Goal: Task Accomplishment & Management: Use online tool/utility

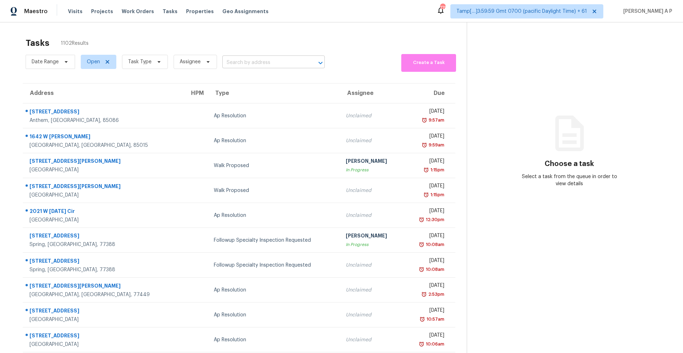
click at [241, 58] on input "text" at bounding box center [263, 62] width 83 height 11
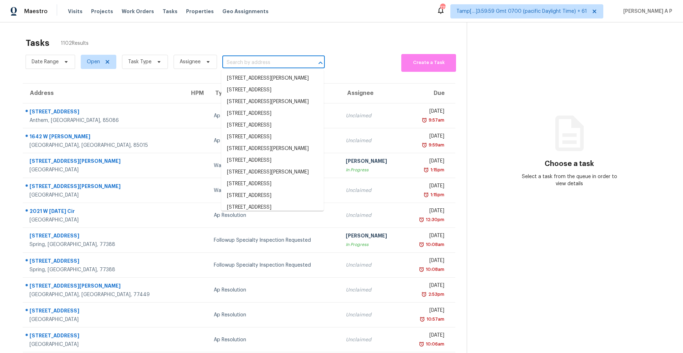
paste input "641 Dawsons Park Way Lexington, SC, 29072"
type input "641 Dawsons Park Way Lexington, SC, 29072"
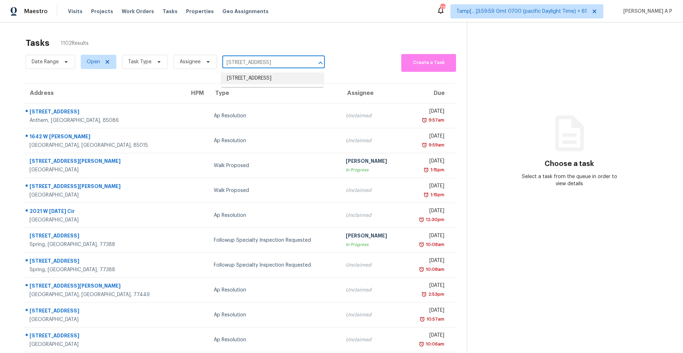
click at [242, 79] on li "641 Dawsons Park Way, Lexington, SC 29072" at bounding box center [272, 79] width 103 height 12
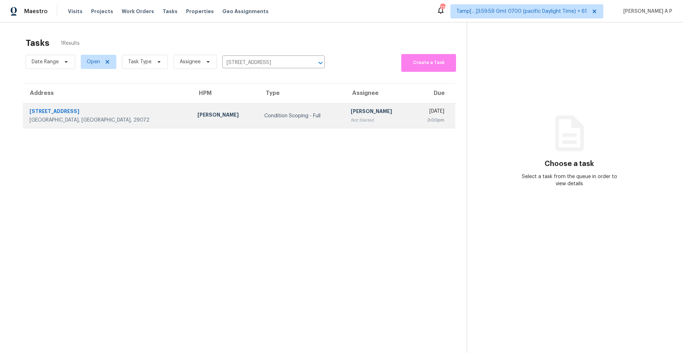
click at [351, 111] on div "Salma Ansari" at bounding box center [379, 112] width 56 height 9
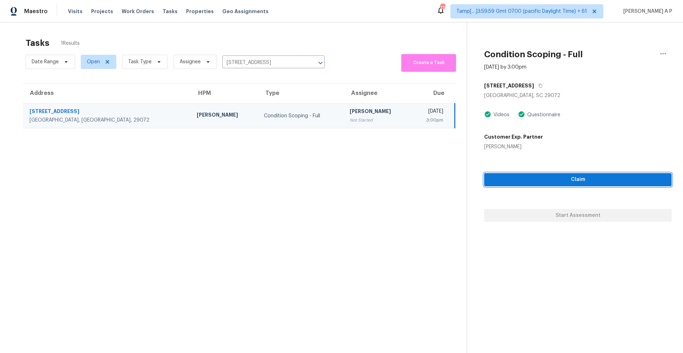
click at [507, 182] on span "Claim" at bounding box center [578, 179] width 176 height 9
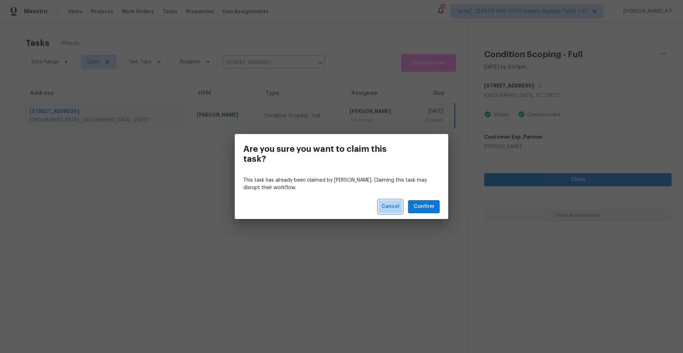
click at [390, 205] on span "Cancel" at bounding box center [391, 207] width 18 height 9
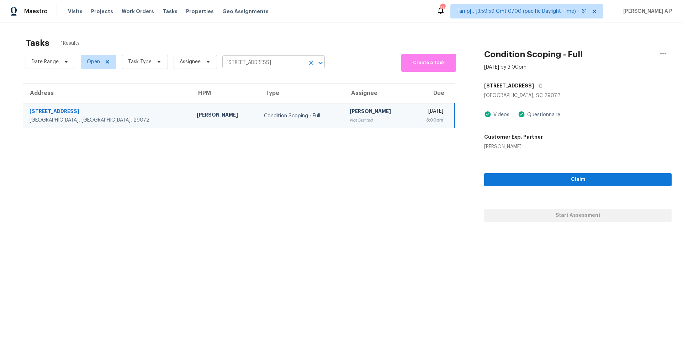
click at [266, 65] on input "641 Dawsons Park Way, Lexington, SC 29072" at bounding box center [263, 62] width 83 height 11
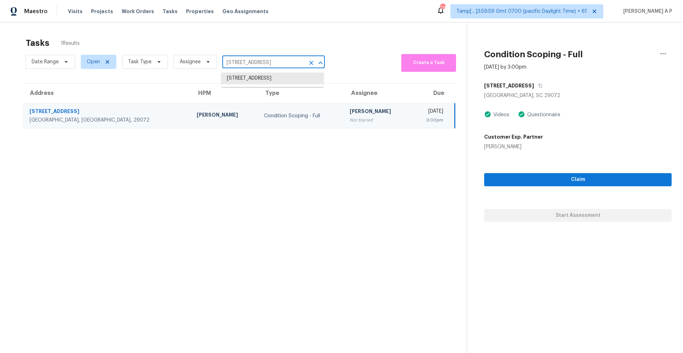
click at [266, 65] on input "641 Dawsons Park Way, Lexington, SC 29072" at bounding box center [263, 62] width 83 height 11
paste input "220 Kerner Knolls Dr Kernersville, NC, 27284"
type input "220 Kerner Knolls Dr Kernersville, NC, 27284"
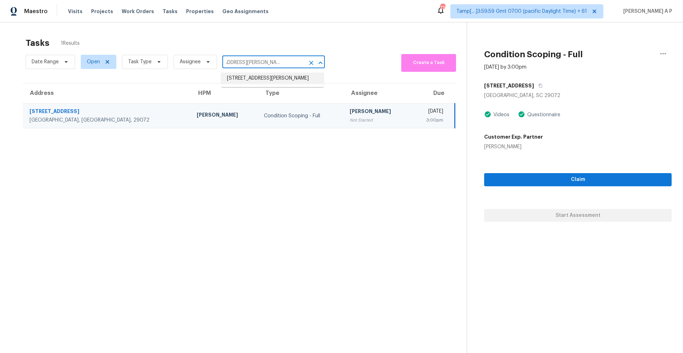
click at [264, 84] on li "220 Kerner Knolls Dr, Kernersville, NC 27284" at bounding box center [272, 79] width 103 height 12
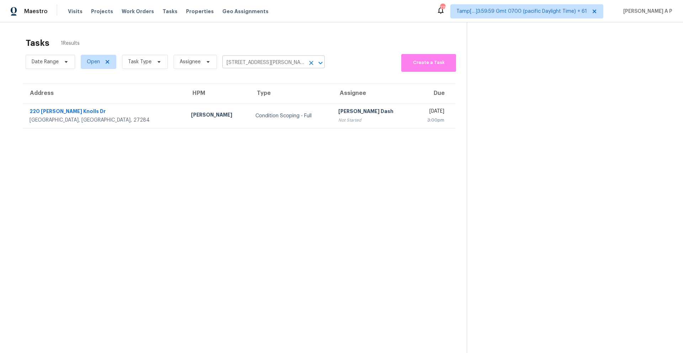
click at [278, 61] on input "220 Kerner Knolls Dr, Kernersville, NC 27284" at bounding box center [263, 62] width 83 height 11
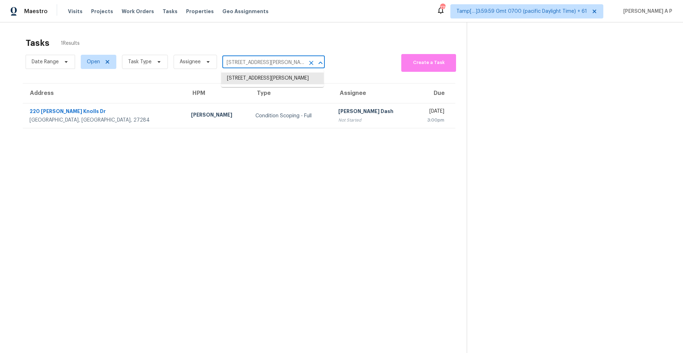
click at [278, 61] on input "220 Kerner Knolls Dr, Kernersville, NC 27284" at bounding box center [263, 62] width 83 height 11
paste input "7200 Rollingridge Dr Charlotte, NC, 28211"
type input "7200 Rollingridge Dr Charlotte, NC, 28211"
click at [271, 79] on li "7200 Rollingridge Dr, Charlotte, NC 28211" at bounding box center [272, 79] width 103 height 12
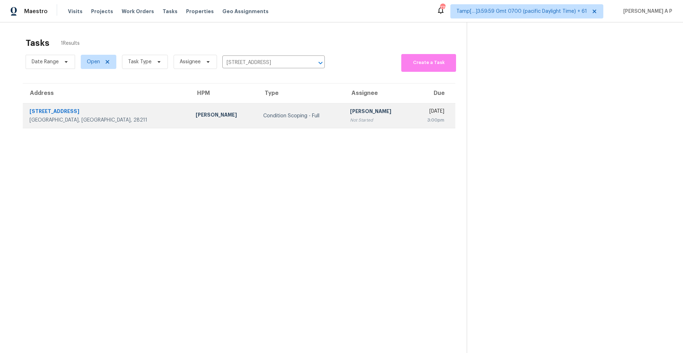
click at [283, 119] on div "Condition Scoping - Full" at bounding box center [300, 115] width 75 height 7
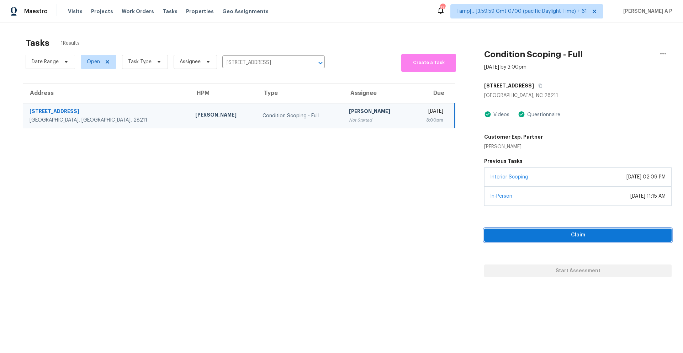
click at [524, 237] on span "Claim" at bounding box center [578, 235] width 176 height 9
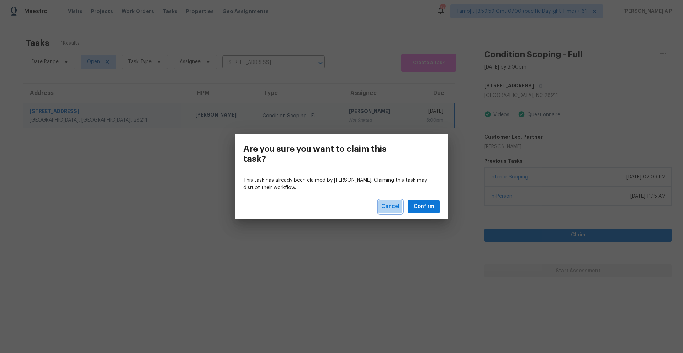
click at [388, 205] on span "Cancel" at bounding box center [391, 207] width 18 height 9
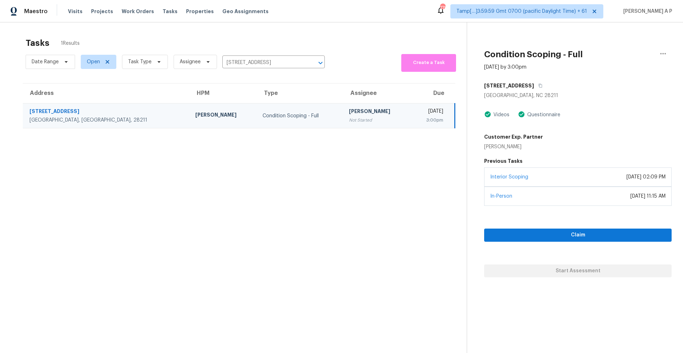
click at [248, 55] on div "Date Range Open Task Type Assignee 7200 Rollingridge Dr, Charlotte, NC 28211 ​" at bounding box center [175, 62] width 299 height 20
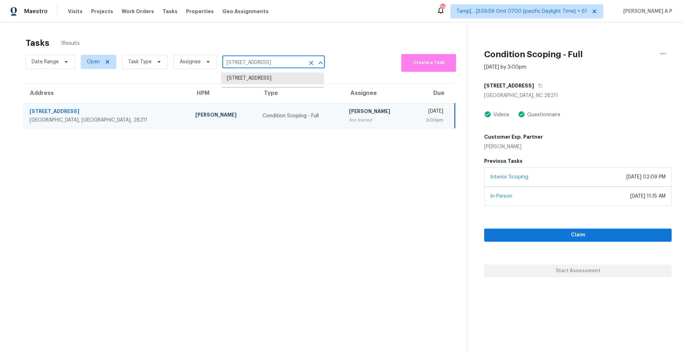
click at [246, 60] on input "7200 Rollingridge Dr, Charlotte, NC 28211" at bounding box center [263, 62] width 83 height 11
paste input "9432 Bruntsfield Dr Jacksonville, FL, 32244"
type input "9432 Bruntsfield Dr Jacksonville, FL, 32244"
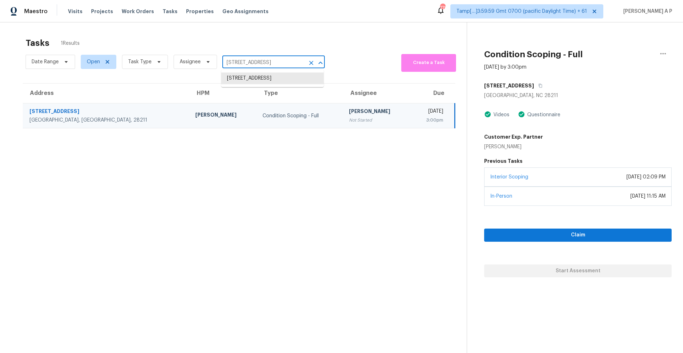
scroll to position [0, 21]
click at [257, 79] on li "9432 Bruntsfield Dr, Jacksonville, FL 32244" at bounding box center [272, 79] width 103 height 12
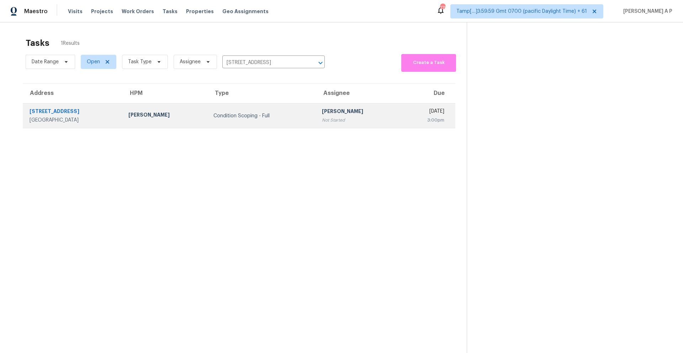
click at [316, 119] on td "Pavithran Omsekar Not Started" at bounding box center [358, 116] width 85 height 25
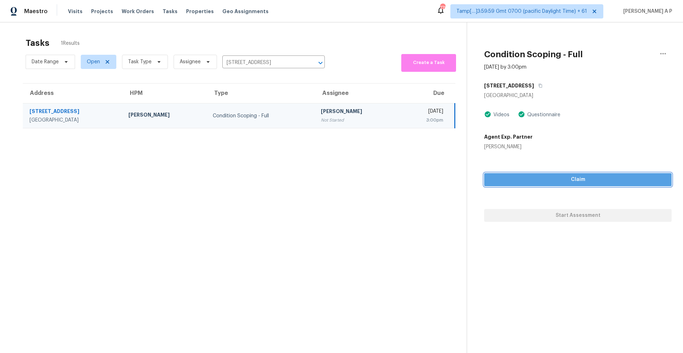
click at [534, 177] on span "Claim" at bounding box center [578, 179] width 176 height 9
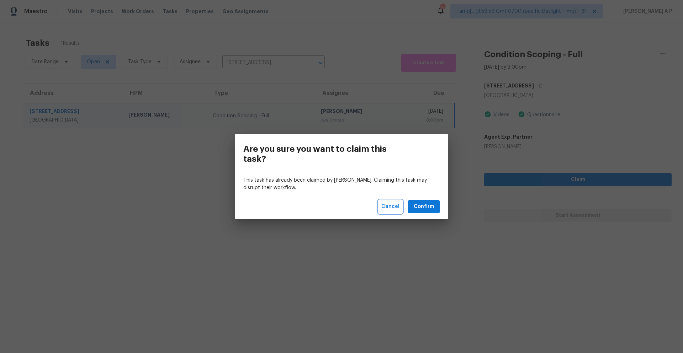
click at [391, 200] on button "Cancel" at bounding box center [391, 206] width 24 height 13
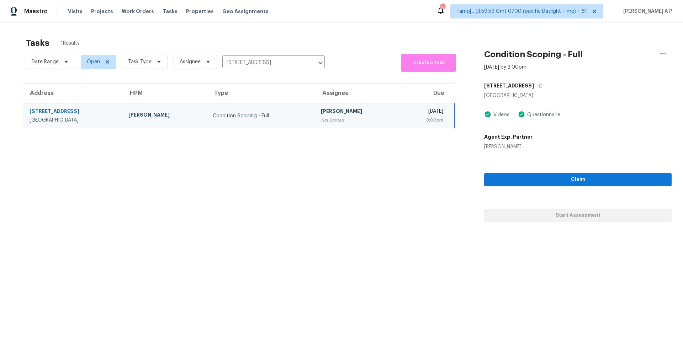
click at [391, 200] on button "Cancel" at bounding box center [391, 206] width 24 height 13
click at [282, 63] on input "9432 Bruntsfield Dr, Jacksonville, FL 32244" at bounding box center [263, 62] width 83 height 11
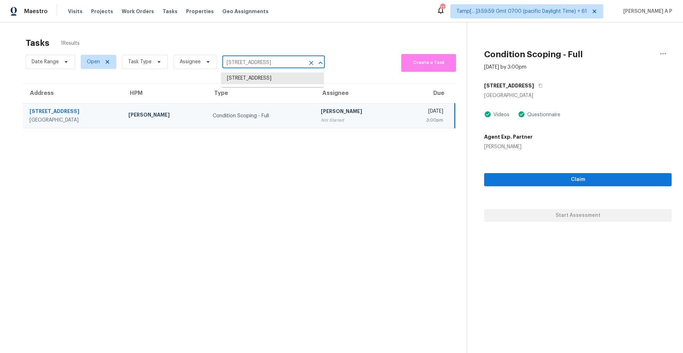
click at [282, 63] on input "9432 Bruntsfield Dr, Jacksonville, FL 32244" at bounding box center [263, 62] width 83 height 11
paste input "79 Cumberland Ct SW Concord, NC, 28025"
type input "79 Cumberland Ct SW Concord, NC, 28025"
click at [285, 82] on li "79 Cumberland Ct SW, Concord, NC 28025" at bounding box center [272, 79] width 103 height 12
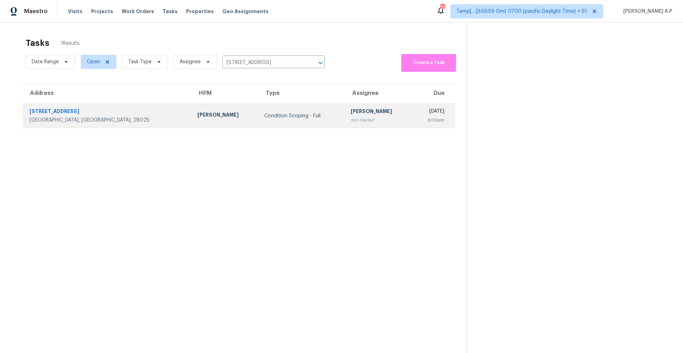
click at [279, 118] on div "Condition Scoping - Full" at bounding box center [301, 115] width 75 height 7
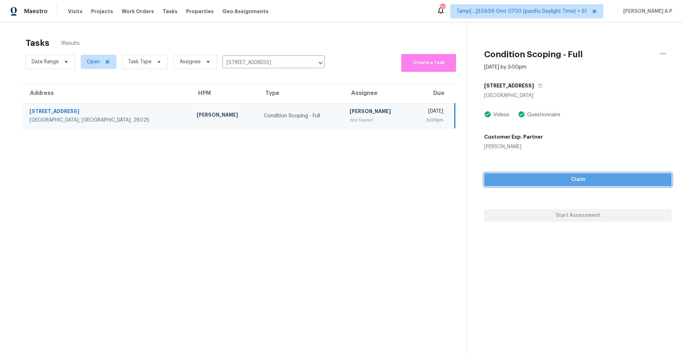
click at [531, 180] on span "Claim" at bounding box center [578, 179] width 176 height 9
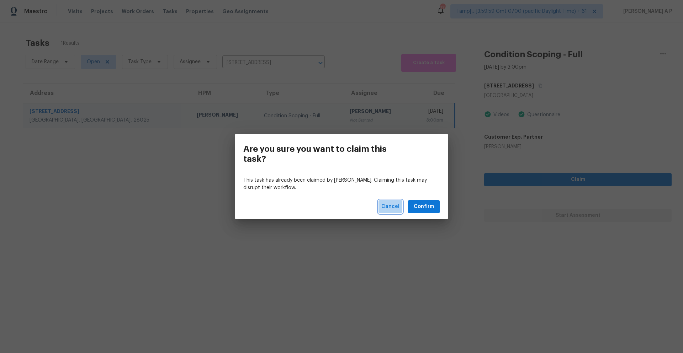
click at [387, 206] on span "Cancel" at bounding box center [391, 207] width 18 height 9
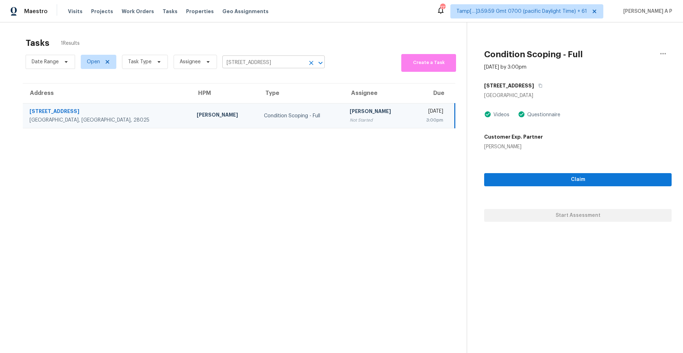
click at [268, 65] on input "79 Cumberland Ct SW, Concord, NC 28025" at bounding box center [263, 62] width 83 height 11
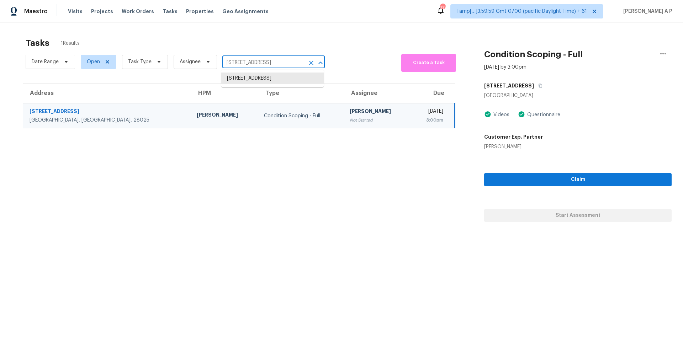
click at [268, 65] on input "79 Cumberland Ct SW, Concord, NC 28025" at bounding box center [263, 62] width 83 height 11
paste input "[STREET_ADDRESS][PERSON_NAME]"
type input "[STREET_ADDRESS][PERSON_NAME]"
click at [276, 76] on li "[STREET_ADDRESS]" at bounding box center [272, 79] width 103 height 12
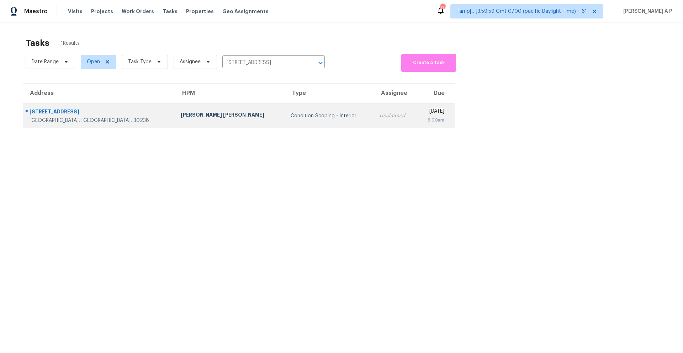
click at [291, 112] on div "Condition Scoping - Interior" at bounding box center [330, 115] width 78 height 7
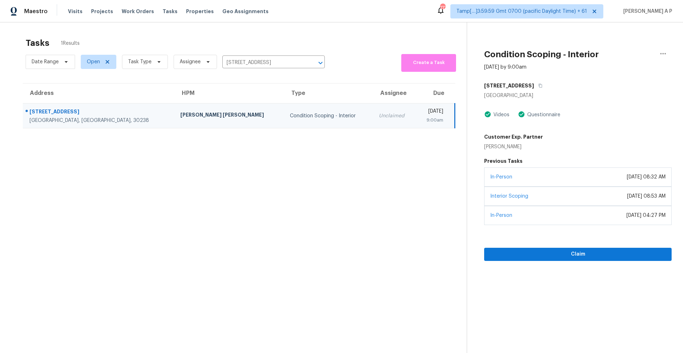
click at [549, 176] on div "In-Person December 12, 2022 at 08:32 AM" at bounding box center [578, 177] width 188 height 19
click at [539, 256] on span "Claim" at bounding box center [578, 254] width 176 height 9
click at [287, 61] on input "[STREET_ADDRESS]" at bounding box center [263, 62] width 83 height 11
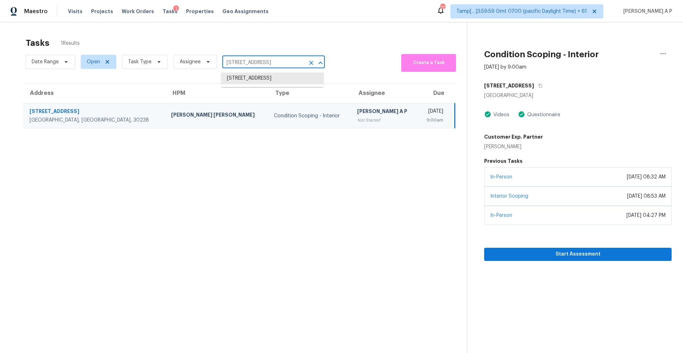
click at [287, 61] on input "[STREET_ADDRESS]" at bounding box center [263, 62] width 83 height 11
paste input "[STREET_ADDRESS]"
type input "[STREET_ADDRESS]"
click at [291, 79] on li "[STREET_ADDRESS]" at bounding box center [272, 79] width 103 height 12
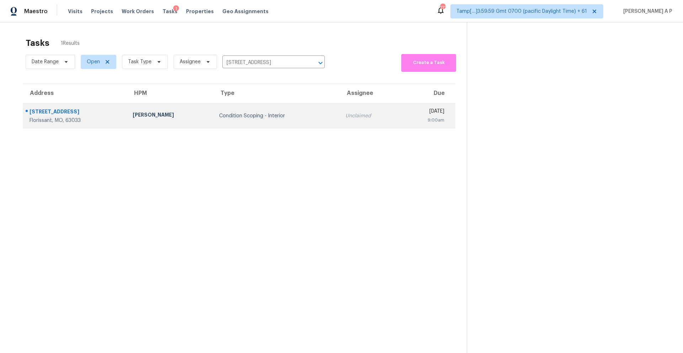
click at [407, 114] on div "Mon, Aug 11th 2025" at bounding box center [426, 112] width 38 height 9
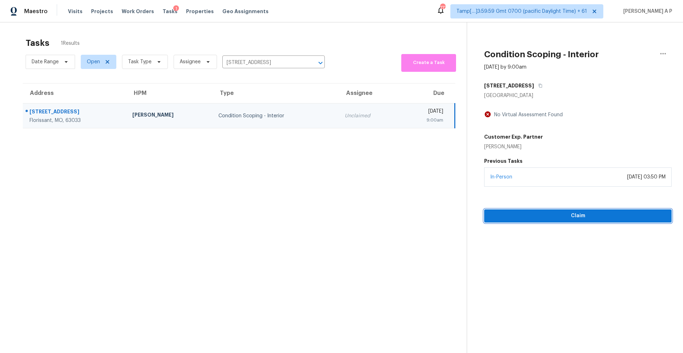
click at [578, 218] on span "Claim" at bounding box center [578, 216] width 176 height 9
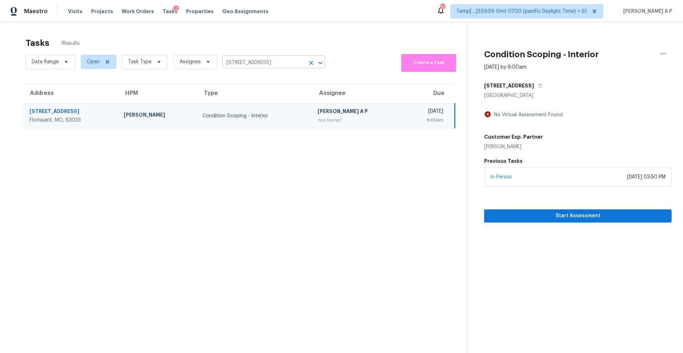
click at [252, 57] on input "[STREET_ADDRESS]" at bounding box center [263, 62] width 83 height 11
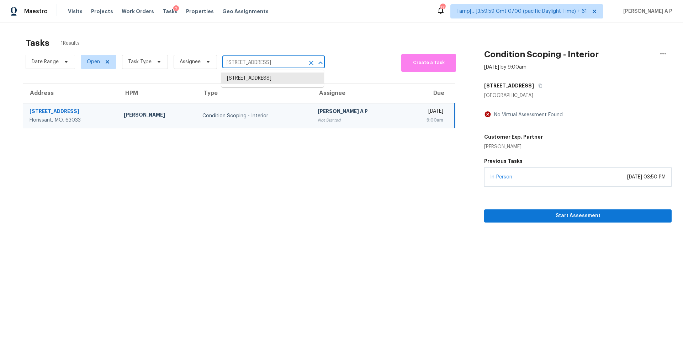
click at [252, 57] on input "[STREET_ADDRESS]" at bounding box center [263, 62] width 83 height 11
paste input "[STREET_ADDRESS][PERSON_NAME]"
type input "1420 NW Love"
click at [265, 65] on input "1420 NW Love" at bounding box center [263, 62] width 83 height 11
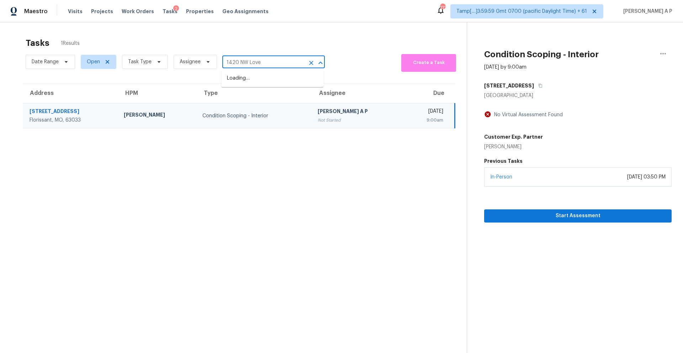
click at [265, 65] on input "1420 NW Love" at bounding box center [263, 62] width 83 height 11
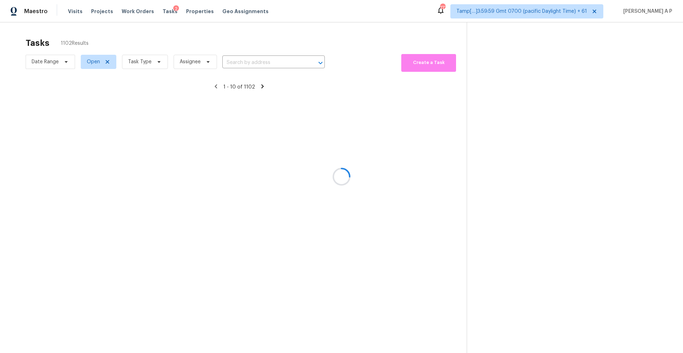
click at [262, 60] on div at bounding box center [341, 176] width 683 height 353
click at [255, 62] on div at bounding box center [341, 176] width 683 height 353
click at [253, 63] on div at bounding box center [341, 176] width 683 height 353
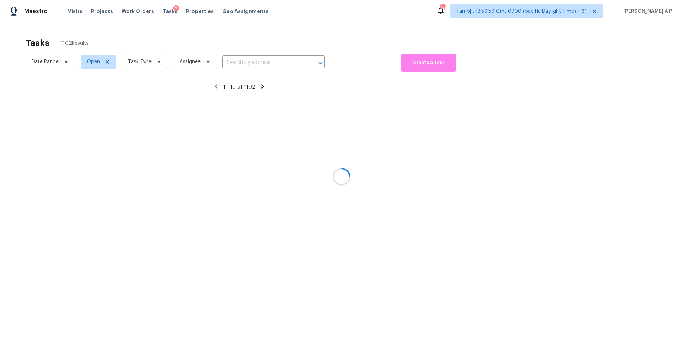
click at [255, 62] on div at bounding box center [341, 176] width 683 height 353
click at [261, 58] on div at bounding box center [341, 176] width 683 height 353
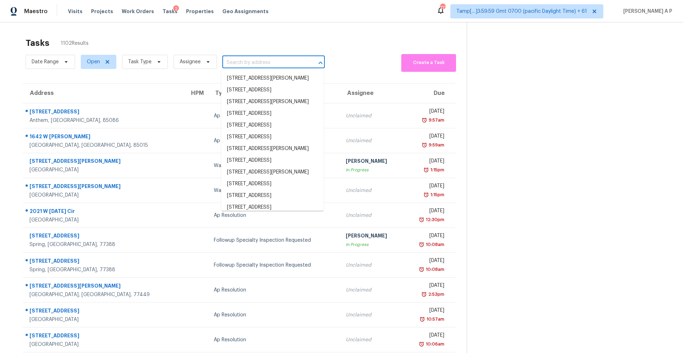
click at [260, 65] on input "text" at bounding box center [263, 62] width 83 height 11
paste input "1420 NW Lovejoy St Apt 309 Portland, OR, 97209"
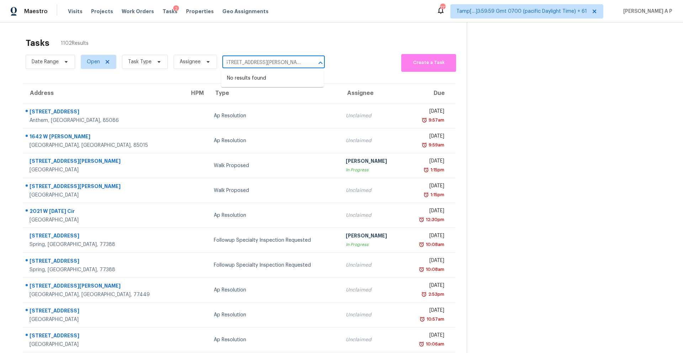
scroll to position [0, 9]
type input "1420 NW Lovejoy St Apt 309 Portland"
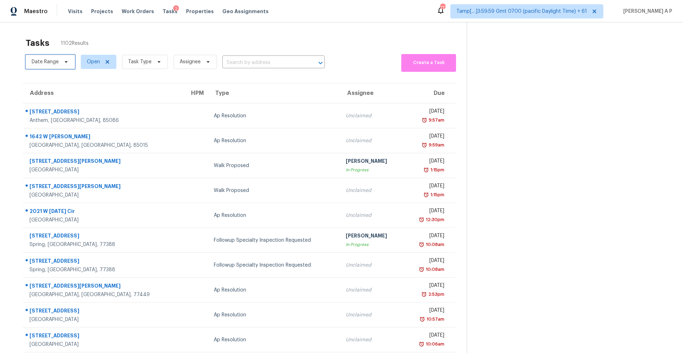
click at [43, 56] on span "Date Range" at bounding box center [50, 62] width 49 height 14
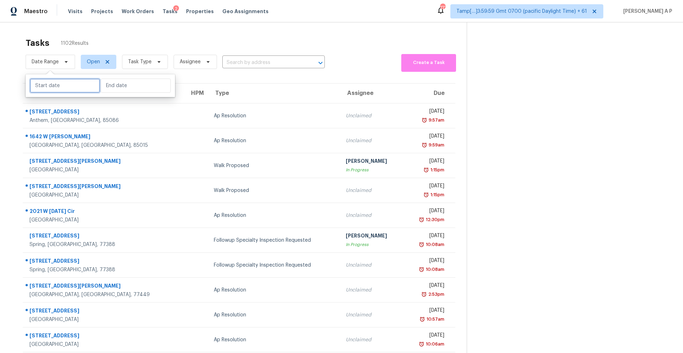
click at [52, 85] on input "text" at bounding box center [65, 86] width 70 height 14
select select "7"
select select "2025"
select select "8"
select select "2025"
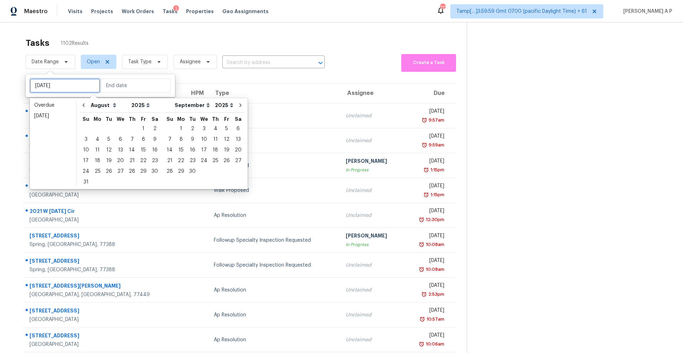
type input "Sat, Aug 02"
type input "Fri, Aug 01"
click at [98, 150] on div "11" at bounding box center [97, 150] width 11 height 10
type input "Mon, Aug 11"
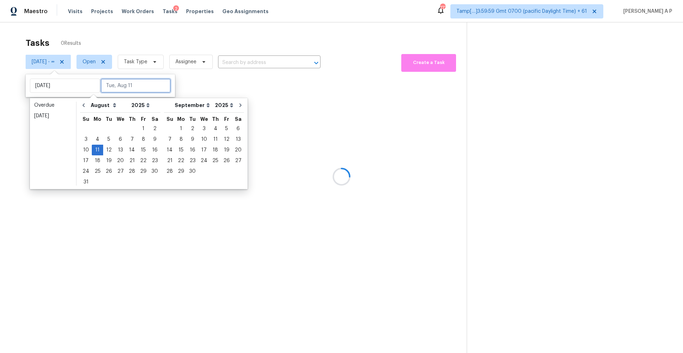
type input "Tue, Aug 12"
type input "Wed, Aug 06"
type input "Mon, Aug 11"
click at [202, 103] on select "January February March April May June July August September October November De…" at bounding box center [193, 105] width 40 height 11
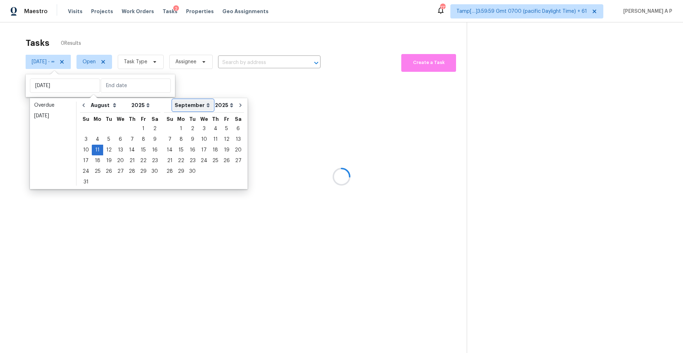
select select "7"
select select "6"
select select "7"
type input "Tue, Aug 05"
type input "Mon, Aug 11"
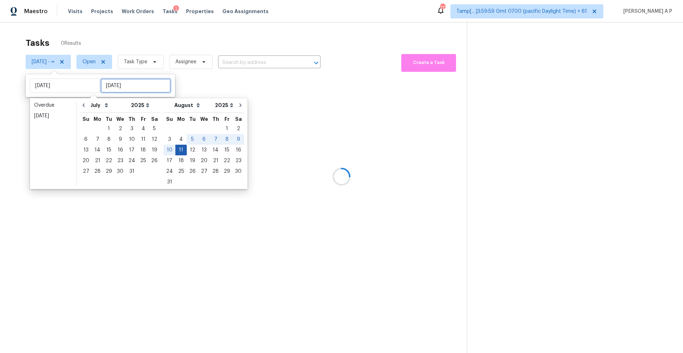
type input "Mon, Aug 11"
click at [177, 150] on div "11" at bounding box center [180, 150] width 11 height 10
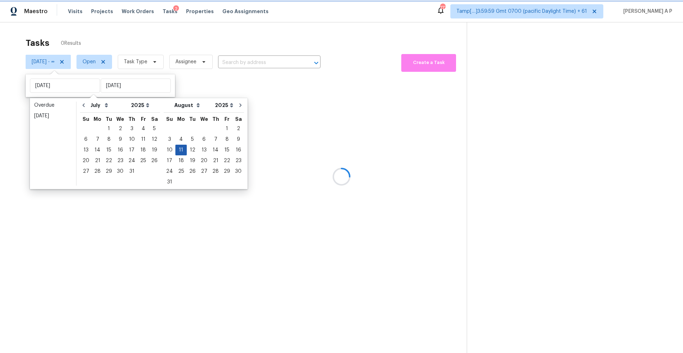
type input "Mon, Aug 11"
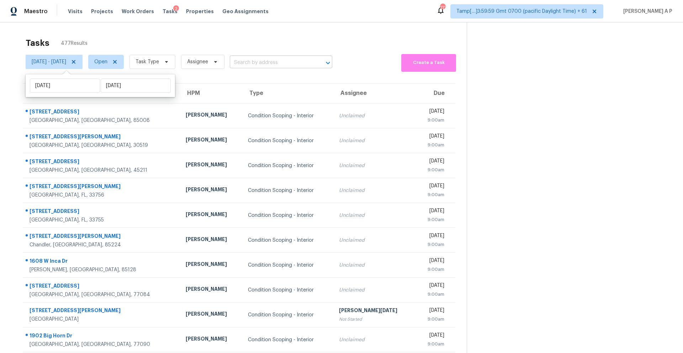
click at [304, 64] on input "text" at bounding box center [271, 62] width 83 height 11
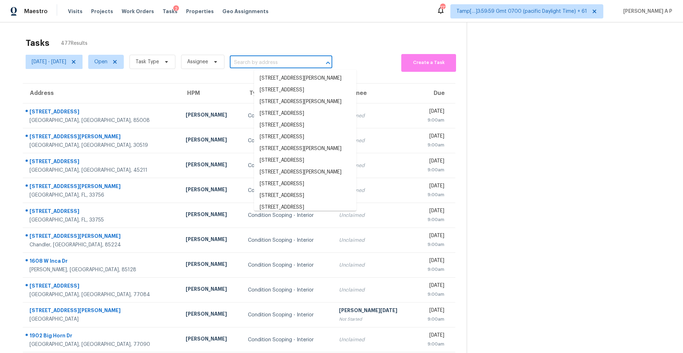
paste input "1420 NW Lovejoy St Apt 309 Portland, OR, 97209"
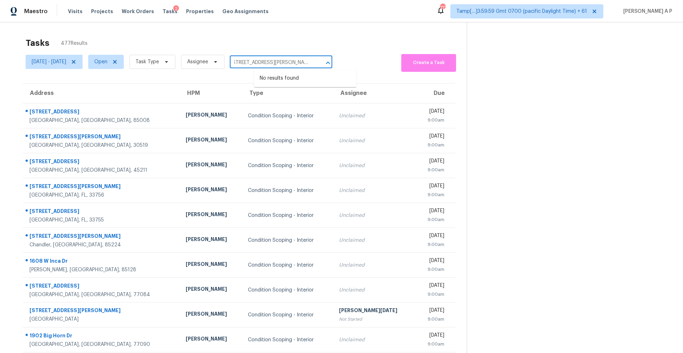
type input "1420 NW Lovejoy St Apt 309 Portland, OR, 97209"
click at [108, 63] on span "Open" at bounding box center [100, 61] width 13 height 7
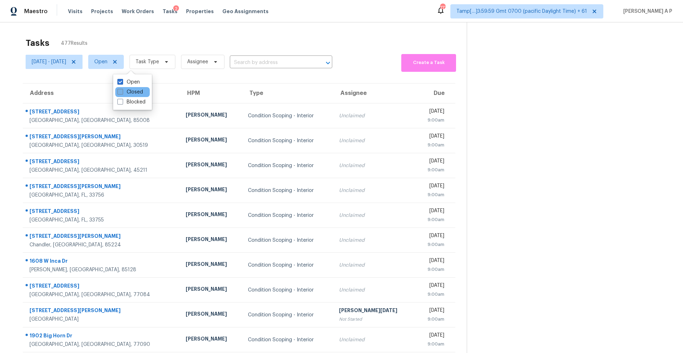
click at [124, 89] on label "Closed" at bounding box center [130, 92] width 26 height 7
click at [122, 89] on input "Closed" at bounding box center [119, 91] width 5 height 5
checkbox input "true"
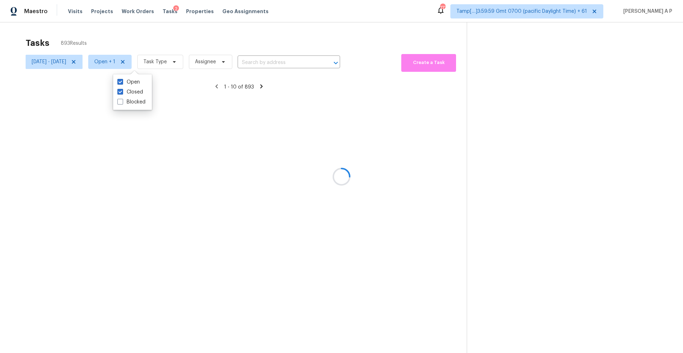
click at [275, 67] on div at bounding box center [341, 176] width 683 height 353
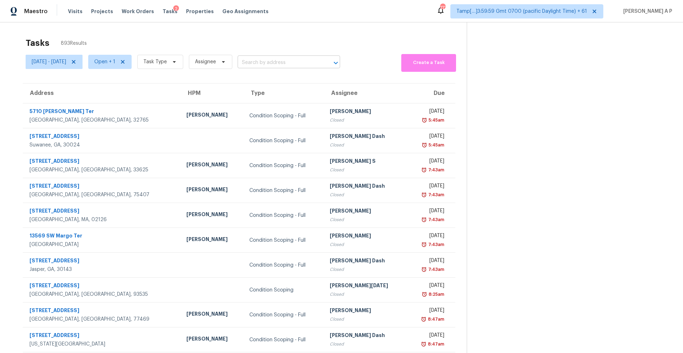
click at [275, 65] on input "text" at bounding box center [279, 62] width 83 height 11
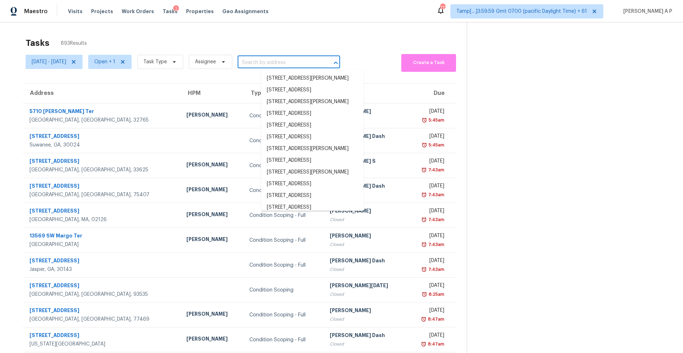
paste input "1420 NW Lovejoy St Apt 309 Portland, OR, 97209"
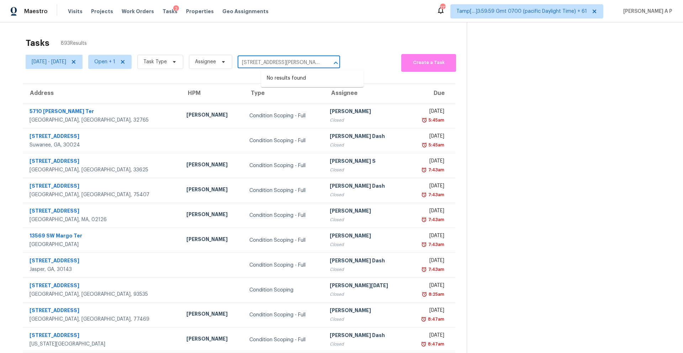
scroll to position [0, 36]
type input "1420 NW Lovejoy St Apt 309 Portland, OR, 97209"
click at [115, 59] on span "Open + 1" at bounding box center [104, 61] width 21 height 7
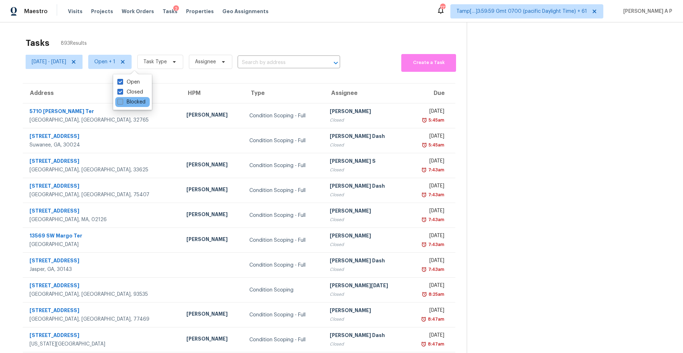
click at [128, 101] on label "Blocked" at bounding box center [131, 102] width 28 height 7
click at [122, 101] on input "Blocked" at bounding box center [119, 101] width 5 height 5
checkbox input "true"
click at [293, 62] on input "text" at bounding box center [280, 62] width 83 height 11
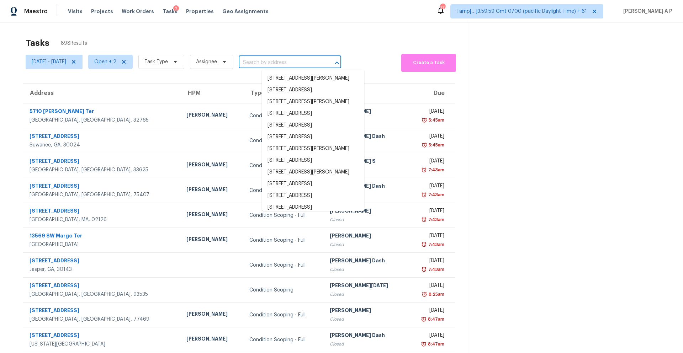
paste input "1420 NW Lovejoy St Apt 309 Portland, OR, 97209"
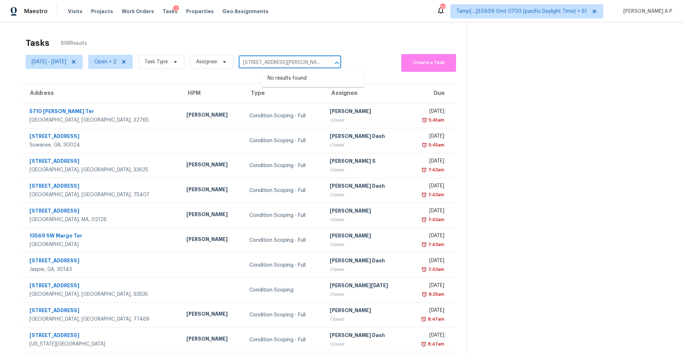
scroll to position [0, 36]
click at [341, 64] on icon "Close" at bounding box center [337, 63] width 9 height 9
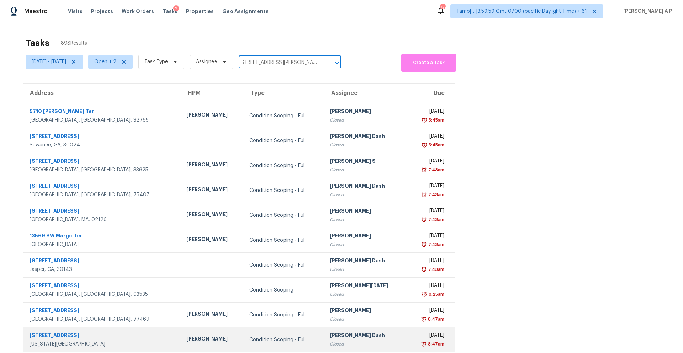
type input "1420 NW Lovejoy St Apt 309 Portland, OR, 97209"
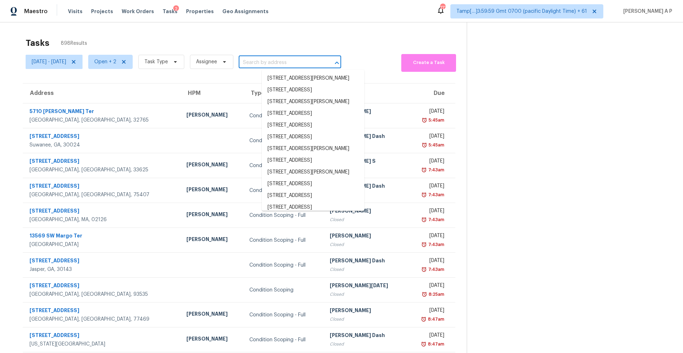
click at [278, 58] on input "text" at bounding box center [280, 62] width 83 height 11
paste input "1420 NW Lovejoy"
type input "1420 NW Lovejoy"
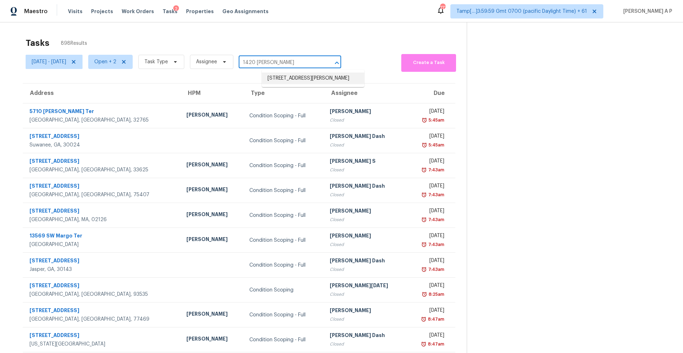
click at [296, 78] on li "1420 NW Lovejoy St Apt 309, Portland, OR 97209" at bounding box center [313, 79] width 103 height 12
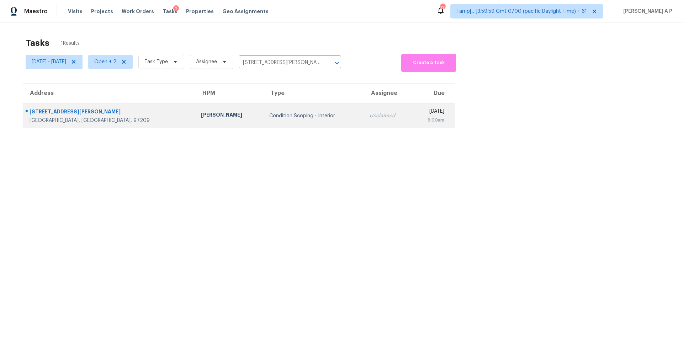
click at [412, 119] on td "Mon, Aug 11th 2025 9:00am" at bounding box center [433, 116] width 43 height 25
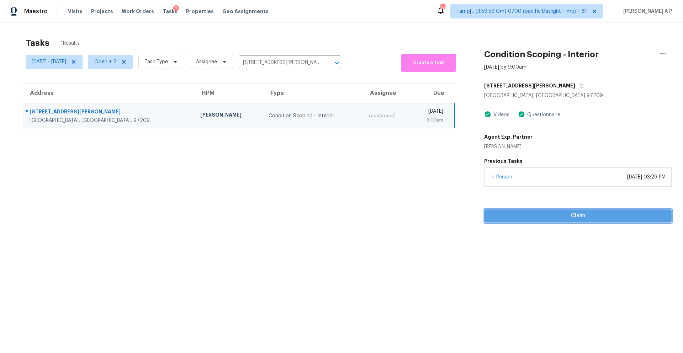
click at [531, 219] on span "Claim" at bounding box center [578, 216] width 176 height 9
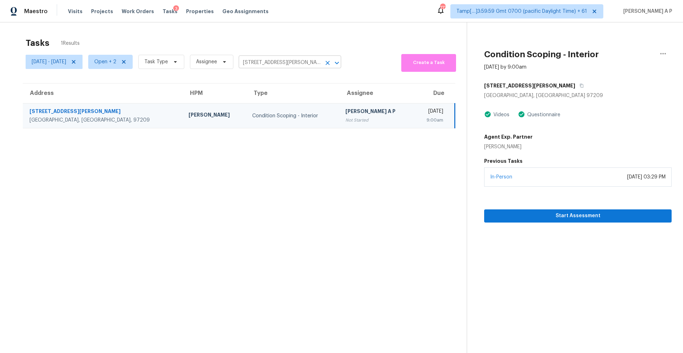
click at [295, 59] on input "1420 NW Lovejoy St Apt 309, Portland, OR 97209" at bounding box center [280, 62] width 83 height 11
paste input "805 Farnsworth Ct Strawberry Plains, TN, 37871"
type input "805 Farnsworth Ct Strawberry Plains, TN, 37871"
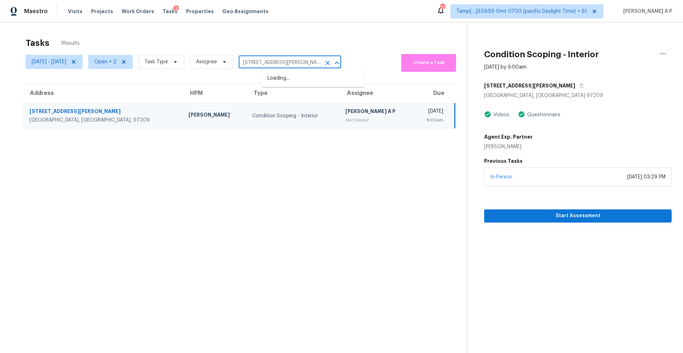
scroll to position [0, 32]
click at [306, 80] on li "805 Farnsworth Ct, Strawberry Plains, TN 37871" at bounding box center [313, 79] width 103 height 12
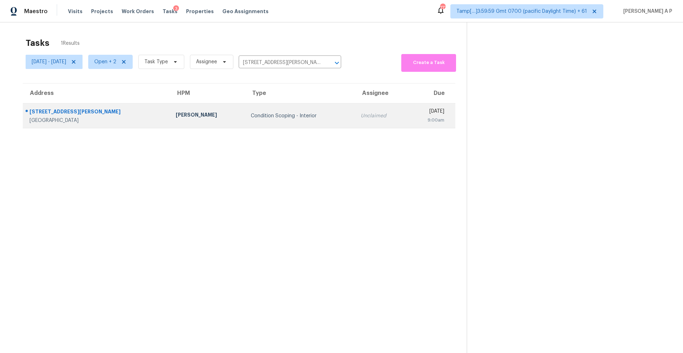
click at [362, 114] on td "Unclaimed" at bounding box center [381, 116] width 53 height 25
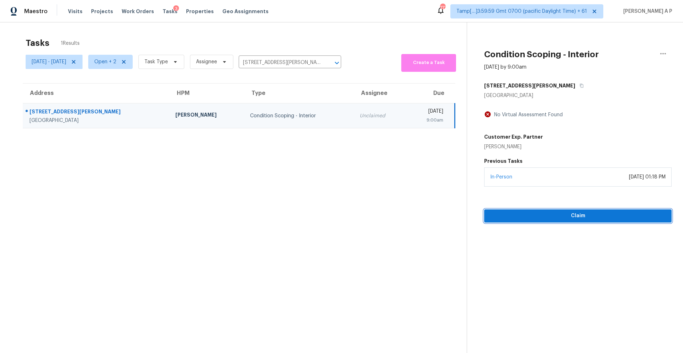
click at [536, 216] on span "Claim" at bounding box center [578, 216] width 176 height 9
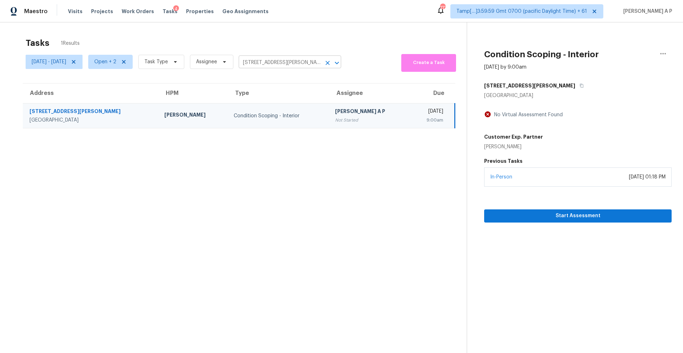
click at [298, 63] on input "805 Farnsworth Ct, Strawberry Plains, TN 37871" at bounding box center [280, 62] width 83 height 11
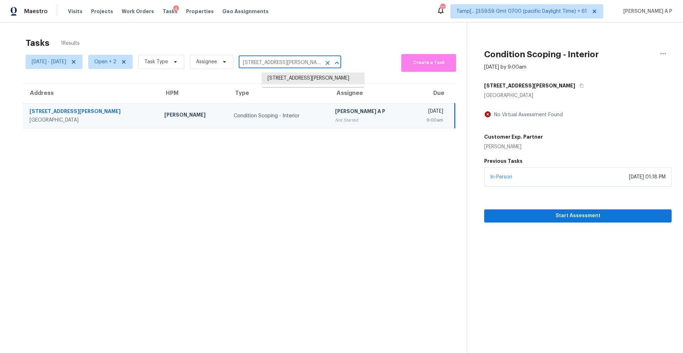
click at [298, 63] on input "805 Farnsworth Ct, Strawberry Plains, TN 37871" at bounding box center [280, 62] width 83 height 11
paste input "113 N Harrison Rd Sterling, VA, 20164"
type input "113 N Harrison Rd Sterling, VA, 20164"
click at [309, 78] on li "113 N Harrison Rd, Sterling, VA 20164" at bounding box center [313, 82] width 103 height 19
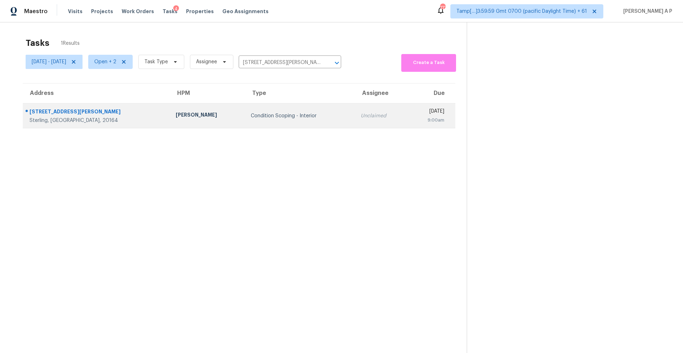
click at [361, 116] on div "Unclaimed" at bounding box center [381, 115] width 41 height 7
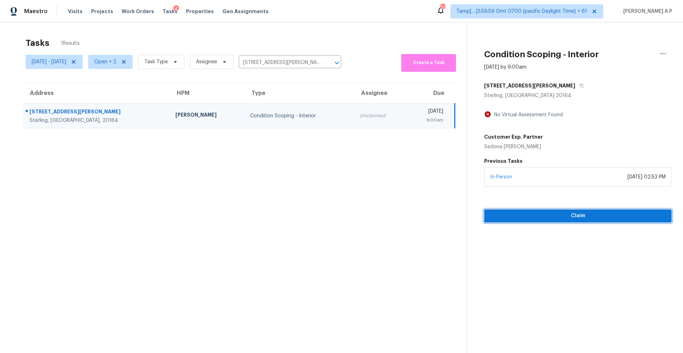
click at [527, 218] on span "Claim" at bounding box center [578, 216] width 176 height 9
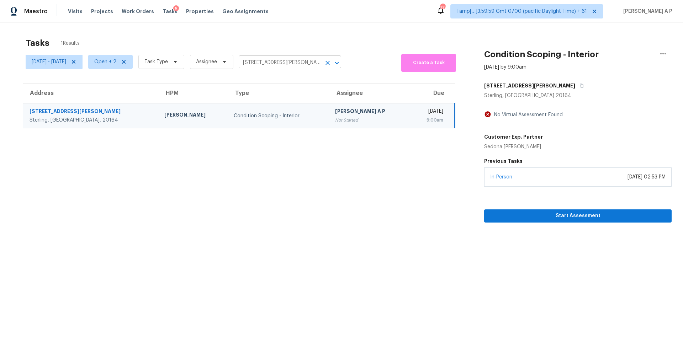
click at [300, 65] on input "113 N Harrison Rd, Sterling, VA 20164" at bounding box center [280, 62] width 83 height 11
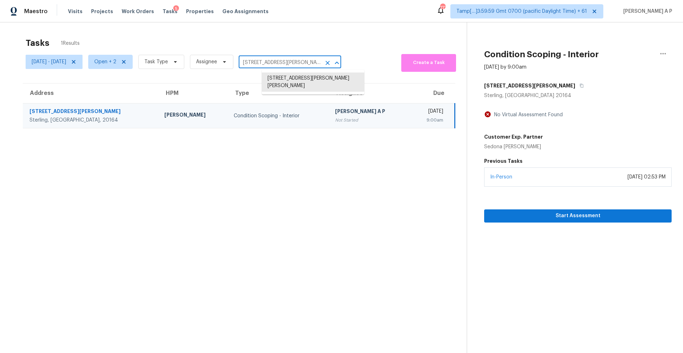
click at [300, 65] on input "113 N Harrison Rd, Sterling, VA 20164" at bounding box center [280, 62] width 83 height 11
paste input "332 Lincoln St Longmont, CO, 80501"
type input "1332 Lincoln St Longmont, CO, 80501"
click at [306, 78] on li "1332 Lincoln St, Longmont, CO 80501" at bounding box center [313, 79] width 103 height 12
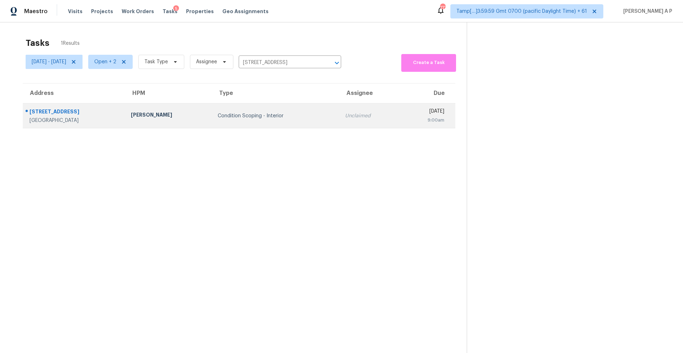
click at [410, 123] on div "9:00am" at bounding box center [425, 120] width 38 height 7
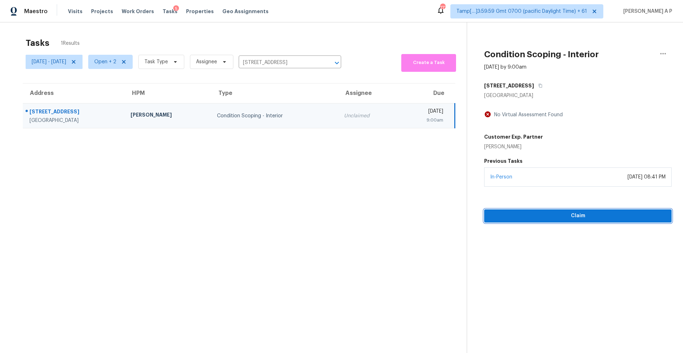
click at [517, 221] on button "Claim" at bounding box center [578, 216] width 188 height 13
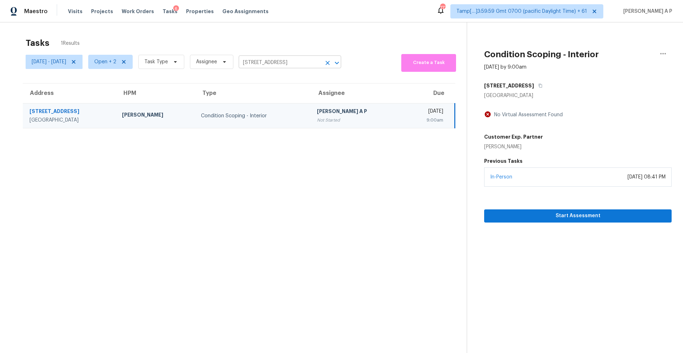
click at [292, 60] on input "1332 Lincoln St, Longmont, CO 80501" at bounding box center [280, 62] width 83 height 11
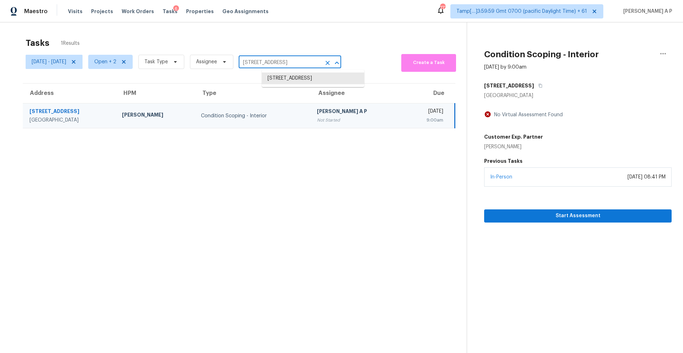
click at [292, 60] on input "1332 Lincoln St, Longmont, CO 80501" at bounding box center [280, 62] width 83 height 11
paste input "4473 Melissa Ct W Jacksonville, FL, 32210"
type input "4473 Melissa Ct W Jacksonville, FL, 32210"
click at [298, 80] on li "4473 Melissa Ct W, Jacksonville, FL 32210" at bounding box center [313, 79] width 103 height 12
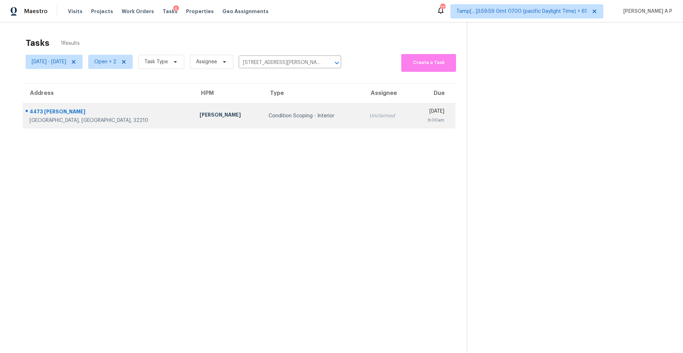
click at [364, 120] on td "Unclaimed" at bounding box center [388, 116] width 48 height 25
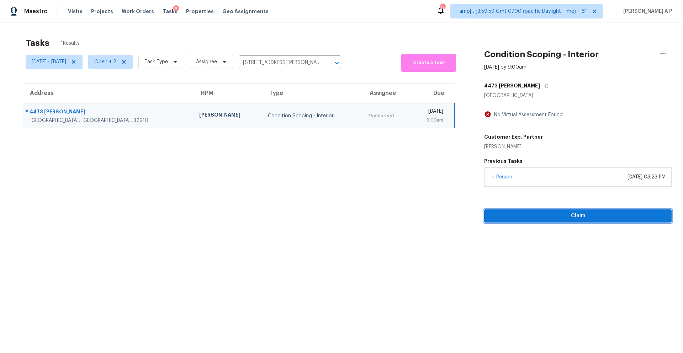
click at [537, 219] on span "Claim" at bounding box center [578, 216] width 176 height 9
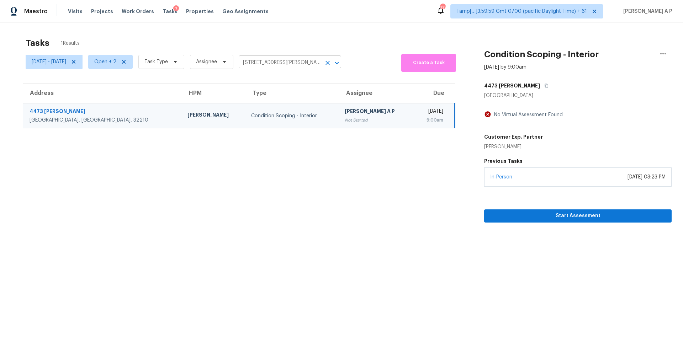
click at [314, 60] on input "4473 Melissa Ct W, Jacksonville, FL 32210" at bounding box center [280, 62] width 83 height 11
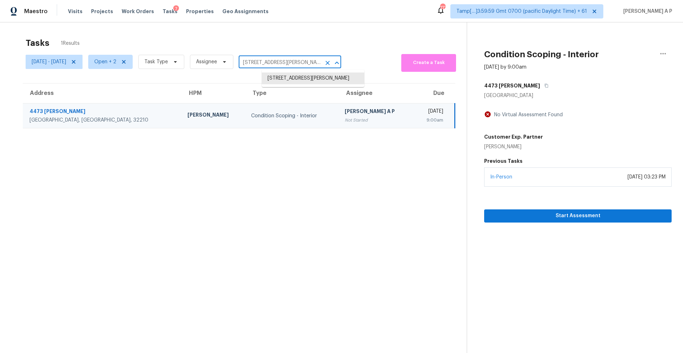
click at [314, 60] on input "4473 Melissa Ct W, Jacksonville, FL 32210" at bounding box center [280, 62] width 83 height 11
paste input "1521 Sylvan Rd SW Atlanta, GA, 303"
type input "1521 Sylvan Rd SW Atlanta, GA, 30310"
click at [314, 81] on li "1521 Sylvan Rd SW, Atlanta, GA 30310" at bounding box center [313, 79] width 103 height 12
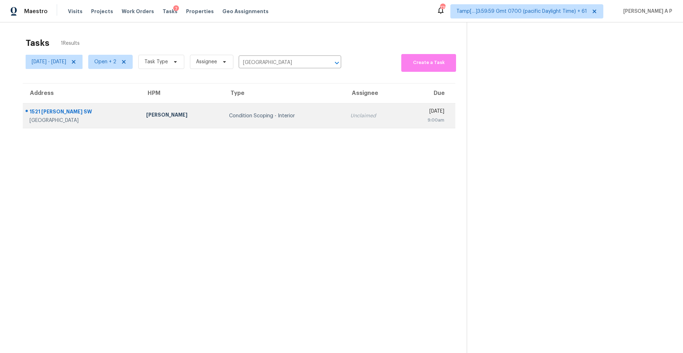
click at [426, 118] on div "9:00am" at bounding box center [427, 120] width 36 height 7
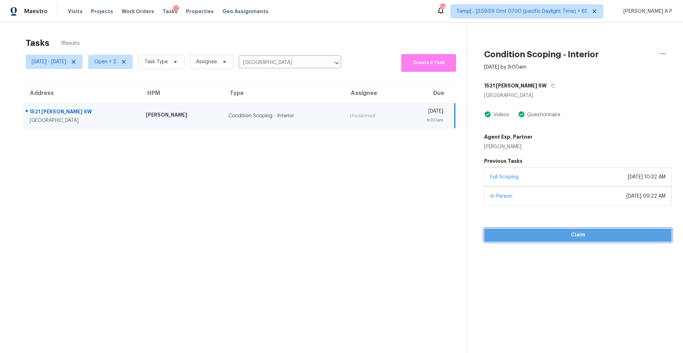
click at [524, 235] on span "Claim" at bounding box center [578, 235] width 176 height 9
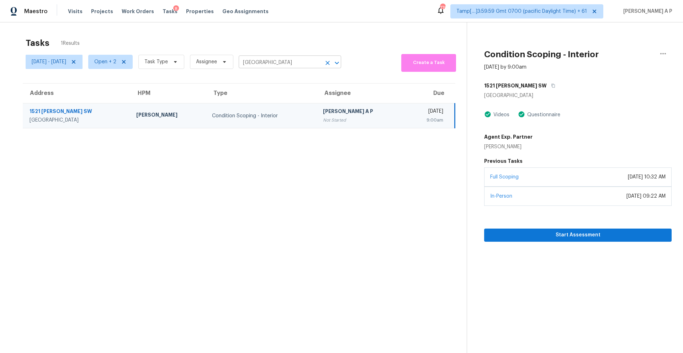
click at [287, 64] on input "1521 Sylvan Rd SW, Atlanta, GA 30310" at bounding box center [280, 62] width 83 height 11
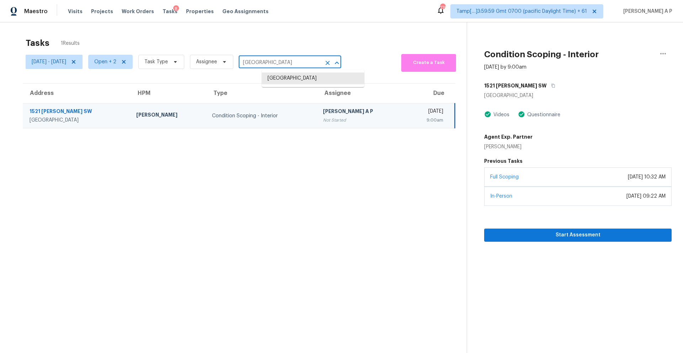
click at [287, 64] on input "1521 Sylvan Rd SW, Atlanta, GA 30310" at bounding box center [280, 62] width 83 height 11
paste input "139 Winding Way Nashville, TN, 37216"
type input "1139 Winding Way Nashville, TN, 37216"
click at [298, 75] on li "1139 Winding Way, Nashville, TN 37216" at bounding box center [313, 79] width 103 height 12
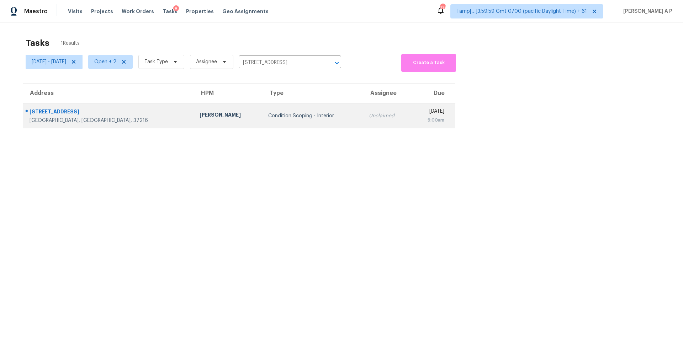
click at [418, 113] on div "[DATE]" at bounding box center [431, 112] width 27 height 9
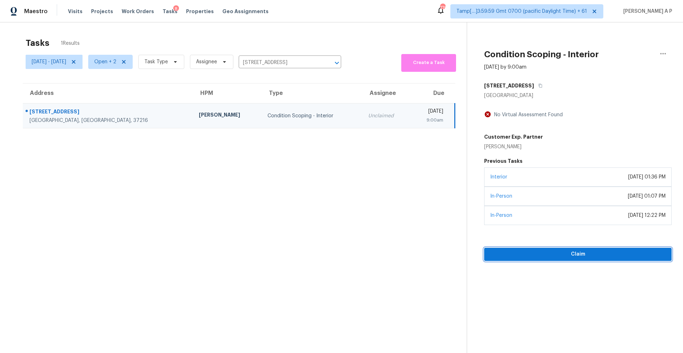
click at [528, 250] on span "Claim" at bounding box center [578, 254] width 176 height 9
click at [297, 65] on input "1139 Winding Way, Nashville, TN 37216" at bounding box center [280, 62] width 83 height 11
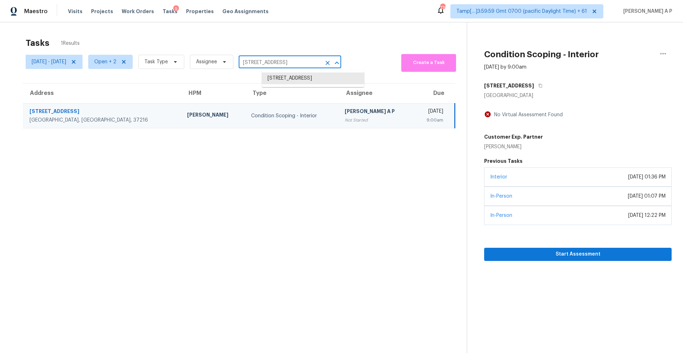
click at [297, 65] on input "1139 Winding Way, Nashville, TN 37216" at bounding box center [280, 62] width 83 height 11
paste input "023 Gilpin Cyn Helotes, TX, 78023"
type input "11023 Gilpin Cyn Helotes, TX, 78023"
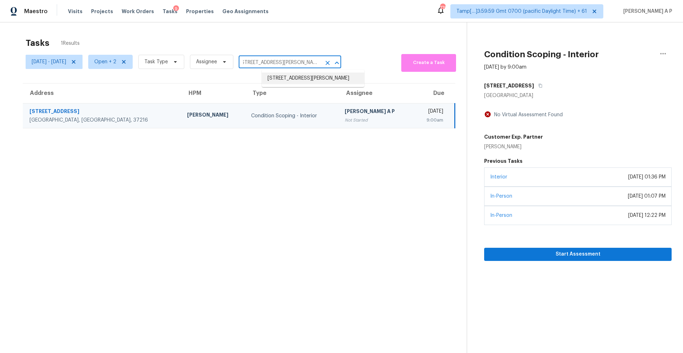
click at [310, 81] on li "11023 Gilpin Cyn, Helotes, TX 78023" at bounding box center [313, 79] width 103 height 12
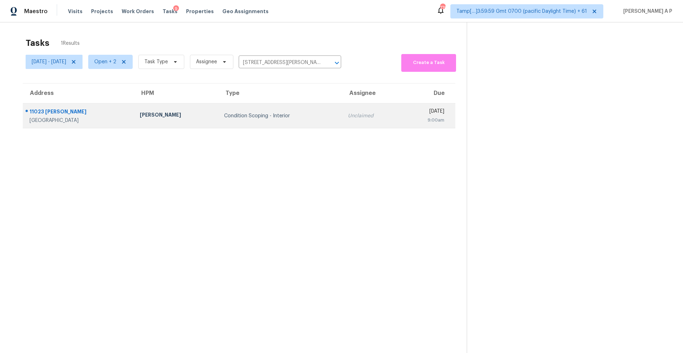
click at [408, 117] on div "9:00am" at bounding box center [426, 120] width 37 height 7
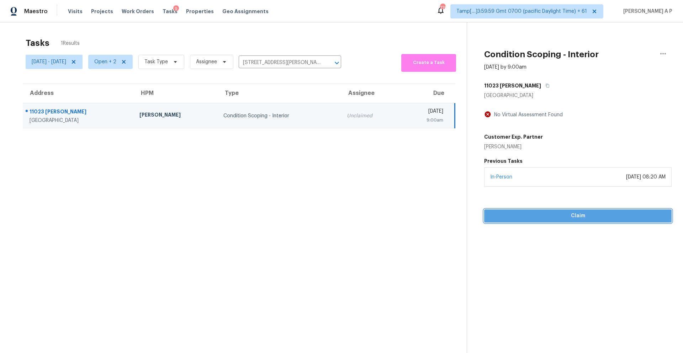
click at [515, 219] on span "Claim" at bounding box center [578, 216] width 176 height 9
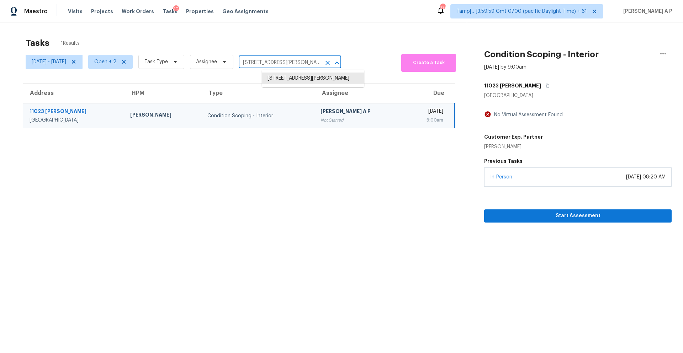
click at [277, 65] on input "11023 Gilpin Cyn, Helotes, TX 78023" at bounding box center [280, 62] width 83 height 11
paste input "6600 Piazza Dr Jonesboro, GA, 30238"
type input "6600 Piazza Dr Jonesboro, GA, 30238"
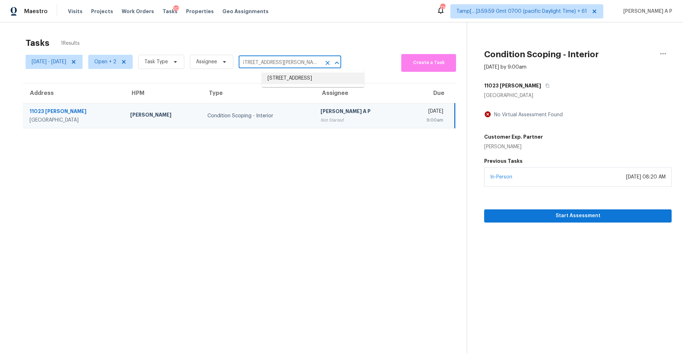
click at [287, 77] on li "6600 Piazza Dr, Jonesboro, GA 30238" at bounding box center [313, 79] width 103 height 12
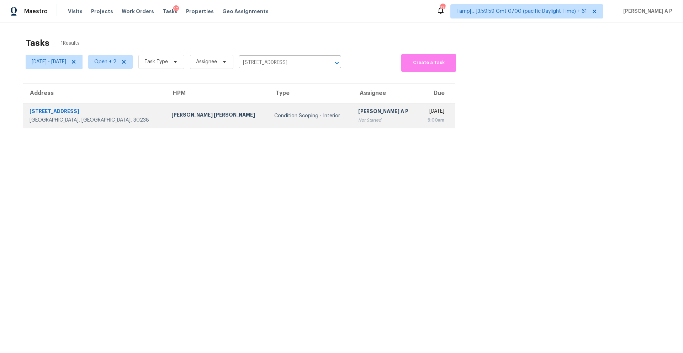
click at [275, 109] on td "Condition Scoping - Interior" at bounding box center [311, 116] width 84 height 25
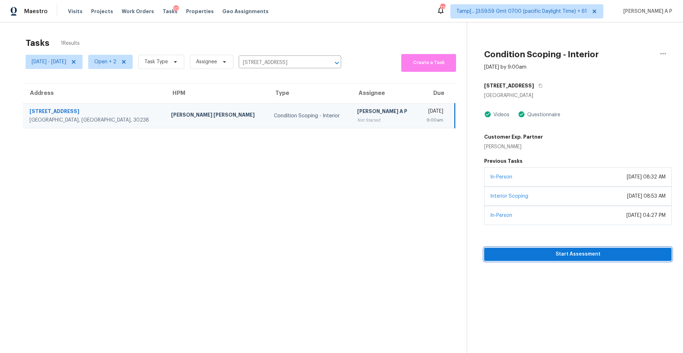
click at [554, 253] on span "Start Assessment" at bounding box center [578, 254] width 176 height 9
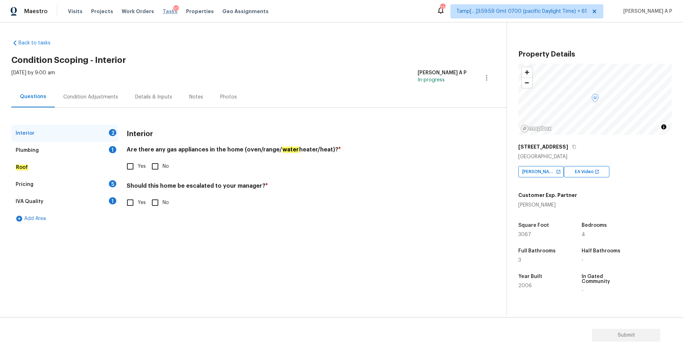
click at [163, 12] on span "Tasks" at bounding box center [170, 11] width 15 height 5
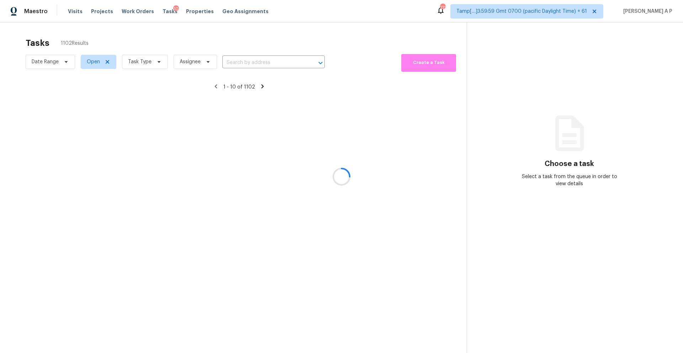
click at [246, 60] on div at bounding box center [341, 176] width 683 height 353
click at [237, 60] on div at bounding box center [341, 176] width 683 height 353
click at [235, 62] on div at bounding box center [341, 176] width 683 height 353
click at [247, 59] on div at bounding box center [341, 176] width 683 height 353
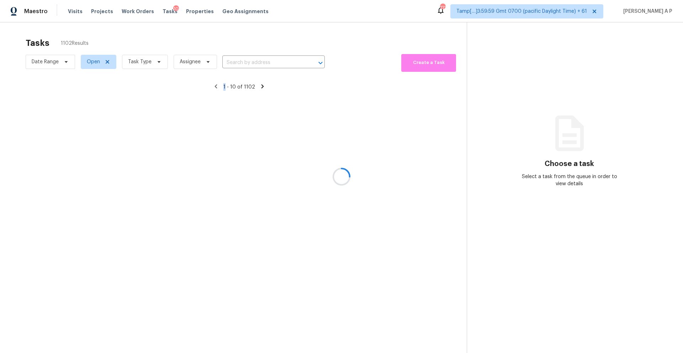
click at [247, 59] on div at bounding box center [341, 176] width 683 height 353
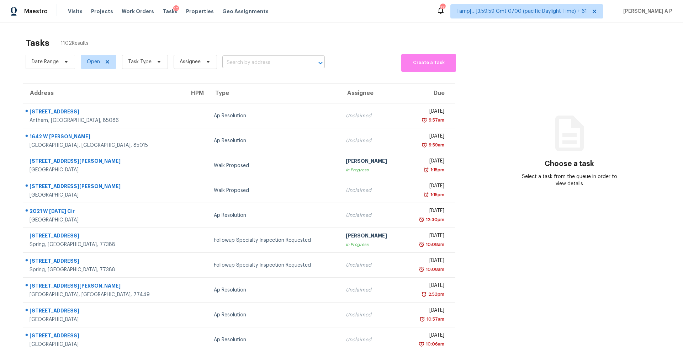
click at [252, 63] on input "text" at bounding box center [263, 62] width 83 height 11
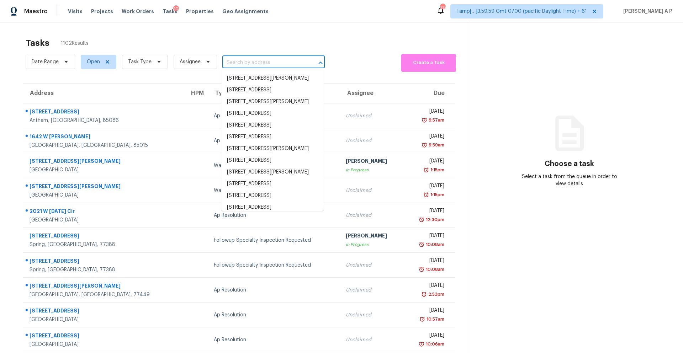
paste input "6600 Piazza Dr Jonesboro, GA, 30238"
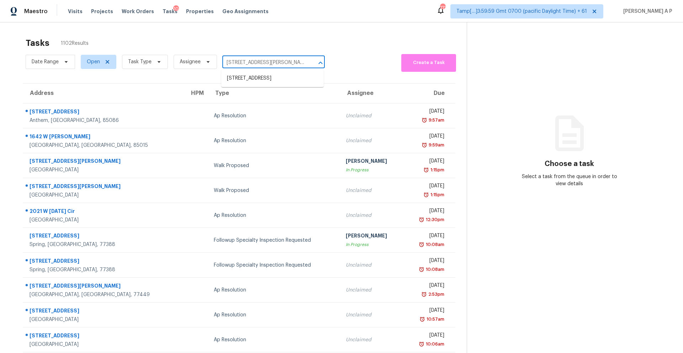
type input "6600 Piazza Dr Jonesboro, GA, 30238"
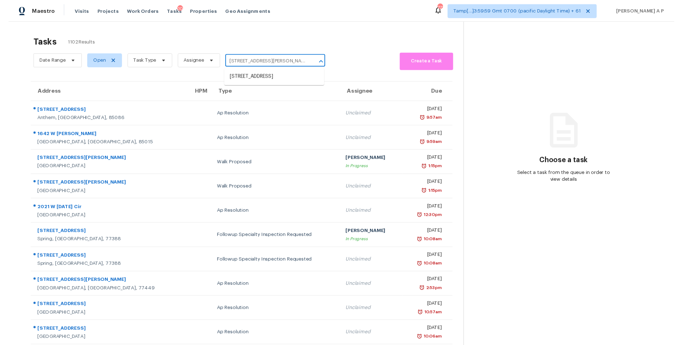
scroll to position [0, 10]
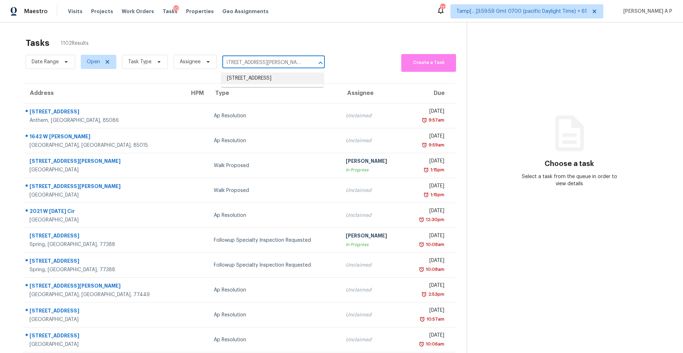
click at [250, 76] on li "6600 Piazza Dr, Jonesboro, GA 30238" at bounding box center [272, 79] width 103 height 12
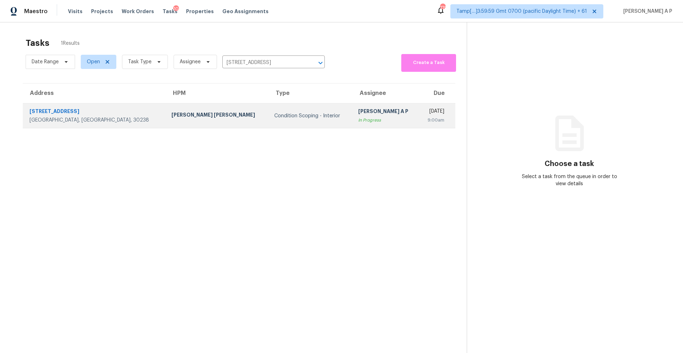
click at [166, 121] on td "Marcos Ricardo Resendiz" at bounding box center [217, 116] width 103 height 25
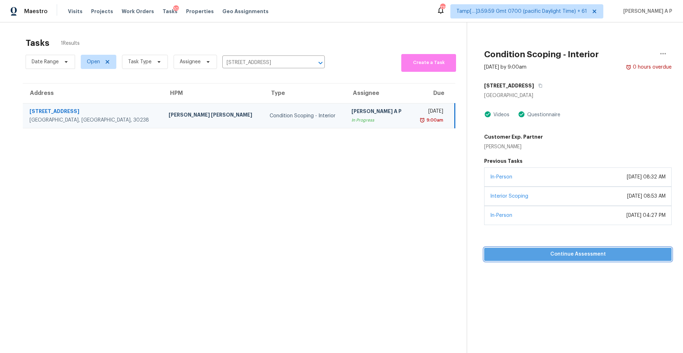
click at [532, 253] on span "Continue Assessment" at bounding box center [578, 254] width 176 height 9
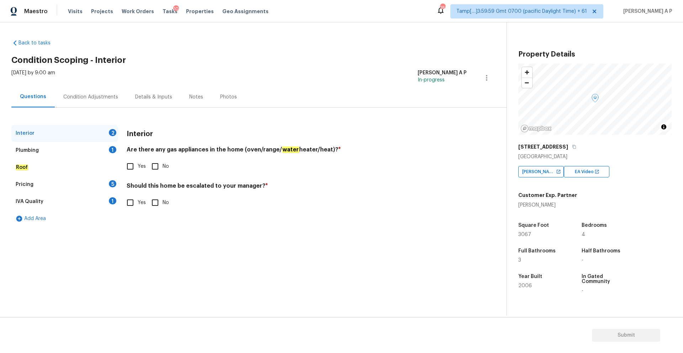
click at [85, 149] on div "Plumbing 1" at bounding box center [64, 150] width 107 height 17
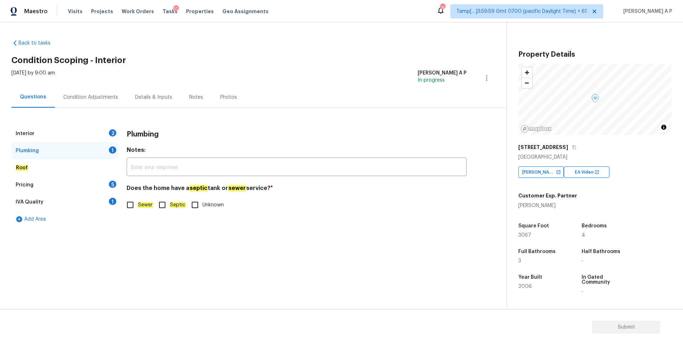
click at [108, 101] on div "Condition Adjustments" at bounding box center [91, 97] width 72 height 21
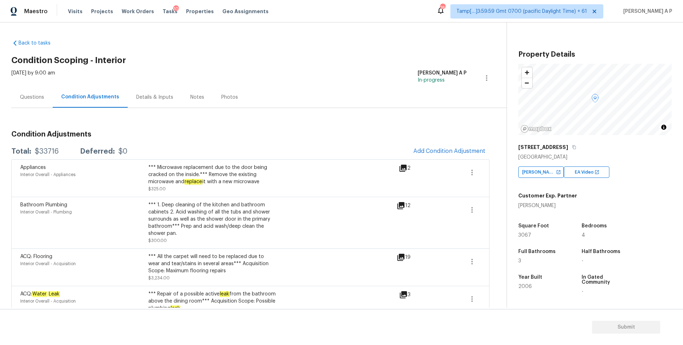
click at [40, 96] on div "Questions" at bounding box center [32, 97] width 24 height 7
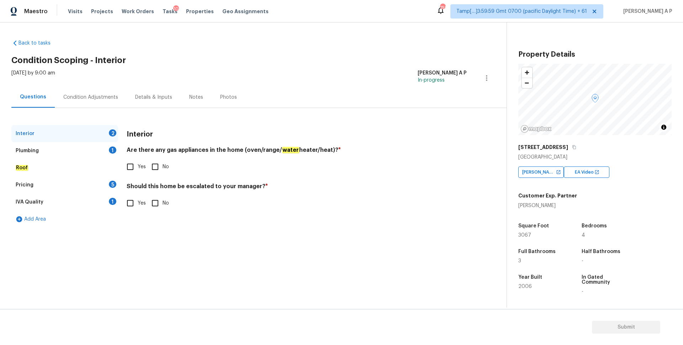
click at [42, 152] on div "Plumbing 1" at bounding box center [64, 150] width 107 height 17
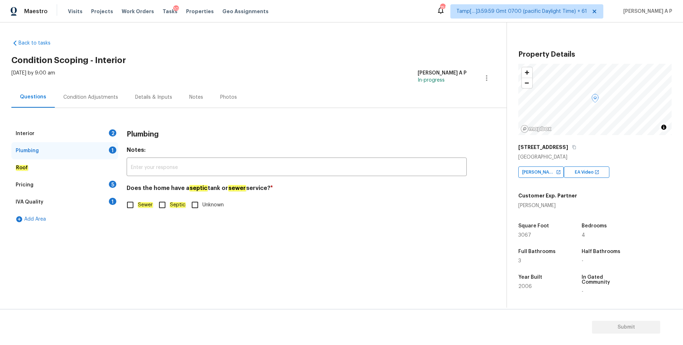
click at [141, 204] on em "Sewer" at bounding box center [145, 205] width 15 height 6
click at [138, 204] on input "Sewer" at bounding box center [130, 204] width 15 height 15
checkbox input "true"
click at [88, 134] on div "Interior 2" at bounding box center [64, 133] width 107 height 17
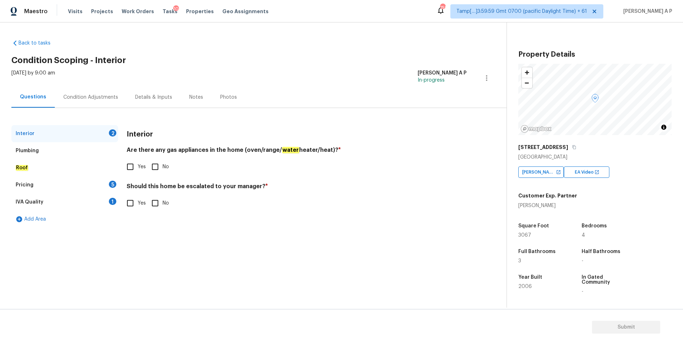
click at [135, 167] on input "Yes" at bounding box center [130, 166] width 15 height 15
checkbox input "true"
click at [137, 200] on input "Yes" at bounding box center [130, 202] width 15 height 15
checkbox input "true"
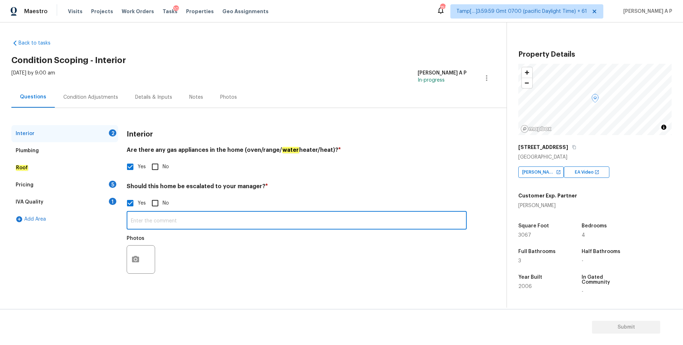
click at [203, 216] on input "text" at bounding box center [297, 221] width 340 height 17
paste input "Red Flag! The left side yard slopes down towards the house and the backyard slo…"
click at [337, 219] on input "Red Flag! The left side yard slopes down towards the house and the backyard slo…" at bounding box center [297, 221] width 340 height 17
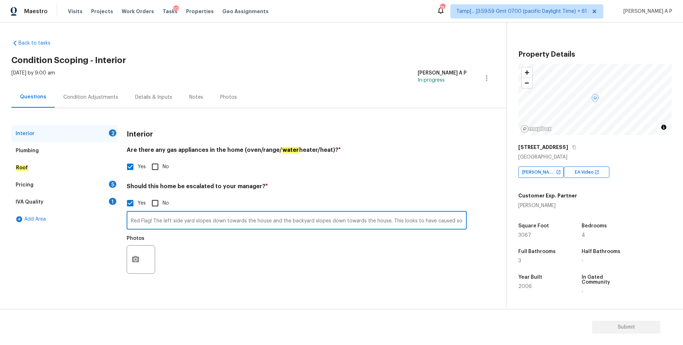
type input "Red Flag! The left side yard slopes down towards the house and the backyard slo…"
click at [369, 221] on input "Red Flag! The left side yard slopes down towards the house and the backyard slo…" at bounding box center [297, 221] width 340 height 17
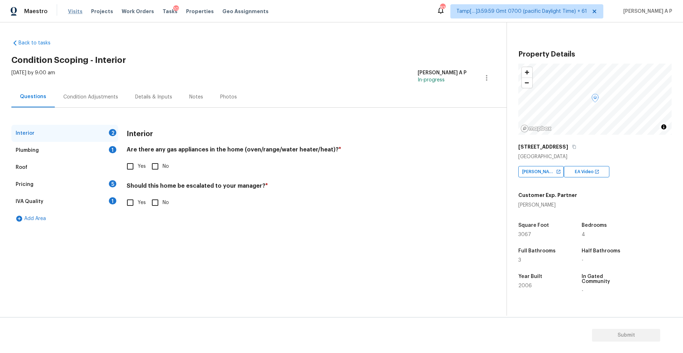
click at [74, 14] on span "Visits" at bounding box center [75, 11] width 15 height 7
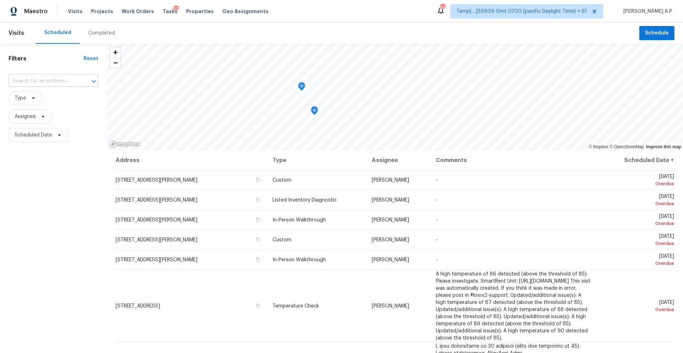
click at [59, 82] on input "text" at bounding box center [44, 81] width 70 height 11
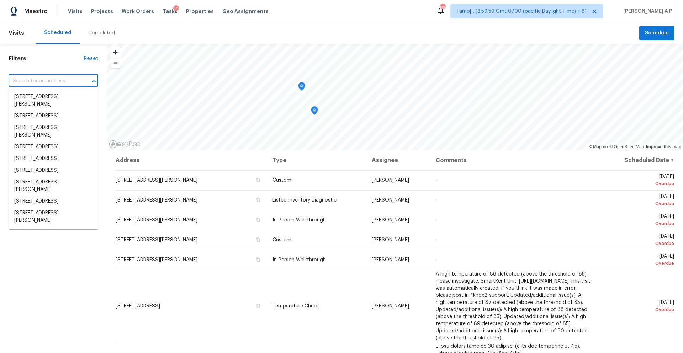
paste input "[STREET_ADDRESS][PERSON_NAME]"
type input "[STREET_ADDRESS][PERSON_NAME]"
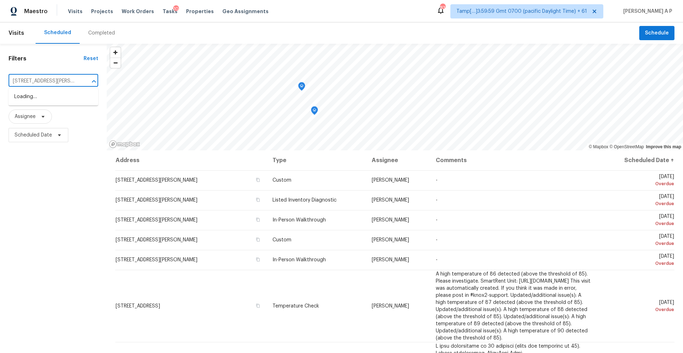
scroll to position [0, 23]
click at [65, 97] on li "[STREET_ADDRESS]" at bounding box center [54, 97] width 90 height 12
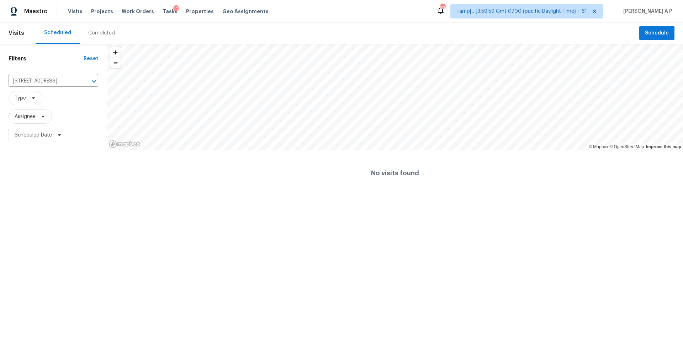
click at [100, 40] on div "Completed" at bounding box center [102, 32] width 44 height 21
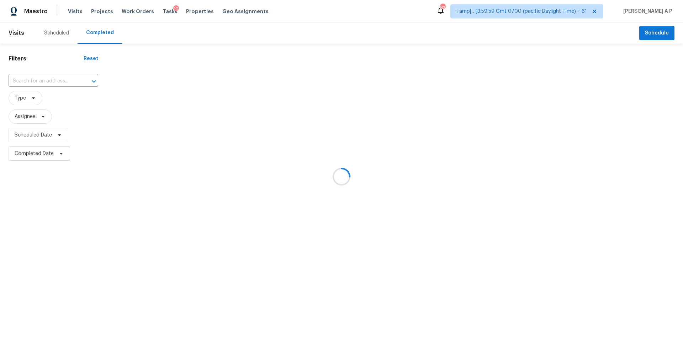
click at [54, 82] on div at bounding box center [341, 176] width 683 height 353
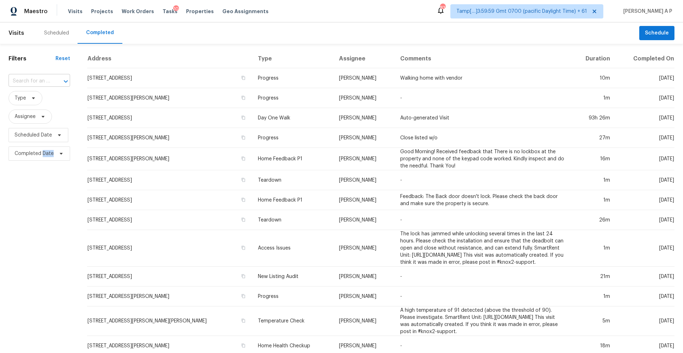
click at [53, 80] on div at bounding box center [61, 82] width 19 height 10
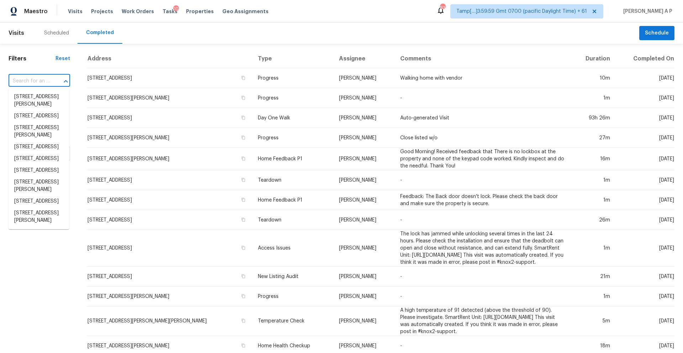
paste input "[STREET_ADDRESS][PERSON_NAME]"
type input "[STREET_ADDRESS][PERSON_NAME]"
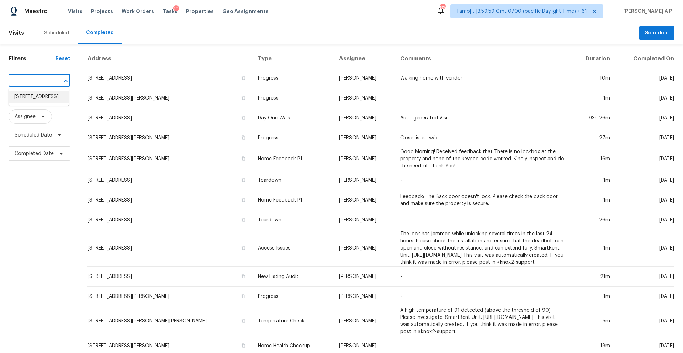
click at [45, 101] on li "[STREET_ADDRESS]" at bounding box center [39, 97] width 61 height 12
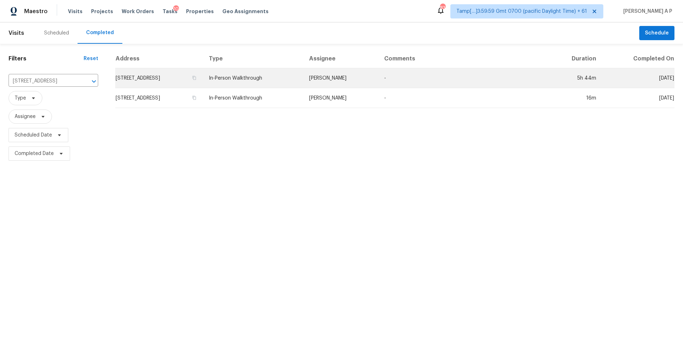
click at [303, 78] on td "In-Person Walkthrough" at bounding box center [253, 78] width 100 height 20
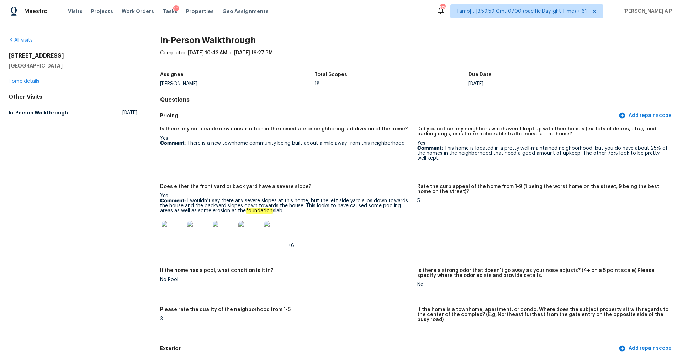
drag, startPoint x: 62, startPoint y: 66, endPoint x: 2, endPoint y: 53, distance: 61.2
click at [2, 53] on div "All visits [STREET_ADDRESS][PERSON_NAME] Home details Other Visits In-Person Wa…" at bounding box center [341, 187] width 683 height 331
copy div "[STREET_ADDRESS][PERSON_NAME]"
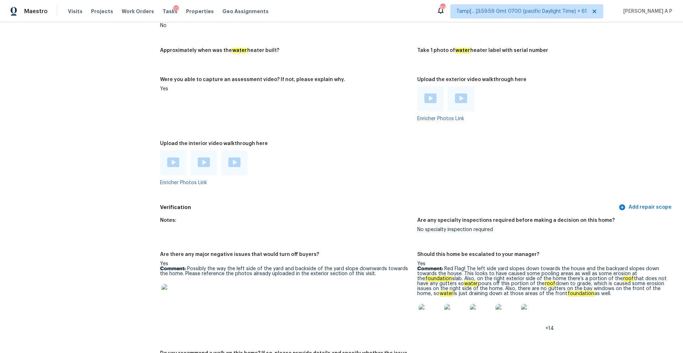
scroll to position [1505, 0]
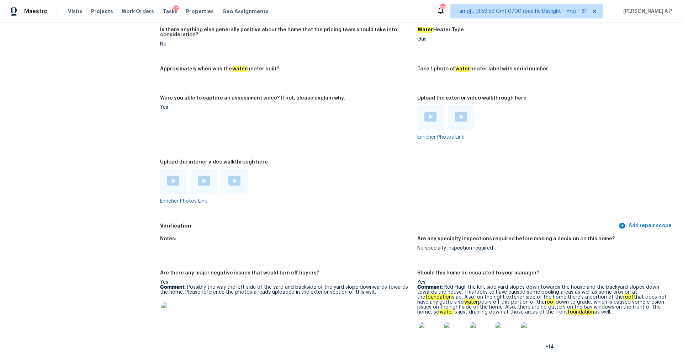
click at [435, 112] on img at bounding box center [431, 117] width 12 height 10
click at [460, 112] on img at bounding box center [461, 117] width 12 height 10
click at [173, 176] on img at bounding box center [173, 181] width 12 height 10
click at [201, 176] on img at bounding box center [204, 181] width 12 height 10
click at [240, 176] on img at bounding box center [235, 181] width 12 height 10
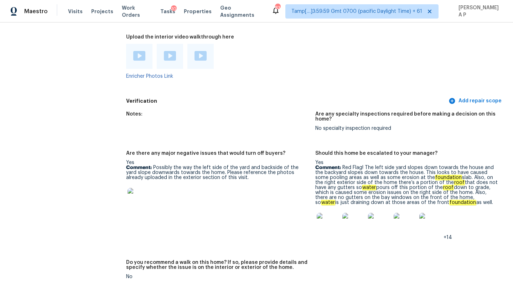
scroll to position [1711, 0]
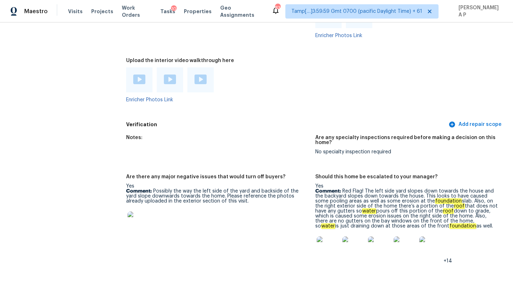
click at [446, 234] on div "+14" at bounding box center [406, 247] width 183 height 31
click at [447, 258] on span "+14" at bounding box center [447, 260] width 9 height 5
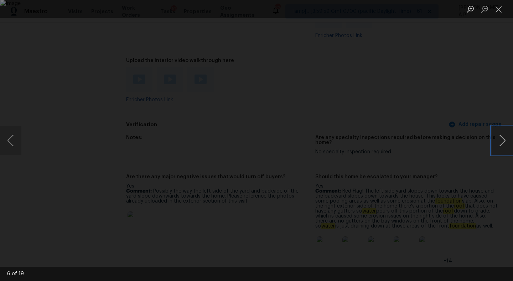
click at [504, 138] on button "Next image" at bounding box center [501, 140] width 21 height 28
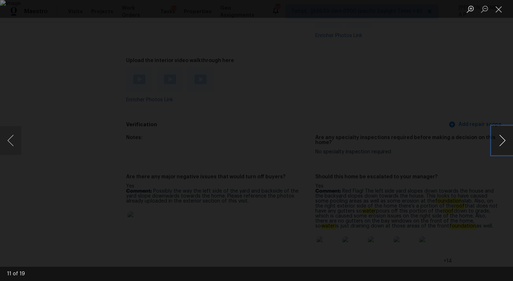
click at [504, 138] on button "Next image" at bounding box center [501, 140] width 21 height 28
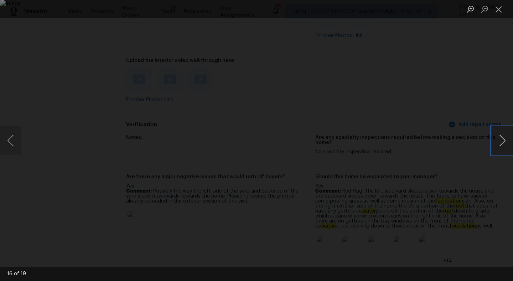
click at [500, 142] on button "Next image" at bounding box center [501, 140] width 21 height 28
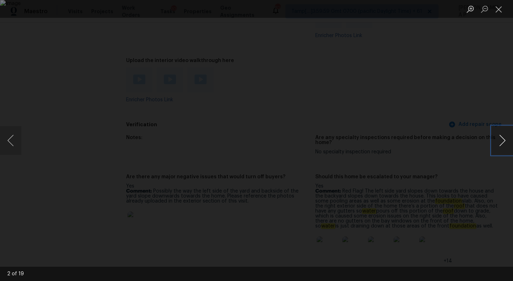
click at [500, 142] on button "Next image" at bounding box center [501, 140] width 21 height 28
click at [502, 7] on button "Close lightbox" at bounding box center [498, 9] width 14 height 12
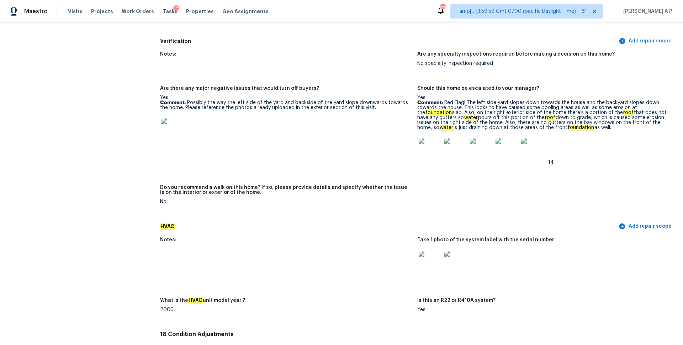
scroll to position [1593, 0]
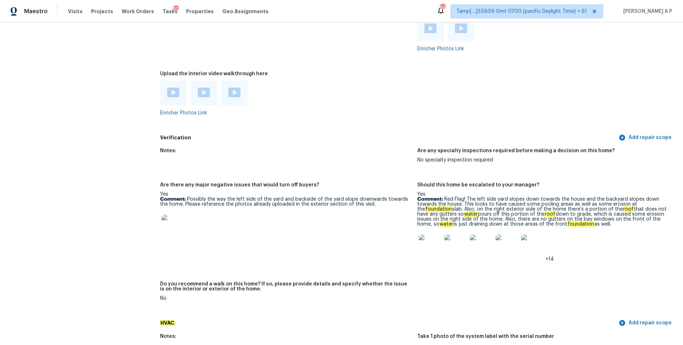
drag, startPoint x: 562, startPoint y: 214, endPoint x: 444, endPoint y: 189, distance: 120.9
click at [444, 196] on p "Comment: Red Flag! The left side yard slopes down towards the house and the bac…" at bounding box center [544, 211] width 252 height 30
copy p "Red Flag! The left side yard slopes down towards the house and the backyard slo…"
click at [540, 243] on img at bounding box center [533, 245] width 23 height 23
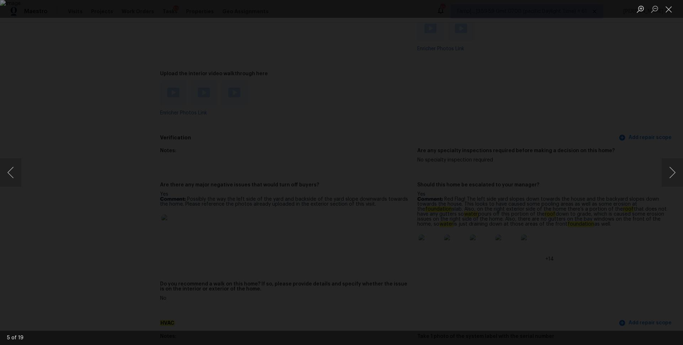
click at [622, 95] on div "Lightbox" at bounding box center [341, 172] width 683 height 345
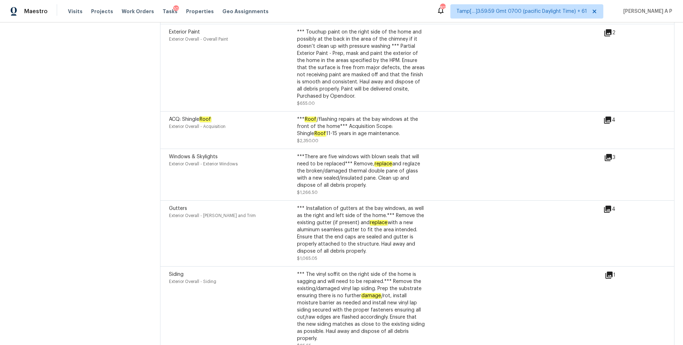
scroll to position [2345, 0]
click at [610, 116] on icon at bounding box center [607, 119] width 7 height 7
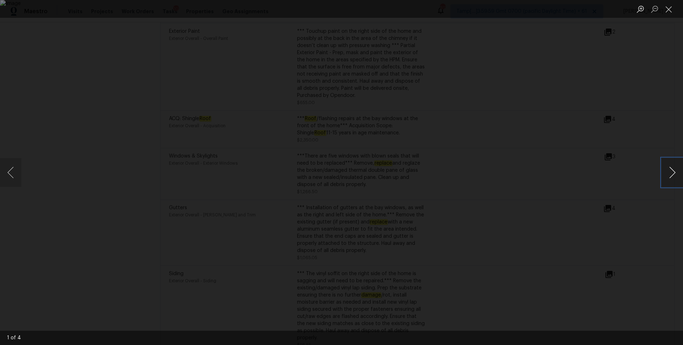
click at [673, 171] on button "Next image" at bounding box center [672, 172] width 21 height 28
click at [674, 11] on button "Close lightbox" at bounding box center [669, 9] width 14 height 12
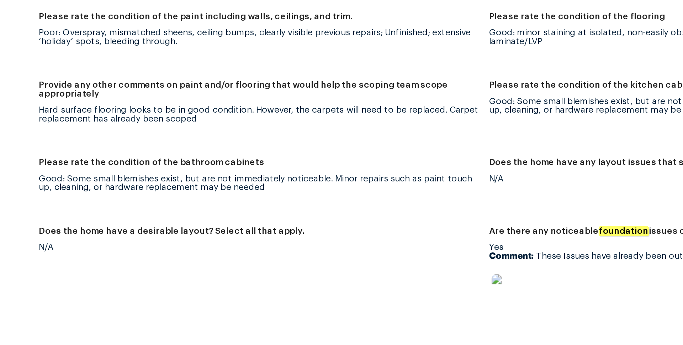
scroll to position [1243, 0]
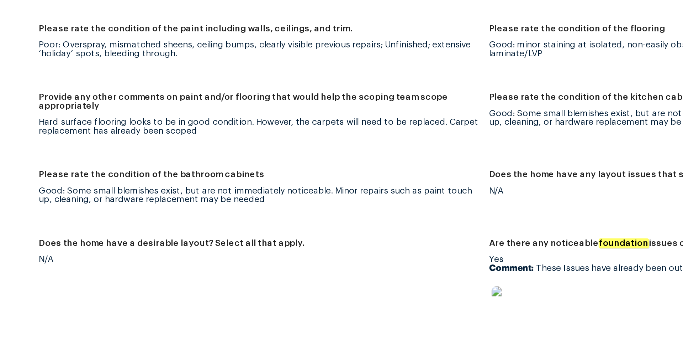
click at [322, 146] on div "Good: Some small blemishes exist, but are not immediately noticeable. Minor rep…" at bounding box center [286, 151] width 252 height 10
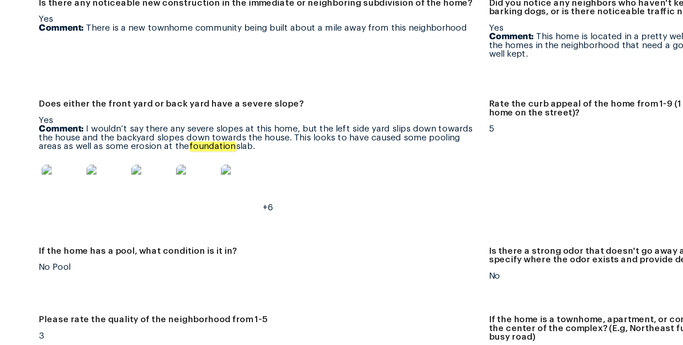
drag, startPoint x: 187, startPoint y: 114, endPoint x: 262, endPoint y: 124, distance: 75.8
click at [262, 124] on p "Comment: I wouldn’t say there any severe slopes at this home, but the left side…" at bounding box center [286, 118] width 252 height 15
copy p "I wouldn’t say there any severe slopes at this home, but the left side yard sli…"
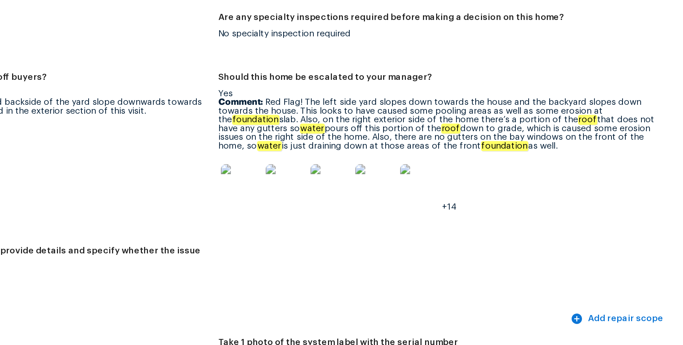
scroll to position [1671, 0]
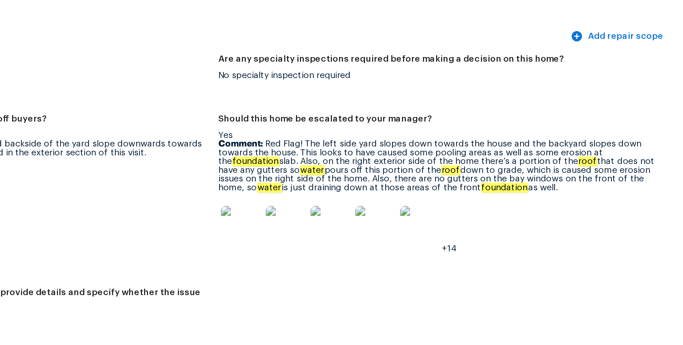
click at [571, 153] on div "+14" at bounding box center [544, 168] width 252 height 31
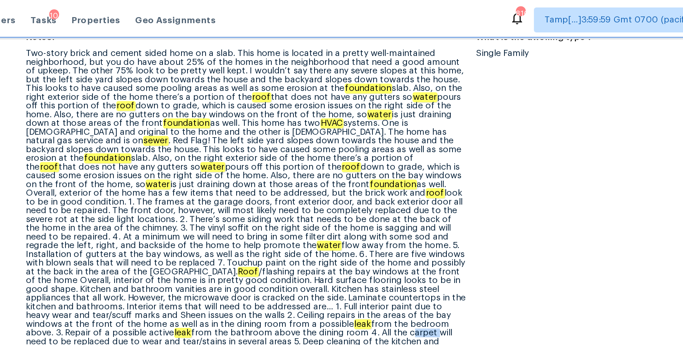
scroll to position [341, 0]
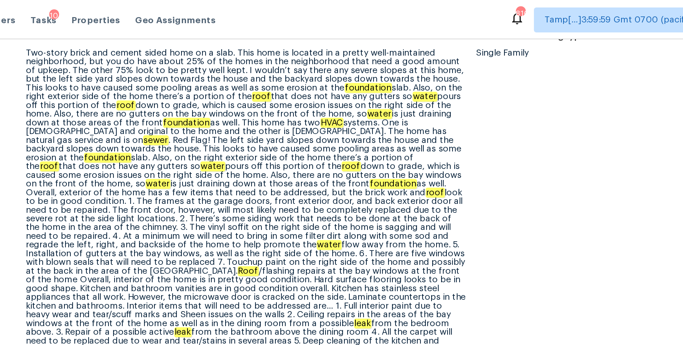
click at [308, 170] on div "Two-story brick and cement sided home on a slab. This home is located in a pret…" at bounding box center [286, 117] width 252 height 179
copy div "Ceiling"
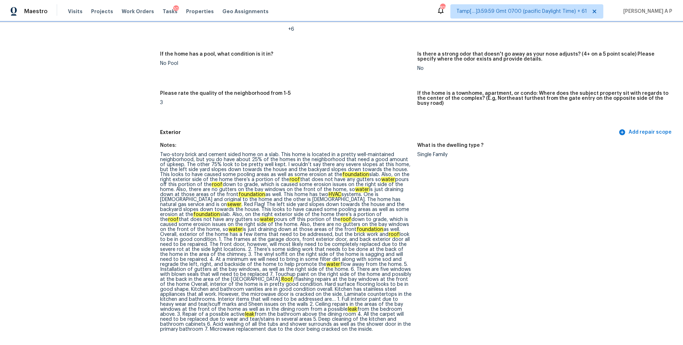
scroll to position [221, 0]
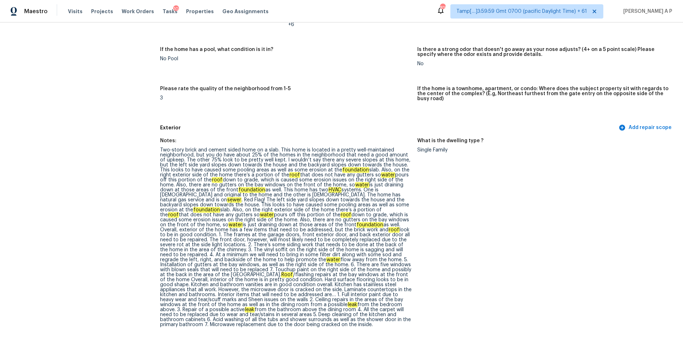
click at [328, 298] on div "Two-story brick and cement sided home on a slab. This home is located in a pret…" at bounding box center [286, 236] width 252 height 179
click at [348, 302] on em "leak" at bounding box center [353, 305] width 10 height 6
copy em "leak"
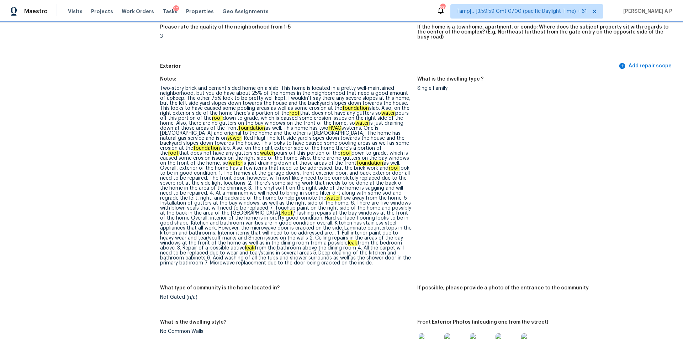
scroll to position [292, 0]
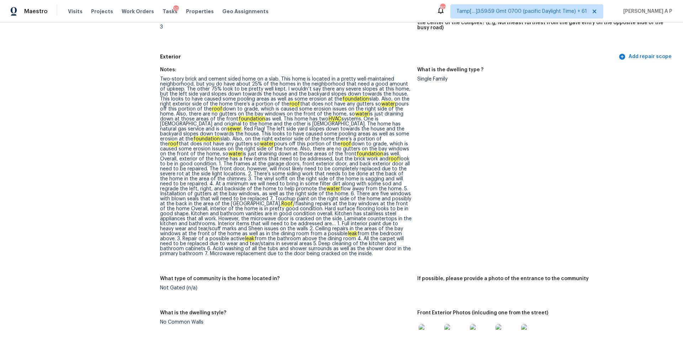
click at [315, 234] on div "Two-story brick and cement sided home on a slab. This home is located in a pret…" at bounding box center [286, 166] width 252 height 179
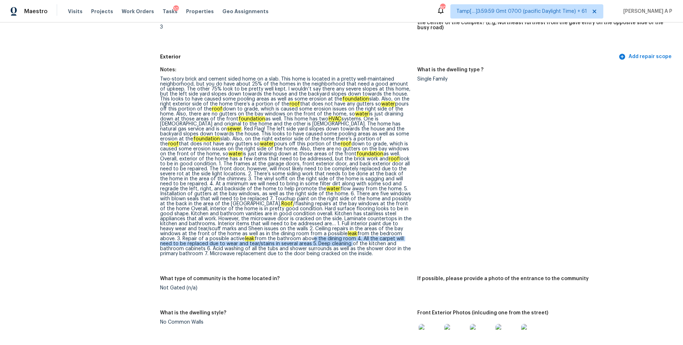
drag, startPoint x: 289, startPoint y: 231, endPoint x: 323, endPoint y: 234, distance: 34.2
click at [323, 234] on div "Two-story brick and cement sided home on a slab. This home is located in a pret…" at bounding box center [286, 166] width 252 height 179
drag, startPoint x: 323, startPoint y: 234, endPoint x: 291, endPoint y: 235, distance: 32.4
click at [291, 235] on div "Two-story brick and cement sided home on a slab. This home is located in a pret…" at bounding box center [286, 166] width 252 height 179
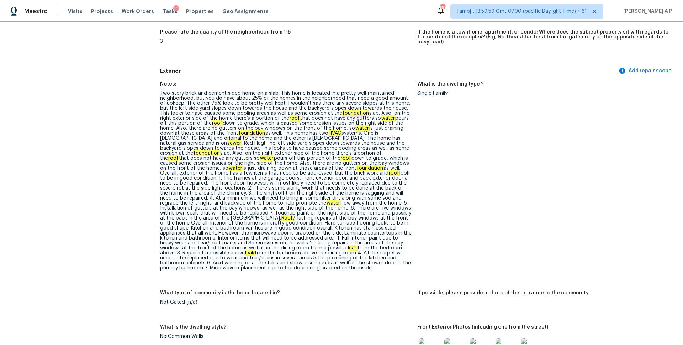
scroll to position [278, 0]
drag, startPoint x: 166, startPoint y: 253, endPoint x: 199, endPoint y: 253, distance: 32.8
click at [199, 253] on div "Two-story brick and cement sided home on a slab. This home is located in a pret…" at bounding box center [286, 180] width 252 height 179
copy div "Acid washing"
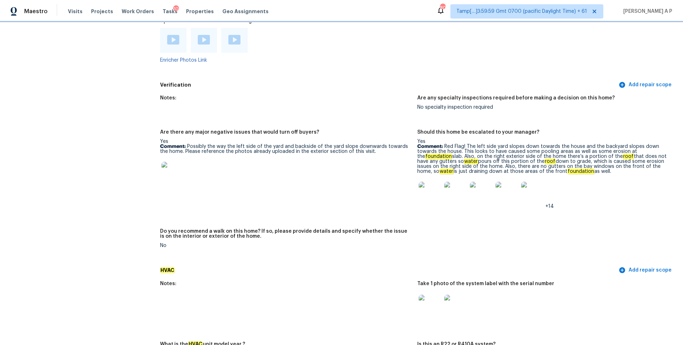
scroll to position [1633, 0]
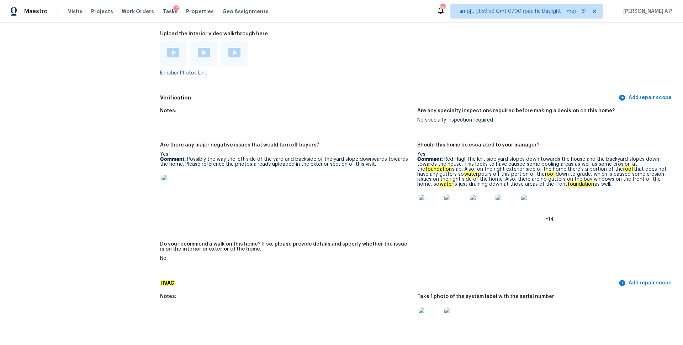
click at [435, 200] on img at bounding box center [430, 205] width 23 height 23
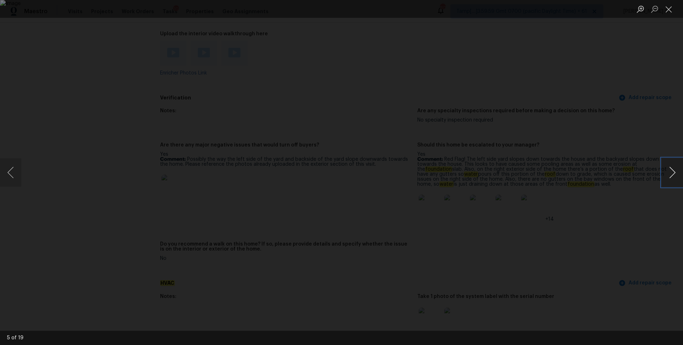
click at [676, 171] on button "Next image" at bounding box center [672, 172] width 21 height 28
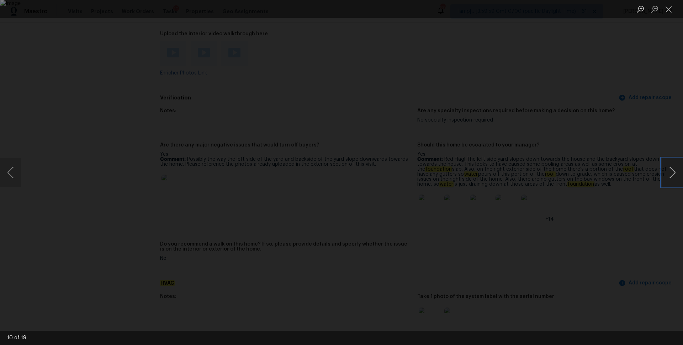
click at [676, 171] on button "Next image" at bounding box center [672, 172] width 21 height 28
click at [12, 168] on button "Previous image" at bounding box center [10, 172] width 21 height 28
click at [12, 164] on button "Previous image" at bounding box center [10, 172] width 21 height 28
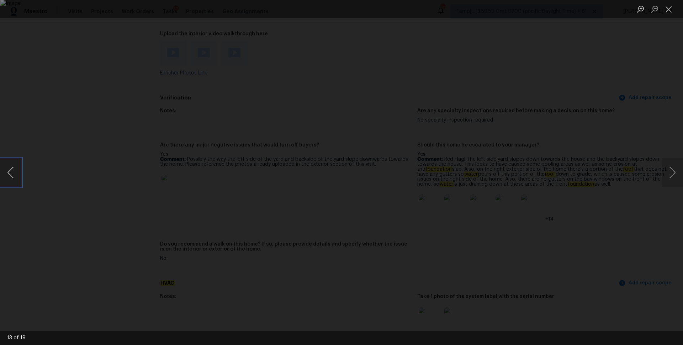
click at [8, 168] on button "Previous image" at bounding box center [10, 172] width 21 height 28
click at [11, 173] on button "Previous image" at bounding box center [10, 172] width 21 height 28
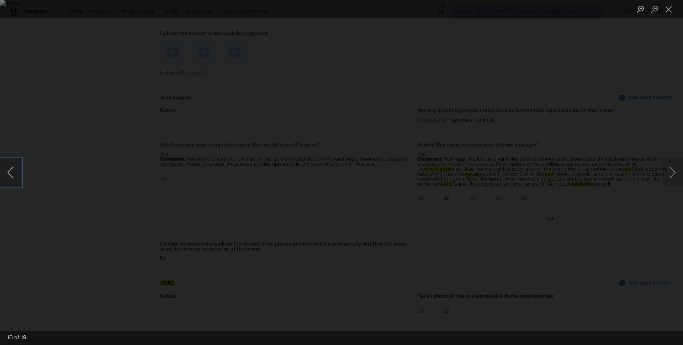
click at [11, 173] on button "Previous image" at bounding box center [10, 172] width 21 height 28
click at [9, 171] on button "Previous image" at bounding box center [10, 172] width 21 height 28
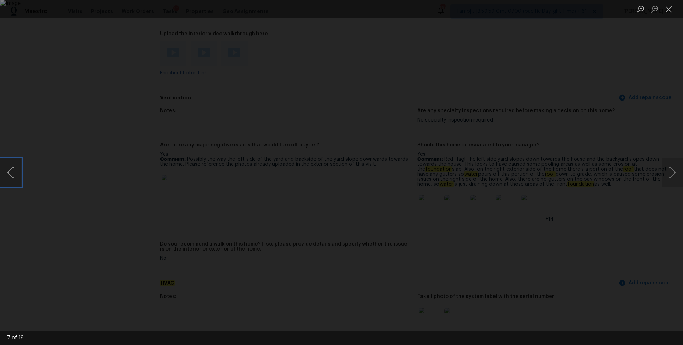
click at [9, 171] on button "Previous image" at bounding box center [10, 172] width 21 height 28
click at [13, 164] on button "Previous image" at bounding box center [10, 172] width 21 height 28
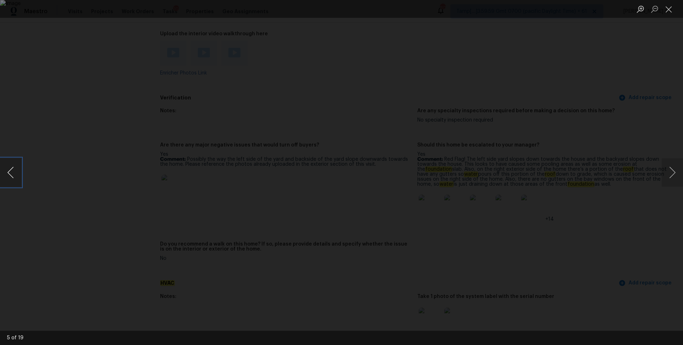
click at [13, 164] on button "Previous image" at bounding box center [10, 172] width 21 height 28
click at [672, 177] on button "Next image" at bounding box center [672, 172] width 21 height 28
click at [15, 174] on button "Previous image" at bounding box center [10, 172] width 21 height 28
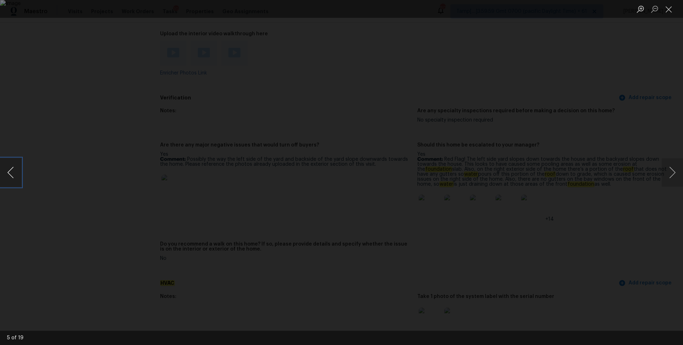
click at [15, 174] on button "Previous image" at bounding box center [10, 172] width 21 height 28
click at [5, 172] on button "Previous image" at bounding box center [10, 172] width 21 height 28
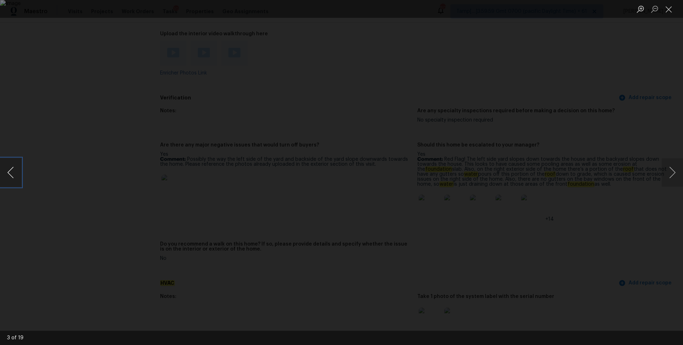
click at [5, 172] on button "Previous image" at bounding box center [10, 172] width 21 height 28
click at [13, 171] on button "Previous image" at bounding box center [10, 172] width 21 height 28
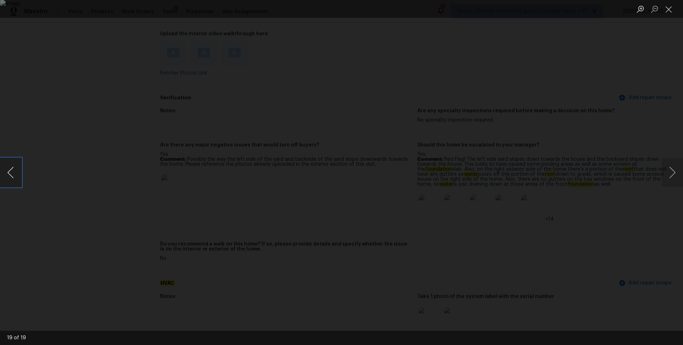
click at [13, 171] on button "Previous image" at bounding box center [10, 172] width 21 height 28
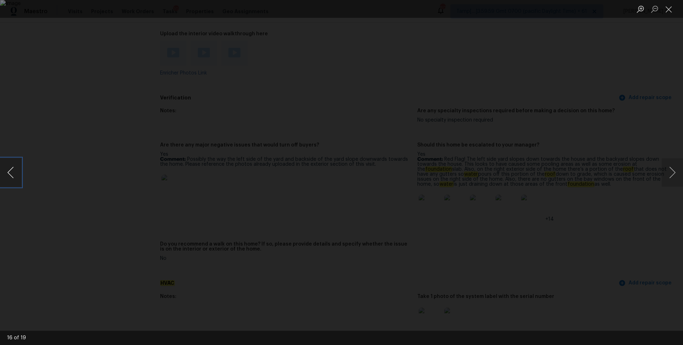
click at [13, 171] on button "Previous image" at bounding box center [10, 172] width 21 height 28
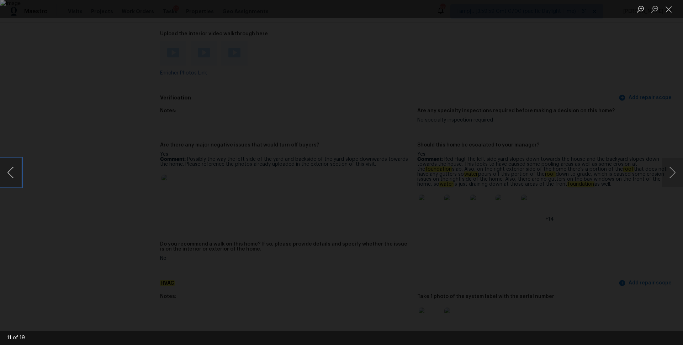
click at [13, 171] on button "Previous image" at bounding box center [10, 172] width 21 height 28
click at [683, 72] on div "Lightbox" at bounding box center [341, 172] width 683 height 345
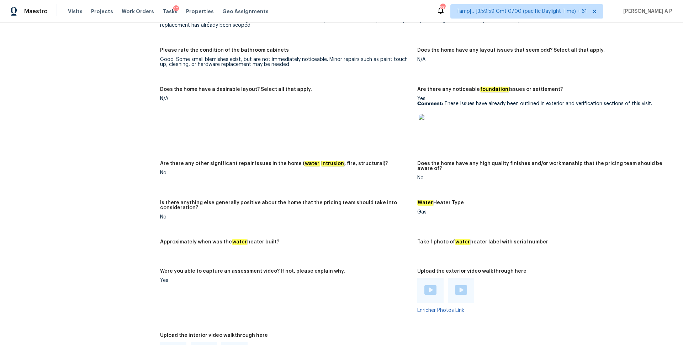
scroll to position [1418, 0]
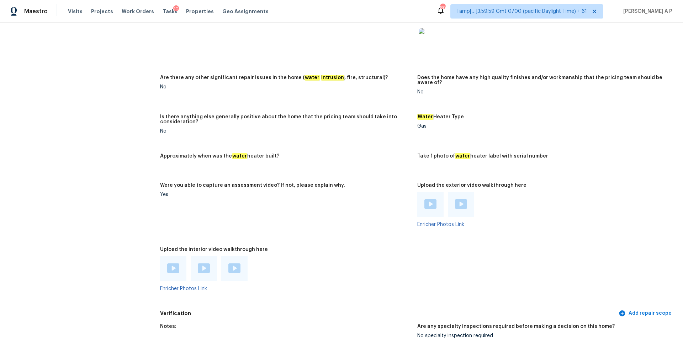
click at [177, 263] on img at bounding box center [173, 268] width 12 height 10
click at [175, 263] on img at bounding box center [173, 268] width 12 height 10
click at [209, 263] on img at bounding box center [204, 268] width 12 height 10
click at [234, 263] on img at bounding box center [235, 268] width 12 height 10
click at [570, 114] on div "Water Heater Type" at bounding box center [544, 118] width 252 height 9
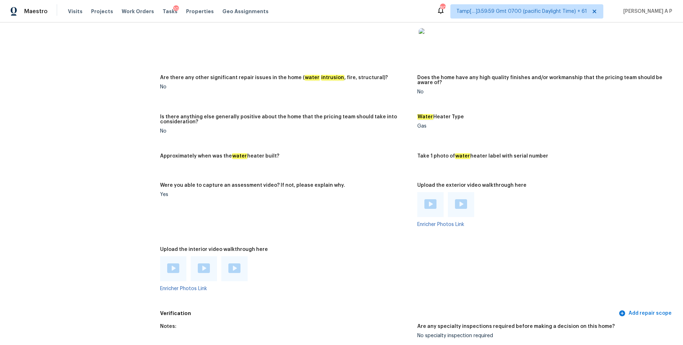
scroll to position [2608, 0]
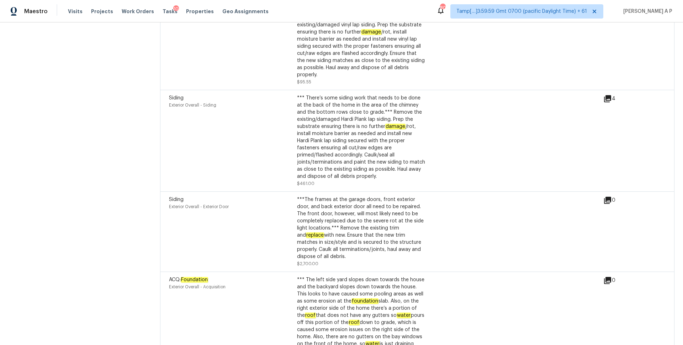
click at [497, 137] on div "Siding Exterior Overall - Siding *** There’s some siding work that needs to be …" at bounding box center [386, 140] width 435 height 93
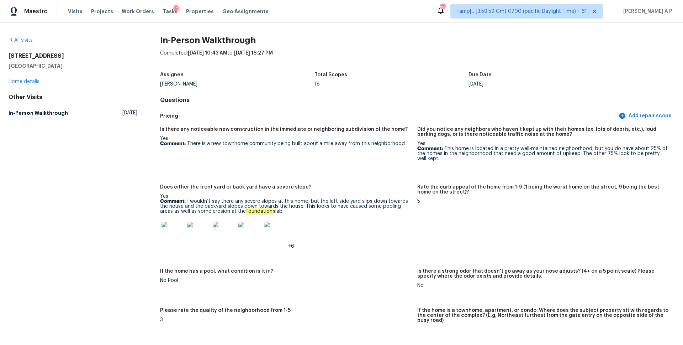
scroll to position [2117, 0]
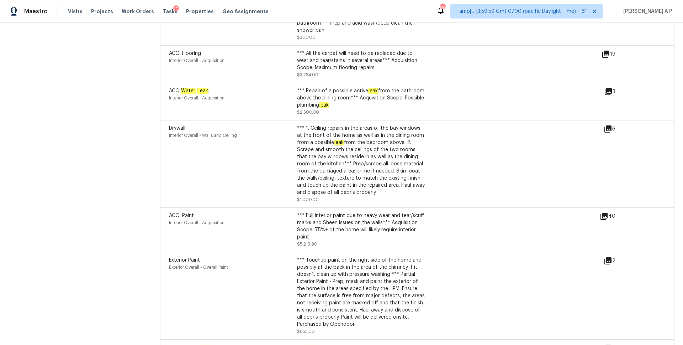
click at [608, 125] on icon at bounding box center [608, 128] width 7 height 7
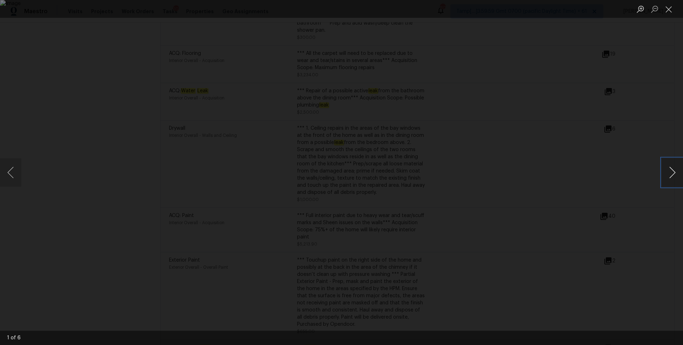
click at [672, 174] on button "Next image" at bounding box center [672, 172] width 21 height 28
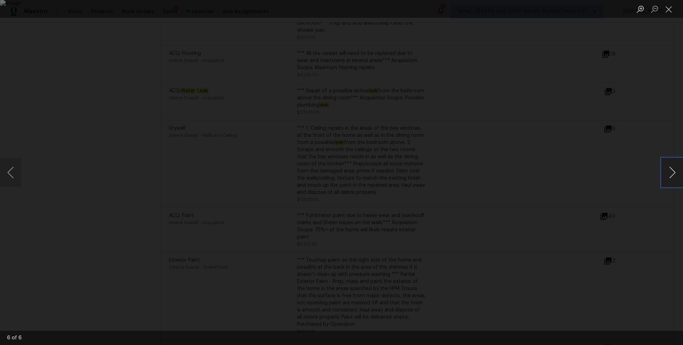
click at [672, 174] on button "Next image" at bounding box center [672, 172] width 21 height 28
click at [648, 135] on div "Lightbox" at bounding box center [341, 172] width 683 height 345
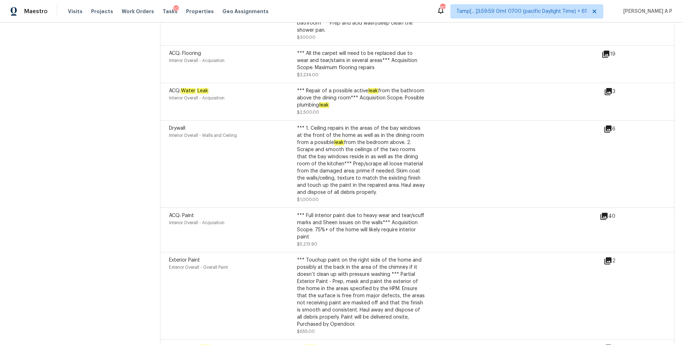
click at [606, 257] on icon at bounding box center [608, 260] width 7 height 7
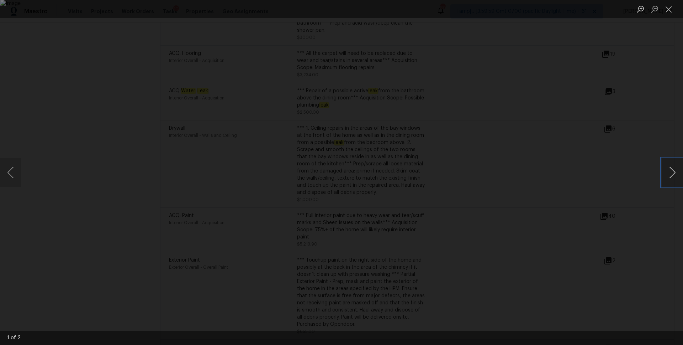
click at [675, 171] on button "Next image" at bounding box center [672, 172] width 21 height 28
click at [13, 175] on button "Previous image" at bounding box center [10, 172] width 21 height 28
click at [640, 95] on div "Lightbox" at bounding box center [341, 172] width 683 height 345
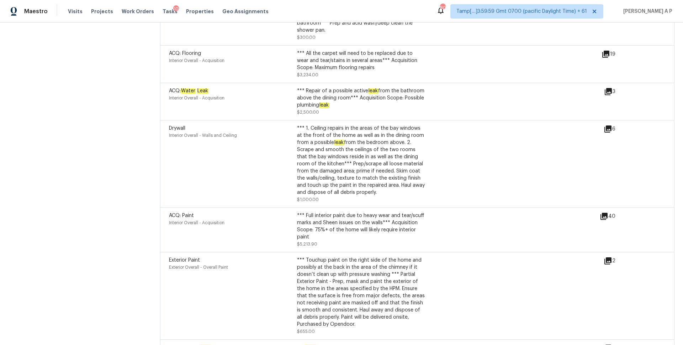
click at [510, 104] on div "ACQ: Water Leak Interior Overall - Acquisition *** Repair of a possible active …" at bounding box center [386, 101] width 435 height 28
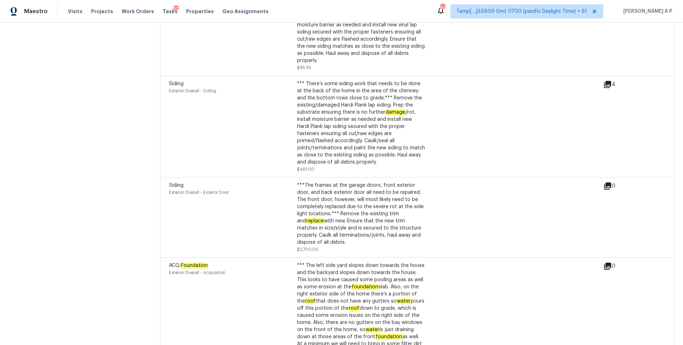
click at [423, 113] on div "*** There’s some siding work that needs to be done at the back of the home in t…" at bounding box center [361, 122] width 128 height 85
click at [436, 101] on div "Siding Exterior Overall - Siding *** There’s some siding work that needs to be …" at bounding box center [386, 126] width 435 height 93
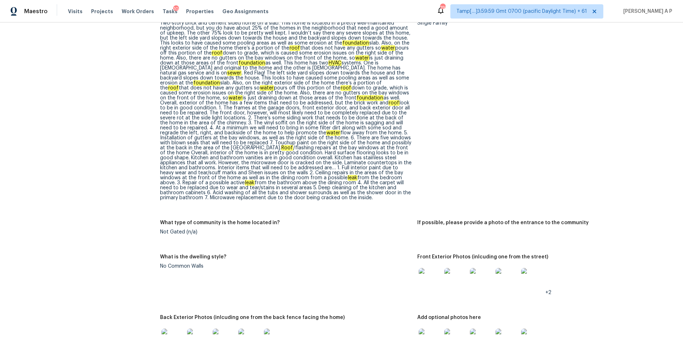
click at [394, 152] on div "Two-story brick and cement sided home on a slab. This home is located in a pret…" at bounding box center [286, 110] width 252 height 179
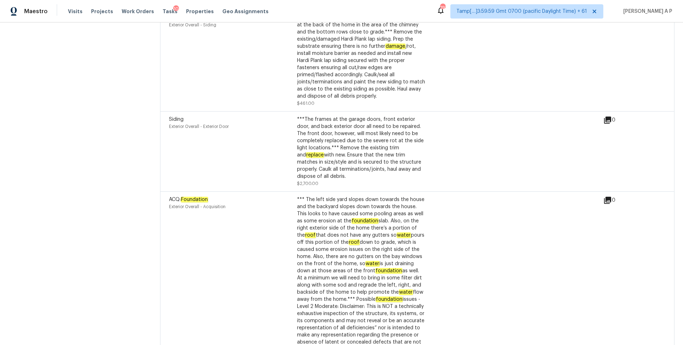
scroll to position [2902, 0]
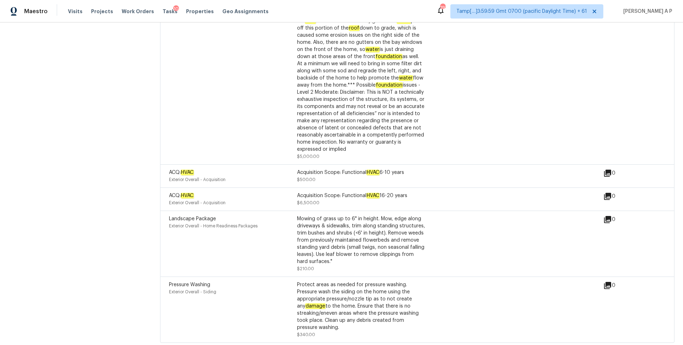
click at [610, 210] on div "Landscape Package Exterior Overall - Home Readiness Packages Mowing of grass up…" at bounding box center [417, 243] width 515 height 66
click at [609, 216] on icon at bounding box center [607, 219] width 7 height 7
click at [522, 291] on div "Pressure Washing Exterior Overall - Siding Protect areas as needed for pressure…" at bounding box center [386, 309] width 435 height 57
click at [610, 282] on icon at bounding box center [607, 285] width 7 height 7
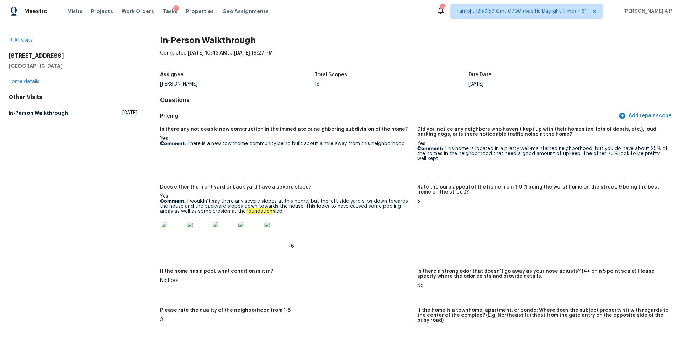
scroll to position [2117, 0]
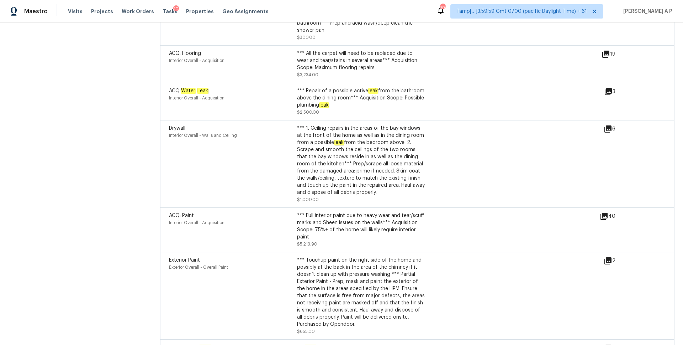
click at [475, 180] on div "Drywall Interior Overall - Walls and Ceiling *** 1. Ceiling repairs in the area…" at bounding box center [386, 164] width 435 height 78
click at [611, 125] on icon at bounding box center [608, 128] width 7 height 7
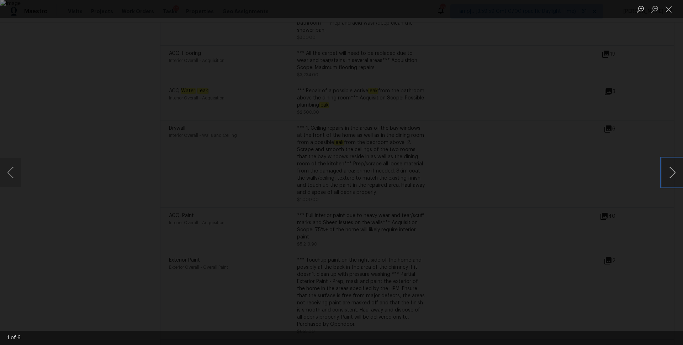
click at [672, 175] on button "Next image" at bounding box center [672, 172] width 21 height 28
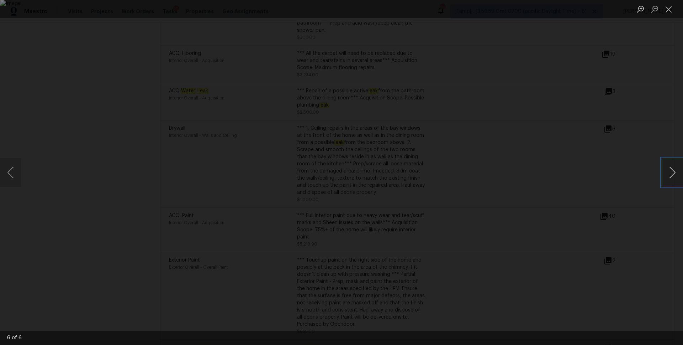
click at [672, 175] on button "Next image" at bounding box center [672, 172] width 21 height 28
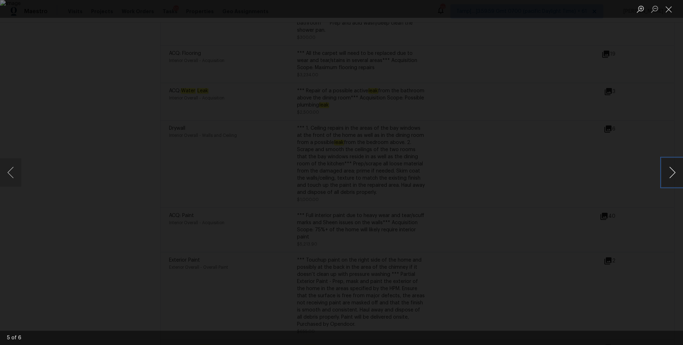
click at [672, 175] on button "Next image" at bounding box center [672, 172] width 21 height 28
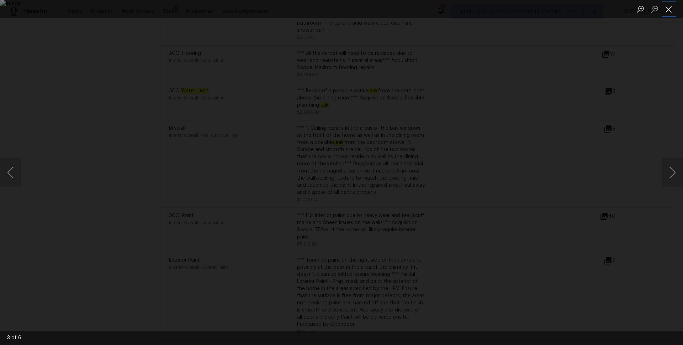
click at [669, 14] on button "Close lightbox" at bounding box center [669, 9] width 14 height 12
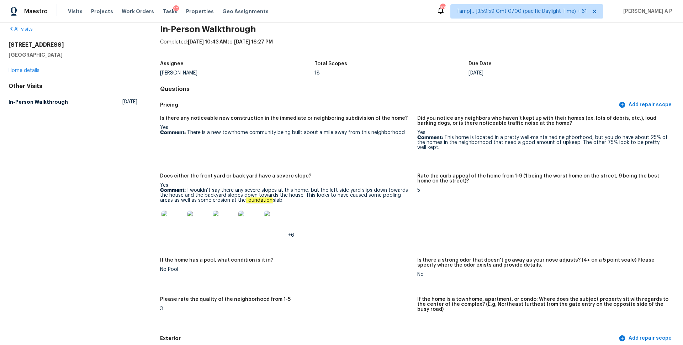
scroll to position [0, 0]
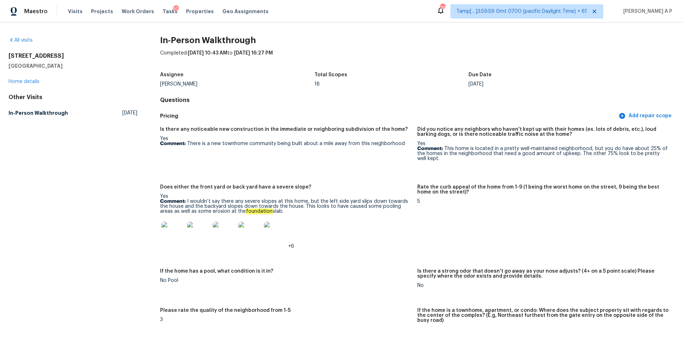
drag, startPoint x: 62, startPoint y: 65, endPoint x: 10, endPoint y: 53, distance: 53.4
click at [10, 53] on div "6600 Piazza Dr Jonesboro, GA 30238" at bounding box center [73, 60] width 129 height 17
copy div "6600 Piazza Dr Jonesboro, GA 30238"
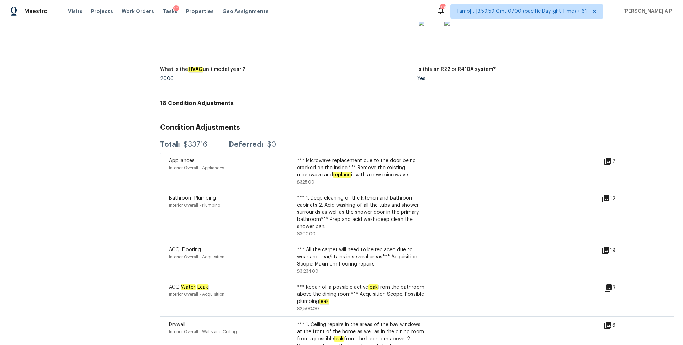
scroll to position [1896, 0]
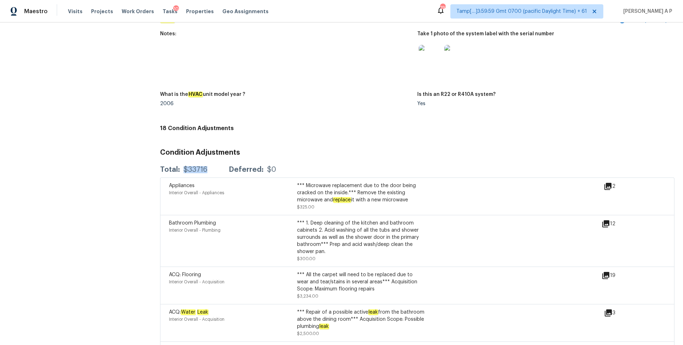
drag, startPoint x: 184, startPoint y: 160, endPoint x: 213, endPoint y: 161, distance: 28.9
click at [213, 166] on div "Total: $33716 Deferred: $0" at bounding box center [218, 169] width 116 height 7
copy div "$33716"
click at [168, 62] on figure "Notes:" at bounding box center [288, 57] width 257 height 52
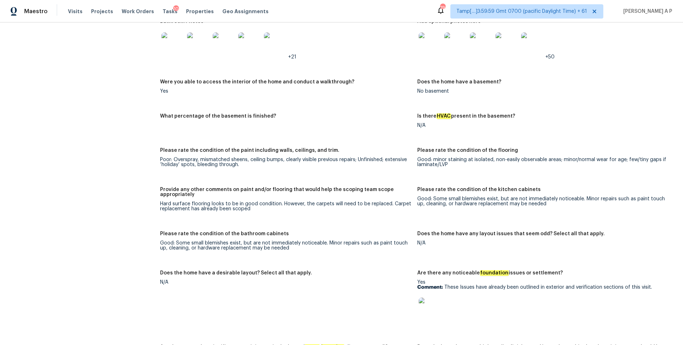
scroll to position [1131, 0]
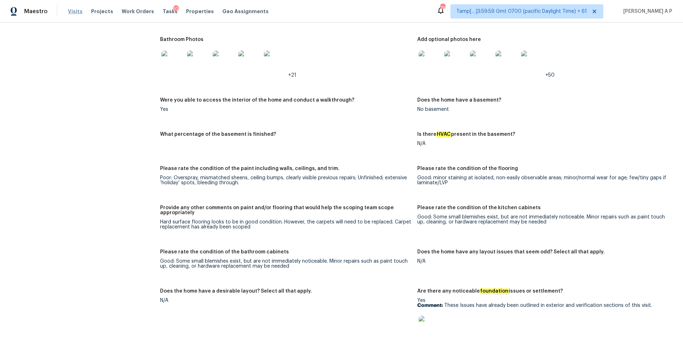
click at [78, 10] on span "Visits" at bounding box center [75, 11] width 15 height 7
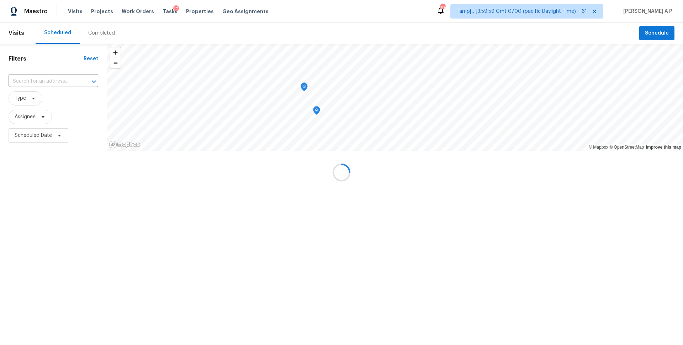
click at [92, 36] on div at bounding box center [341, 172] width 683 height 345
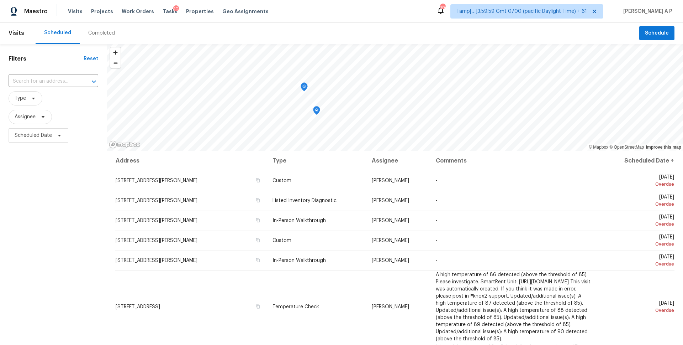
click at [90, 40] on div "Completed" at bounding box center [102, 32] width 44 height 21
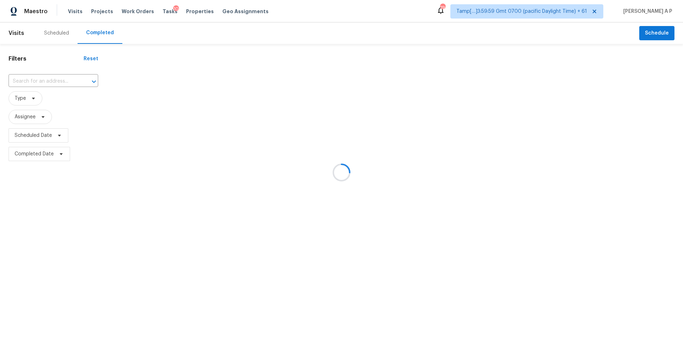
click at [54, 79] on div at bounding box center [341, 172] width 683 height 345
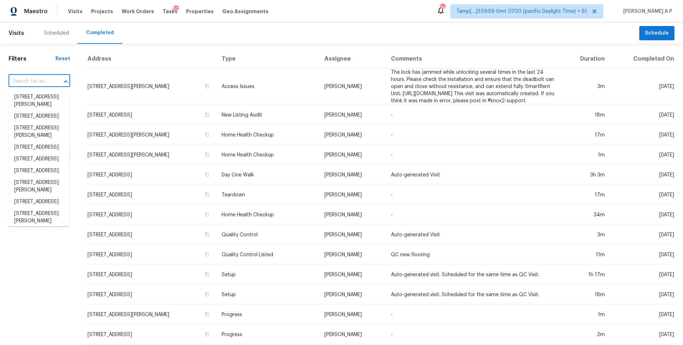
click at [46, 77] on input "text" at bounding box center [30, 81] width 42 height 11
paste input "2133 Morning Mist Ct Florissant, MO, 63033"
type input "2133 Morning Mist Ct Florissant, MO, 63033"
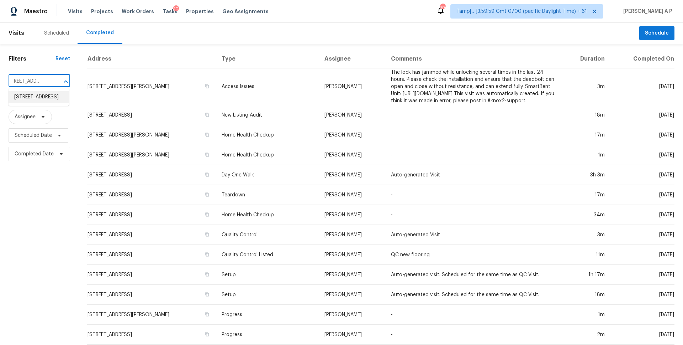
click at [48, 97] on li "2133 Morning Mist Ct, Florissant, MO 63033" at bounding box center [39, 97] width 61 height 12
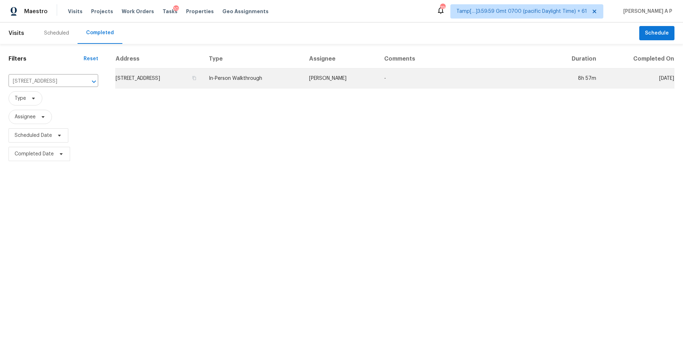
click at [203, 72] on td "2133 Morning Mist Ct, Florissant, MO 63033" at bounding box center [159, 78] width 88 height 20
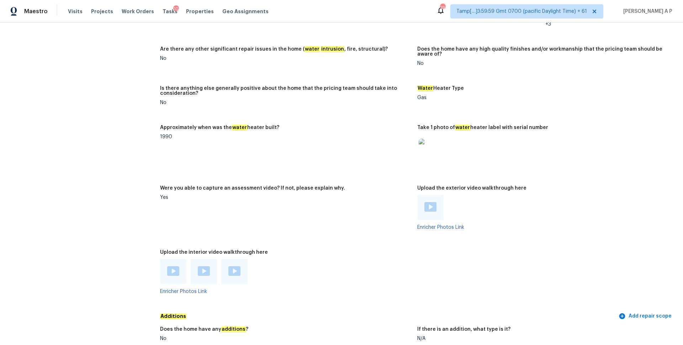
scroll to position [1362, 0]
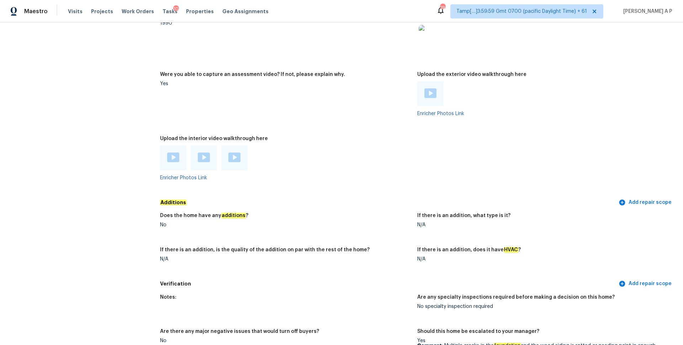
click at [177, 152] on img at bounding box center [173, 157] width 12 height 10
click at [206, 158] on div at bounding box center [204, 157] width 12 height 11
click at [237, 153] on img at bounding box center [235, 157] width 12 height 10
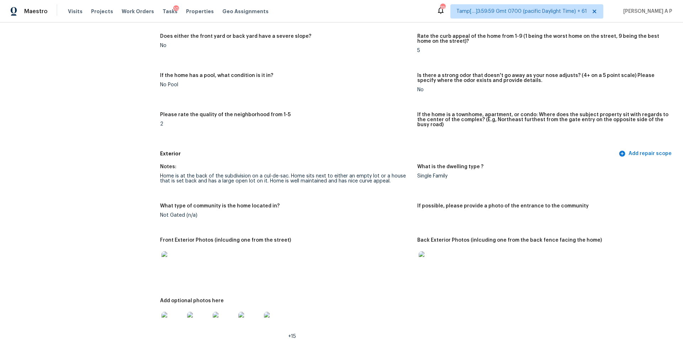
scroll to position [139, 0]
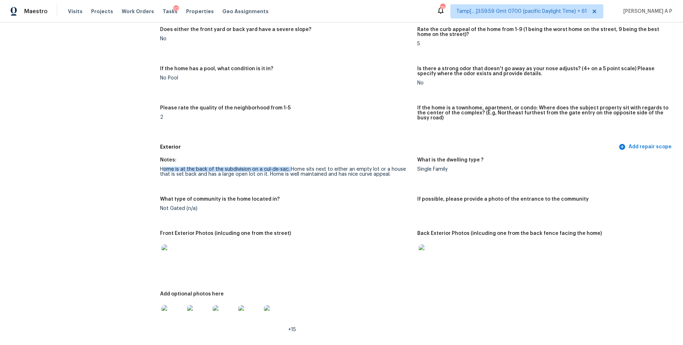
drag, startPoint x: 164, startPoint y: 164, endPoint x: 289, endPoint y: 162, distance: 124.2
click at [289, 167] on div "Home is at the back of the subdivision on a cul-de-sac. Home sits next to eithe…" at bounding box center [286, 172] width 252 height 10
click at [295, 159] on div "Notes:" at bounding box center [286, 161] width 252 height 9
click at [293, 327] on span "+15" at bounding box center [292, 329] width 8 height 5
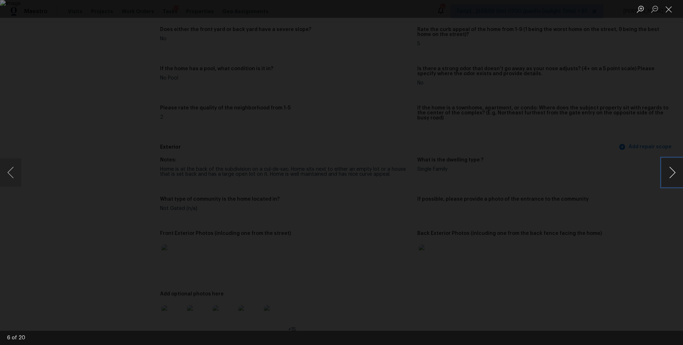
click at [679, 173] on button "Next image" at bounding box center [672, 172] width 21 height 28
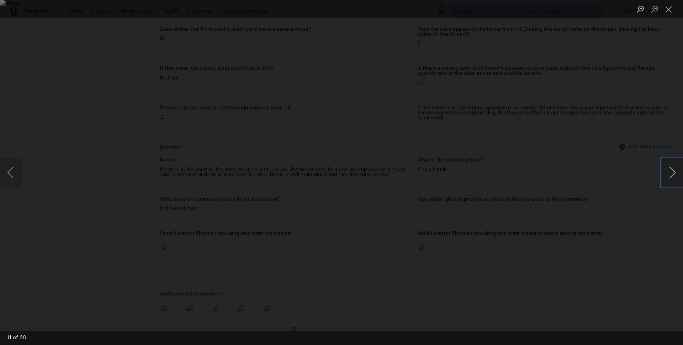
click at [679, 173] on button "Next image" at bounding box center [672, 172] width 21 height 28
click at [676, 171] on button "Next image" at bounding box center [672, 172] width 21 height 28
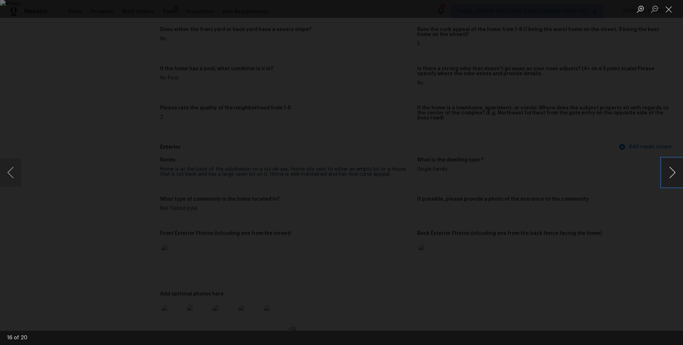
click at [676, 171] on button "Next image" at bounding box center [672, 172] width 21 height 28
click at [656, 120] on div "Lightbox" at bounding box center [341, 172] width 683 height 345
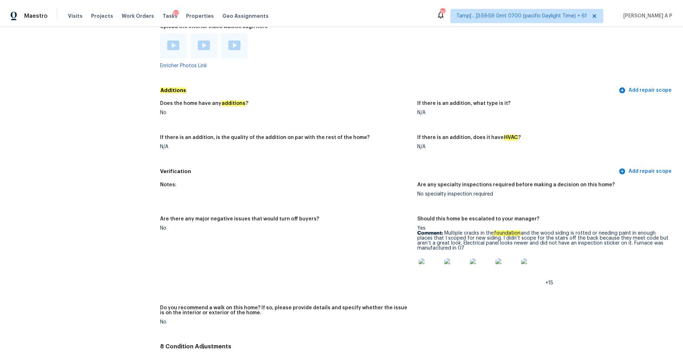
scroll to position [1500, 0]
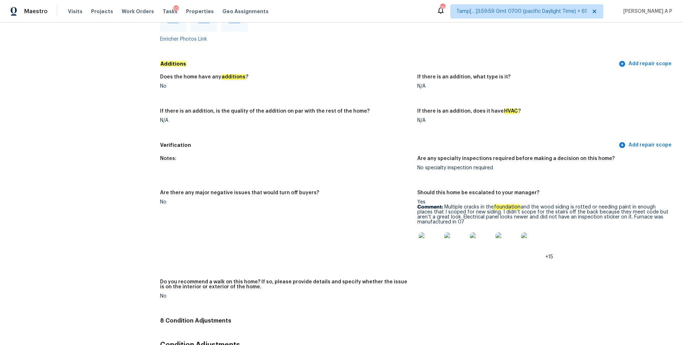
drag, startPoint x: 470, startPoint y: 217, endPoint x: 444, endPoint y: 204, distance: 29.0
click at [444, 204] on p "Comment: Multiple cracks in the foundation and the wood siding is rotted or nee…" at bounding box center [544, 214] width 252 height 20
copy p "Multiple cracks in the foundation and the wood siding is rotted or needing pain…"
click at [549, 249] on div "+15" at bounding box center [544, 243] width 252 height 31
click at [530, 239] on img at bounding box center [533, 243] width 23 height 23
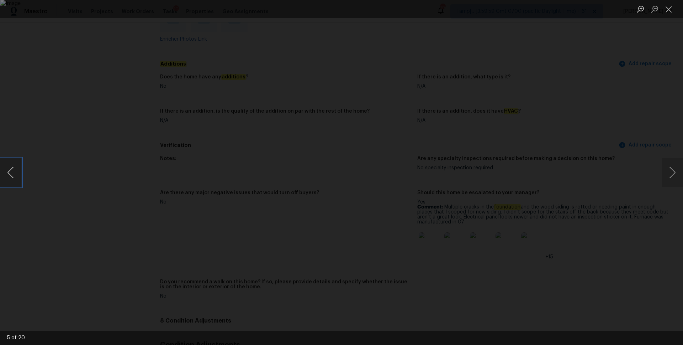
click at [8, 174] on button "Previous image" at bounding box center [10, 172] width 21 height 28
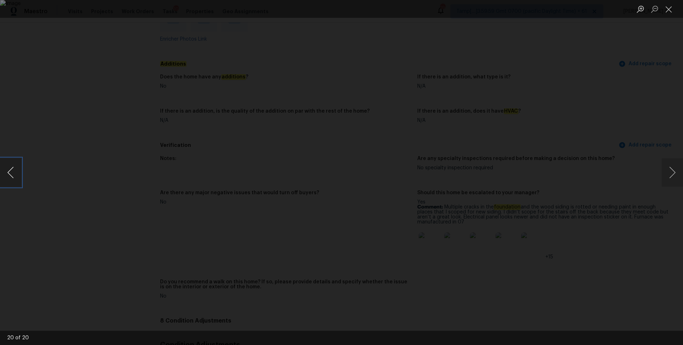
click at [8, 174] on button "Previous image" at bounding box center [10, 172] width 21 height 28
click at [10, 175] on button "Previous image" at bounding box center [10, 172] width 21 height 28
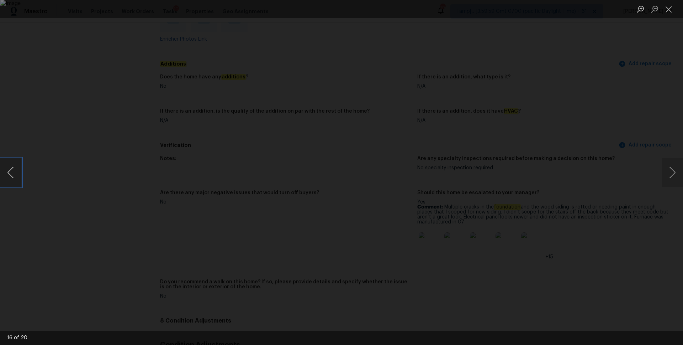
click at [10, 175] on button "Previous image" at bounding box center [10, 172] width 21 height 28
click at [676, 167] on button "Next image" at bounding box center [672, 172] width 21 height 28
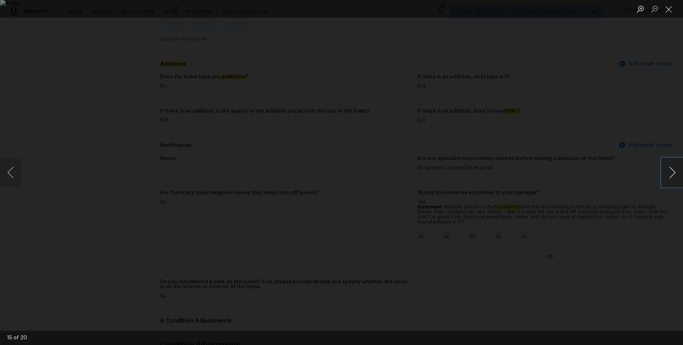
click at [676, 167] on button "Next image" at bounding box center [672, 172] width 21 height 28
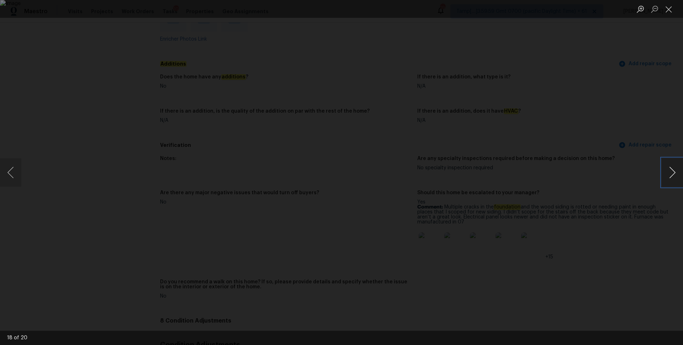
click at [676, 167] on button "Next image" at bounding box center [672, 172] width 21 height 28
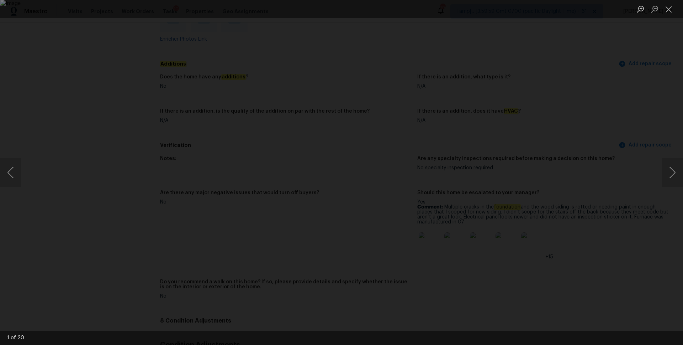
click at [577, 247] on div "Lightbox" at bounding box center [341, 172] width 683 height 345
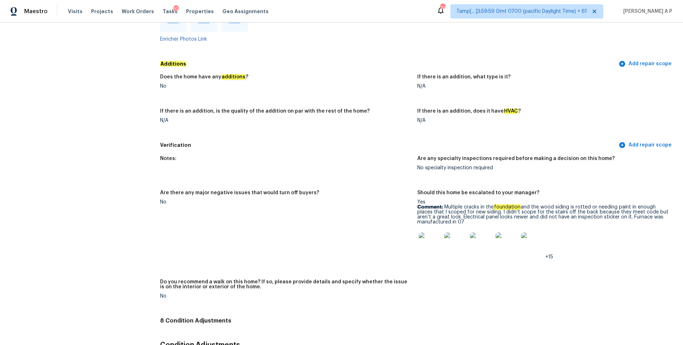
click at [435, 247] on img at bounding box center [430, 243] width 23 height 23
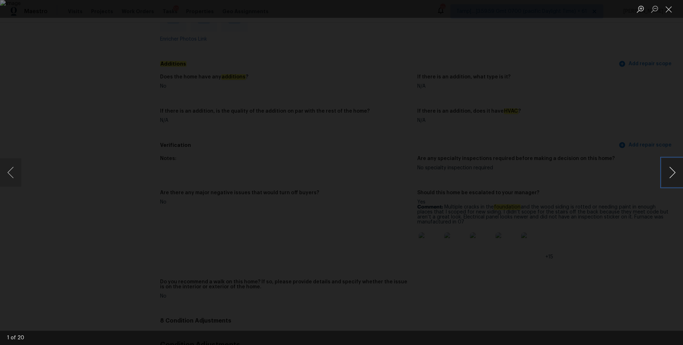
click at [679, 168] on button "Next image" at bounding box center [672, 172] width 21 height 28
click at [22, 168] on div "Lightbox" at bounding box center [341, 172] width 683 height 345
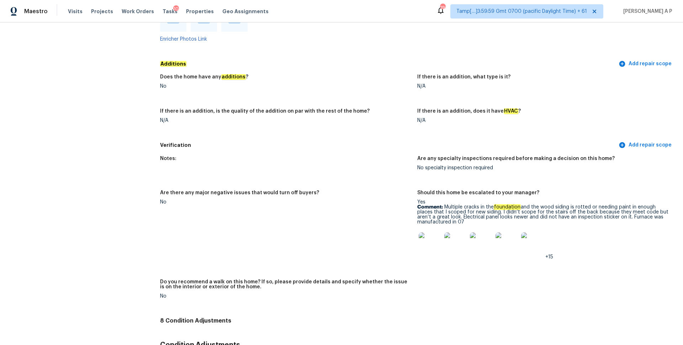
click at [446, 233] on img at bounding box center [456, 243] width 23 height 23
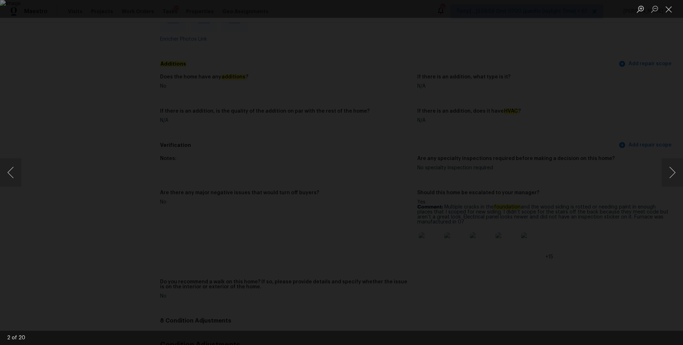
click at [63, 242] on div "Lightbox" at bounding box center [341, 172] width 683 height 345
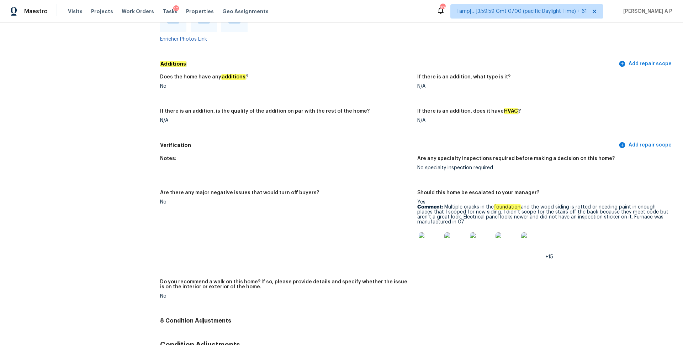
click at [431, 234] on img at bounding box center [430, 243] width 23 height 23
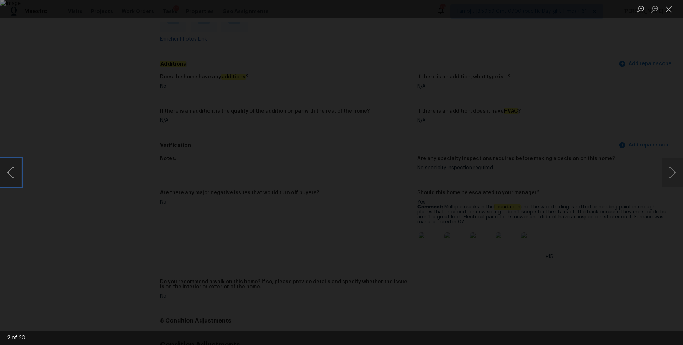
click at [8, 170] on button "Previous image" at bounding box center [10, 172] width 21 height 28
click at [669, 173] on button "Next image" at bounding box center [672, 172] width 21 height 28
click at [680, 166] on button "Next image" at bounding box center [672, 172] width 21 height 28
click at [672, 163] on button "Next image" at bounding box center [672, 172] width 21 height 28
click at [496, 193] on img "Lightbox" at bounding box center [341, 172] width 683 height 345
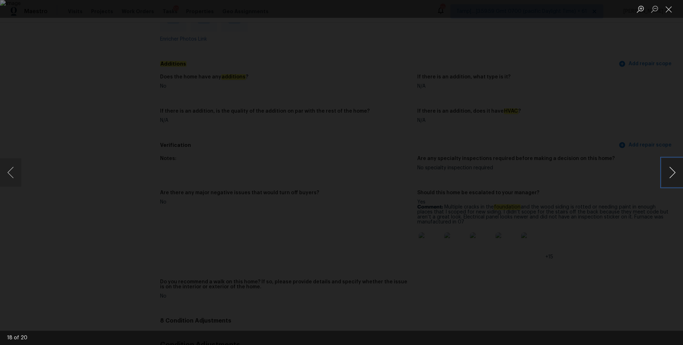
click at [677, 174] on button "Next image" at bounding box center [672, 172] width 21 height 28
click at [678, 172] on button "Next image" at bounding box center [672, 172] width 21 height 28
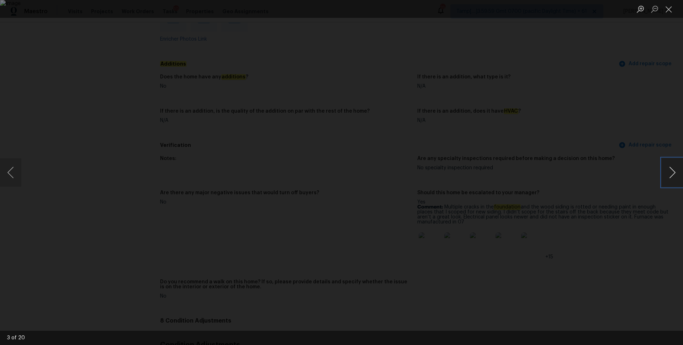
click at [670, 166] on button "Next image" at bounding box center [672, 172] width 21 height 28
click at [676, 169] on button "Next image" at bounding box center [672, 172] width 21 height 28
click at [498, 163] on img "Lightbox" at bounding box center [341, 172] width 683 height 345
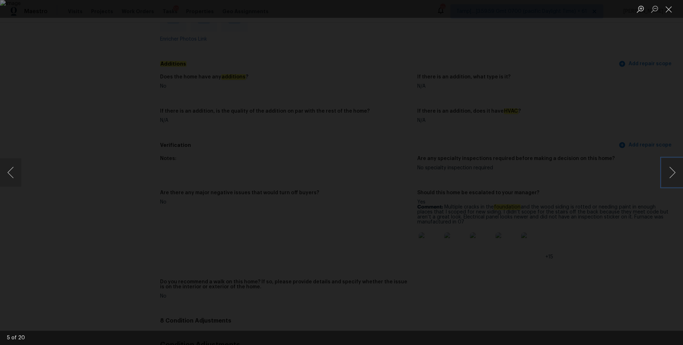
click at [475, 167] on img "Lightbox" at bounding box center [341, 172] width 683 height 345
click at [476, 169] on img "Lightbox" at bounding box center [341, 172] width 683 height 345
click at [672, 172] on button "Next image" at bounding box center [672, 172] width 21 height 28
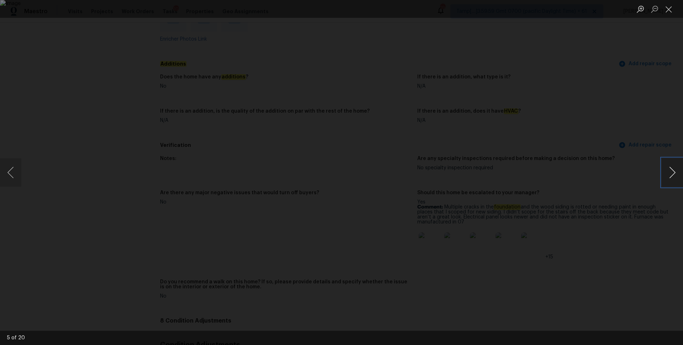
click at [672, 172] on button "Next image" at bounding box center [672, 172] width 21 height 28
click at [677, 173] on button "Next image" at bounding box center [672, 172] width 21 height 28
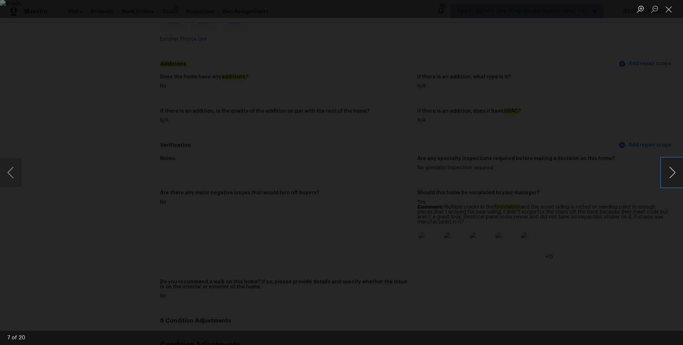
click at [672, 171] on button "Next image" at bounding box center [672, 172] width 21 height 28
click at [681, 166] on button "Next image" at bounding box center [672, 172] width 21 height 28
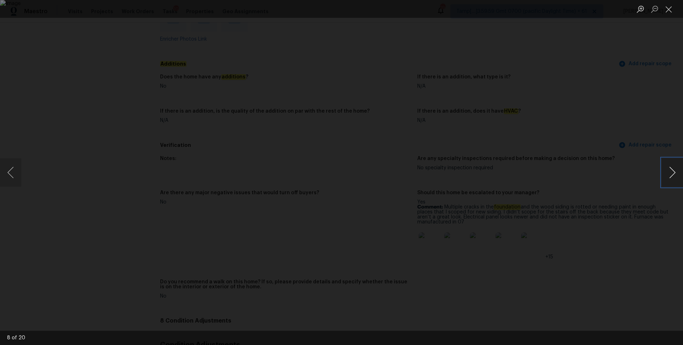
click at [681, 166] on button "Next image" at bounding box center [672, 172] width 21 height 28
click at [675, 169] on button "Next image" at bounding box center [672, 172] width 21 height 28
click at [670, 178] on button "Next image" at bounding box center [672, 172] width 21 height 28
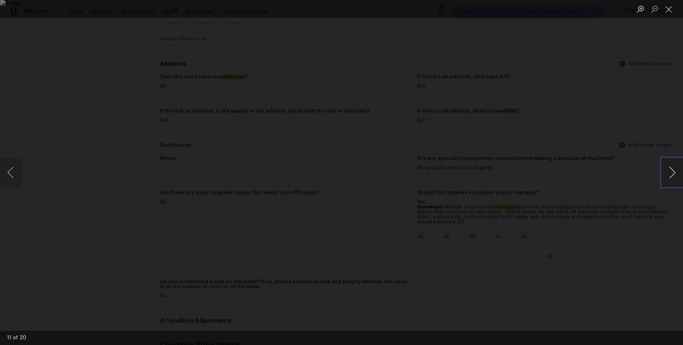
click at [676, 172] on button "Next image" at bounding box center [672, 172] width 21 height 28
click at [672, 171] on button "Next image" at bounding box center [672, 172] width 21 height 28
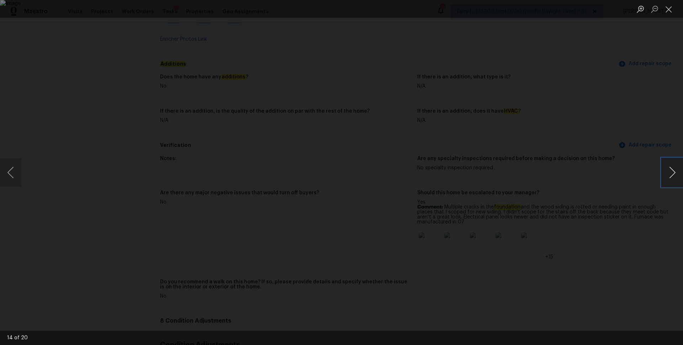
click at [673, 171] on button "Next image" at bounding box center [672, 172] width 21 height 28
click at [673, 172] on button "Next image" at bounding box center [672, 172] width 21 height 28
click at [673, 173] on button "Next image" at bounding box center [672, 172] width 21 height 28
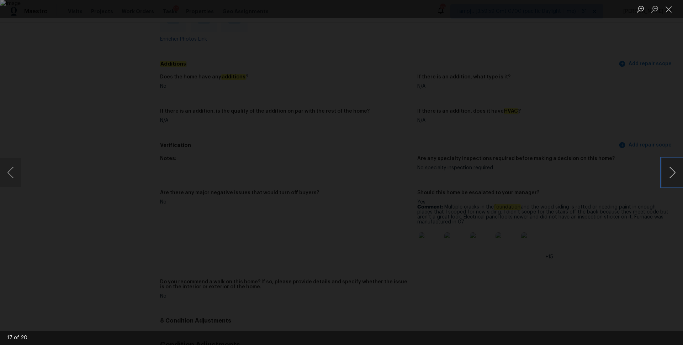
click at [673, 173] on button "Next image" at bounding box center [672, 172] width 21 height 28
click at [650, 134] on div "Lightbox" at bounding box center [341, 172] width 683 height 345
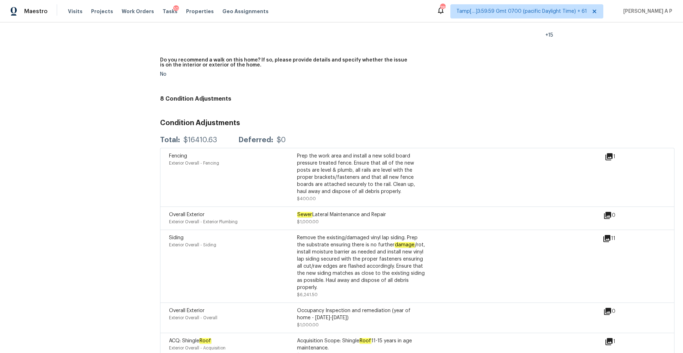
scroll to position [1922, 0]
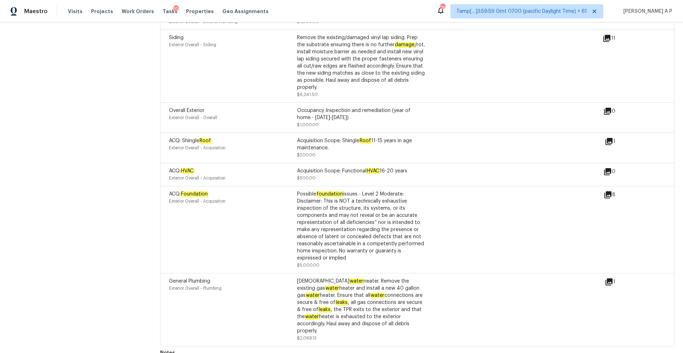
click at [611, 278] on icon at bounding box center [609, 282] width 9 height 9
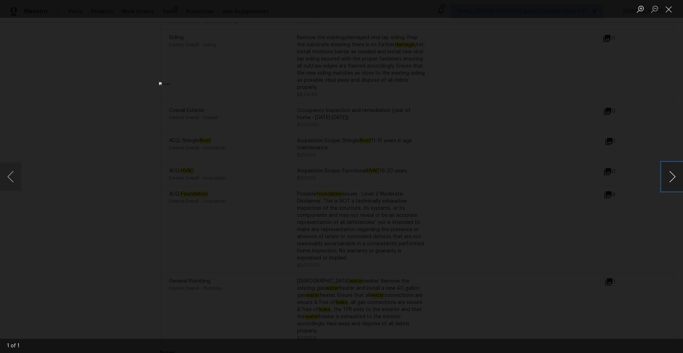
click at [677, 174] on button "Next image" at bounding box center [672, 177] width 21 height 28
click at [607, 121] on div "Lightbox" at bounding box center [341, 176] width 683 height 353
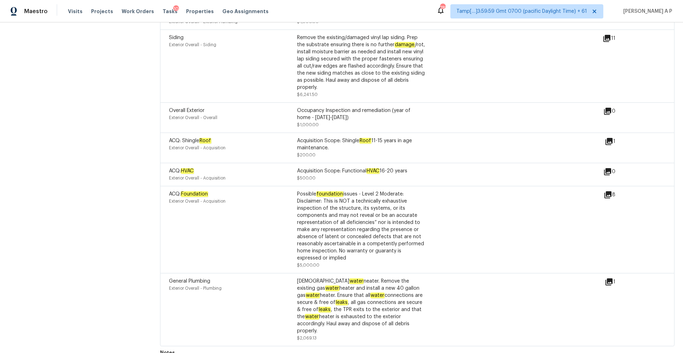
click at [523, 150] on div "ACQ: Shingle Roof Exterior Overall - Acquisition Acquisition Scope: Shingle Roo…" at bounding box center [387, 147] width 436 height 21
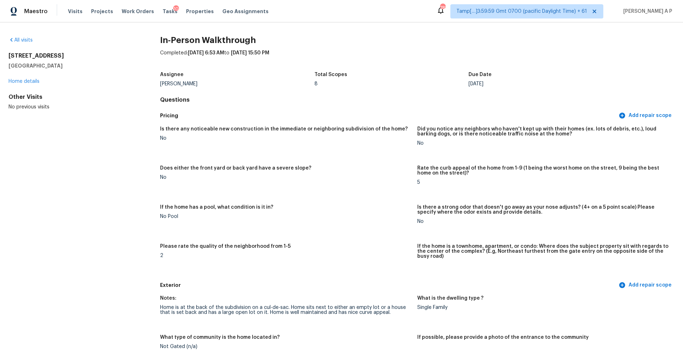
scroll to position [1722, 0]
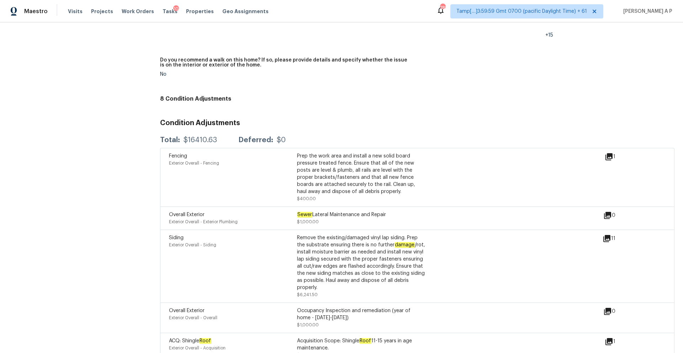
click at [469, 174] on div "Fencing Exterior Overall - Fencing Prep the work area and install a new solid b…" at bounding box center [387, 178] width 436 height 50
click at [477, 164] on div "Fencing Exterior Overall - Fencing Prep the work area and install a new solid b…" at bounding box center [387, 178] width 436 height 50
click at [613, 153] on icon at bounding box center [609, 156] width 7 height 7
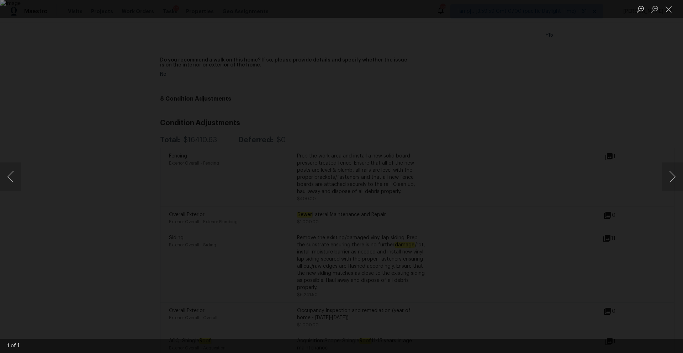
click at [623, 101] on div "Lightbox" at bounding box center [341, 176] width 683 height 353
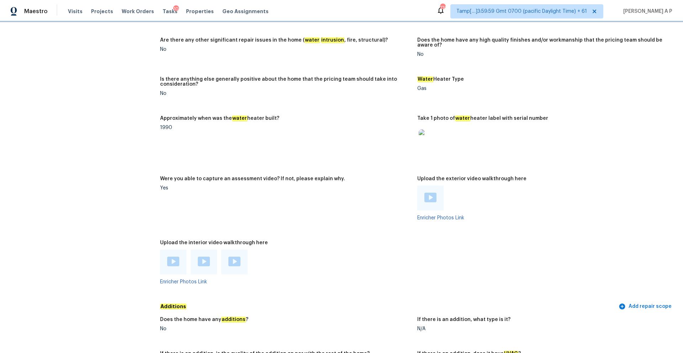
scroll to position [1351, 0]
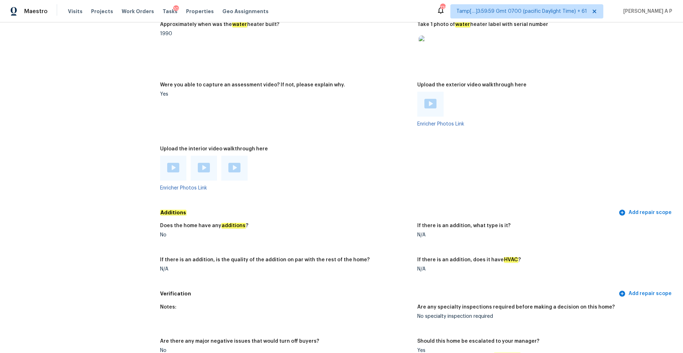
click at [179, 166] on img at bounding box center [173, 168] width 12 height 10
click at [210, 162] on div at bounding box center [204, 168] width 26 height 25
click at [205, 163] on img at bounding box center [204, 168] width 12 height 10
click at [241, 158] on div at bounding box center [234, 168] width 26 height 25
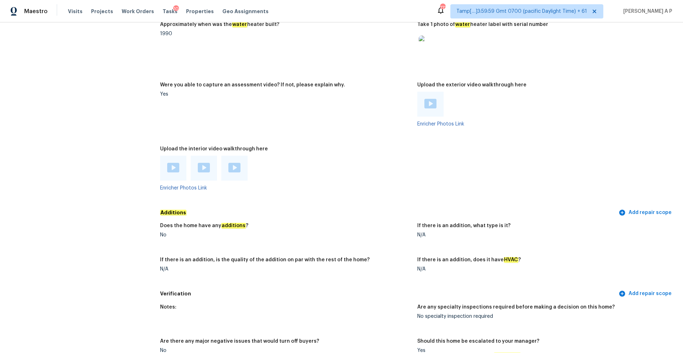
click at [241, 158] on div at bounding box center [234, 168] width 26 height 25
click at [237, 163] on img at bounding box center [235, 168] width 12 height 10
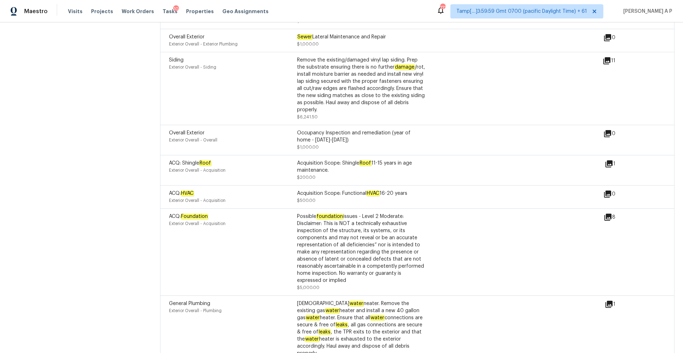
scroll to position [1922, 0]
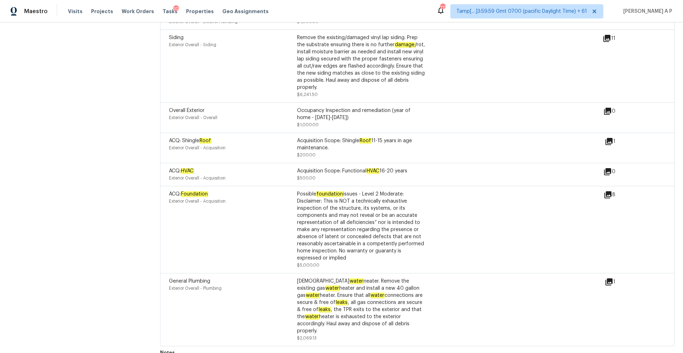
click at [292, 127] on div "Overall Exterior Exterior Overall - Overall Occupancy Inspection and remediatio…" at bounding box center [417, 118] width 515 height 30
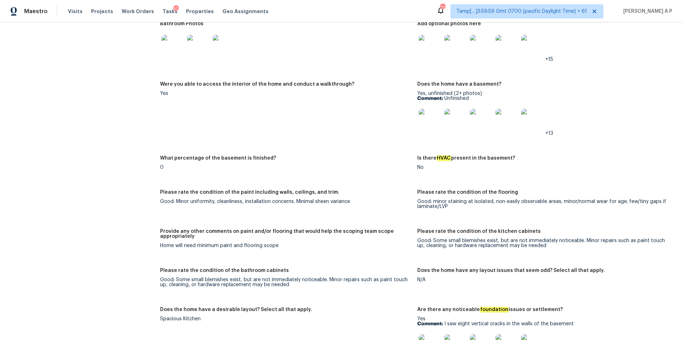
scroll to position [916, 0]
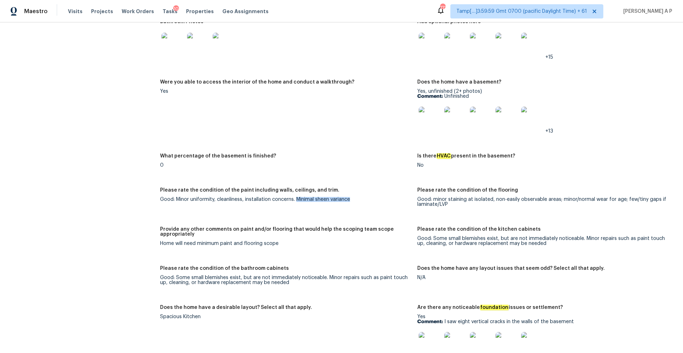
drag, startPoint x: 297, startPoint y: 195, endPoint x: 356, endPoint y: 195, distance: 58.7
click at [356, 197] on div "Good: Minor uniformity, cleanliness, installation concerns. Minimal sheen varia…" at bounding box center [286, 199] width 252 height 5
copy div "Minimal sheen variance"
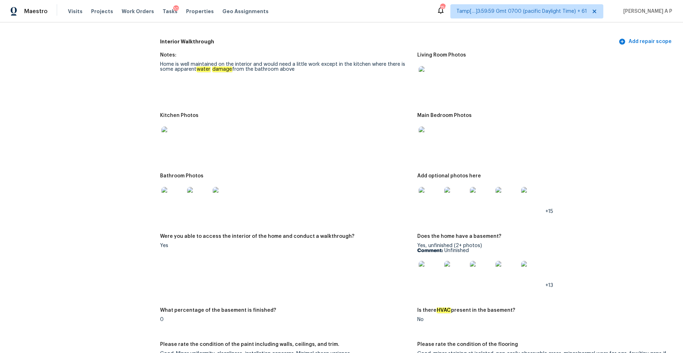
scroll to position [945, 0]
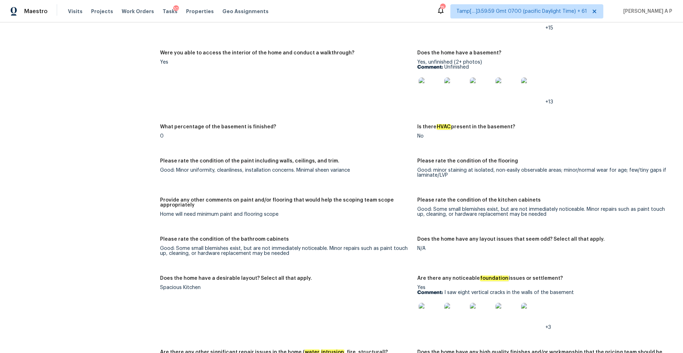
drag, startPoint x: 433, startPoint y: 164, endPoint x: 496, endPoint y: 169, distance: 63.2
click at [496, 169] on div "Good: minor staining at isolated, non-easily observable areas; minor/normal wea…" at bounding box center [544, 173] width 252 height 10
drag, startPoint x: 503, startPoint y: 166, endPoint x: 625, endPoint y: 165, distance: 122.1
click at [624, 168] on div "Good: minor staining at isolated, non-easily observable areas; minor/normal wea…" at bounding box center [544, 173] width 252 height 10
click at [423, 168] on div "Good: minor staining at isolated, non-easily observable areas; minor/normal wea…" at bounding box center [544, 173] width 252 height 10
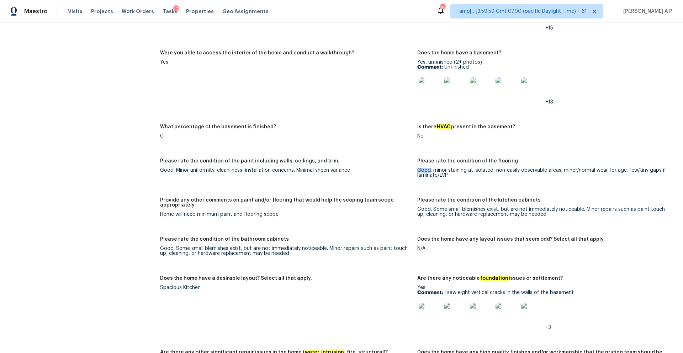
click at [423, 168] on div "Good: minor staining at isolated, non-easily observable areas; minor/normal wea…" at bounding box center [544, 173] width 252 height 10
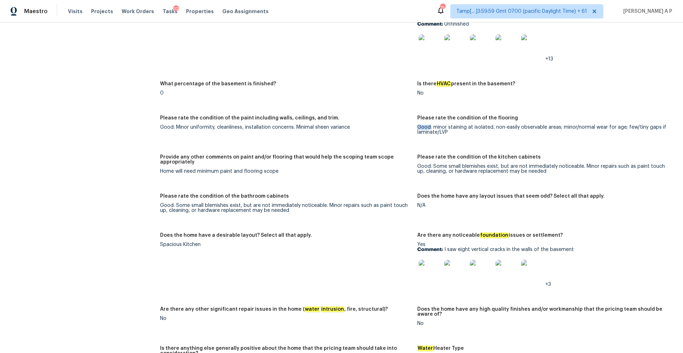
scroll to position [1001, 0]
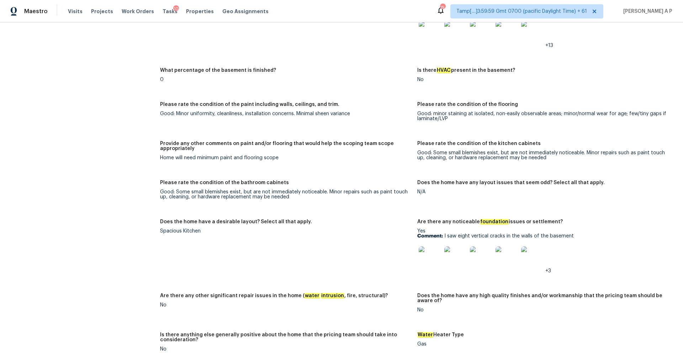
click at [432, 151] on div "Good: Some small blemishes exist, but are not immediately noticeable. Minor rep…" at bounding box center [544, 156] width 252 height 10
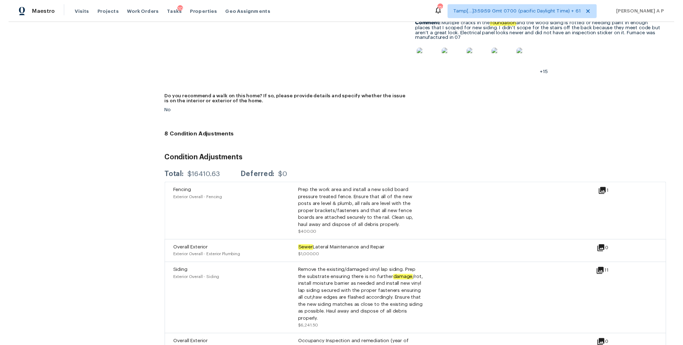
scroll to position [1598, 0]
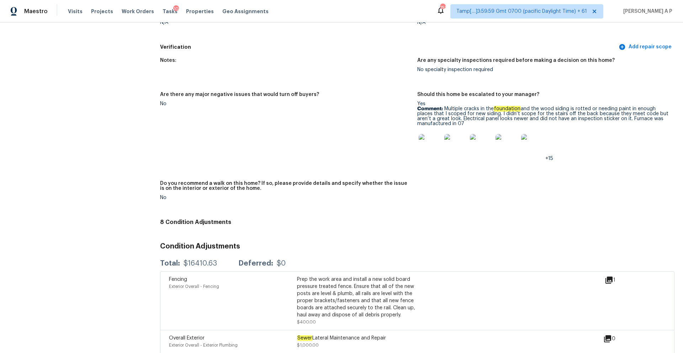
drag, startPoint x: 445, startPoint y: 104, endPoint x: 470, endPoint y: 119, distance: 28.9
click at [470, 119] on p "Comment: Multiple cracks in the foundation and the wood siding is rotted or nee…" at bounding box center [544, 116] width 252 height 20
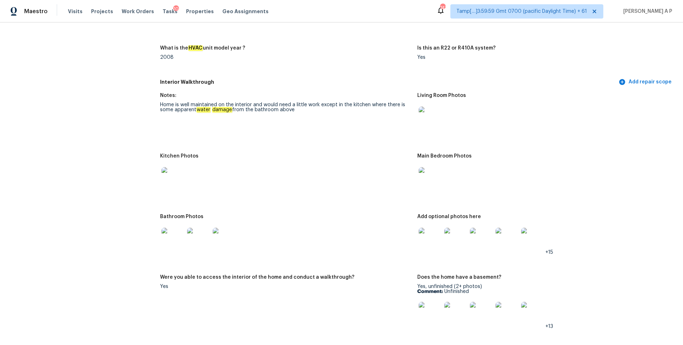
scroll to position [0, 0]
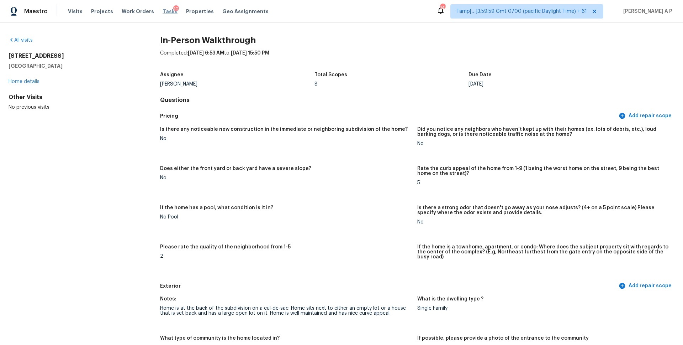
click at [163, 10] on span "Tasks" at bounding box center [170, 11] width 15 height 5
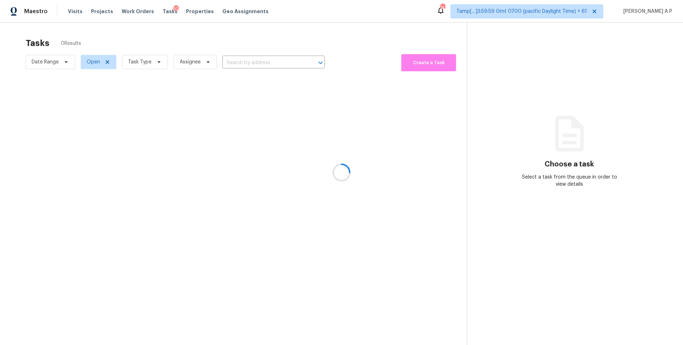
click at [76, 12] on div at bounding box center [341, 172] width 683 height 345
click at [76, 13] on div at bounding box center [341, 172] width 683 height 345
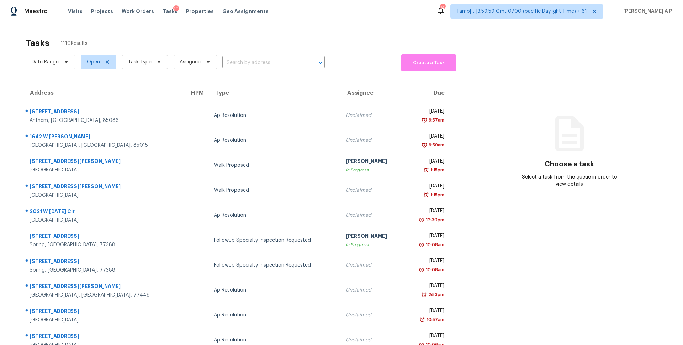
click at [68, 17] on div "Visits Projects Work Orders Tasks 10 Properties Geo Assignments" at bounding box center [172, 11] width 209 height 14
click at [71, 14] on span "Visits" at bounding box center [75, 11] width 15 height 7
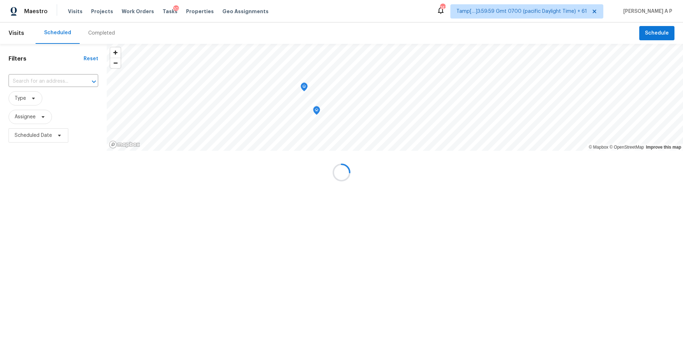
click at [66, 75] on div at bounding box center [341, 172] width 683 height 345
click at [98, 31] on div at bounding box center [341, 172] width 683 height 345
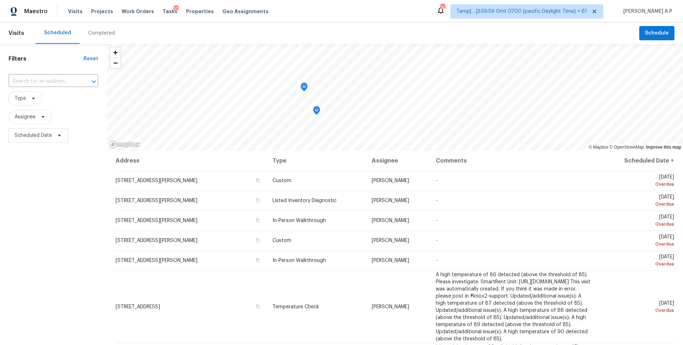
click at [98, 33] on div "Completed" at bounding box center [101, 33] width 27 height 7
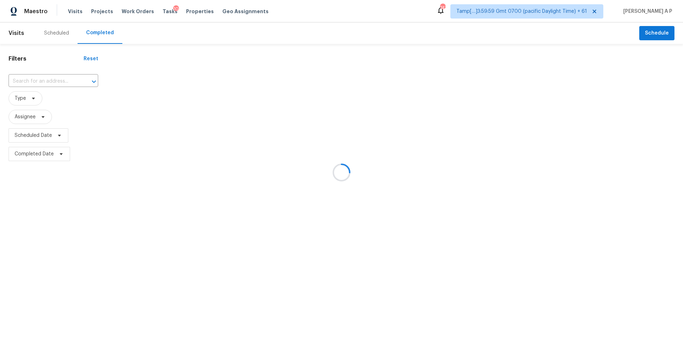
click at [45, 80] on div at bounding box center [341, 172] width 683 height 345
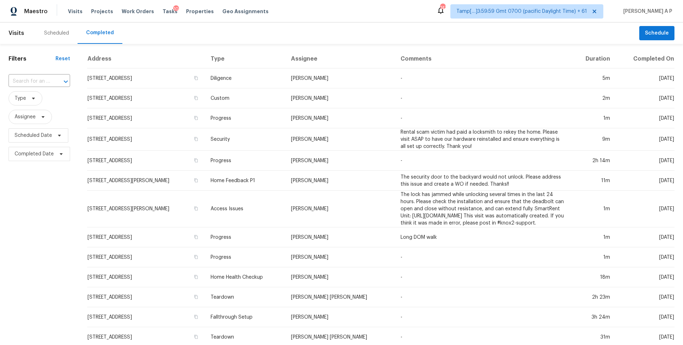
click at [46, 81] on input "text" at bounding box center [30, 81] width 42 height 11
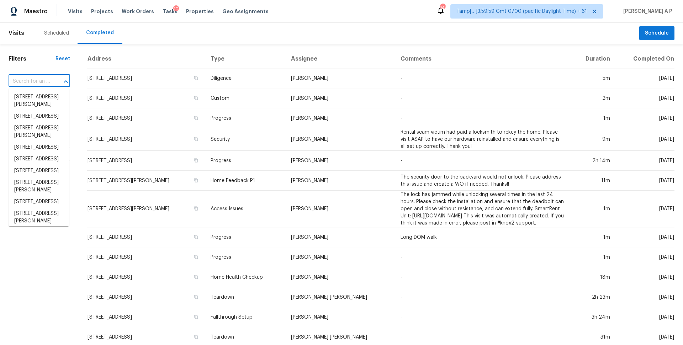
paste input "1420 NW Lovejoy St Apt 309 Portland, OR, 97209"
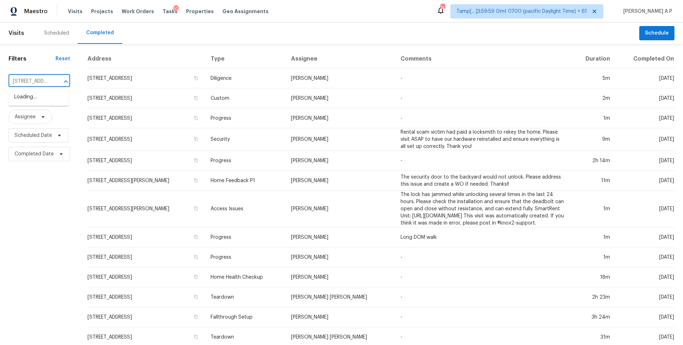
scroll to position [0, 78]
type input "1420 NW Lovejoy St Apt 309 Portland, OR, 97209"
click at [46, 78] on input "text" at bounding box center [30, 81] width 42 height 11
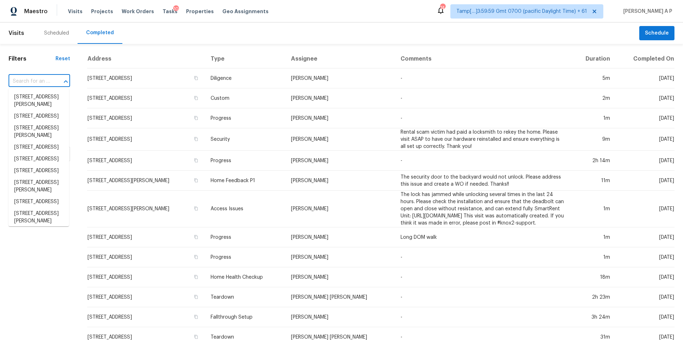
paste input "1420 NW Lovejoy St Apt 309 Portland, OR, 97209"
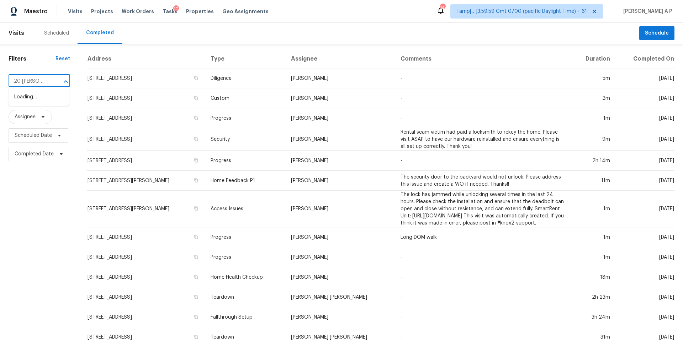
type input "1420 [PERSON_NAME]"
click at [35, 99] on li "[STREET_ADDRESS][PERSON_NAME]" at bounding box center [39, 100] width 61 height 19
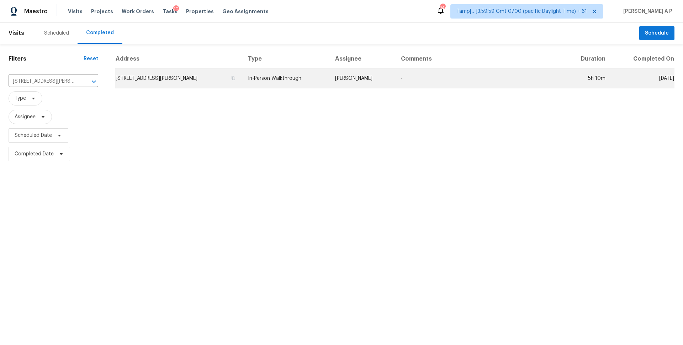
click at [354, 80] on td "[PERSON_NAME]" at bounding box center [363, 78] width 66 height 20
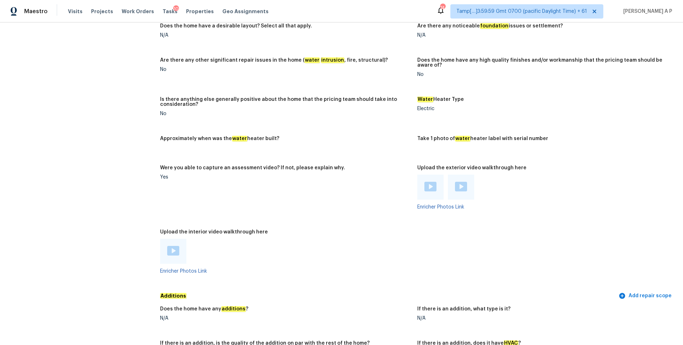
scroll to position [1127, 0]
click at [175, 245] on img at bounding box center [173, 250] width 12 height 10
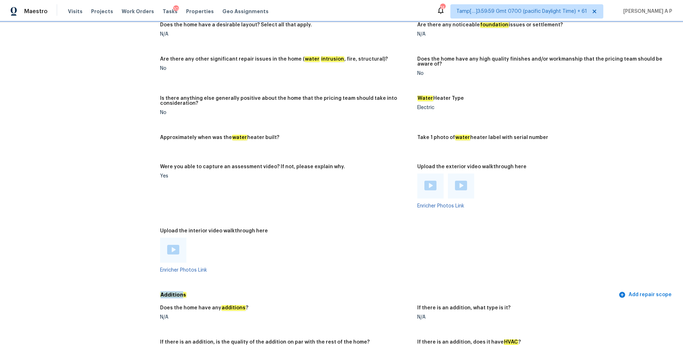
scroll to position [1384, 0]
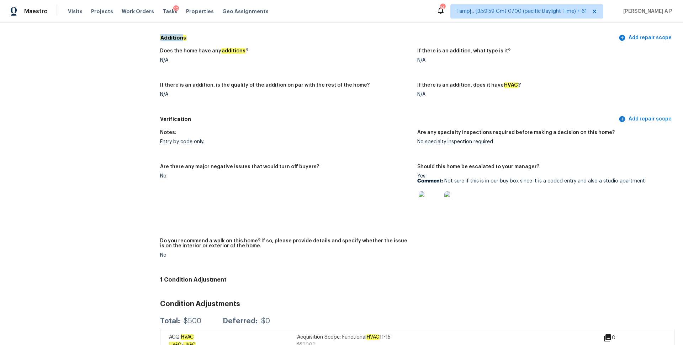
click at [434, 193] on img at bounding box center [430, 202] width 23 height 23
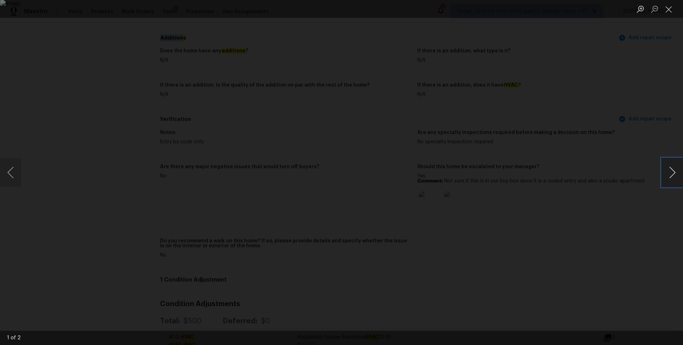
click at [677, 172] on button "Next image" at bounding box center [672, 172] width 21 height 28
click at [657, 115] on div "Lightbox" at bounding box center [341, 172] width 683 height 345
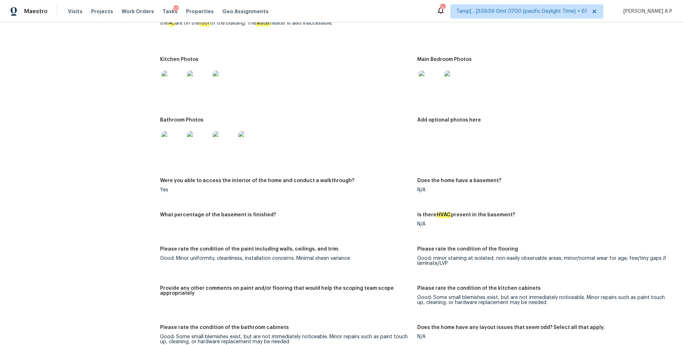
scroll to position [774, 0]
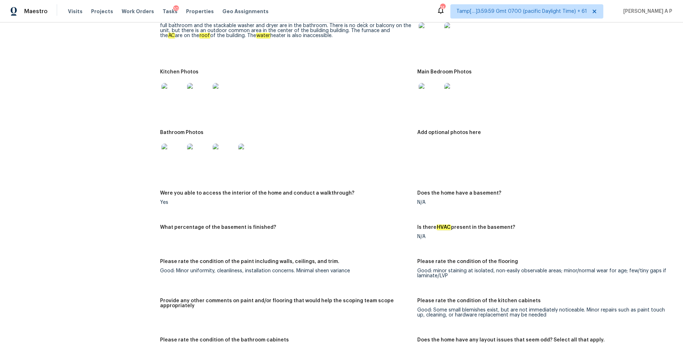
click at [486, 193] on div "Does the home have a basement?" at bounding box center [544, 194] width 252 height 9
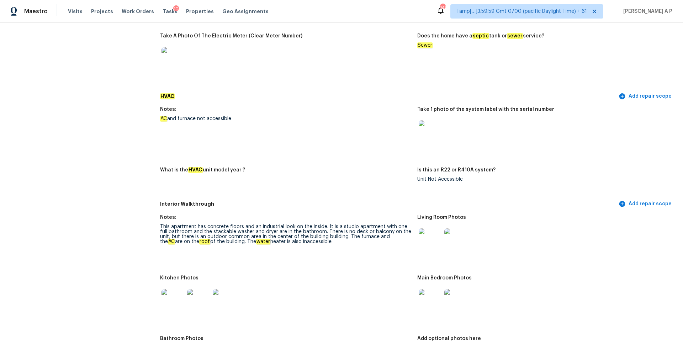
scroll to position [566, 0]
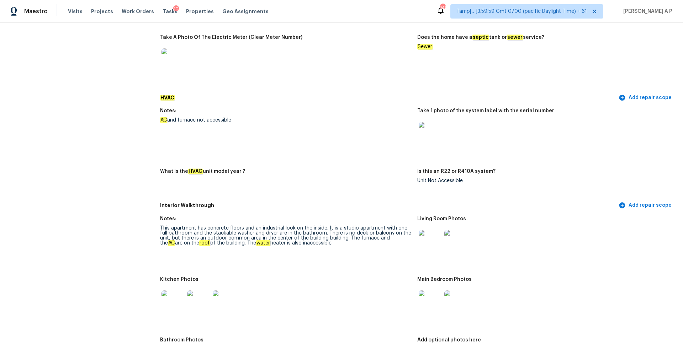
click at [433, 232] on img at bounding box center [430, 241] width 23 height 23
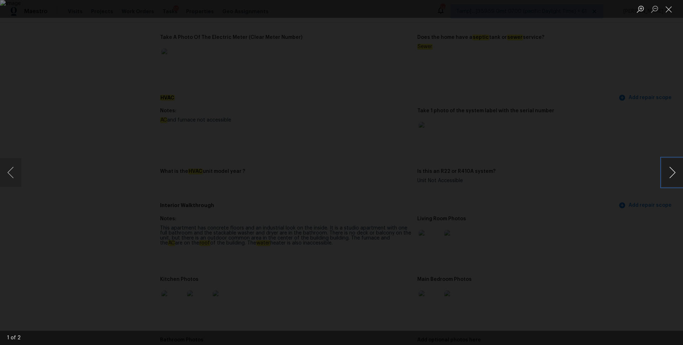
click at [668, 174] on button "Next image" at bounding box center [672, 172] width 21 height 28
click at [11, 174] on button "Previous image" at bounding box center [10, 172] width 21 height 28
click at [672, 175] on button "Next image" at bounding box center [672, 172] width 21 height 28
click at [618, 144] on div "Lightbox" at bounding box center [341, 172] width 683 height 345
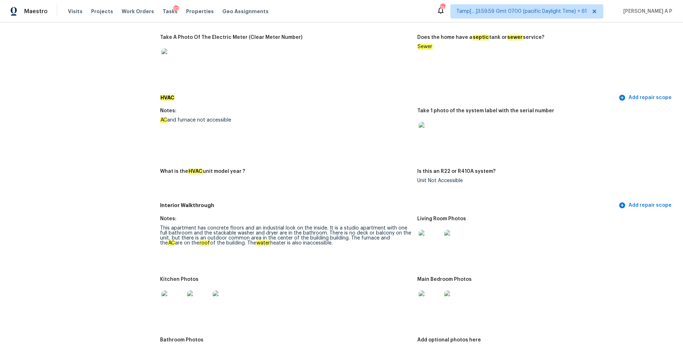
click at [433, 294] on img at bounding box center [430, 301] width 23 height 23
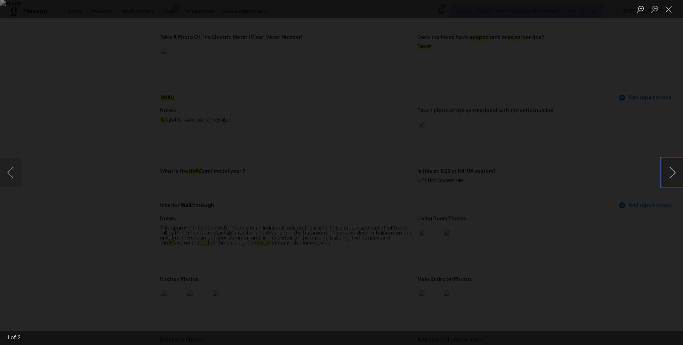
click at [675, 168] on button "Next image" at bounding box center [672, 172] width 21 height 28
click at [610, 147] on div "Lightbox" at bounding box center [341, 172] width 683 height 345
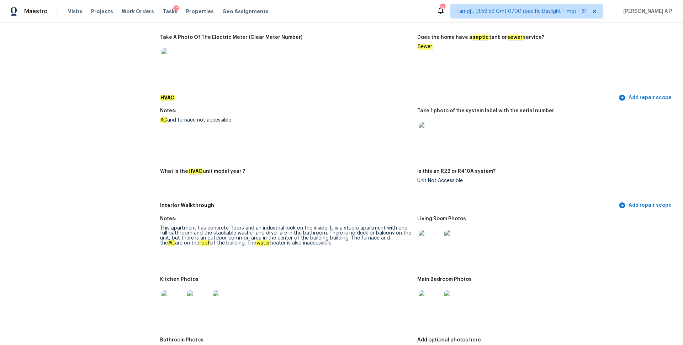
click at [170, 299] on img at bounding box center [173, 301] width 23 height 23
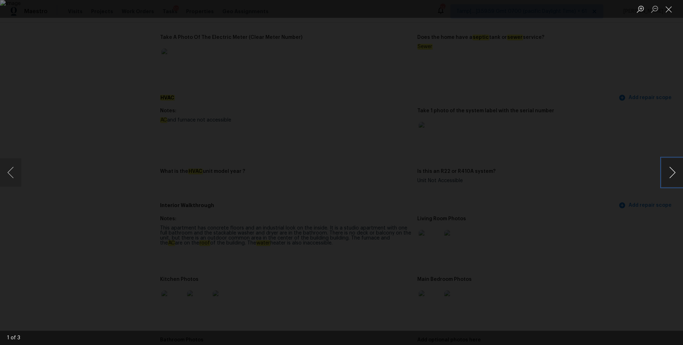
click at [672, 171] on button "Next image" at bounding box center [672, 172] width 21 height 28
click at [607, 183] on div "Lightbox" at bounding box center [341, 172] width 683 height 345
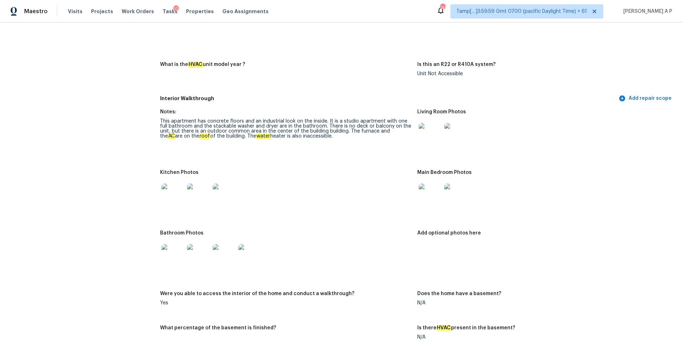
scroll to position [728, 0]
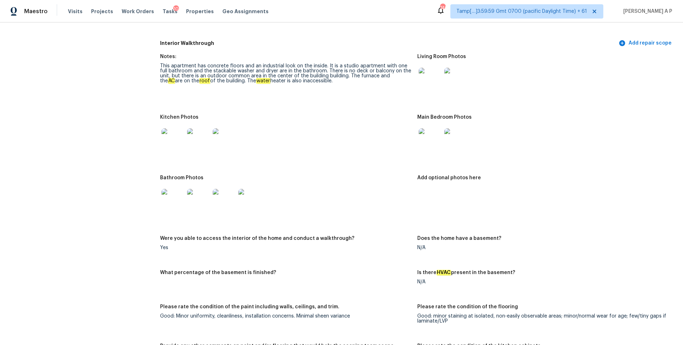
click at [172, 193] on img at bounding box center [173, 200] width 23 height 23
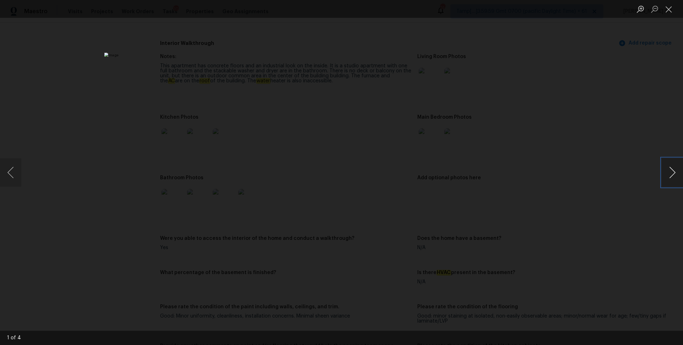
click at [675, 168] on button "Next image" at bounding box center [672, 172] width 21 height 28
click at [16, 175] on button "Previous image" at bounding box center [10, 172] width 21 height 28
click at [672, 167] on button "Next image" at bounding box center [672, 172] width 21 height 28
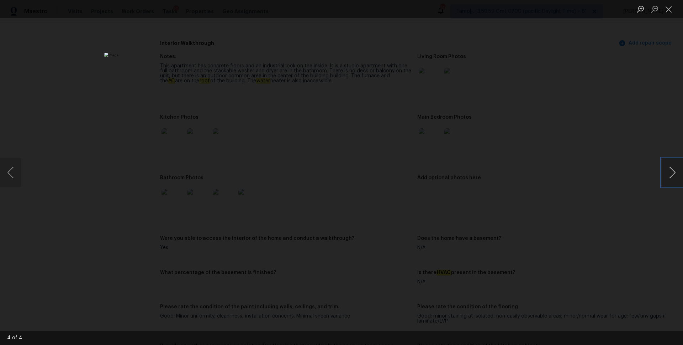
click at [672, 167] on button "Next image" at bounding box center [672, 172] width 21 height 28
click at [672, 175] on button "Next image" at bounding box center [672, 172] width 21 height 28
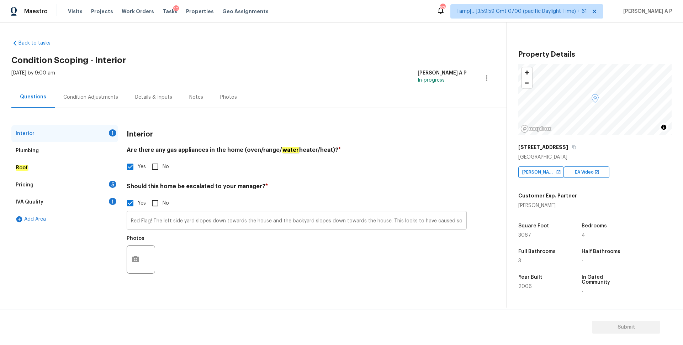
click at [204, 226] on input "Red Flag! The left side yard slopes down towards the house and the backyard slo…" at bounding box center [297, 221] width 340 height 17
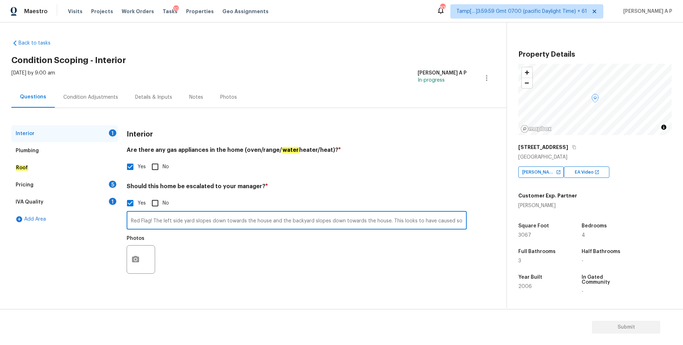
click at [204, 218] on input "Red Flag! The left side yard slopes down towards the house and the backyard slo…" at bounding box center [297, 221] width 340 height 17
click at [172, 222] on input "Red Flag! The left side yard slopes down towards the house and the backyard slo…" at bounding box center [297, 221] width 340 height 17
type input "As per the HPM Notes : Red Flag! The left side yard slopes down towards the hou…"
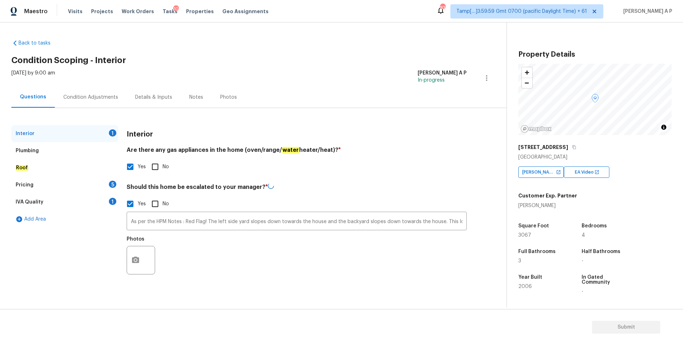
click at [28, 166] on div "Roof" at bounding box center [64, 167] width 107 height 17
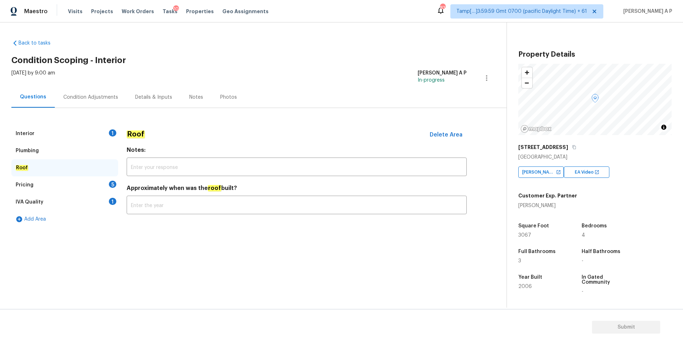
click at [51, 180] on div "Pricing 5" at bounding box center [64, 184] width 107 height 17
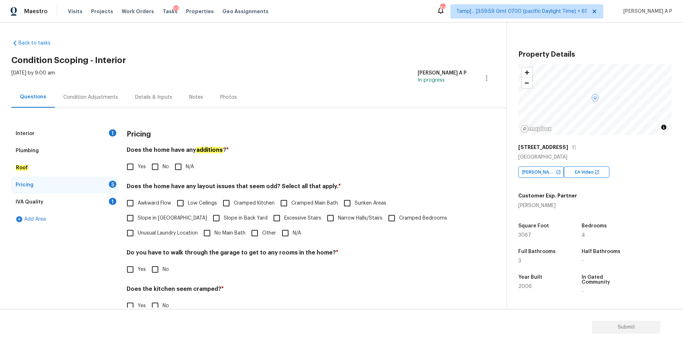
click at [70, 204] on div "IVA Quality 1" at bounding box center [64, 201] width 107 height 17
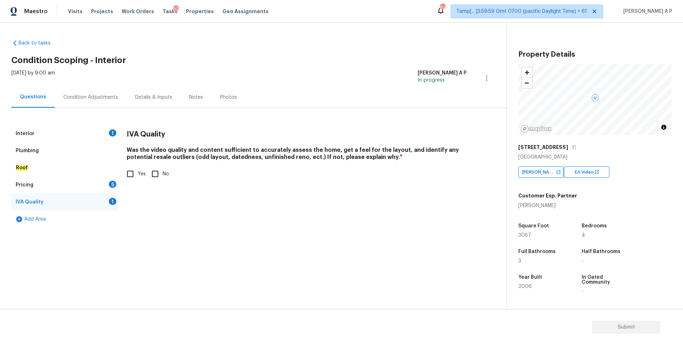
click at [83, 183] on div "Pricing 5" at bounding box center [64, 184] width 107 height 17
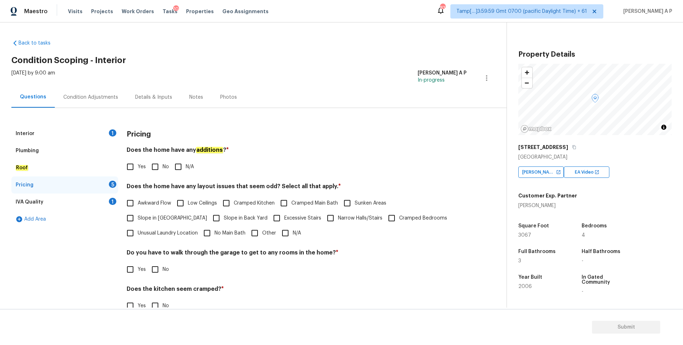
scroll to position [53, 0]
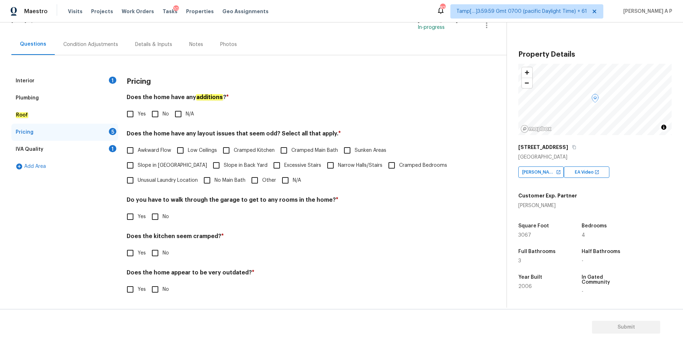
click at [138, 158] on input "Slope in Front Yard" at bounding box center [130, 165] width 15 height 15
checkbox input "true"
click at [209, 166] on input "Slope in Back Yard" at bounding box center [216, 165] width 15 height 15
checkbox input "true"
click at [48, 75] on div "Interior 1" at bounding box center [64, 80] width 107 height 17
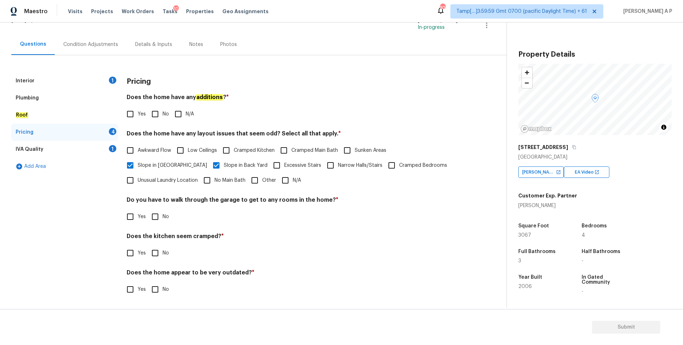
scroll to position [0, 0]
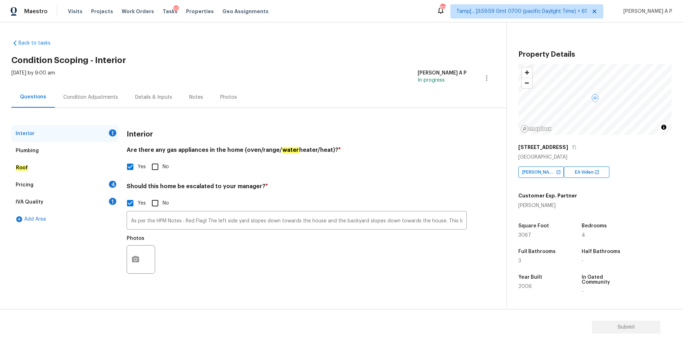
click at [44, 152] on div "Plumbing" at bounding box center [64, 150] width 107 height 17
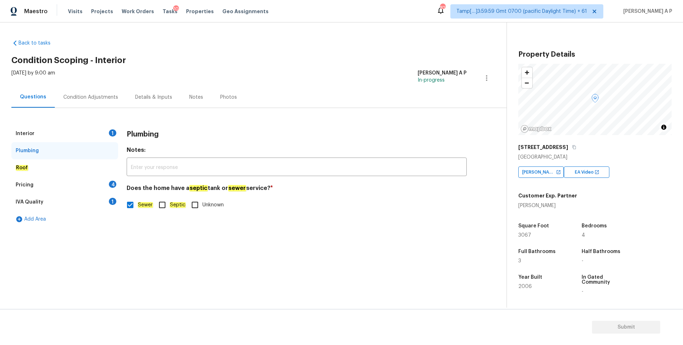
click at [75, 163] on div "Roof" at bounding box center [64, 167] width 107 height 17
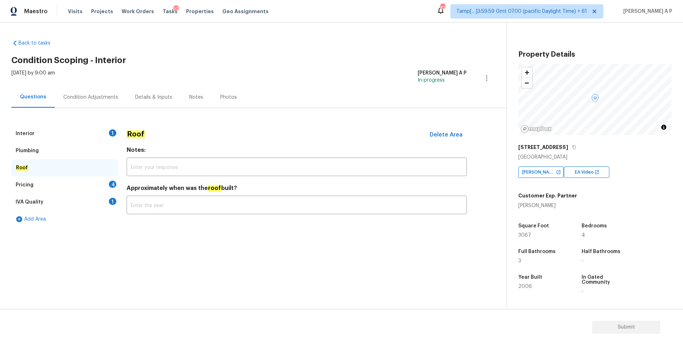
click at [66, 187] on div "Pricing 4" at bounding box center [64, 184] width 107 height 17
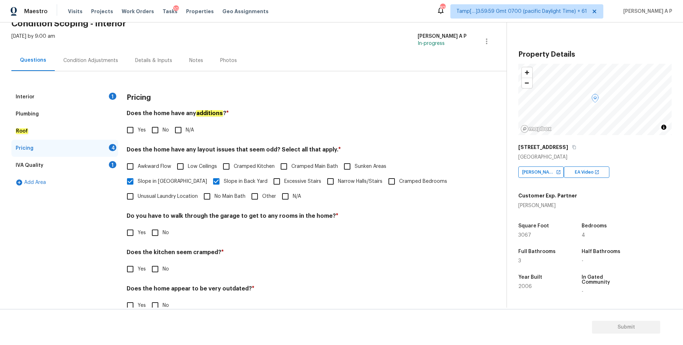
scroll to position [53, 0]
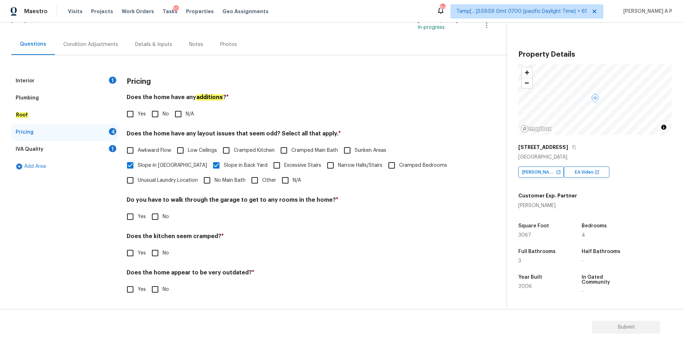
click at [70, 148] on div "IVA Quality 1" at bounding box center [64, 149] width 107 height 17
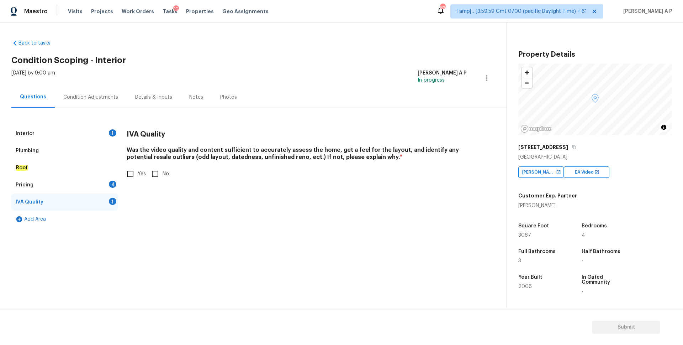
click at [129, 170] on input "Yes" at bounding box center [130, 173] width 15 height 15
checkbox input "true"
click at [77, 134] on div "Interior 1" at bounding box center [64, 133] width 107 height 17
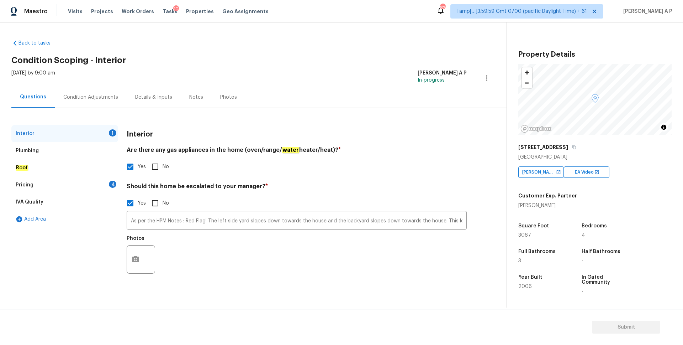
click at [51, 168] on div "Roof" at bounding box center [64, 167] width 107 height 17
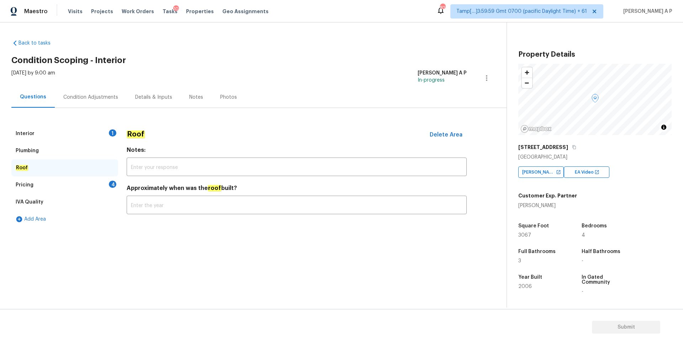
click at [48, 177] on div "Pricing 4" at bounding box center [64, 184] width 107 height 17
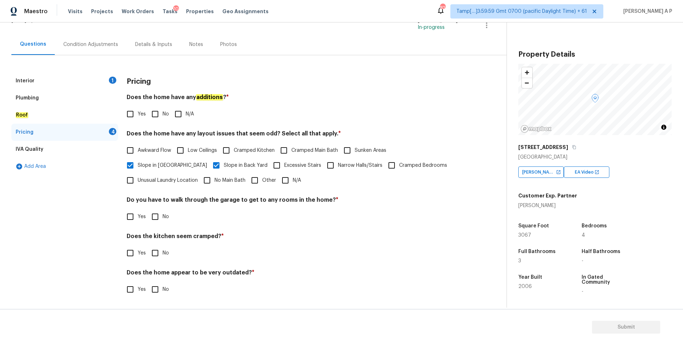
click at [278, 208] on div "Do you have to walk through the garage to get to any rooms in the home? * Yes No" at bounding box center [297, 210] width 340 height 28
click at [67, 95] on div "Plumbing" at bounding box center [64, 97] width 107 height 17
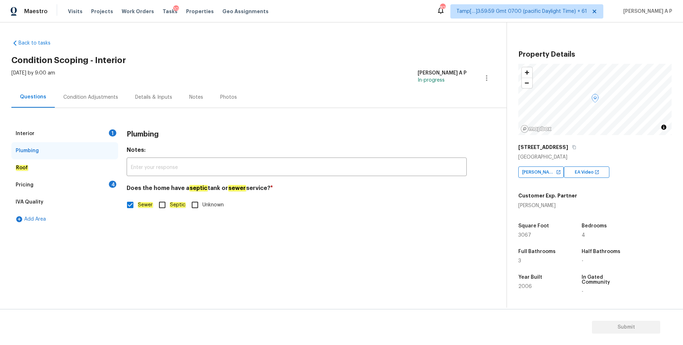
click at [73, 132] on div "Interior 1" at bounding box center [64, 133] width 107 height 17
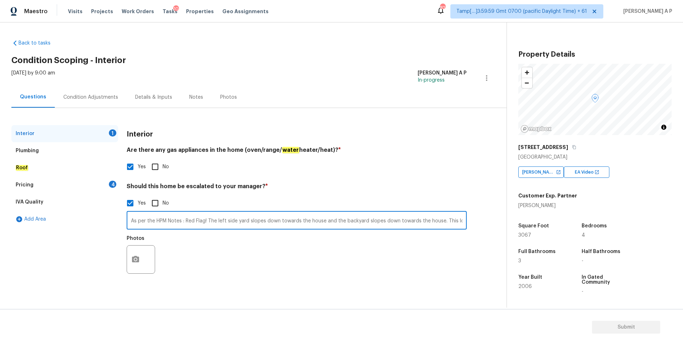
click at [165, 222] on input "As per the HPM Notes : Red Flag! The left side yard slopes down towards the hou…" at bounding box center [297, 221] width 340 height 17
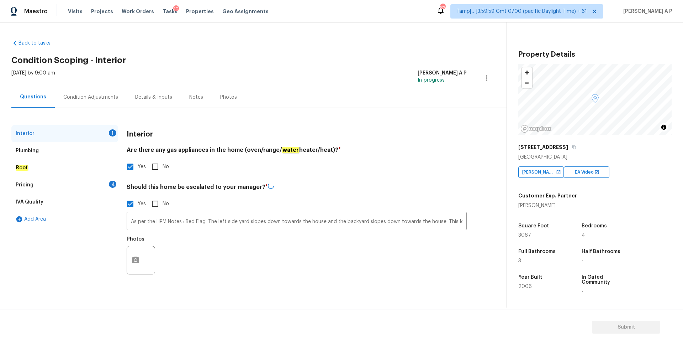
click at [194, 246] on div "Photos" at bounding box center [297, 255] width 340 height 46
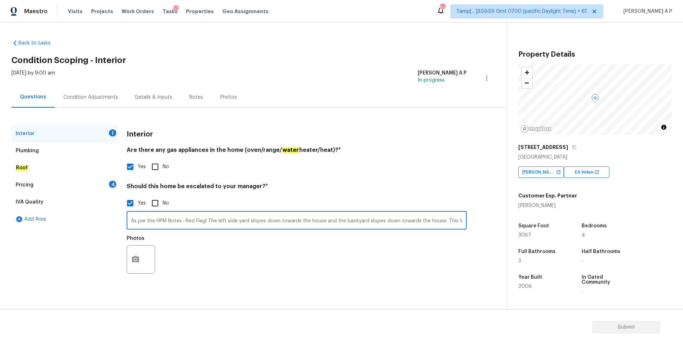
click at [281, 221] on input "As per the HPM Notes : Red Flag! The left side yard slopes down towards the hou…" at bounding box center [297, 221] width 340 height 17
click at [140, 259] on icon "button" at bounding box center [135, 259] width 9 height 9
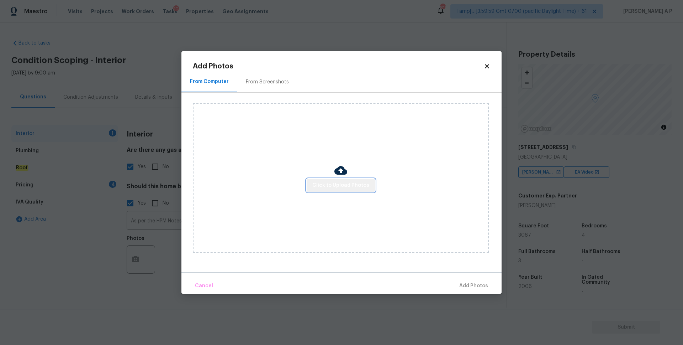
click at [352, 186] on span "Click to Upload Photos" at bounding box center [341, 185] width 57 height 9
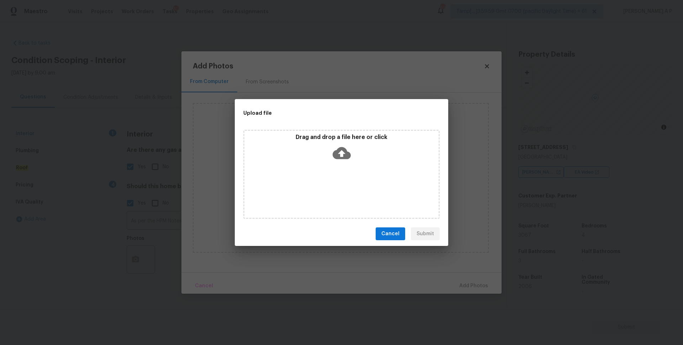
click at [343, 155] on icon at bounding box center [342, 153] width 18 height 12
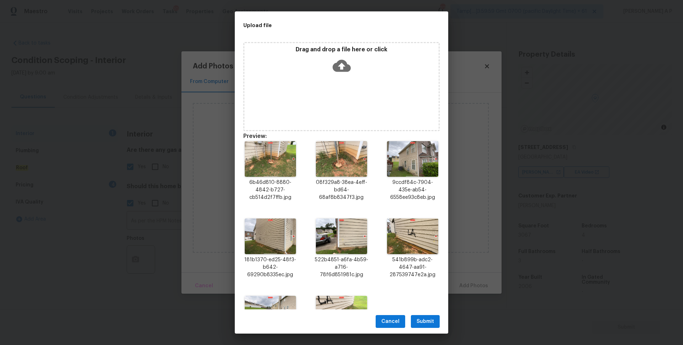
click at [426, 319] on span "Submit" at bounding box center [425, 321] width 17 height 9
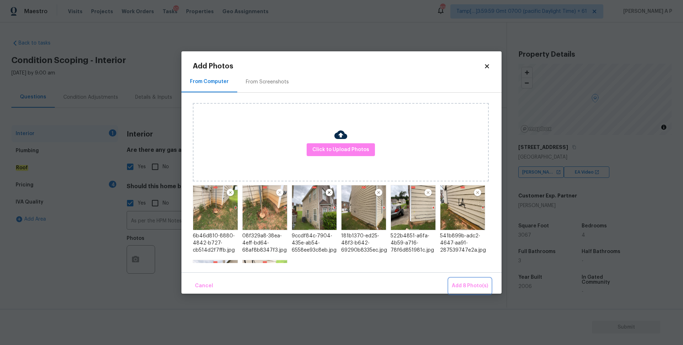
click at [463, 283] on span "Add 8 Photo(s)" at bounding box center [470, 285] width 36 height 9
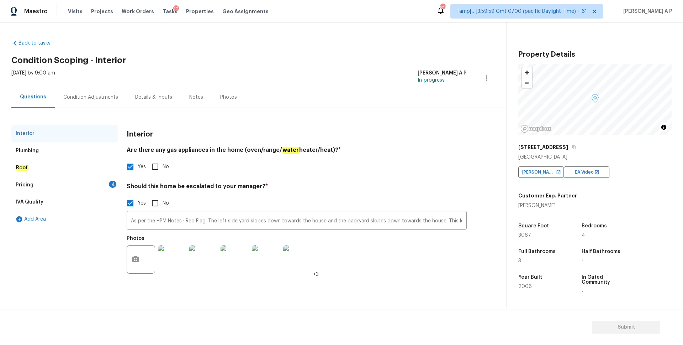
click at [64, 152] on div "Plumbing" at bounding box center [64, 150] width 107 height 17
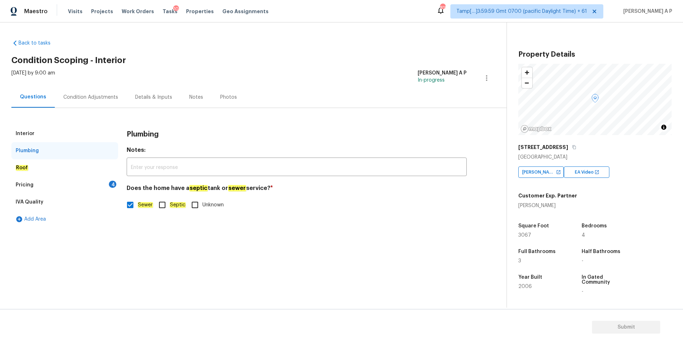
click at [61, 166] on div "Roof" at bounding box center [64, 167] width 107 height 17
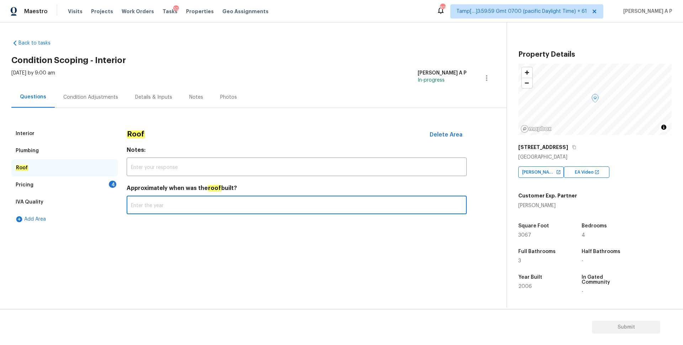
click at [205, 210] on input "text" at bounding box center [297, 205] width 340 height 17
type input "@"
click at [180, 207] on input "2 Years Ago Replaceed" at bounding box center [297, 205] width 340 height 17
click at [192, 211] on input "2 Years Ago Replaced" at bounding box center [297, 205] width 340 height 17
click at [193, 237] on section "Back to tasks Condition Scoping - Interior Mon, Aug 11 2025 by 9:00 am Rajesh A…" at bounding box center [259, 170] width 496 height 273
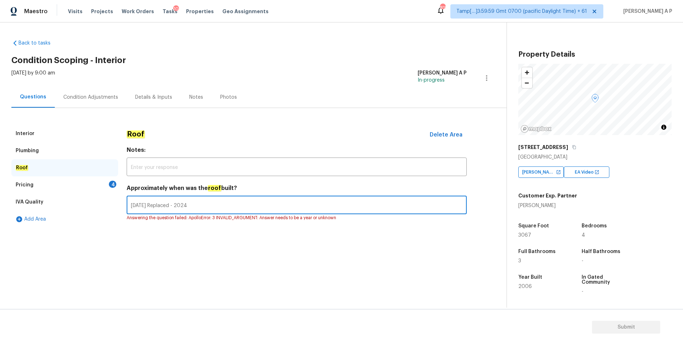
click at [185, 205] on input "2 Years Ago Replaced - 2024" at bounding box center [297, 205] width 340 height 17
drag, startPoint x: 185, startPoint y: 205, endPoint x: 83, endPoint y: 197, distance: 102.8
click at [83, 197] on div "Interior Plumbing Roof Pricing 4 IVA Quality Add Area Roof Delete Area Notes: ​…" at bounding box center [250, 177] width 478 height 105
type input "2024"
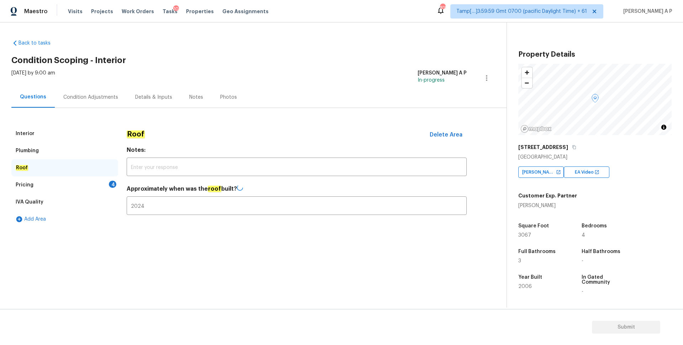
click at [83, 233] on section "Back to tasks Condition Scoping - Interior Mon, Aug 11 2025 by 9:00 am Rajesh A…" at bounding box center [259, 170] width 496 height 273
click at [73, 184] on div "Pricing 4" at bounding box center [64, 184] width 107 height 17
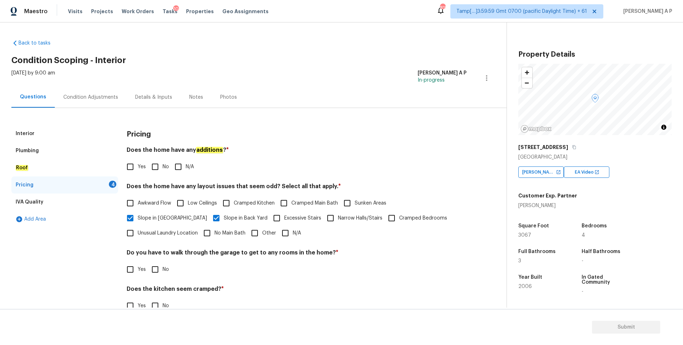
click at [161, 167] on input "No" at bounding box center [155, 166] width 15 height 15
checkbox input "true"
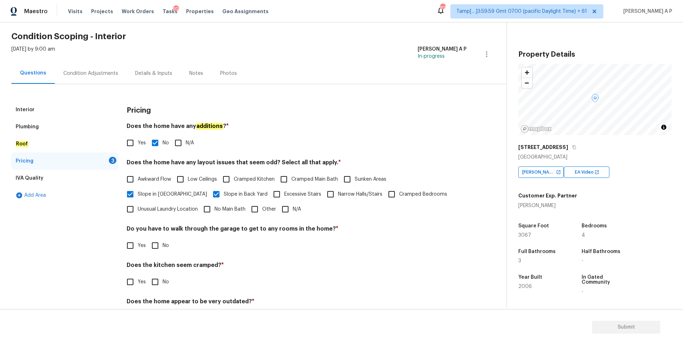
scroll to position [53, 0]
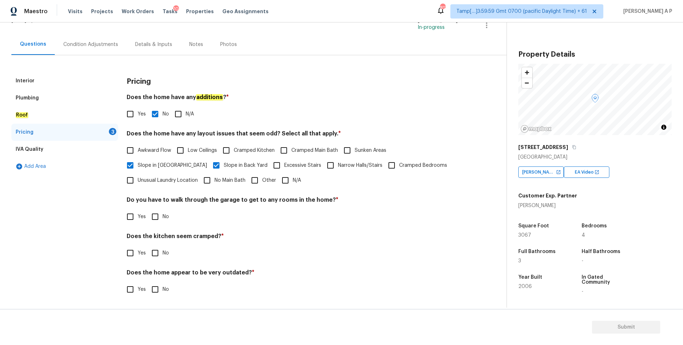
click at [155, 215] on input "No" at bounding box center [155, 216] width 15 height 15
checkbox input "true"
click at [157, 250] on input "No" at bounding box center [155, 252] width 15 height 15
checkbox input "true"
click at [161, 289] on input "No" at bounding box center [155, 289] width 15 height 15
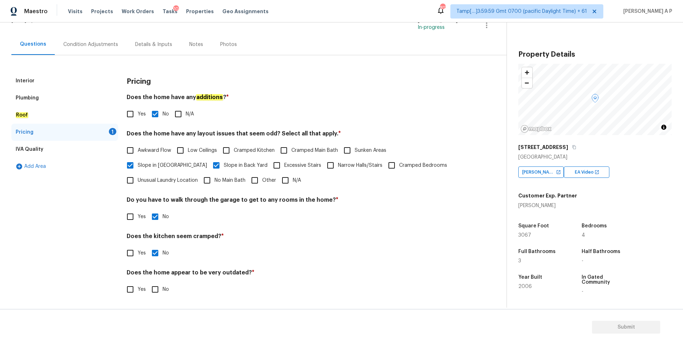
checkbox input "true"
click at [91, 43] on div "Condition Adjustments" at bounding box center [90, 44] width 55 height 7
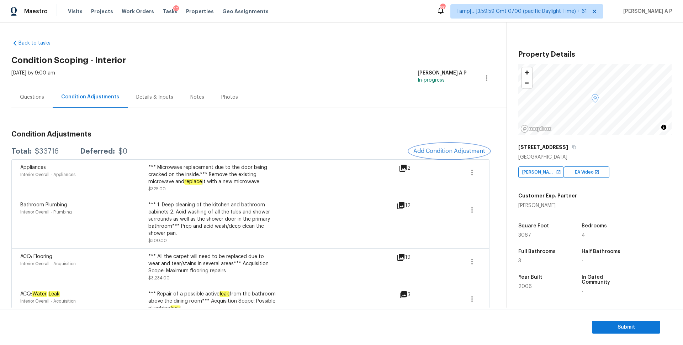
click at [465, 153] on span "Add Condition Adjustment" at bounding box center [450, 151] width 72 height 6
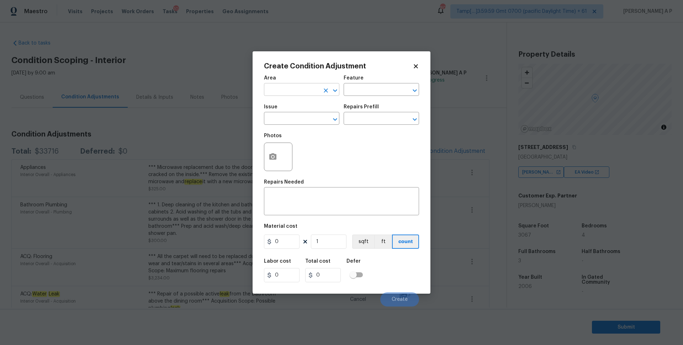
click at [311, 91] on input "text" at bounding box center [292, 90] width 56 height 11
type input "c"
click at [360, 146] on div "Photos" at bounding box center [341, 152] width 155 height 46
click at [306, 115] on input "text" at bounding box center [292, 119] width 56 height 11
click at [299, 148] on li "Condition charge" at bounding box center [301, 152] width 75 height 12
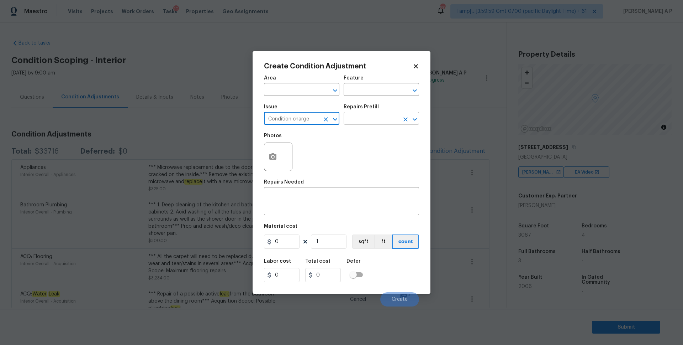
type input "Condition charge"
click at [392, 117] on input "text" at bounding box center [372, 119] width 56 height 11
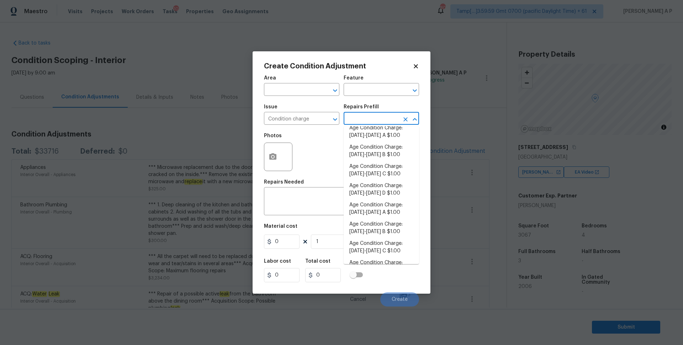
scroll to position [206, 0]
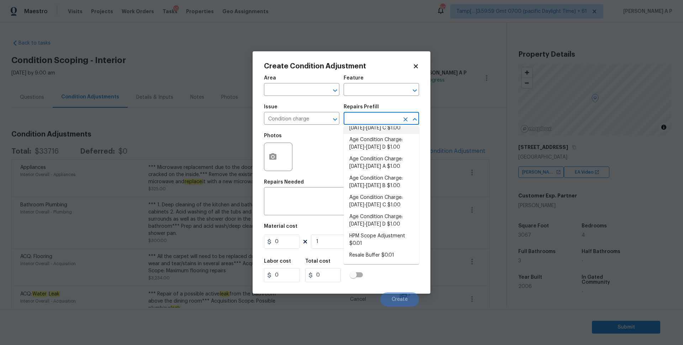
click at [374, 117] on input "text" at bounding box center [372, 119] width 56 height 11
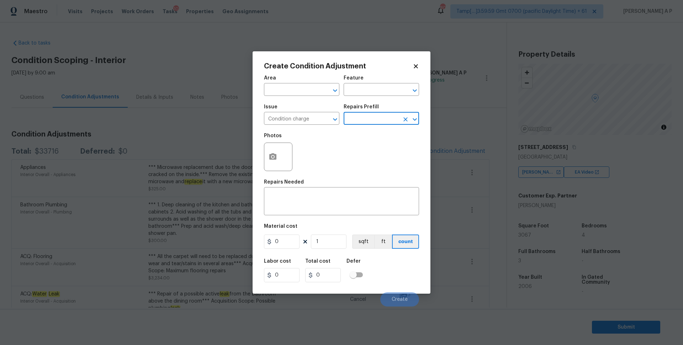
click at [374, 117] on input "text" at bounding box center [372, 119] width 56 height 11
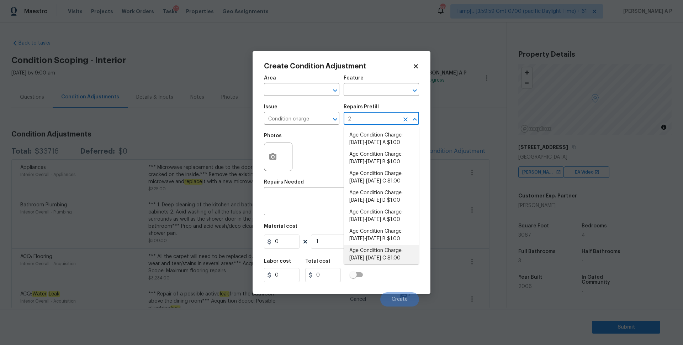
scroll to position [0, 0]
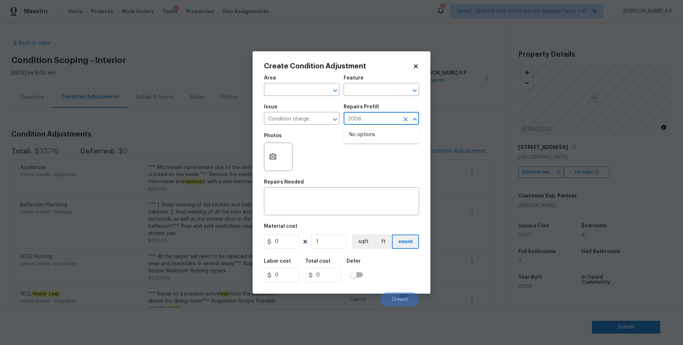
type input "200"
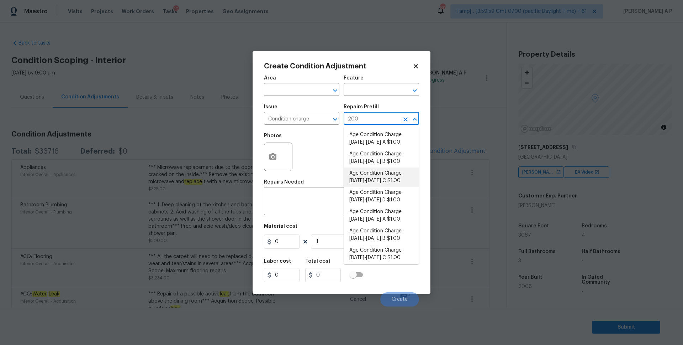
click at [392, 180] on li "Age Condition Charge: 1993-2008 C $1.00" at bounding box center [381, 176] width 75 height 19
type input "Home Readiness Packages"
type textarea "Age Condition Charge: 1993-2008 C"
type input "1"
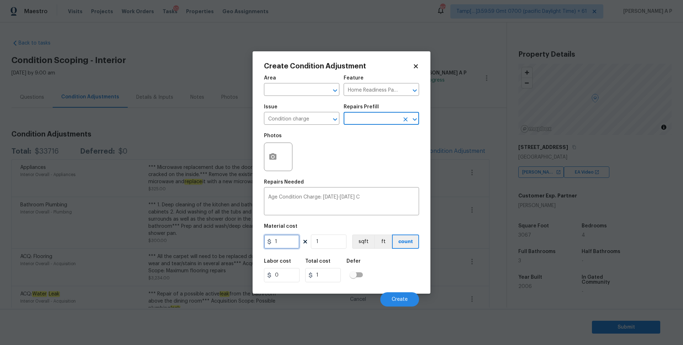
click at [292, 239] on input "1" at bounding box center [282, 241] width 36 height 14
click at [363, 249] on figure "Material cost 1 1 sqft ft count" at bounding box center [341, 237] width 155 height 26
click at [363, 245] on button "sqft" at bounding box center [363, 241] width 22 height 14
click at [290, 244] on input "1" at bounding box center [282, 241] width 36 height 14
type input "0"
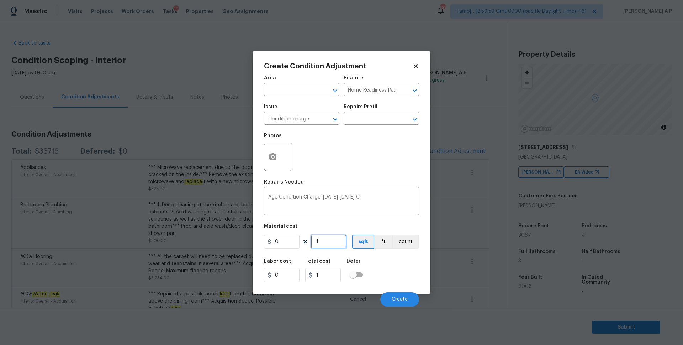
type input "0"
click at [367, 256] on div "Labor cost 0 Total cost 0 Defer" at bounding box center [341, 270] width 155 height 32
click at [289, 241] on input "0" at bounding box center [282, 241] width 36 height 14
click at [411, 277] on div "Labor cost 0 Total cost 0 Defer" at bounding box center [341, 270] width 155 height 32
click at [380, 240] on button "ft" at bounding box center [383, 241] width 18 height 14
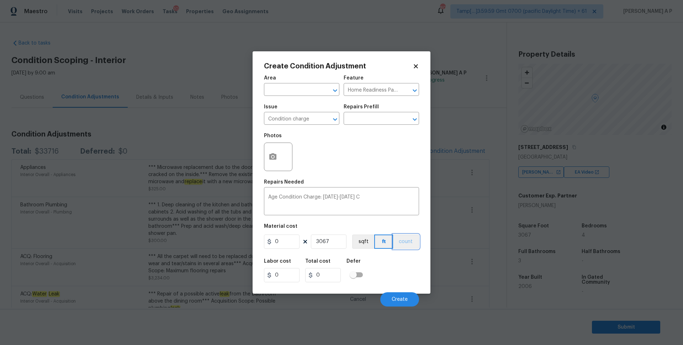
click at [412, 239] on button "count" at bounding box center [406, 241] width 26 height 14
click at [364, 239] on button "sqft" at bounding box center [363, 241] width 22 height 14
click at [338, 237] on input "3067" at bounding box center [329, 241] width 36 height 14
type input "0"
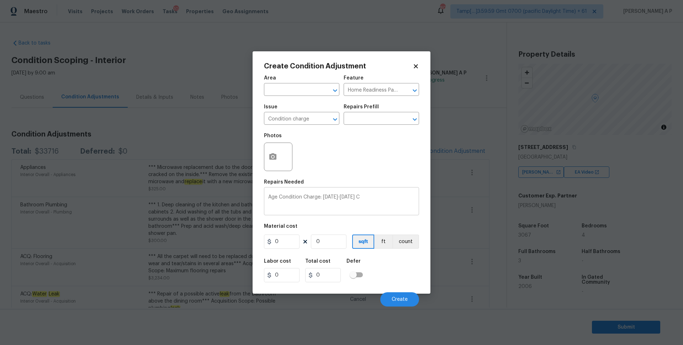
click at [383, 196] on textarea "Age Condition Charge: 1993-2008 C" at bounding box center [341, 201] width 147 height 15
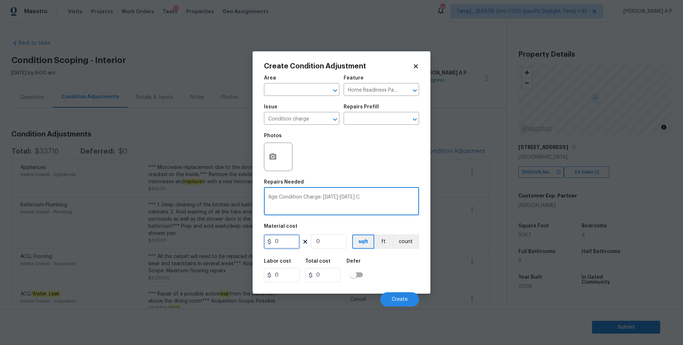
click at [298, 238] on input "0" at bounding box center [282, 241] width 36 height 14
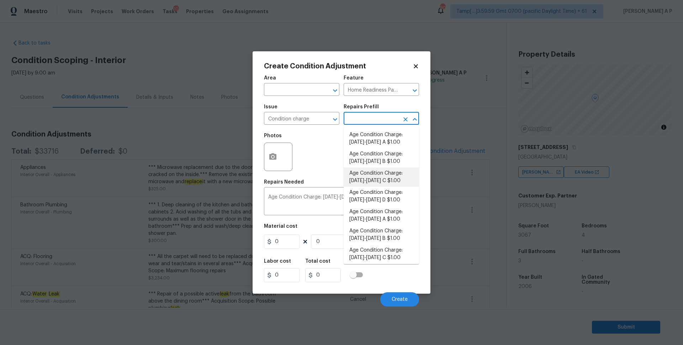
click at [395, 121] on input "text" at bounding box center [372, 119] width 56 height 11
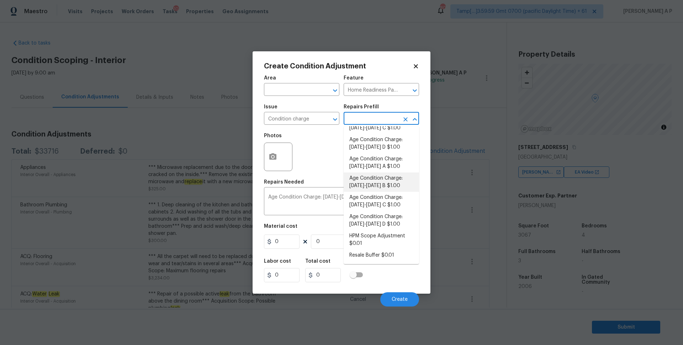
scroll to position [157, 0]
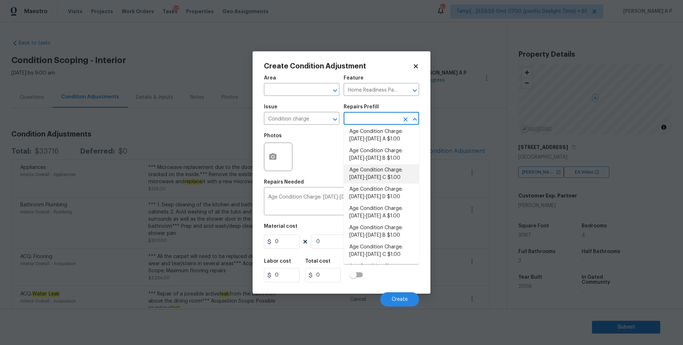
click at [391, 178] on li "Age Condition Charge: 1993-2008 C $1.00" at bounding box center [381, 173] width 75 height 19
type input "1"
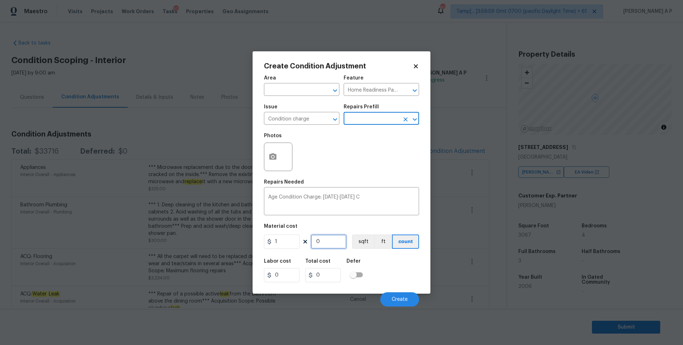
click at [338, 245] on input "0" at bounding box center [329, 241] width 36 height 14
type input "1"
click at [383, 257] on div "Labor cost 0 Total cost 1 Defer" at bounding box center [341, 270] width 155 height 32
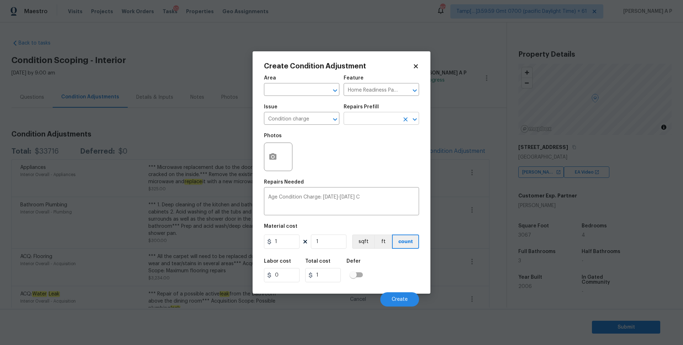
click at [387, 118] on input "text" at bounding box center [372, 119] width 56 height 11
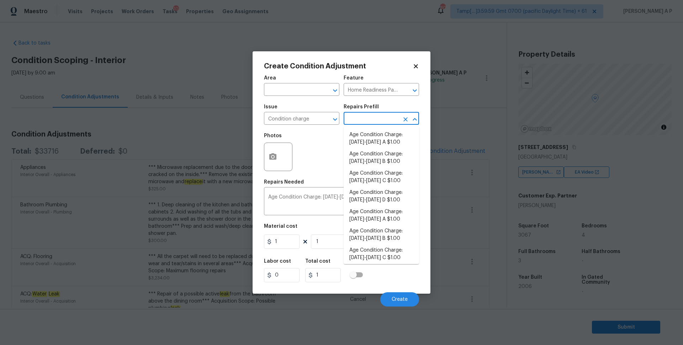
scroll to position [77, 0]
click at [388, 254] on li "Age Condition Charge: 1993-2008 C $1.00" at bounding box center [381, 254] width 75 height 19
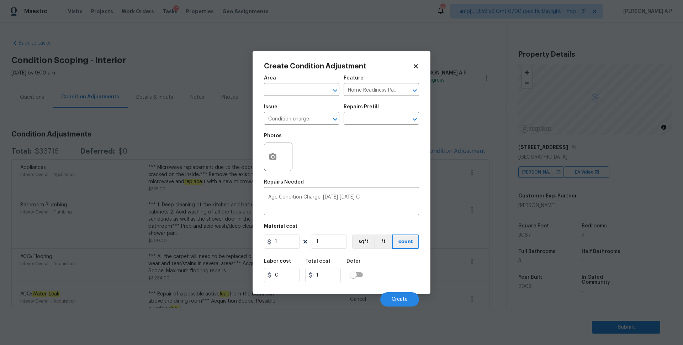
click at [388, 255] on div "Labor cost 0 Total cost 1 Defer" at bounding box center [341, 270] width 155 height 32
click at [398, 299] on span "Create" at bounding box center [400, 299] width 16 height 5
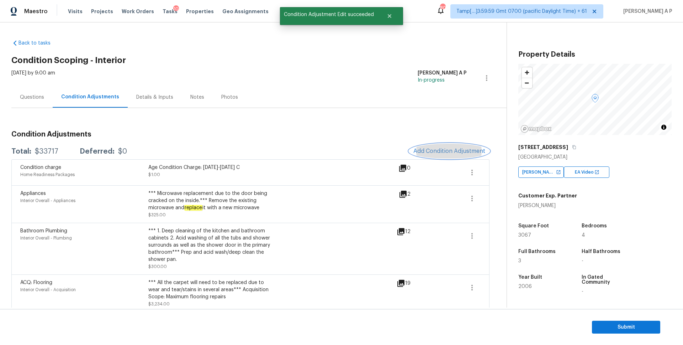
click at [451, 149] on span "Add Condition Adjustment" at bounding box center [450, 151] width 72 height 6
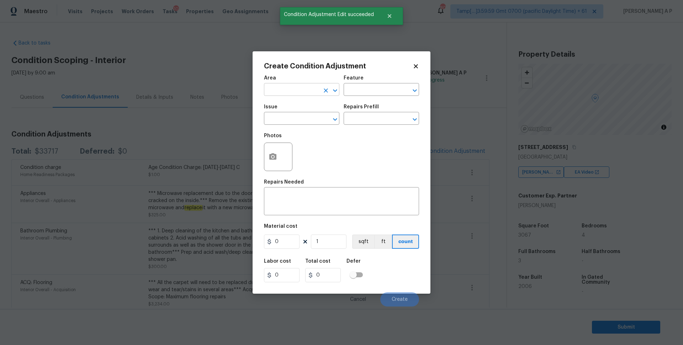
click at [298, 92] on input "text" at bounding box center [292, 90] width 56 height 11
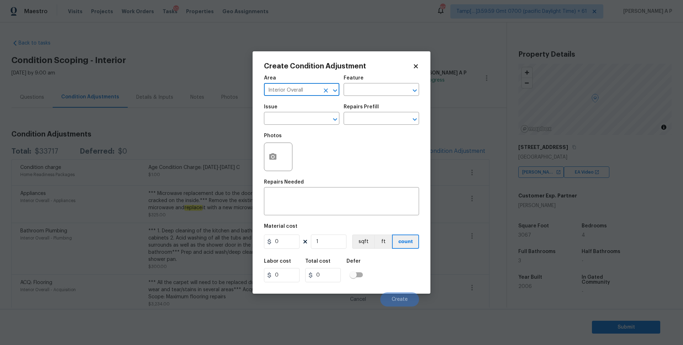
type input "Interior Overall"
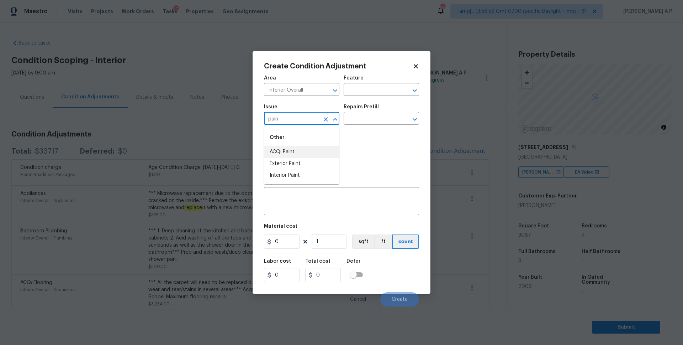
click at [285, 155] on li "ACQ: Paint" at bounding box center [301, 152] width 75 height 12
click at [300, 119] on input "ACQ: Paint" at bounding box center [292, 119] width 56 height 11
type input "u"
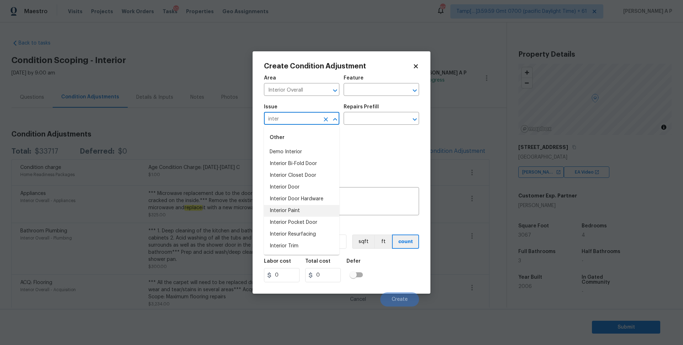
click at [289, 210] on li "Interior Paint" at bounding box center [301, 211] width 75 height 12
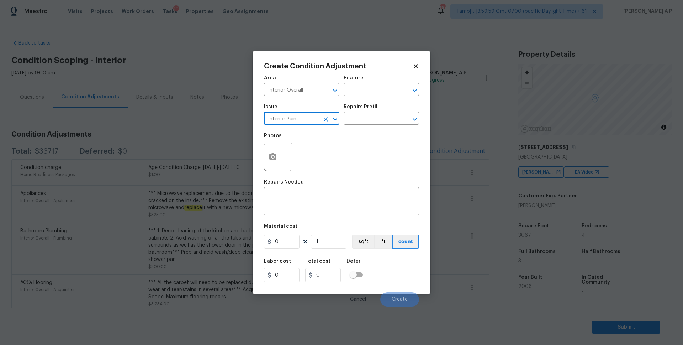
type input "Interior Paint"
click at [291, 242] on input "0" at bounding box center [282, 241] width 36 height 14
type input "200"
click at [333, 211] on div "x ​" at bounding box center [341, 202] width 155 height 26
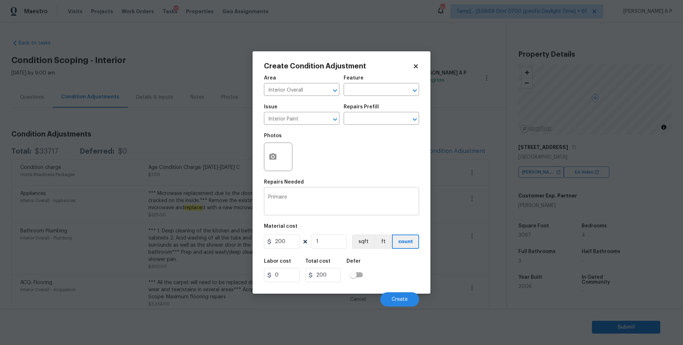
click at [268, 194] on div "Primaire x ​" at bounding box center [341, 202] width 155 height 26
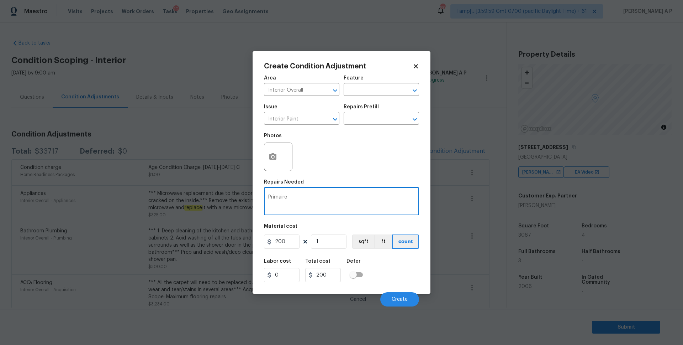
click at [270, 196] on textarea "Primaire" at bounding box center [341, 201] width 147 height 15
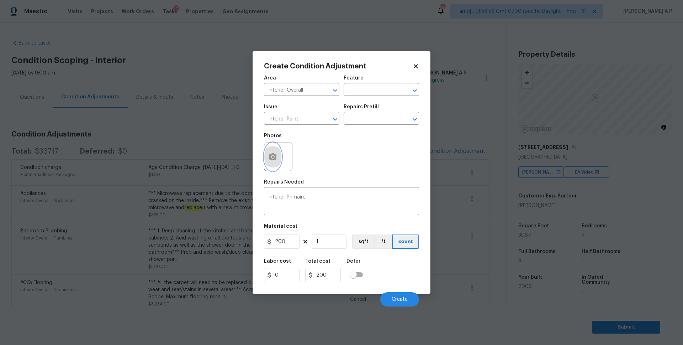
click at [274, 150] on button "button" at bounding box center [272, 157] width 17 height 28
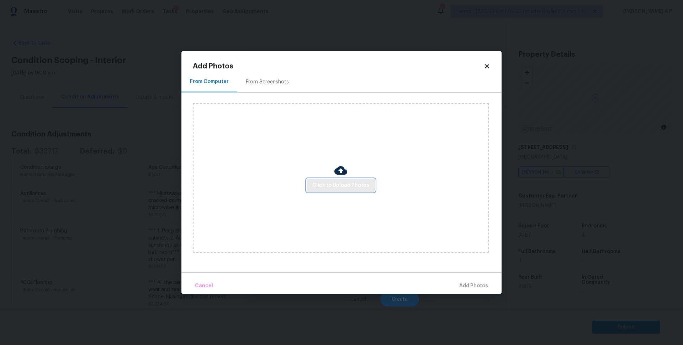
click at [347, 185] on span "Click to Upload Photos" at bounding box center [341, 185] width 57 height 9
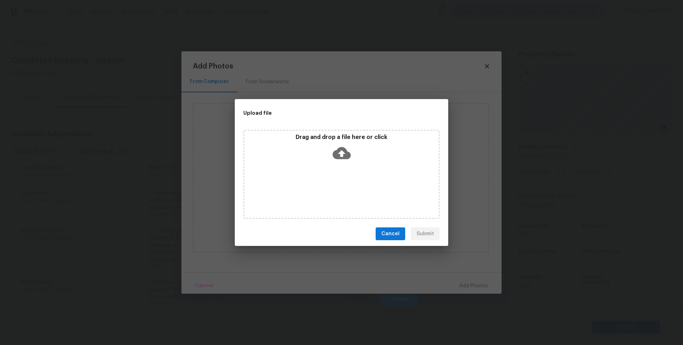
click at [345, 152] on icon at bounding box center [342, 153] width 18 height 12
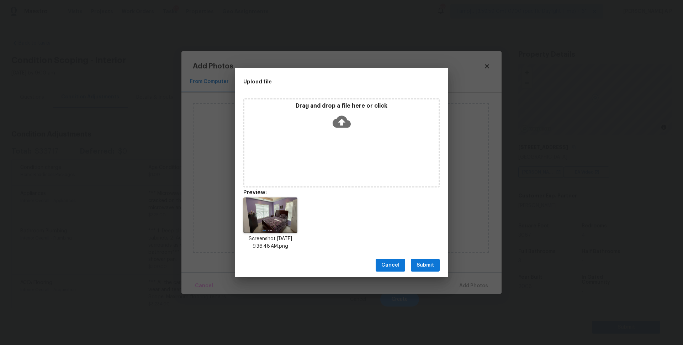
click at [423, 258] on button "Submit" at bounding box center [425, 264] width 29 height 13
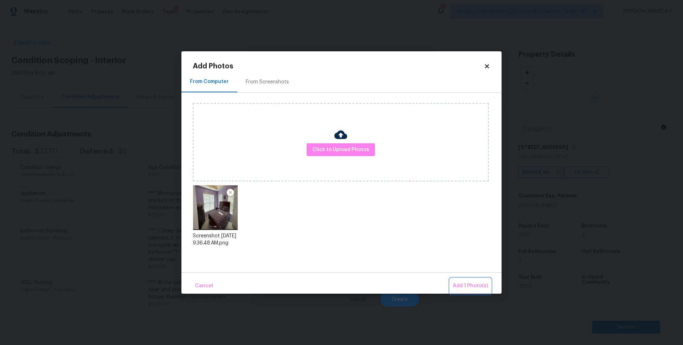
click at [469, 284] on span "Add 1 Photo(s)" at bounding box center [470, 285] width 35 height 9
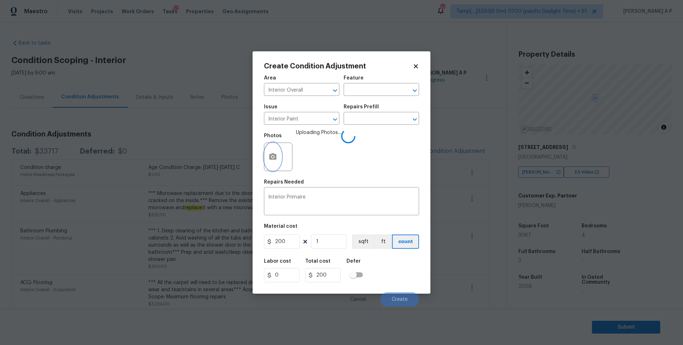
click at [0, 0] on span "Remplacement orthographe" at bounding box center [0, 0] width 0 height 0
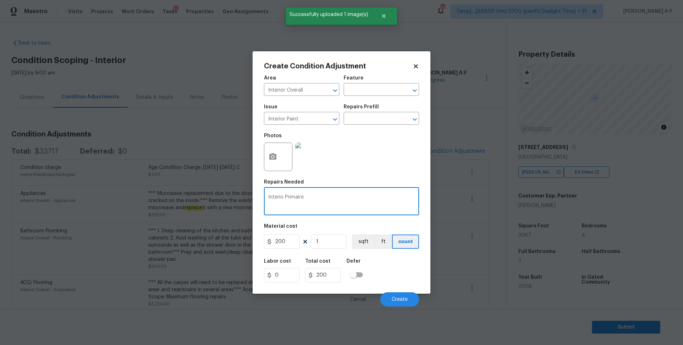
type textarea "Interior Primaire"
click at [324, 204] on textarea "Interior Primaire" at bounding box center [341, 201] width 147 height 15
click at [403, 297] on span "Create" at bounding box center [400, 299] width 16 height 5
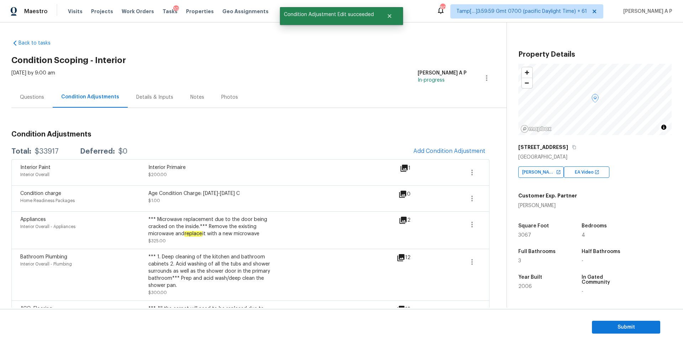
click at [339, 171] on div "Interior Paint Interior Overall Interior Primaire $200.00" at bounding box center [210, 172] width 380 height 17
click at [309, 166] on div "Interior Paint Interior Overall Interior Primaire $200.00" at bounding box center [210, 172] width 380 height 17
click at [201, 167] on div "Interior Primaire" at bounding box center [212, 167] width 128 height 7
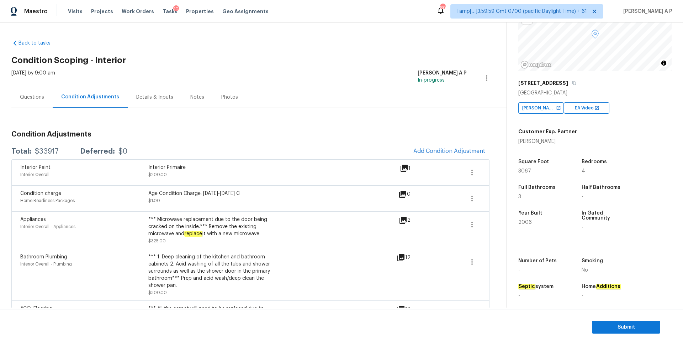
click at [48, 92] on div "Questions" at bounding box center [31, 97] width 41 height 21
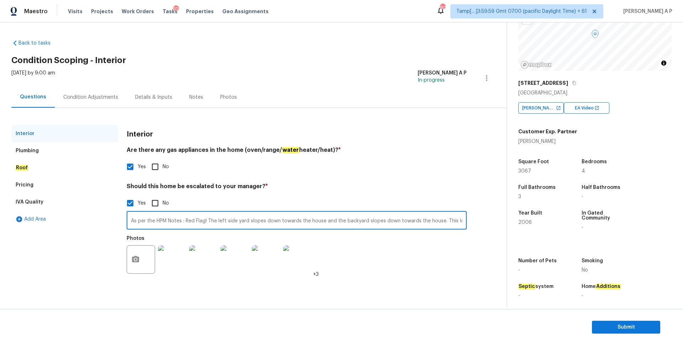
click at [184, 217] on input "As per the HPM Notes : Red Flag! The left side yard slopes down towards the hou…" at bounding box center [297, 221] width 340 height 17
click at [628, 326] on span "Submit" at bounding box center [626, 327] width 57 height 9
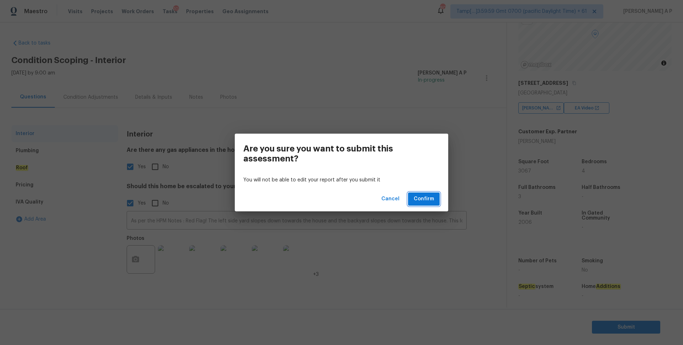
click at [418, 200] on span "Confirm" at bounding box center [424, 198] width 20 height 9
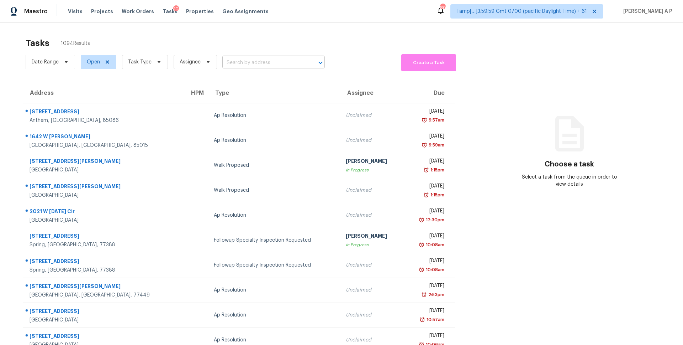
click at [260, 64] on input "text" at bounding box center [263, 62] width 83 height 11
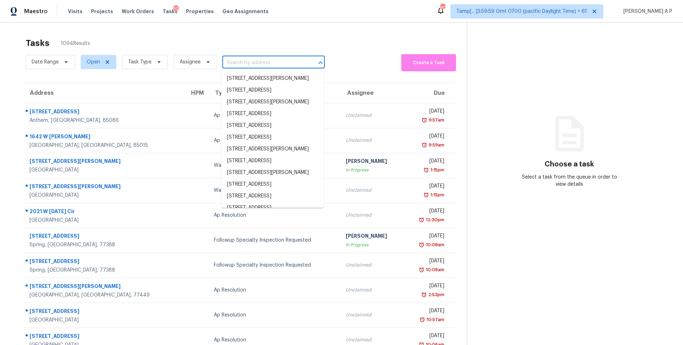
paste input "[STREET_ADDRESS]"
type input "[STREET_ADDRESS]"
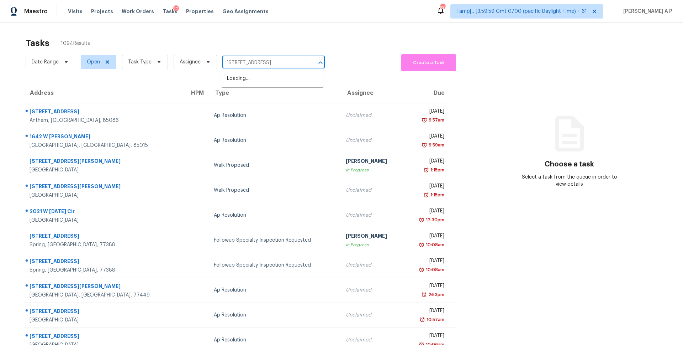
scroll to position [0, 10]
click at [260, 80] on li "[STREET_ADDRESS]" at bounding box center [272, 79] width 103 height 12
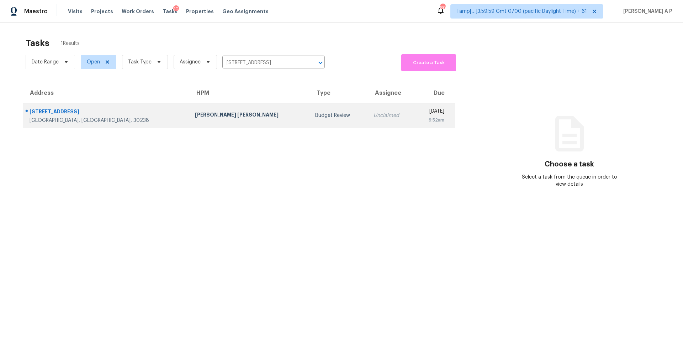
click at [189, 123] on td "[PERSON_NAME] [PERSON_NAME]" at bounding box center [249, 115] width 120 height 25
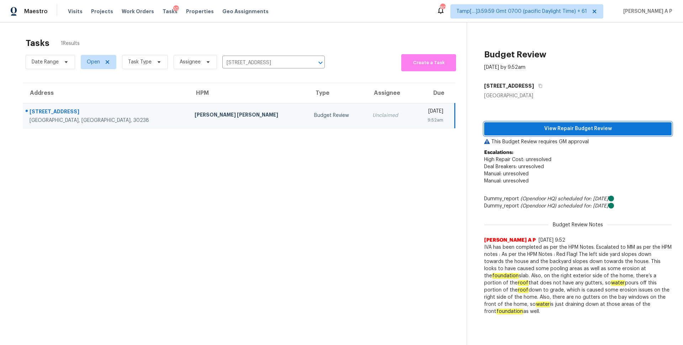
click at [577, 130] on span "View Repair Budget Review" at bounding box center [578, 128] width 176 height 9
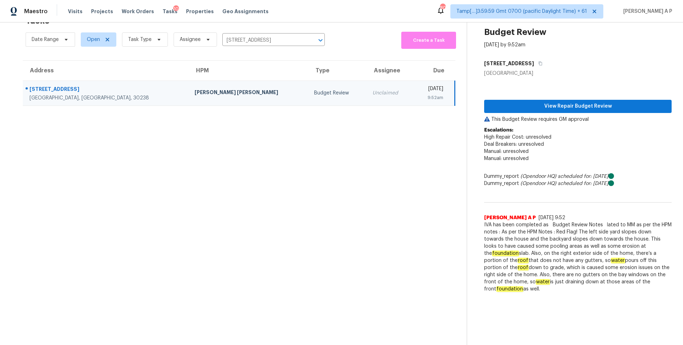
click at [314, 93] on div "Budget Review" at bounding box center [337, 92] width 47 height 7
click at [140, 39] on span "Task Type" at bounding box center [139, 39] width 23 height 7
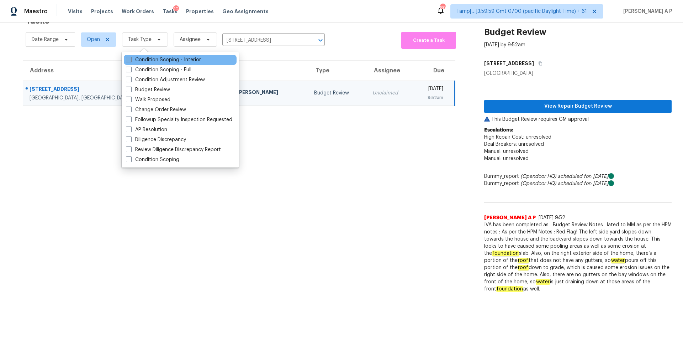
click at [166, 59] on label "Condition Scoping - Interior" at bounding box center [163, 59] width 75 height 7
click at [131, 59] on input "Condition Scoping - Interior" at bounding box center [128, 58] width 5 height 5
checkbox input "true"
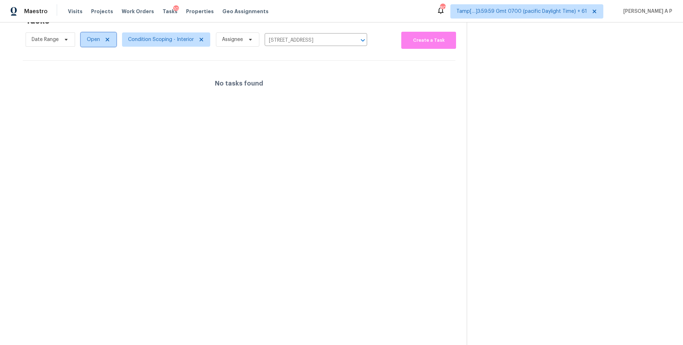
click at [95, 41] on span "Open" at bounding box center [93, 39] width 13 height 7
click at [93, 75] on div "Blocked" at bounding box center [100, 80] width 35 height 10
click at [111, 82] on label "Blocked" at bounding box center [99, 79] width 28 height 7
click at [89, 81] on input "Blocked" at bounding box center [87, 78] width 5 height 5
checkbox input "true"
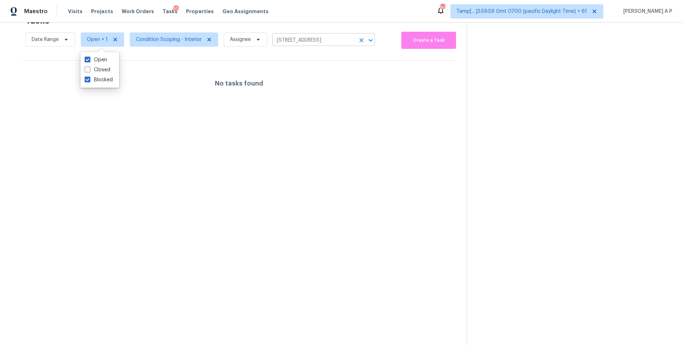
click at [325, 42] on input "[STREET_ADDRESS]" at bounding box center [314, 40] width 83 height 11
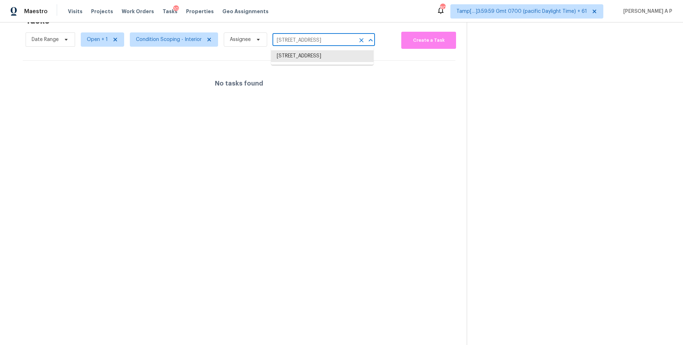
click at [325, 42] on input "[STREET_ADDRESS]" at bounding box center [314, 40] width 83 height 11
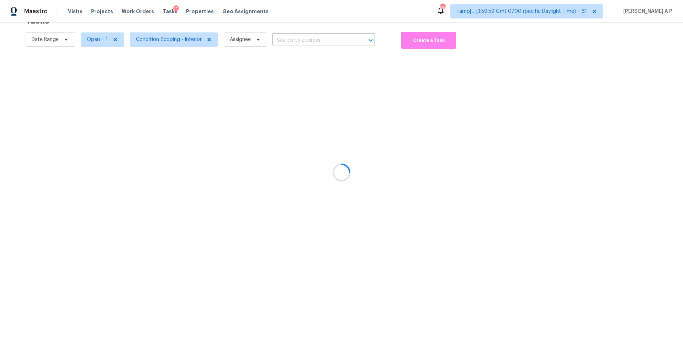
click at [251, 40] on div at bounding box center [341, 172] width 683 height 345
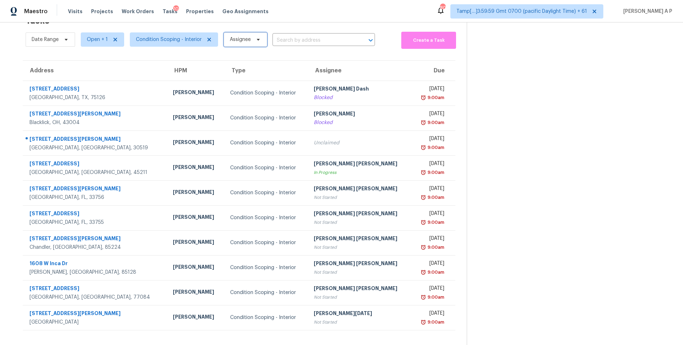
click at [240, 37] on span "Assignee" at bounding box center [240, 39] width 21 height 7
type input "rajes.ap"
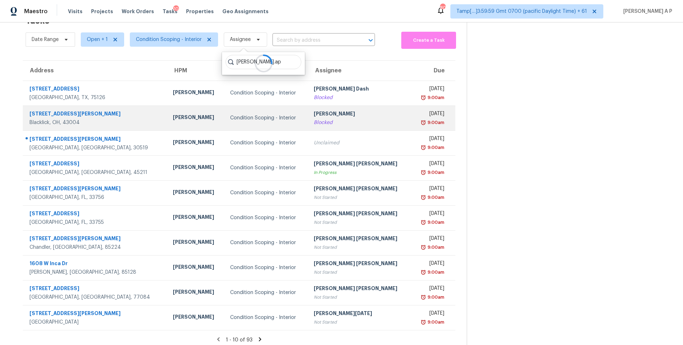
scroll to position [27, 0]
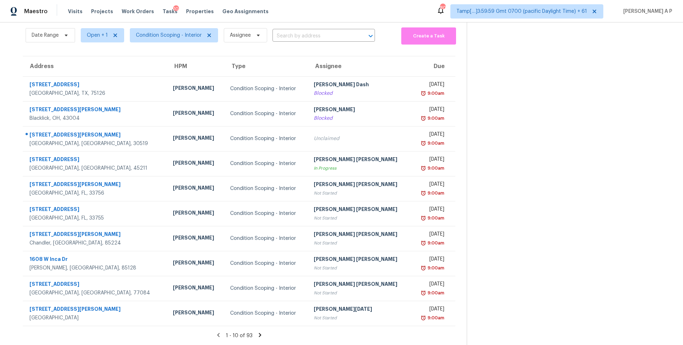
click at [258, 332] on icon at bounding box center [260, 334] width 6 height 6
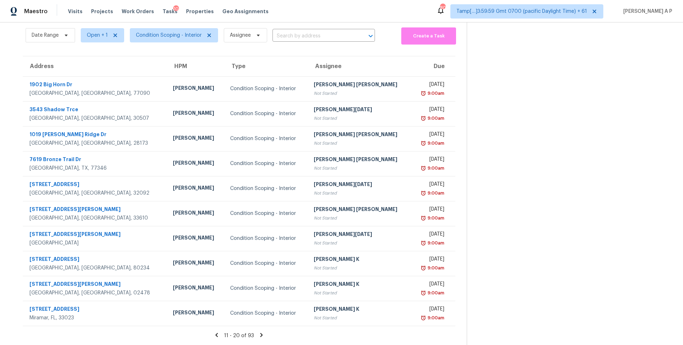
click at [258, 332] on icon at bounding box center [261, 334] width 6 height 6
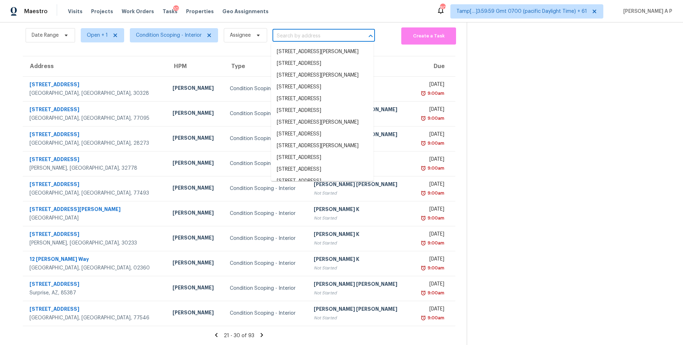
click at [299, 31] on input "text" at bounding box center [314, 36] width 83 height 11
paste input "[STREET_ADDRESS]"
type input "[STREET_ADDRESS]"
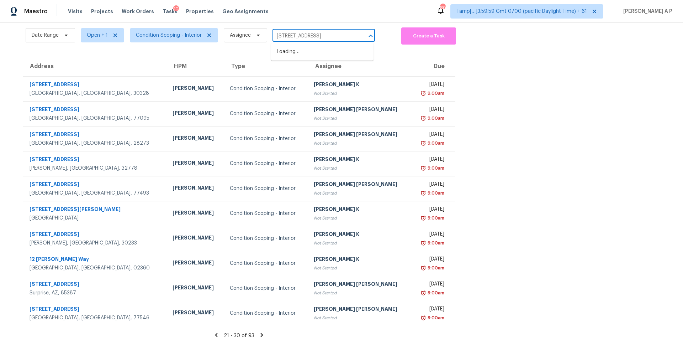
scroll to position [0, 23]
click at [294, 51] on li "[STREET_ADDRESS]" at bounding box center [322, 52] width 103 height 12
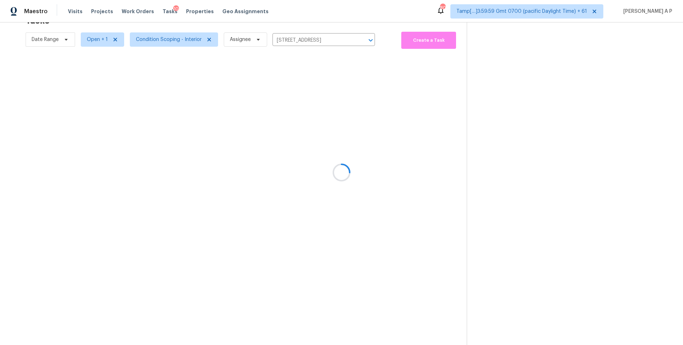
scroll to position [22, 0]
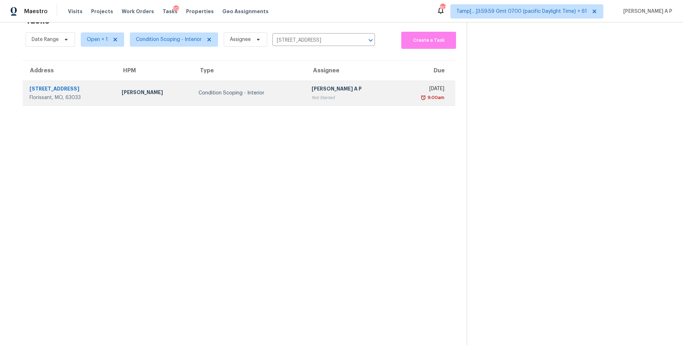
click at [262, 104] on td "Condition Scoping - Interior" at bounding box center [249, 92] width 113 height 25
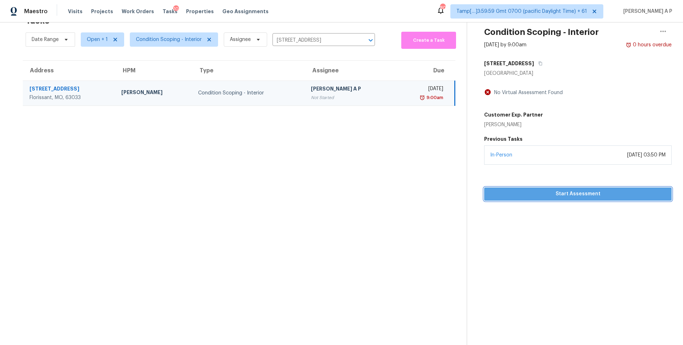
click at [532, 195] on span "Start Assessment" at bounding box center [578, 193] width 176 height 9
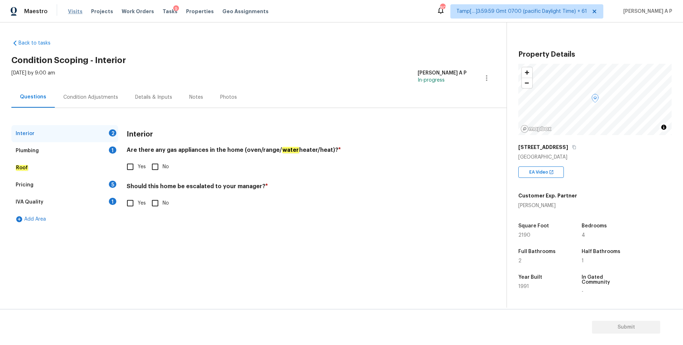
click at [77, 11] on span "Visits" at bounding box center [75, 11] width 15 height 7
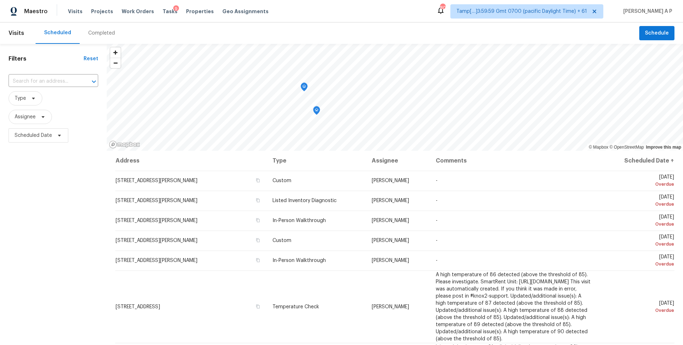
click at [93, 37] on div "Completed" at bounding box center [102, 32] width 44 height 21
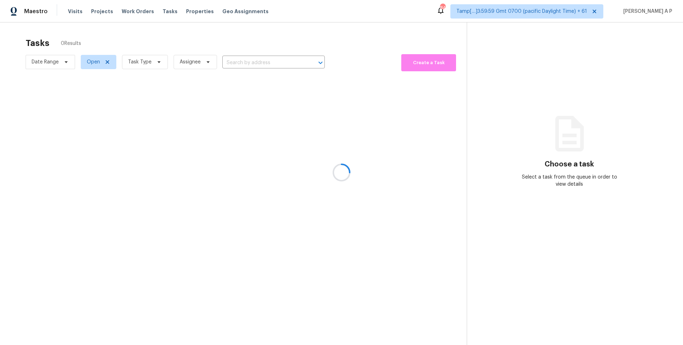
click at [273, 65] on div at bounding box center [341, 172] width 683 height 345
click at [273, 63] on div at bounding box center [341, 172] width 683 height 345
click at [273, 61] on div at bounding box center [341, 172] width 683 height 345
click at [260, 61] on div at bounding box center [341, 172] width 683 height 345
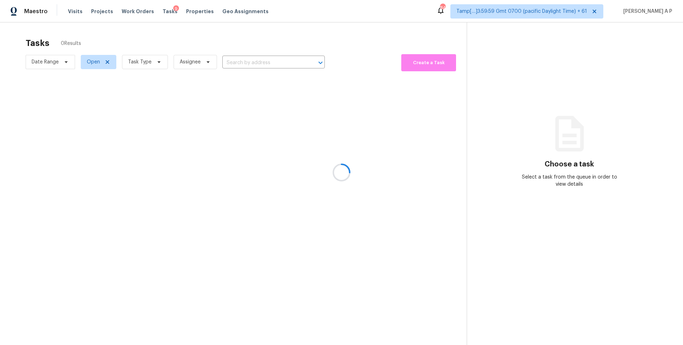
click at [260, 60] on div at bounding box center [341, 172] width 683 height 345
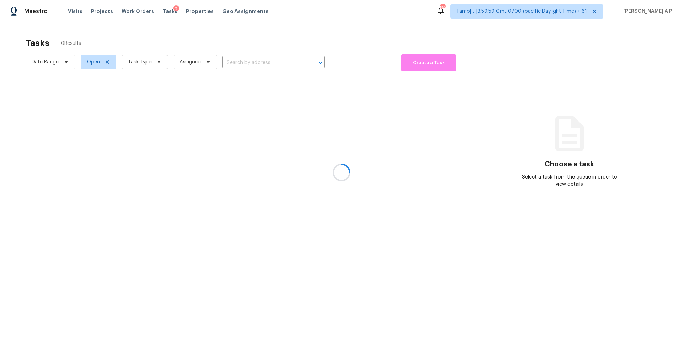
click at [260, 60] on div at bounding box center [341, 172] width 683 height 345
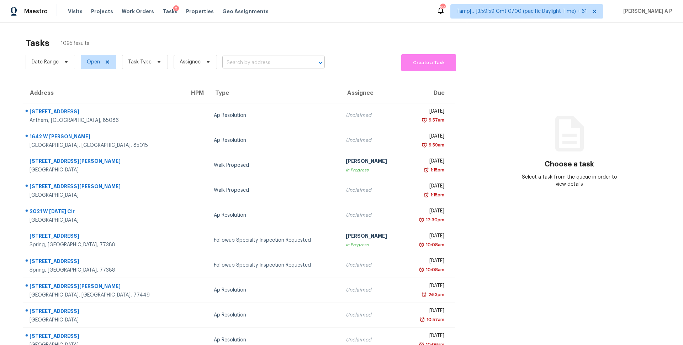
click at [252, 60] on input "text" at bounding box center [263, 62] width 83 height 11
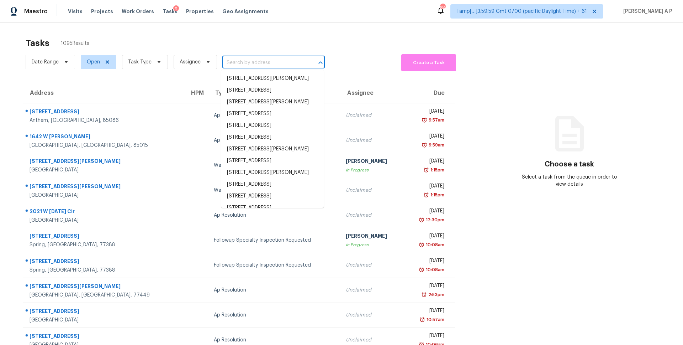
paste input "[STREET_ADDRESS]"
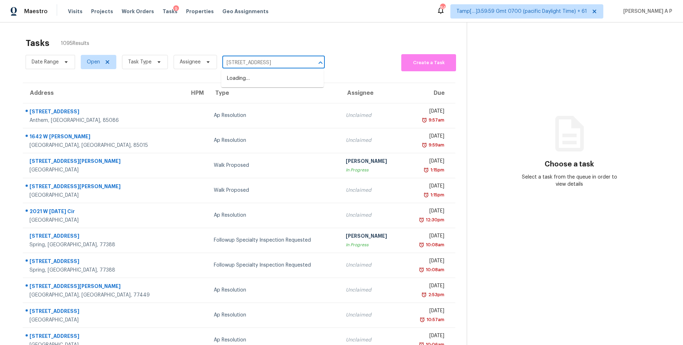
scroll to position [0, 23]
type input "[STREET_ADDRESS]"
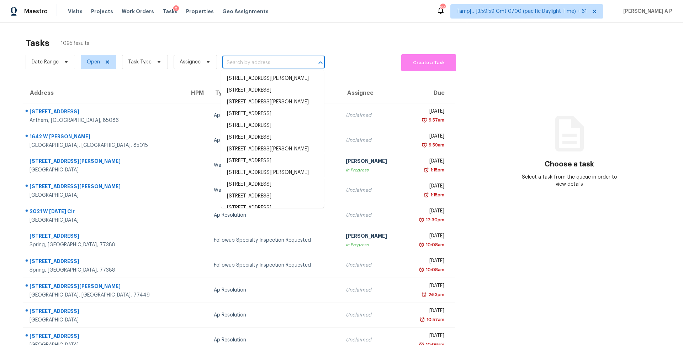
click at [269, 60] on input "text" at bounding box center [263, 62] width 83 height 11
paste input "[STREET_ADDRESS]"
type input "[STREET_ADDRESS]"
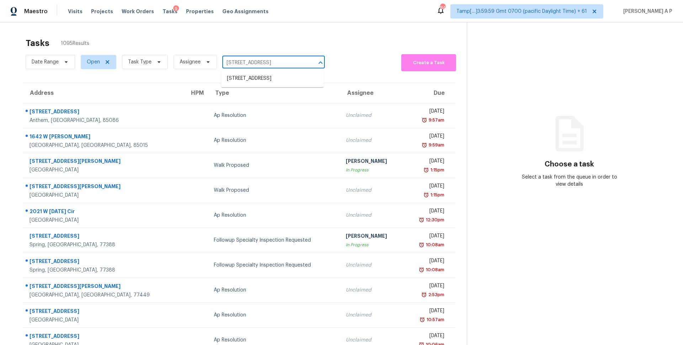
click at [268, 75] on li "[STREET_ADDRESS]" at bounding box center [272, 79] width 103 height 12
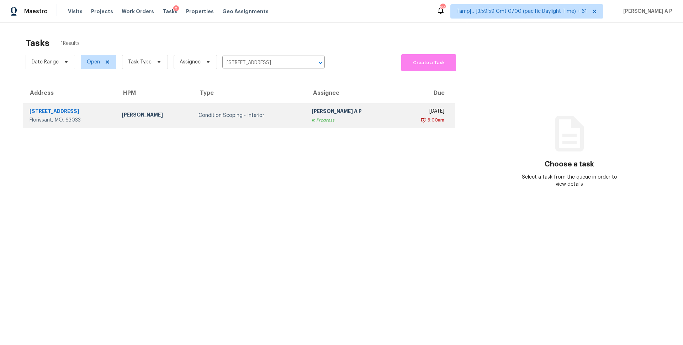
click at [218, 115] on div "Condition Scoping - Interior" at bounding box center [250, 115] width 102 height 7
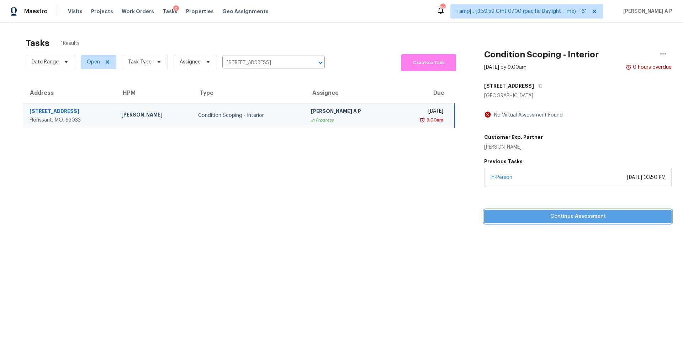
click at [537, 217] on span "Continue Assessment" at bounding box center [578, 216] width 176 height 9
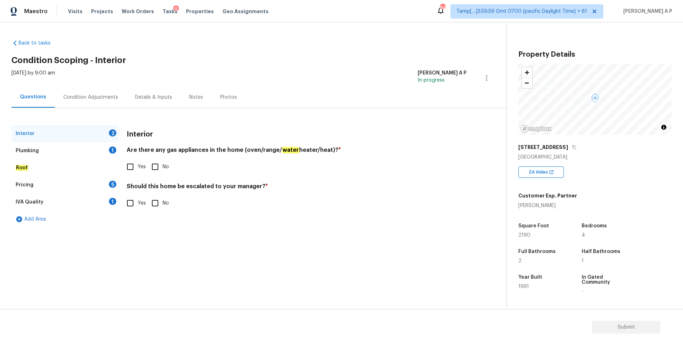
click at [132, 168] on input "Yes" at bounding box center [130, 166] width 15 height 15
checkbox input "true"
click at [156, 200] on input "No" at bounding box center [155, 202] width 15 height 15
checkbox input "true"
click at [96, 154] on div "Plumbing 1" at bounding box center [64, 150] width 107 height 17
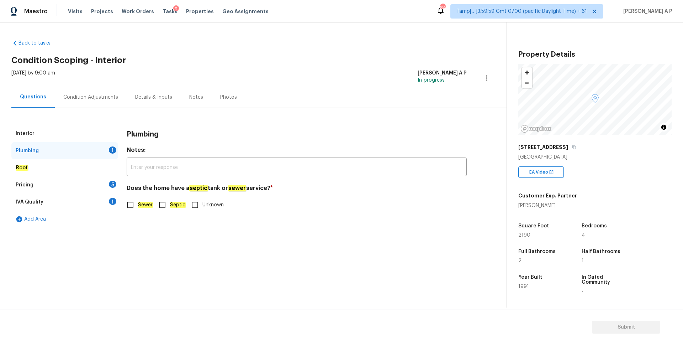
click at [136, 203] on input "Sewer" at bounding box center [130, 204] width 15 height 15
checkbox input "true"
click at [67, 163] on div "Roof" at bounding box center [64, 167] width 107 height 17
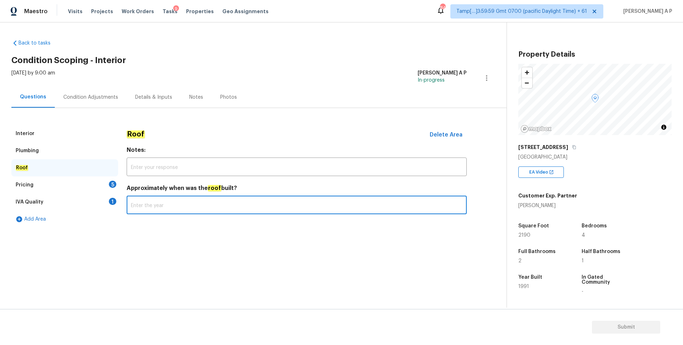
click at [163, 199] on input "text" at bounding box center [297, 205] width 340 height 17
type input "[DATE]"
click at [64, 189] on div "Pricing 5" at bounding box center [64, 184] width 107 height 17
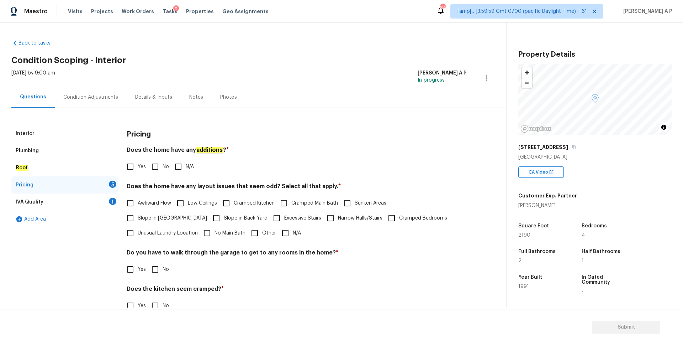
click at [73, 170] on div "Roof" at bounding box center [64, 167] width 107 height 17
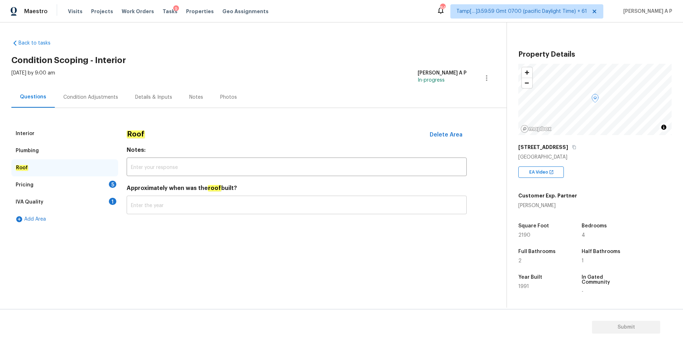
click at [159, 208] on input "text" at bounding box center [297, 205] width 340 height 17
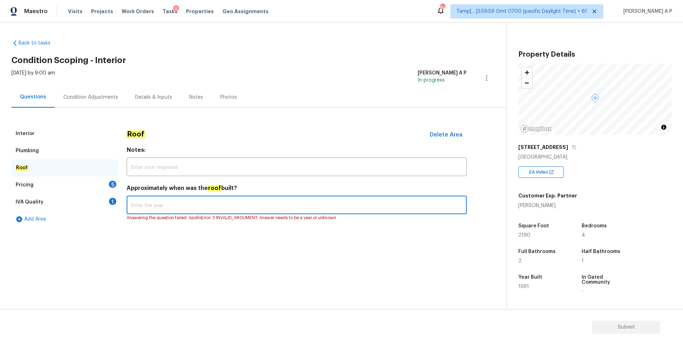
click at [216, 270] on section "Back to tasks Condition Scoping - Interior [DATE] by 9:00 am [PERSON_NAME] A P …" at bounding box center [259, 170] width 496 height 273
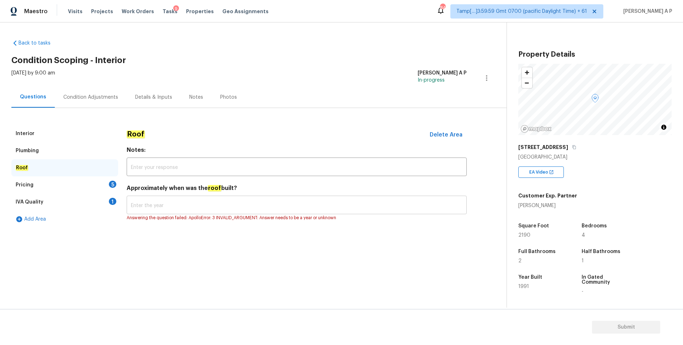
click at [184, 202] on input "text" at bounding box center [297, 205] width 340 height 17
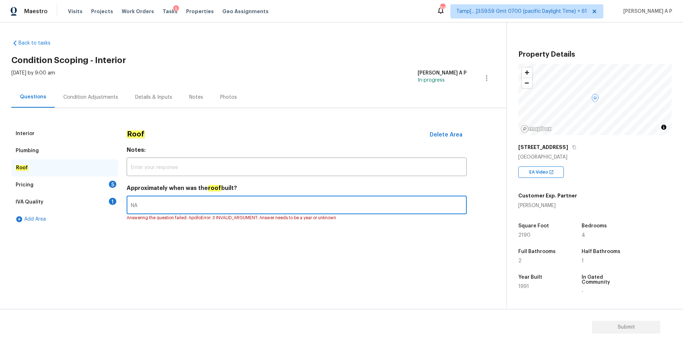
click at [167, 276] on section "Back to tasks Condition Scoping - Interior [DATE] by 9:00 am [PERSON_NAME] A P …" at bounding box center [259, 170] width 496 height 273
click at [158, 211] on input "NA" at bounding box center [297, 205] width 340 height 17
type input "N"
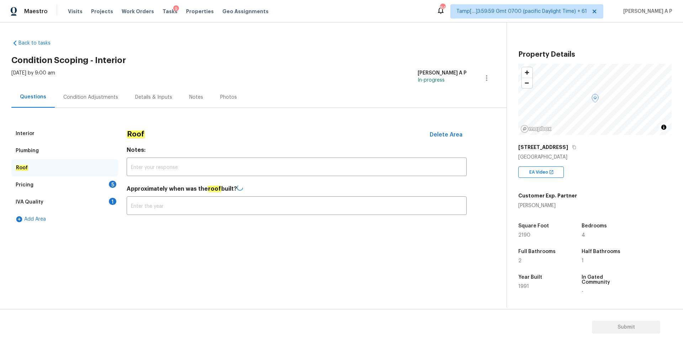
click at [26, 182] on div "Pricing" at bounding box center [25, 184] width 18 height 7
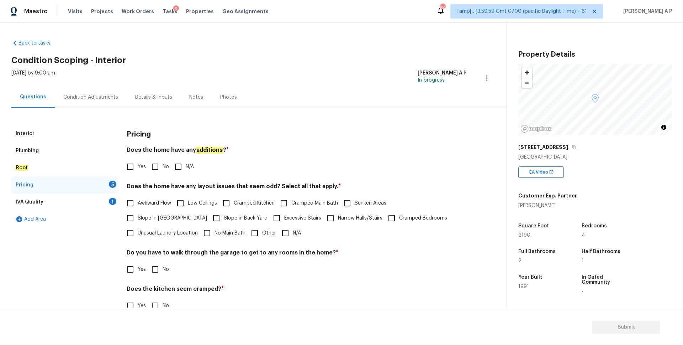
click at [36, 169] on div "Roof" at bounding box center [64, 167] width 107 height 17
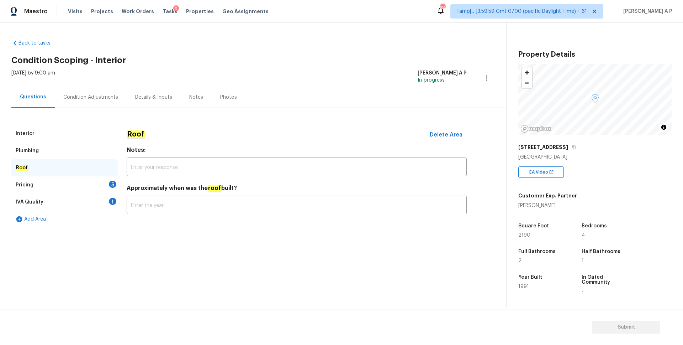
click at [55, 149] on div "Plumbing" at bounding box center [64, 150] width 107 height 17
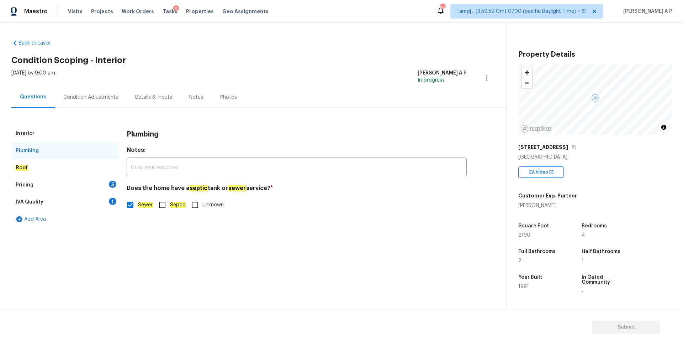
click at [44, 127] on div "Interior" at bounding box center [64, 133] width 107 height 17
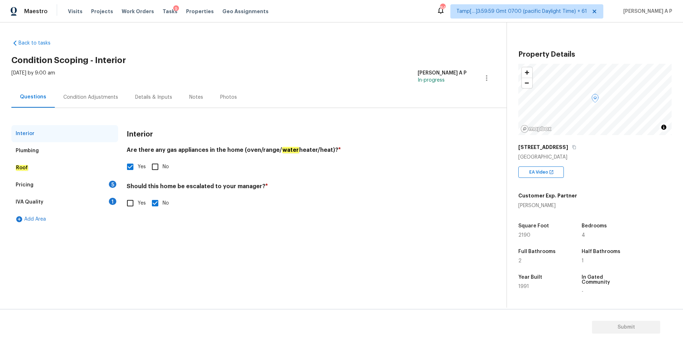
click at [47, 169] on div "Roof" at bounding box center [64, 167] width 107 height 17
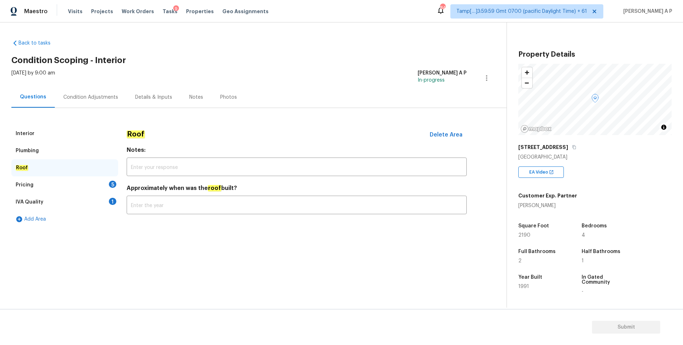
click at [45, 178] on div "Pricing 5" at bounding box center [64, 184] width 107 height 17
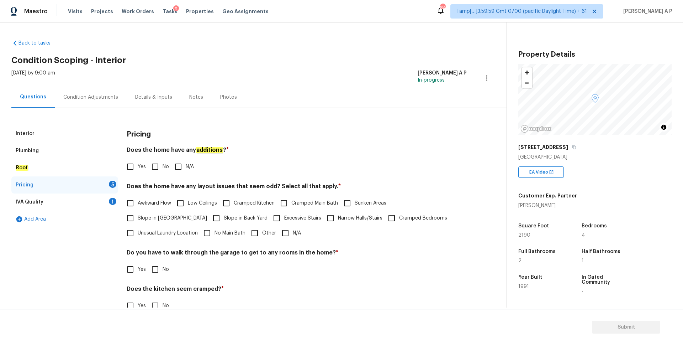
click at [62, 151] on div "Plumbing" at bounding box center [64, 150] width 107 height 17
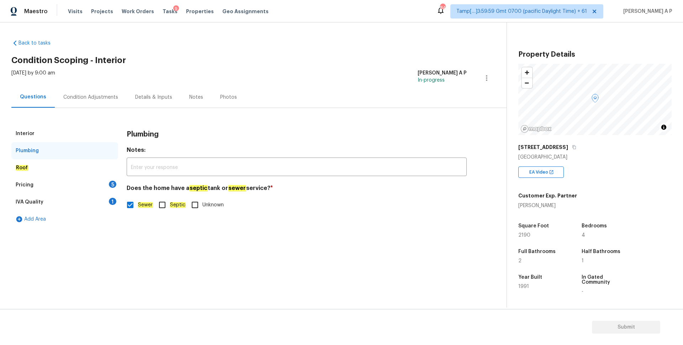
click at [57, 133] on div "Interior" at bounding box center [64, 133] width 107 height 17
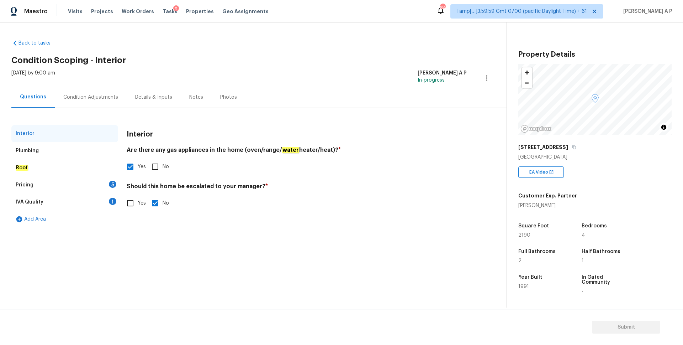
click at [131, 200] on input "Yes" at bounding box center [130, 202] width 15 height 15
checkbox input "true"
checkbox input "false"
click at [158, 215] on input "text" at bounding box center [297, 221] width 340 height 17
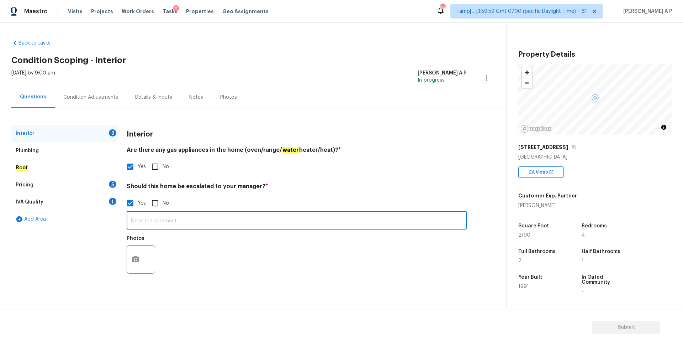
paste input "Multiple cracks in the foundation and the wood siding is rotted or needing pain…"
type input "Multiple cracks in the foundation and the wood siding is rotted or needing pain…"
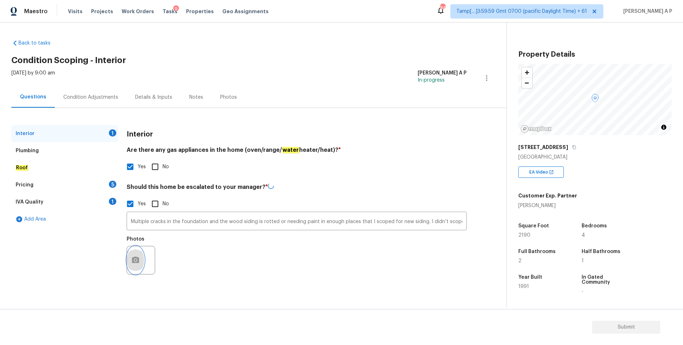
click at [137, 254] on button "button" at bounding box center [135, 260] width 17 height 28
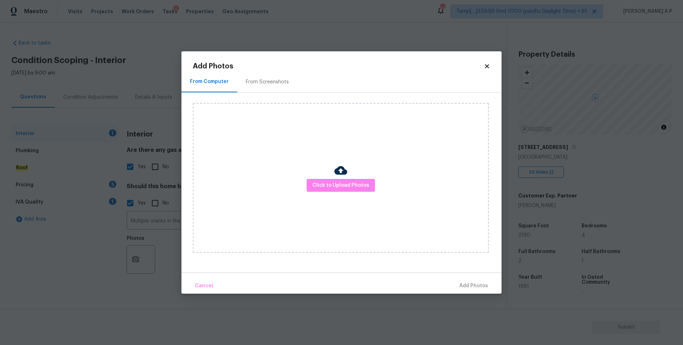
click at [346, 170] on img at bounding box center [341, 170] width 13 height 13
click at [343, 182] on span "Click to Upload Photos" at bounding box center [341, 185] width 57 height 9
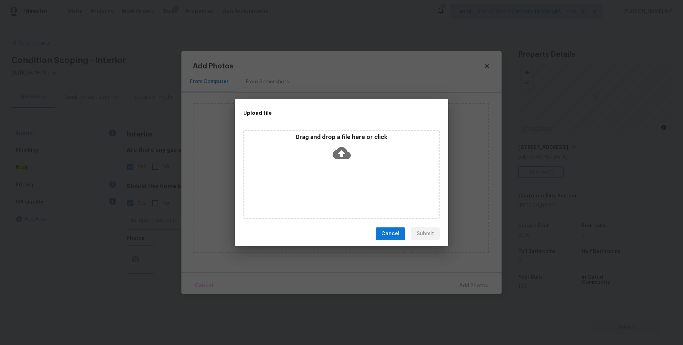
click at [342, 148] on icon at bounding box center [342, 153] width 18 height 12
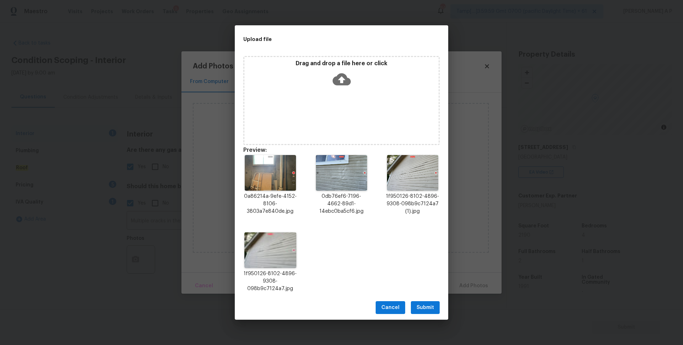
click at [341, 76] on icon at bounding box center [342, 79] width 18 height 12
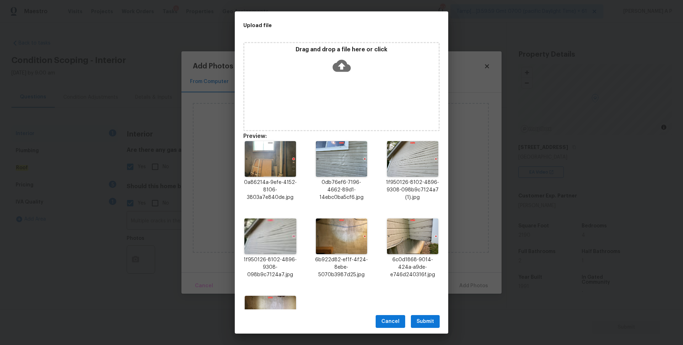
click at [340, 65] on icon at bounding box center [342, 66] width 18 height 18
click at [424, 320] on span "Submit" at bounding box center [425, 321] width 17 height 9
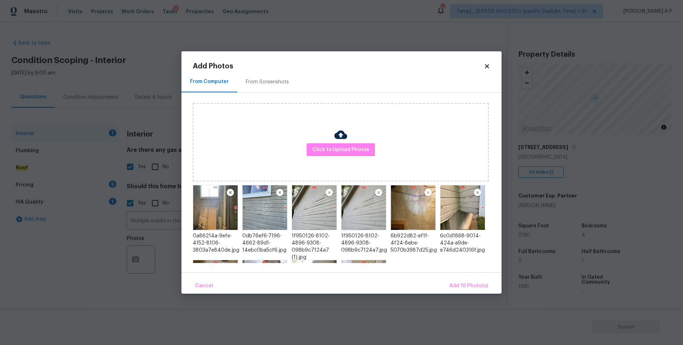
scroll to position [68, 0]
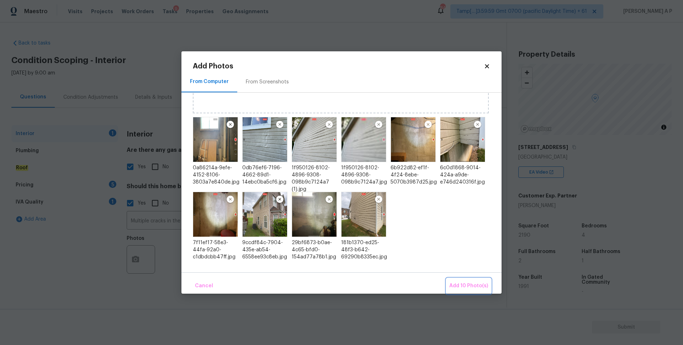
click at [476, 283] on span "Add 10 Photo(s)" at bounding box center [469, 285] width 39 height 9
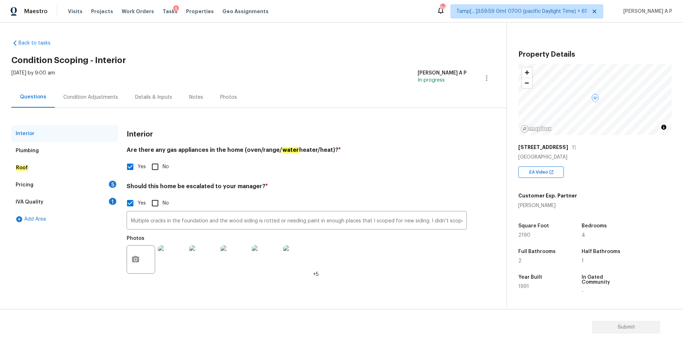
click at [172, 260] on img at bounding box center [172, 259] width 28 height 28
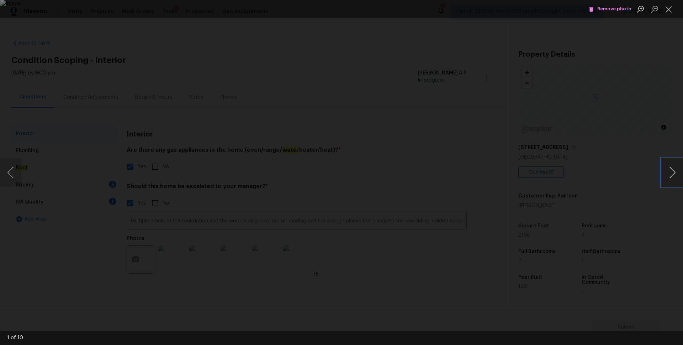
click at [669, 169] on button "Next image" at bounding box center [672, 172] width 21 height 28
click at [614, 10] on span "Remove photo" at bounding box center [610, 9] width 43 height 8
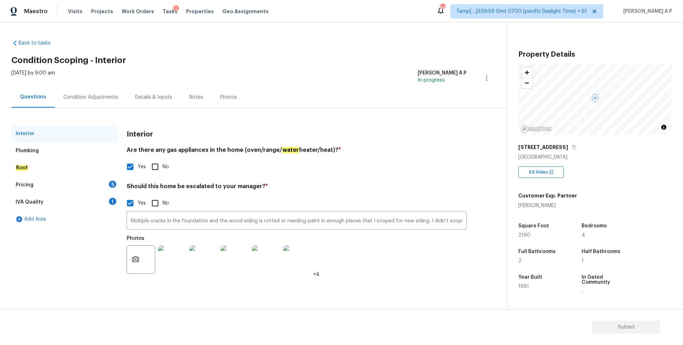
click at [169, 261] on img at bounding box center [172, 259] width 28 height 28
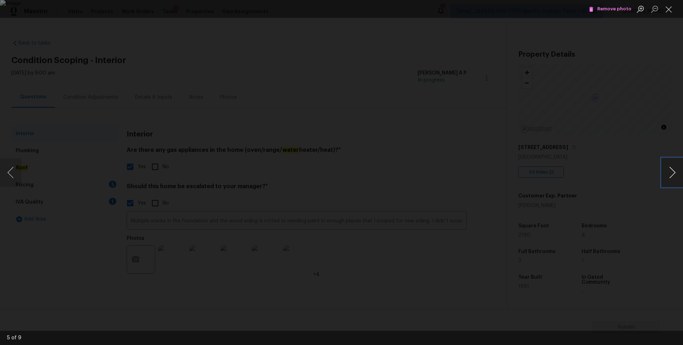
click at [671, 175] on button "Next image" at bounding box center [672, 172] width 21 height 28
click at [612, 7] on span "Remove photo" at bounding box center [610, 9] width 43 height 8
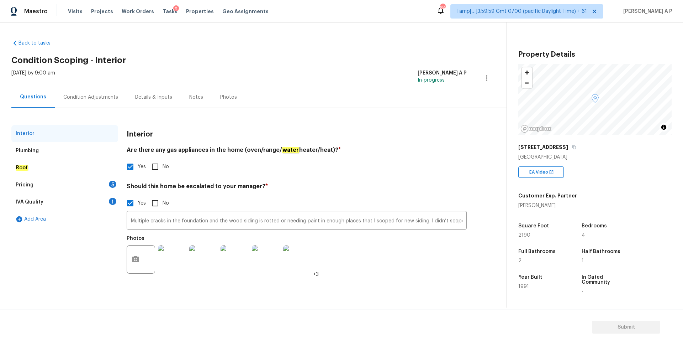
click at [174, 266] on img at bounding box center [172, 259] width 28 height 28
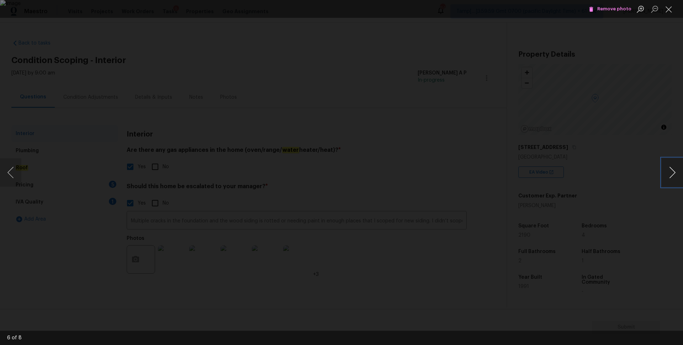
click at [676, 170] on button "Next image" at bounding box center [672, 172] width 21 height 28
click at [615, 7] on span "Remove photo" at bounding box center [610, 9] width 43 height 8
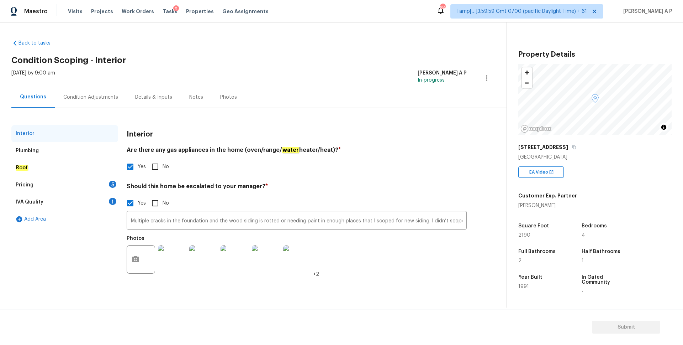
click at [266, 265] on img at bounding box center [266, 259] width 28 height 28
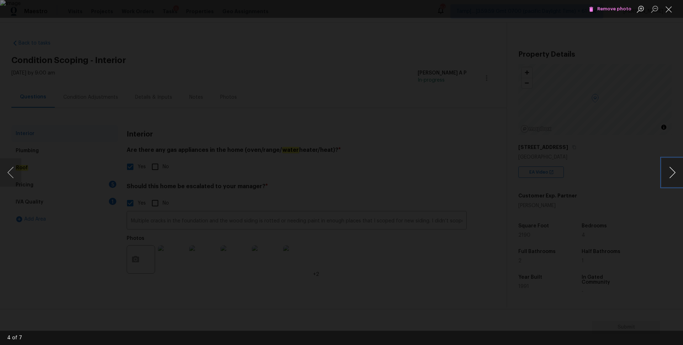
click at [678, 173] on button "Next image" at bounding box center [672, 172] width 21 height 28
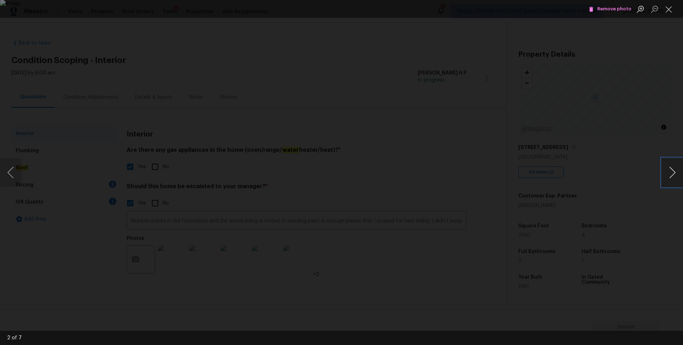
click at [678, 173] on button "Next image" at bounding box center [672, 172] width 21 height 28
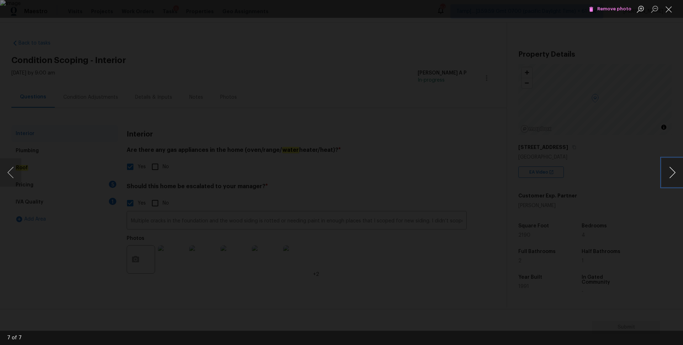
click at [678, 173] on button "Next image" at bounding box center [672, 172] width 21 height 28
click at [659, 121] on div "Lightbox" at bounding box center [341, 172] width 683 height 345
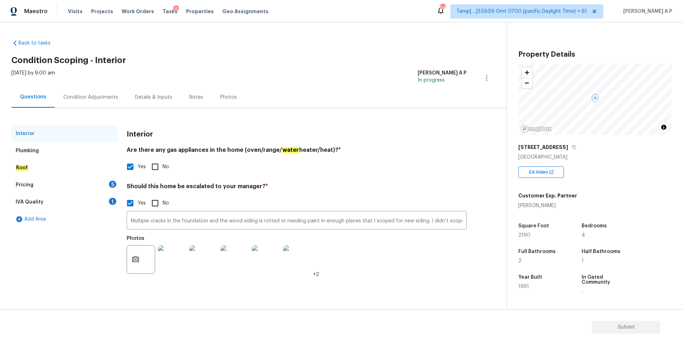
click at [69, 157] on div "Plumbing" at bounding box center [64, 150] width 107 height 17
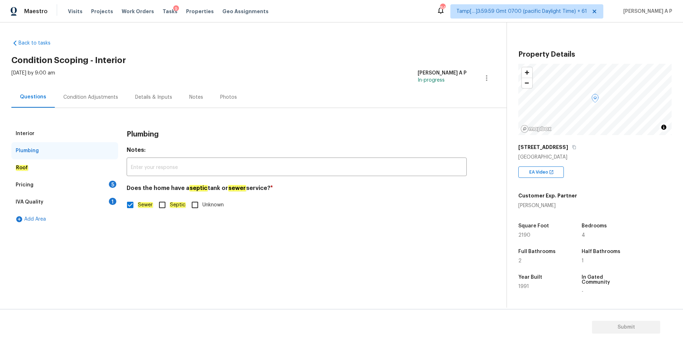
click at [58, 168] on div "Roof" at bounding box center [64, 167] width 107 height 17
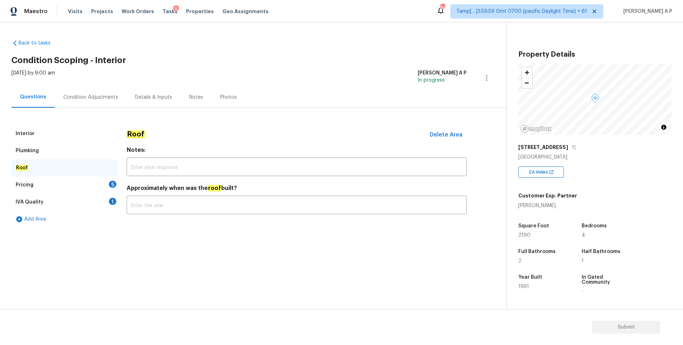
click at [73, 187] on div "Pricing 5" at bounding box center [64, 184] width 107 height 17
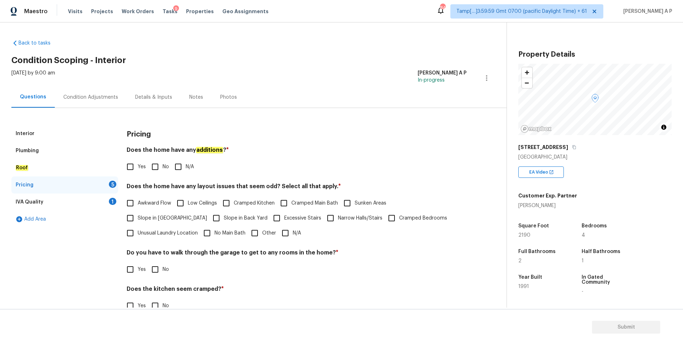
scroll to position [53, 0]
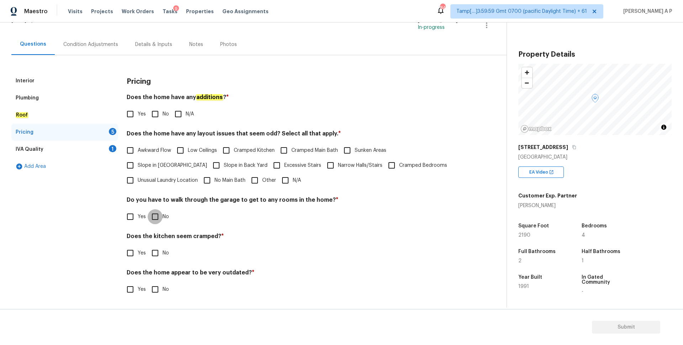
click at [158, 216] on input "No" at bounding box center [155, 216] width 15 height 15
checkbox input "true"
click at [159, 255] on input "No" at bounding box center [155, 252] width 15 height 15
checkbox input "true"
click at [159, 289] on input "No" at bounding box center [155, 289] width 15 height 15
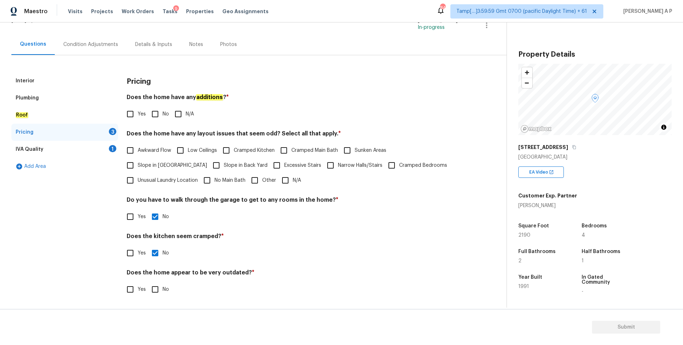
checkbox input "true"
click at [87, 151] on div "IVA Quality 1" at bounding box center [64, 149] width 107 height 17
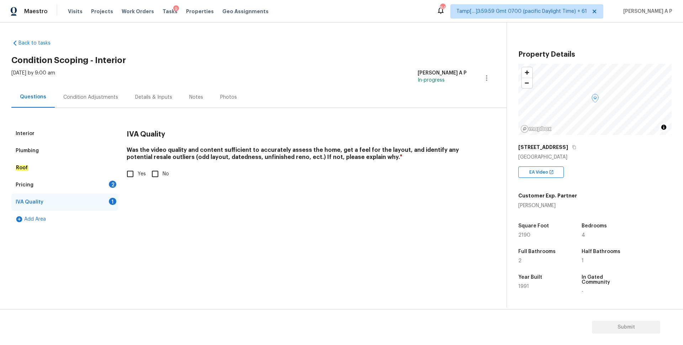
click at [131, 175] on input "Yes" at bounding box center [130, 173] width 15 height 15
checkbox input "true"
click at [82, 180] on div "Pricing 2" at bounding box center [64, 184] width 107 height 17
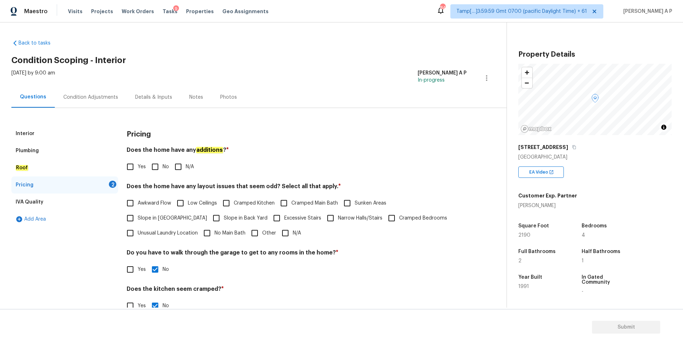
scroll to position [53, 0]
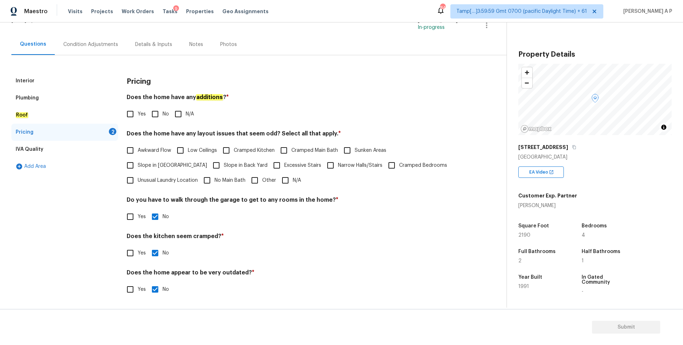
click at [156, 114] on input "No" at bounding box center [155, 113] width 15 height 15
checkbox input "true"
click at [31, 117] on div "Roof" at bounding box center [64, 114] width 107 height 17
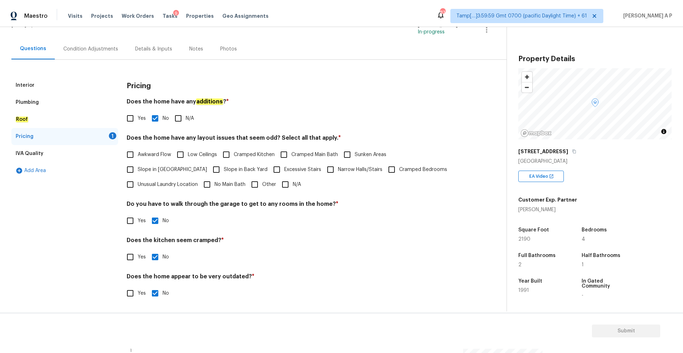
scroll to position [0, 0]
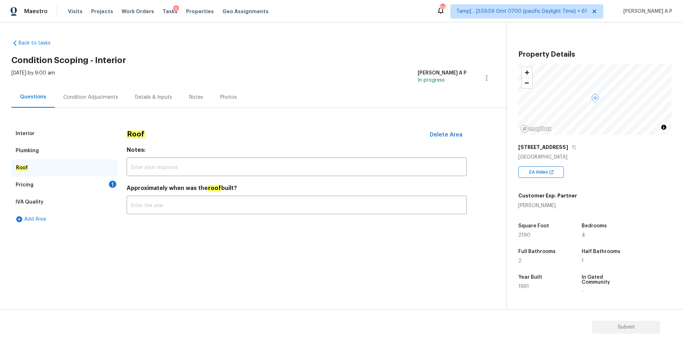
click at [152, 193] on h4 "Approximately when was the roof built?" at bounding box center [297, 189] width 340 height 10
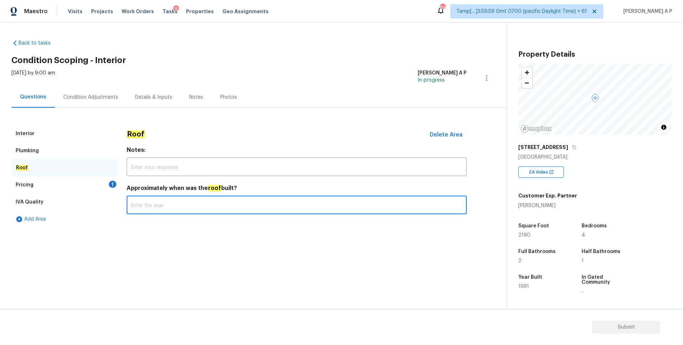
click at [148, 204] on input "text" at bounding box center [297, 205] width 340 height 17
click at [173, 162] on input "text" at bounding box center [297, 167] width 340 height 17
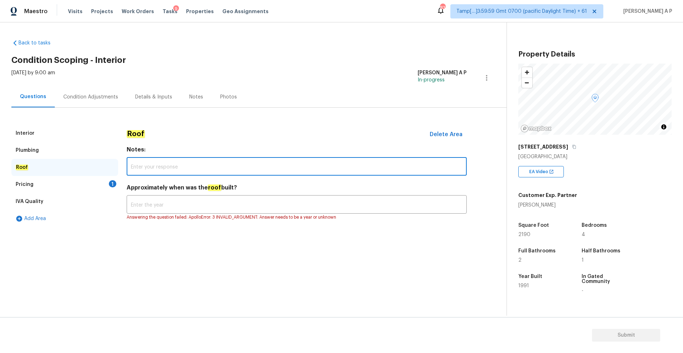
click at [243, 170] on input "text" at bounding box center [297, 167] width 340 height 17
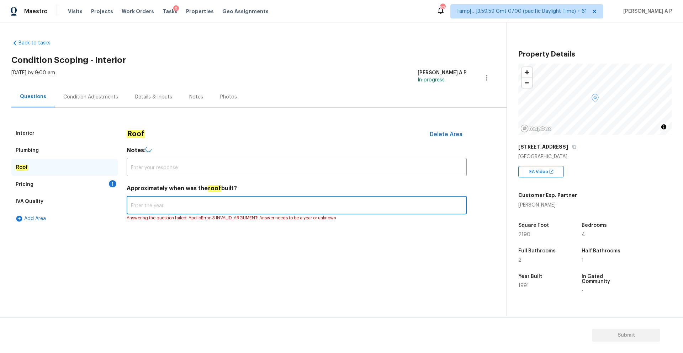
click at [161, 208] on input "text" at bounding box center [297, 206] width 340 height 17
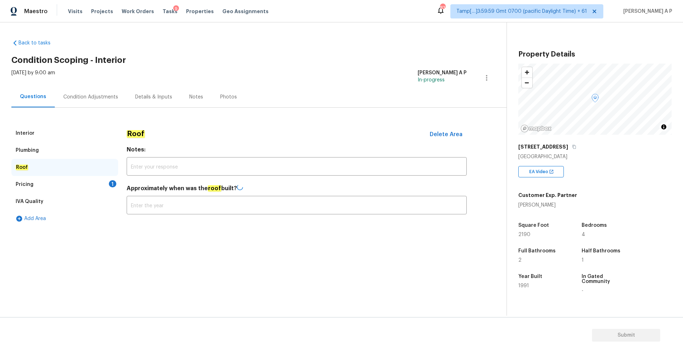
click at [89, 178] on div "Pricing 1" at bounding box center [64, 184] width 107 height 17
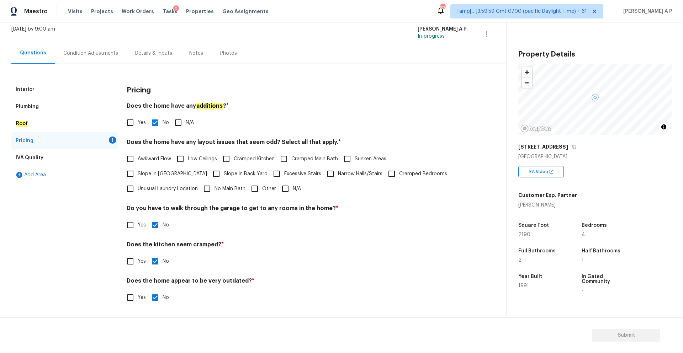
scroll to position [44, 0]
click at [93, 52] on div "Condition Adjustments" at bounding box center [90, 53] width 55 height 7
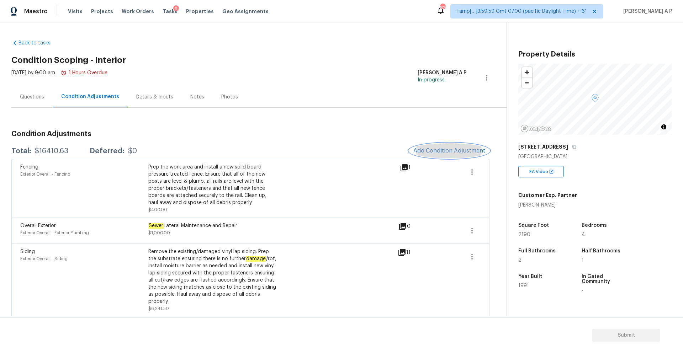
click at [439, 150] on span "Add Condition Adjustment" at bounding box center [450, 151] width 72 height 6
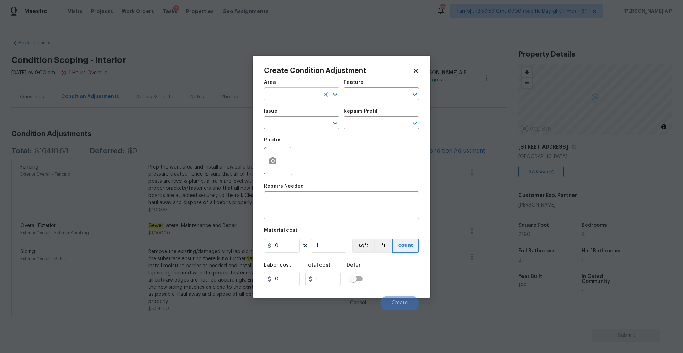
click at [294, 91] on input "text" at bounding box center [292, 94] width 56 height 11
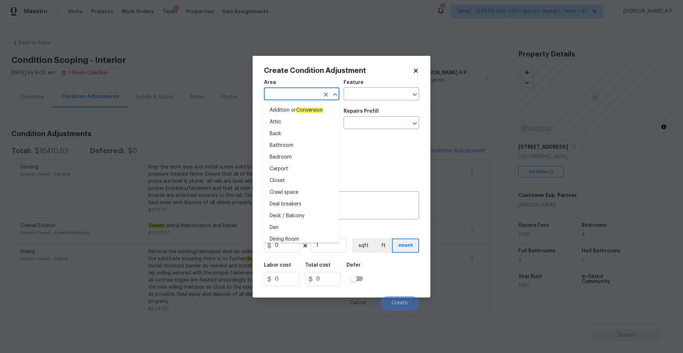
click at [196, 114] on body "Maestro Visits Projects Work Orders Tasks 9 Properties Geo Assignments 823 Tamp…" at bounding box center [341, 176] width 683 height 353
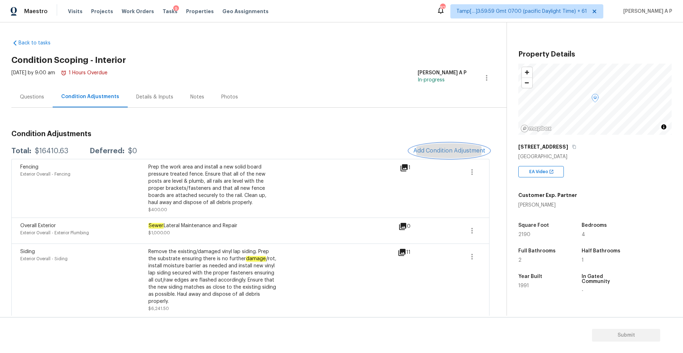
click at [445, 148] on span "Add Condition Adjustment" at bounding box center [450, 151] width 72 height 6
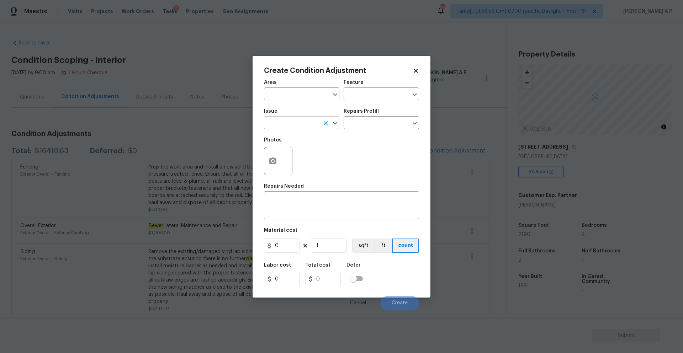
click at [311, 127] on input "text" at bounding box center [292, 123] width 56 height 11
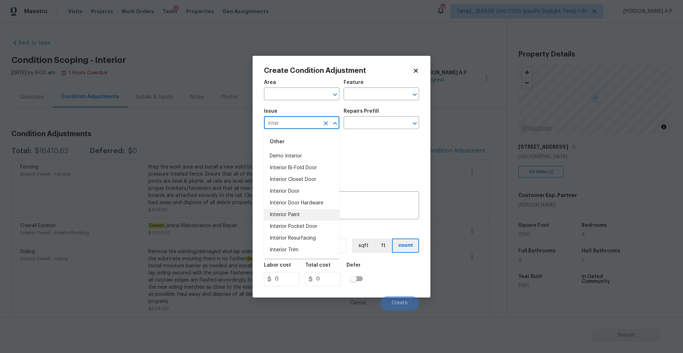
click at [295, 214] on li "Interior Paint" at bounding box center [301, 215] width 75 height 12
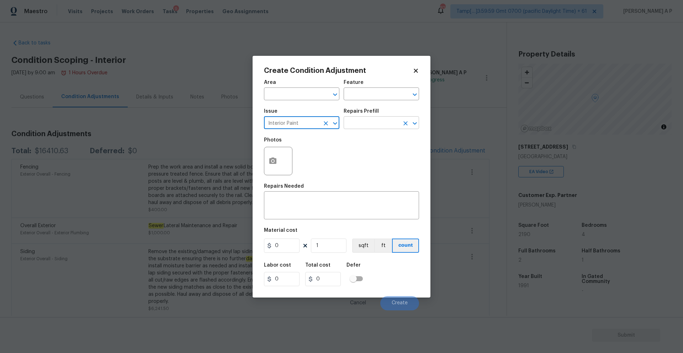
type input "Interior Paint"
click at [372, 120] on input "text" at bounding box center [372, 123] width 56 height 11
type input "["
type input "pri"
click at [376, 138] on li "Primer - Labor Only $0.40" at bounding box center [381, 139] width 75 height 12
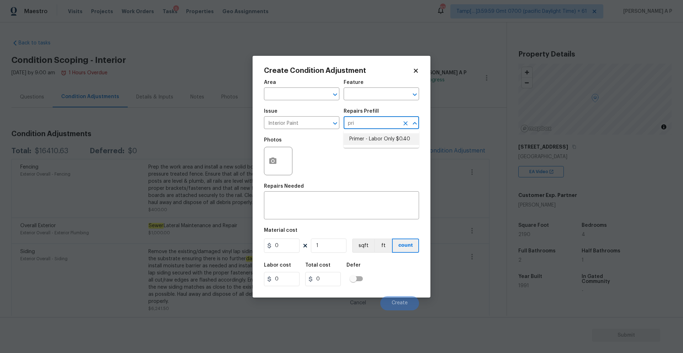
type input "Overall Paint"
type textarea "Interior primer - PRIMER PROVIDED BY OPENDOOR - All nails, screws, drywall anch…"
type input "0.4"
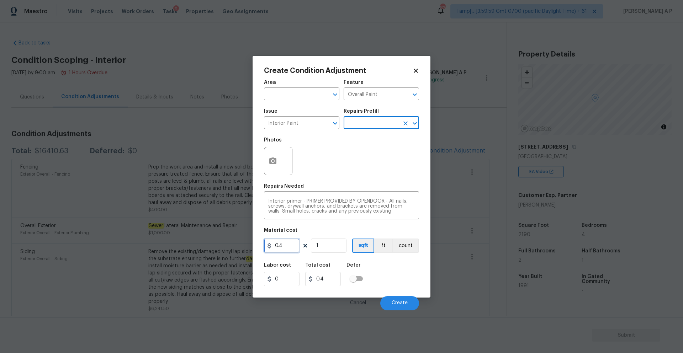
click at [287, 250] on input "0.4" at bounding box center [282, 246] width 36 height 14
click at [337, 241] on input "1" at bounding box center [329, 246] width 36 height 14
type input "12"
type input "4.8"
type input "121"
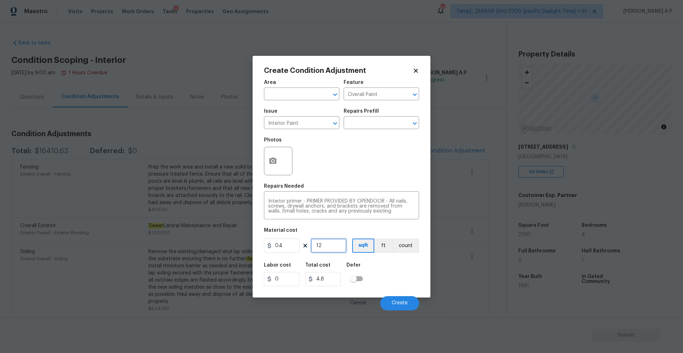
type input "48.4"
type input "1219"
type input "487.6"
type input "12190"
type input "4876"
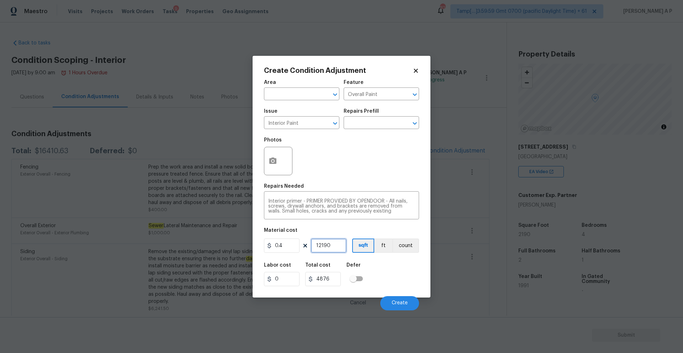
type input "2190"
type input "876"
type input "2190"
click at [415, 72] on icon at bounding box center [416, 71] width 4 height 4
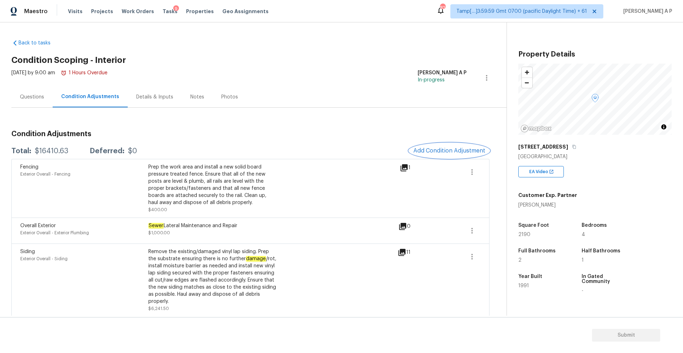
click at [468, 151] on span "Add Condition Adjustment" at bounding box center [450, 151] width 72 height 6
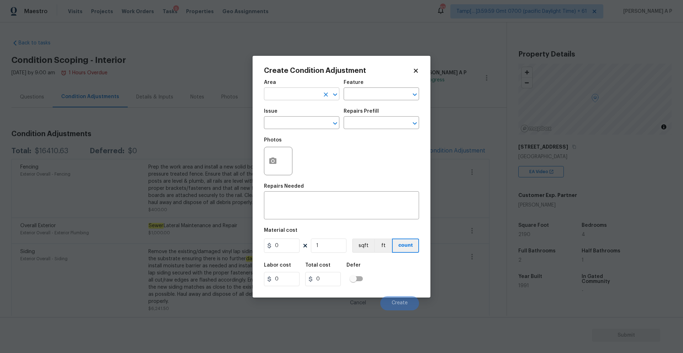
click at [305, 95] on input "text" at bounding box center [292, 94] width 56 height 11
click at [300, 111] on li "Roof" at bounding box center [301, 111] width 75 height 12
type input "Roof"
click at [292, 124] on input "text" at bounding box center [292, 123] width 56 height 11
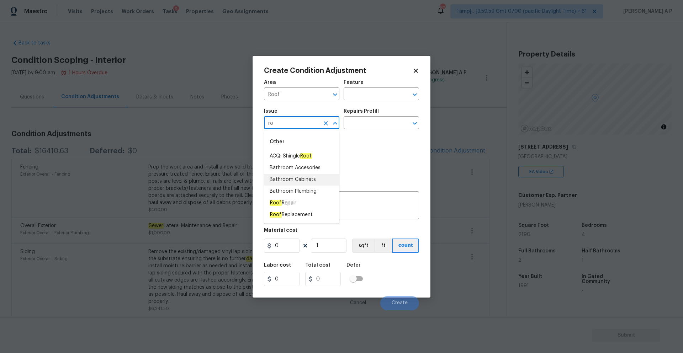
type input "r"
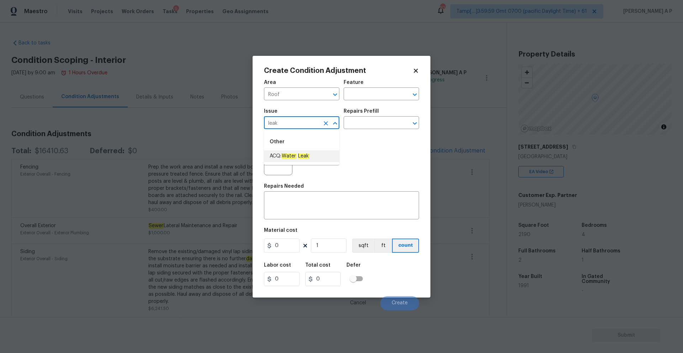
click at [310, 160] on li "ACQ: Water Leak" at bounding box center [301, 157] width 75 height 12
type input "ACQ: Water Leak"
click at [366, 115] on div "Repairs Prefill" at bounding box center [381, 113] width 75 height 9
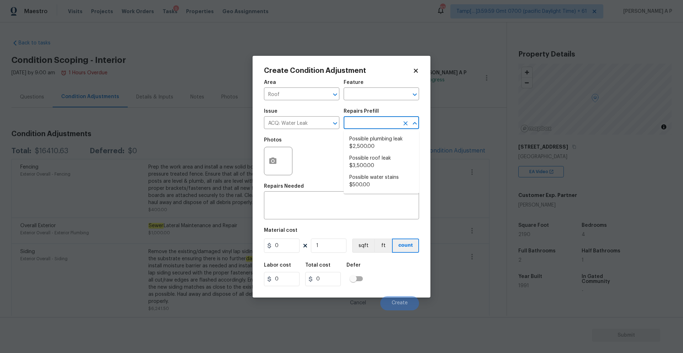
click at [363, 121] on input "text" at bounding box center [372, 123] width 56 height 11
click at [366, 139] on span "Possible plumbing leak $2,500.00" at bounding box center [382, 143] width 64 height 15
type input "Acquisition"
type textarea "Acquisition Scope: Possible plumbing leak"
type input "2500"
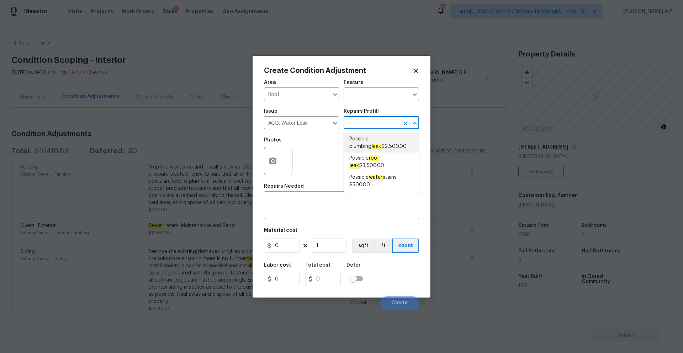
type input "2500"
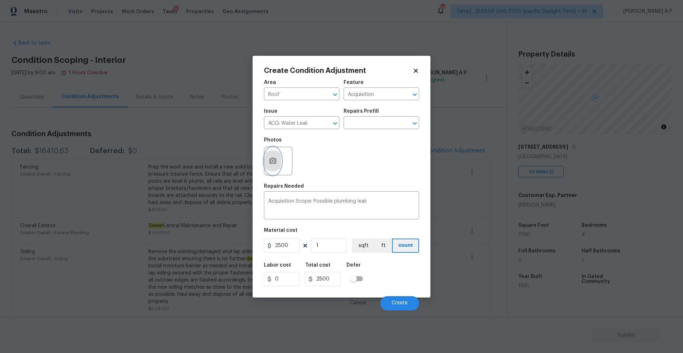
click at [271, 162] on icon "button" at bounding box center [272, 161] width 7 height 6
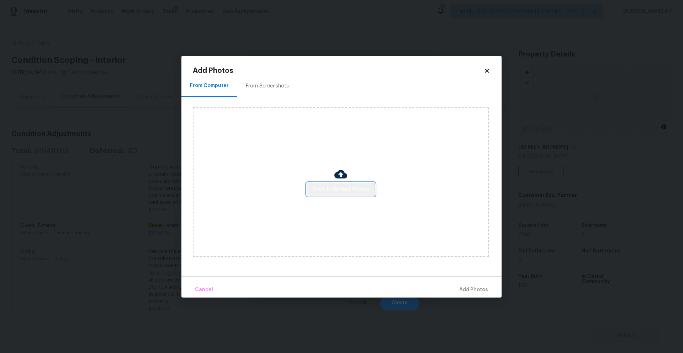
click at [341, 190] on span "Click to Upload Photos" at bounding box center [341, 189] width 57 height 9
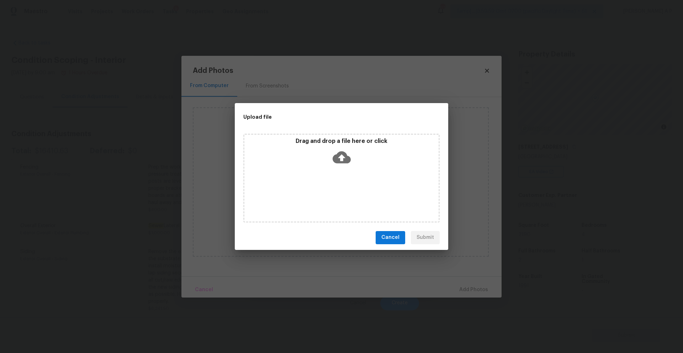
click at [389, 234] on span "Cancel" at bounding box center [391, 238] width 18 height 9
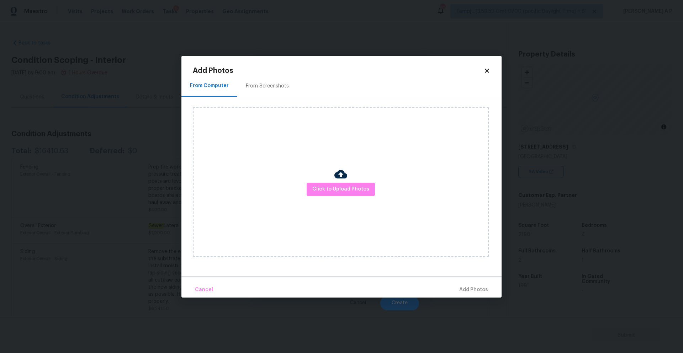
click at [484, 76] on div "From Computer From Screenshots" at bounding box center [342, 86] width 320 height 21
click at [491, 67] on div "Add Photos From Computer From Screenshots Click to Upload Photos Cancel Add Pho…" at bounding box center [342, 177] width 320 height 242
click at [484, 70] on icon at bounding box center [487, 71] width 6 height 6
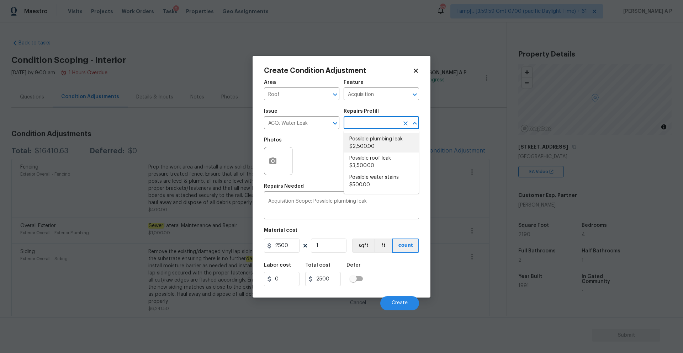
click at [365, 125] on input "text" at bounding box center [372, 123] width 56 height 11
click at [365, 162] on span "Possible roof leak $3,500.00" at bounding box center [382, 162] width 64 height 15
type textarea "Acquisition Scope: Possible roof leak"
type input "3500"
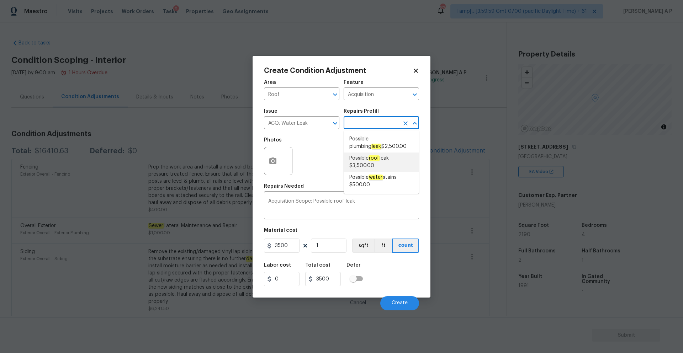
click at [386, 121] on input "text" at bounding box center [372, 123] width 56 height 11
click at [369, 149] on span "Possible plumbing leak $2,500.00" at bounding box center [382, 143] width 64 height 15
type textarea "Acquisition Scope: Possible plumbing leak"
type input "2500"
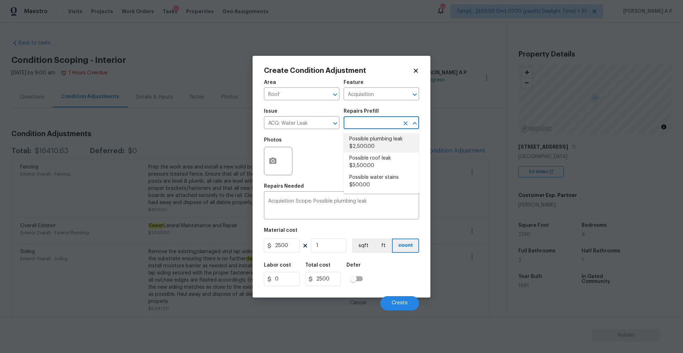
click at [377, 124] on input "text" at bounding box center [372, 123] width 56 height 11
click at [368, 155] on span "Possible roof leak $3,500.00" at bounding box center [382, 162] width 64 height 15
type textarea "Acquisition Scope: Possible roof leak"
type input "3500"
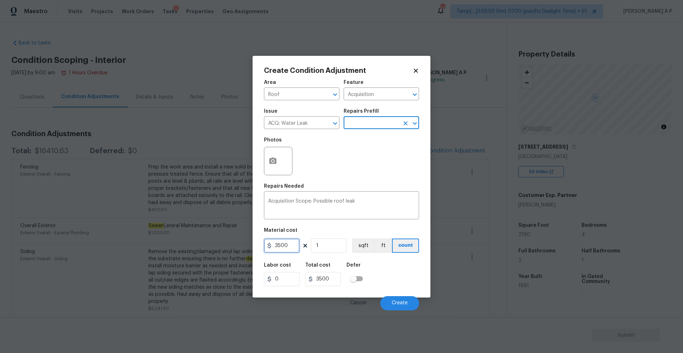
click at [278, 247] on input "3500" at bounding box center [282, 246] width 36 height 14
type input "2500"
click at [370, 204] on textarea "Acquisition Scope: Possible roof leak" at bounding box center [341, 206] width 147 height 15
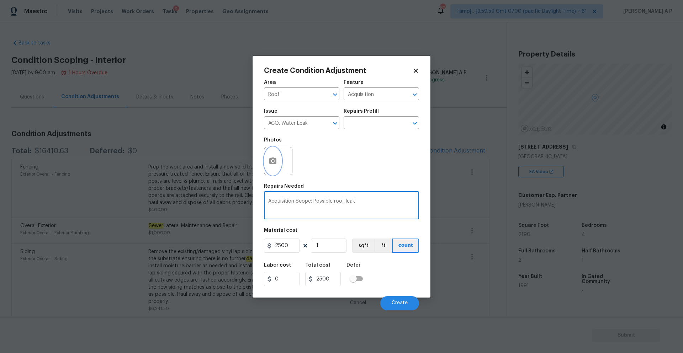
click at [275, 158] on icon "button" at bounding box center [272, 161] width 7 height 6
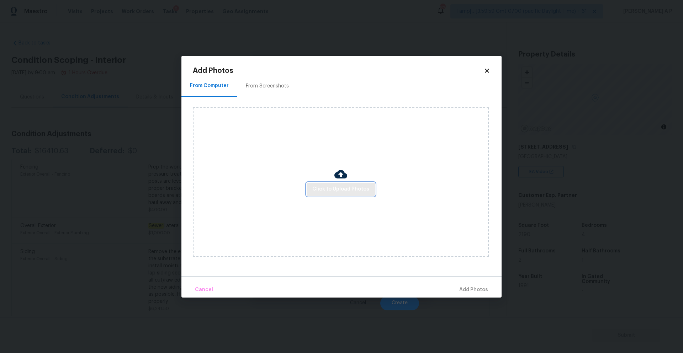
click at [352, 192] on span "Click to Upload Photos" at bounding box center [341, 189] width 57 height 9
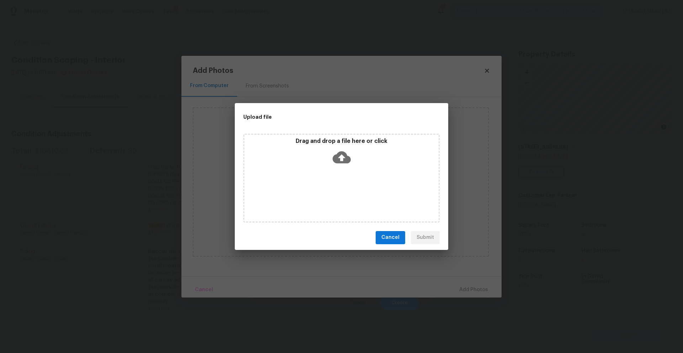
click at [340, 160] on icon at bounding box center [342, 157] width 18 height 12
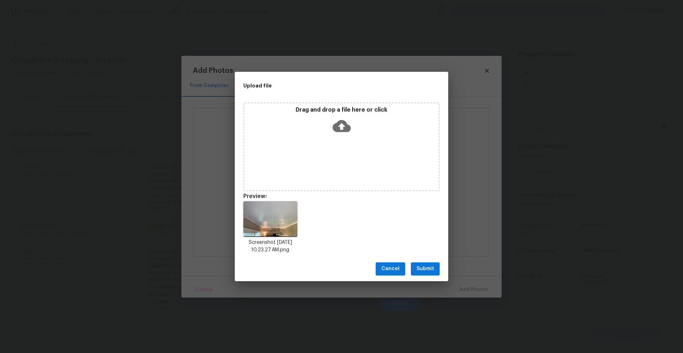
click at [425, 275] on button "Submit" at bounding box center [425, 269] width 29 height 13
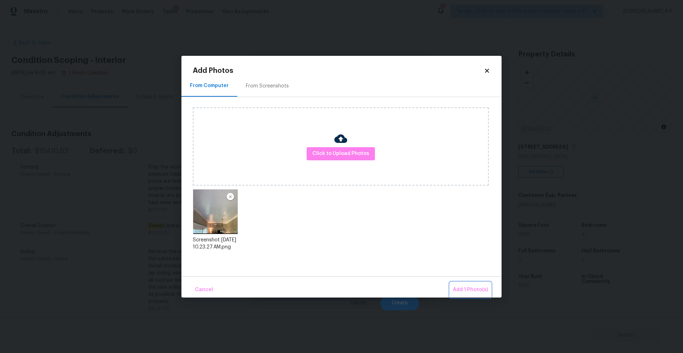
click at [469, 288] on span "Add 1 Photo(s)" at bounding box center [470, 290] width 35 height 9
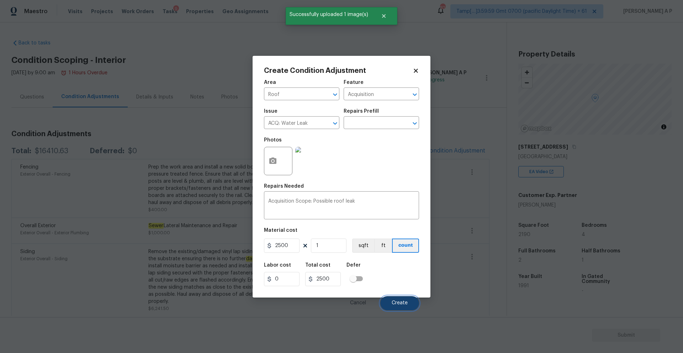
click at [409, 305] on button "Create" at bounding box center [400, 304] width 39 height 14
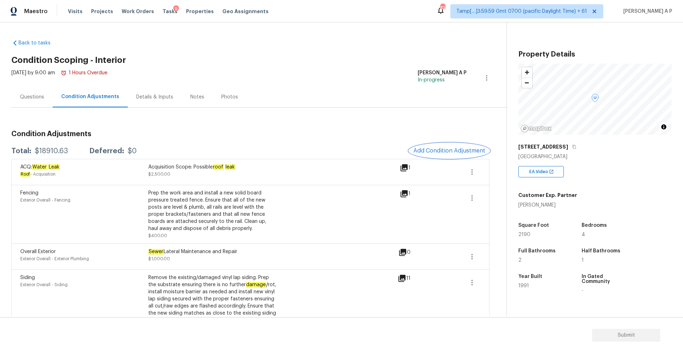
click at [444, 149] on span "Add Condition Adjustment" at bounding box center [450, 151] width 72 height 6
click at [444, 149] on body "Maestro Visits Projects Work Orders Tasks 9 Properties Geo Assignments 820 Tamp…" at bounding box center [341, 176] width 683 height 353
click at [444, 149] on span "Add Condition Adjustment" at bounding box center [450, 151] width 72 height 6
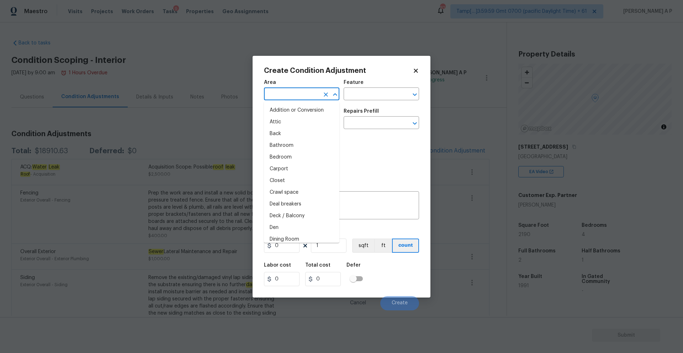
click at [315, 92] on input "text" at bounding box center [292, 94] width 56 height 11
type input "d"
click at [310, 113] on li "Garage" at bounding box center [301, 111] width 75 height 12
type input "Garage"
click at [302, 122] on input "text" at bounding box center [292, 123] width 56 height 11
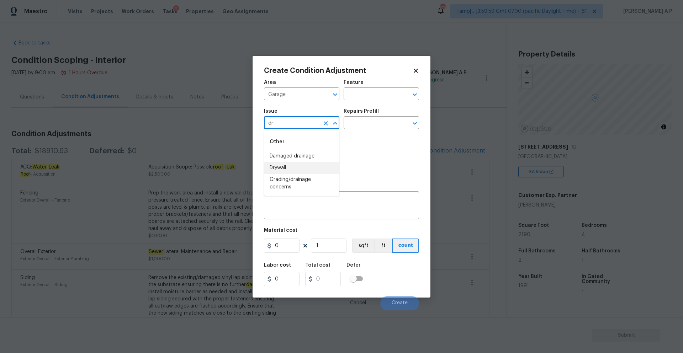
click at [282, 167] on li "Drywall" at bounding box center [301, 168] width 75 height 12
type input "Drywall"
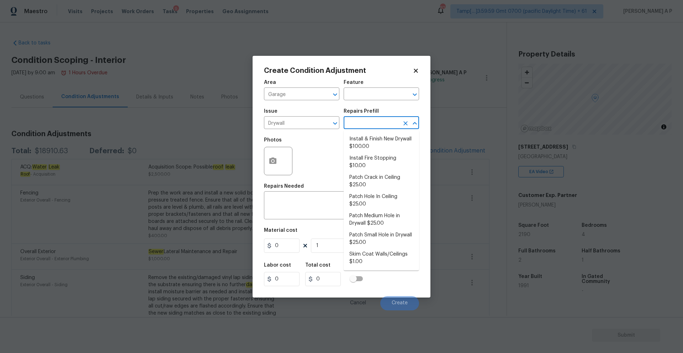
click at [372, 120] on input "text" at bounding box center [372, 123] width 56 height 11
click at [325, 93] on icon "Clear" at bounding box center [326, 94] width 7 height 7
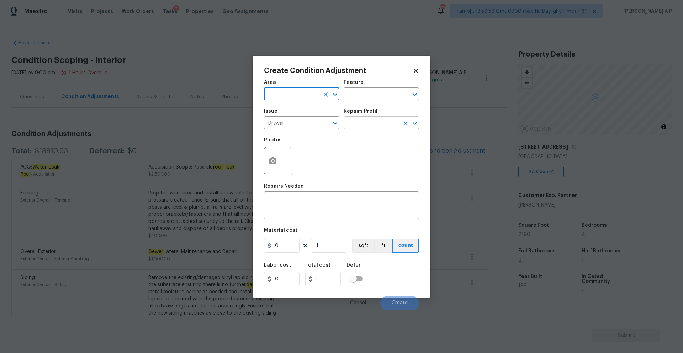
click at [365, 127] on input "text" at bounding box center [372, 123] width 56 height 11
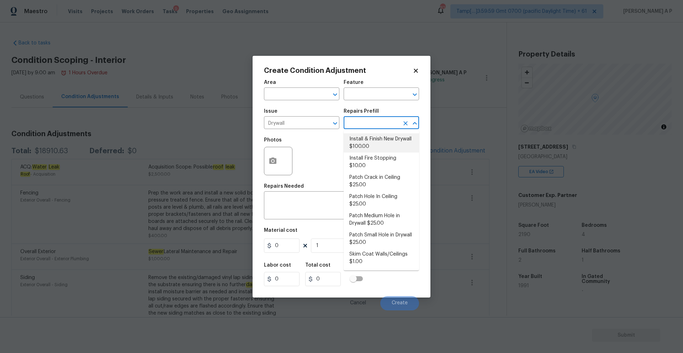
click at [368, 141] on li "Install & Finish New Drywall $100.00" at bounding box center [381, 142] width 75 height 19
type input "Walls and Ceiling"
type textarea "Remove the existing damaged drywall and replace with new. Ensure that the new d…"
type input "100"
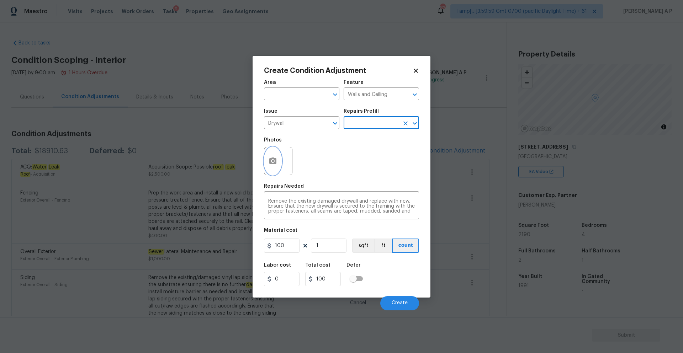
click at [271, 157] on icon "button" at bounding box center [273, 161] width 9 height 9
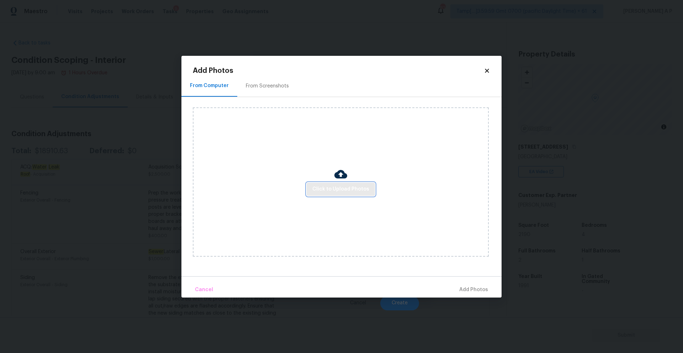
click at [357, 189] on span "Click to Upload Photos" at bounding box center [341, 189] width 57 height 9
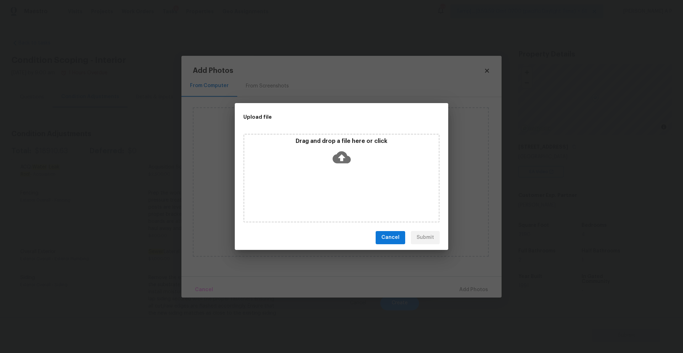
click at [341, 163] on icon at bounding box center [342, 157] width 18 height 12
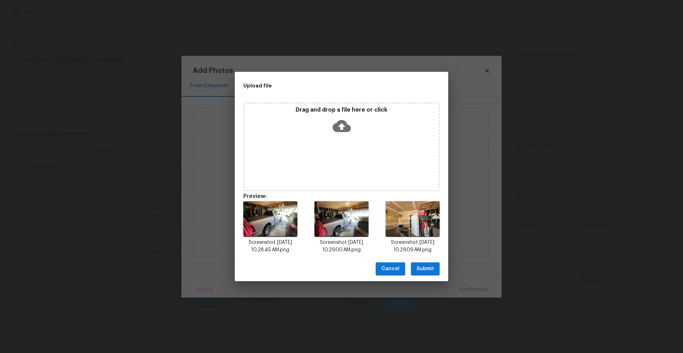
click at [420, 268] on span "Submit" at bounding box center [425, 269] width 17 height 9
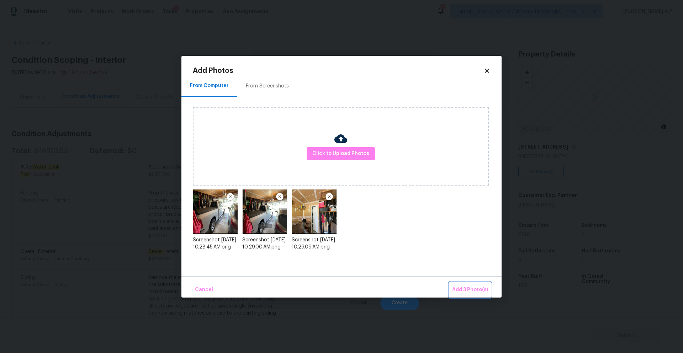
click at [475, 292] on span "Add 3 Photo(s)" at bounding box center [470, 290] width 36 height 9
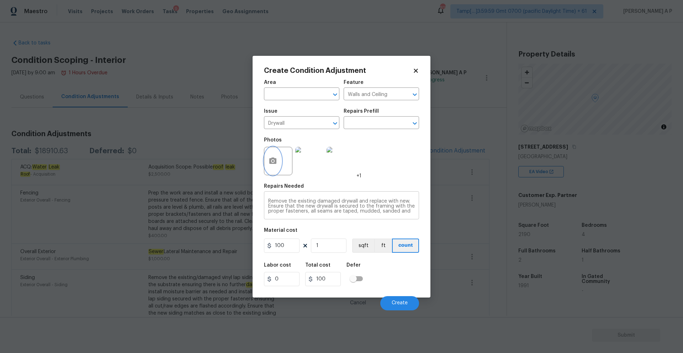
scroll to position [10, 0]
click at [405, 305] on span "Create" at bounding box center [400, 303] width 16 height 5
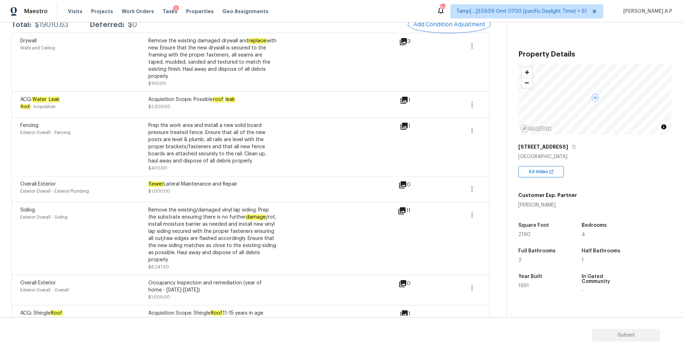
scroll to position [0, 0]
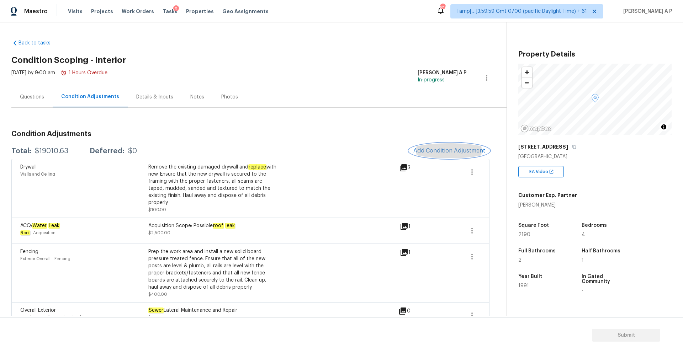
click at [472, 151] on span "Add Condition Adjustment" at bounding box center [450, 151] width 72 height 6
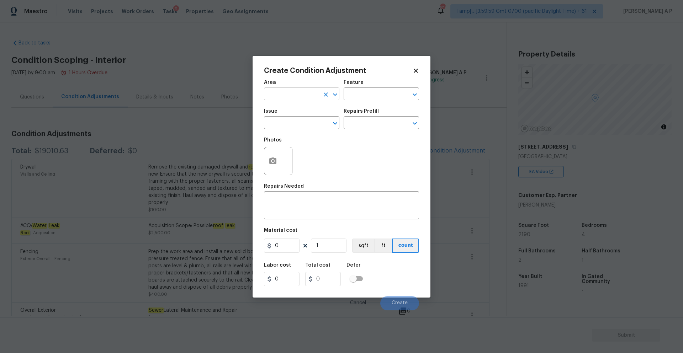
click at [299, 91] on input "text" at bounding box center [292, 94] width 56 height 11
click at [356, 175] on div "Photos" at bounding box center [341, 156] width 155 height 46
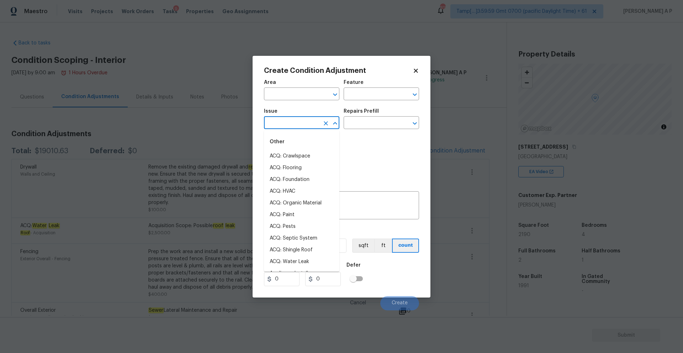
click at [315, 123] on input "text" at bounding box center [292, 123] width 56 height 11
click at [299, 192] on li "Interior Paint" at bounding box center [301, 192] width 75 height 12
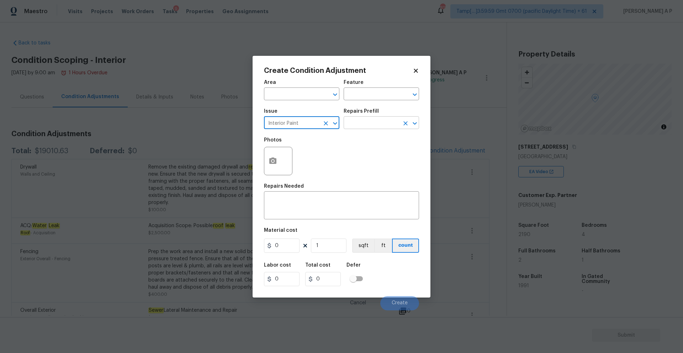
type input "Interior Paint"
click at [384, 122] on input "text" at bounding box center [372, 123] width 56 height 11
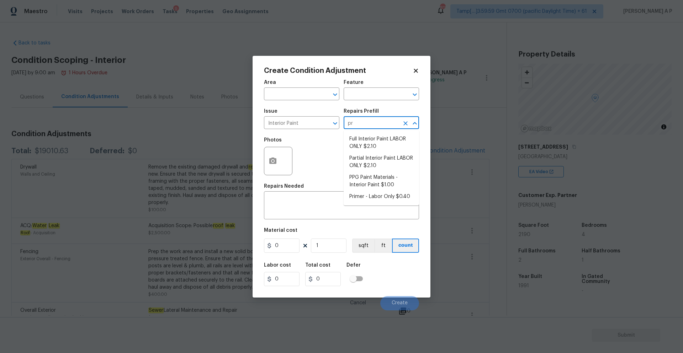
type input "pri"
click at [370, 141] on li "Primer - Labor Only $0.40" at bounding box center [381, 139] width 75 height 12
type input "Overall Paint"
type textarea "Interior primer - PRIMER PROVIDED BY OPENDOOR - All nails, screws, drywall anch…"
type input "0.4"
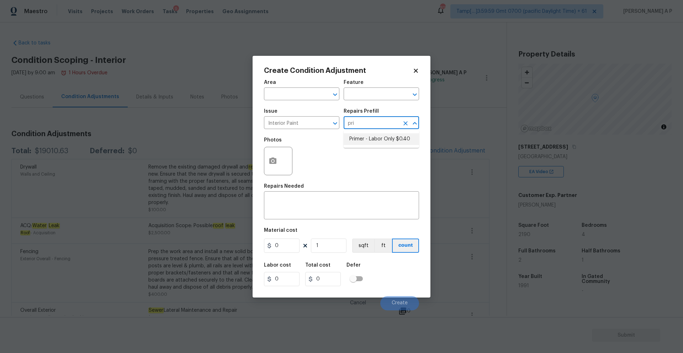
type input "0.4"
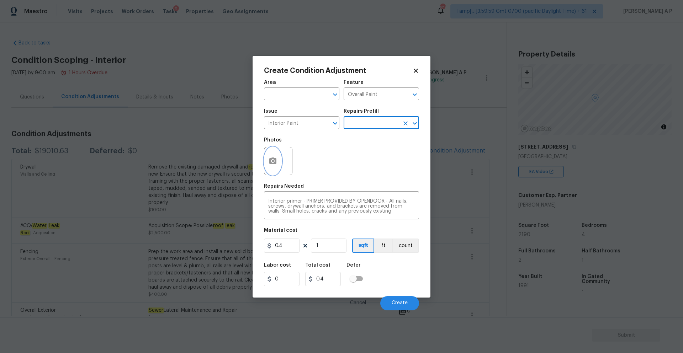
click at [274, 161] on icon "button" at bounding box center [272, 161] width 7 height 6
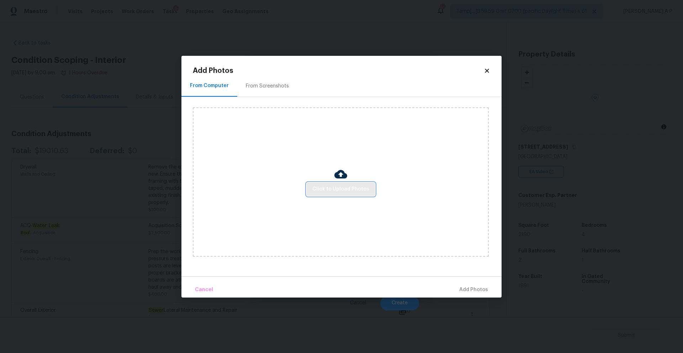
click at [342, 189] on span "Click to Upload Photos" at bounding box center [341, 189] width 57 height 9
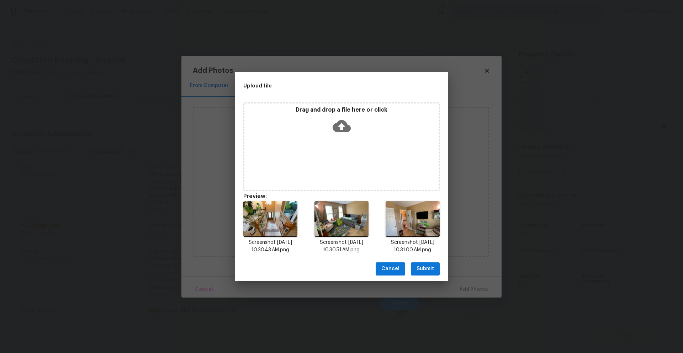
scroll to position [6, 0]
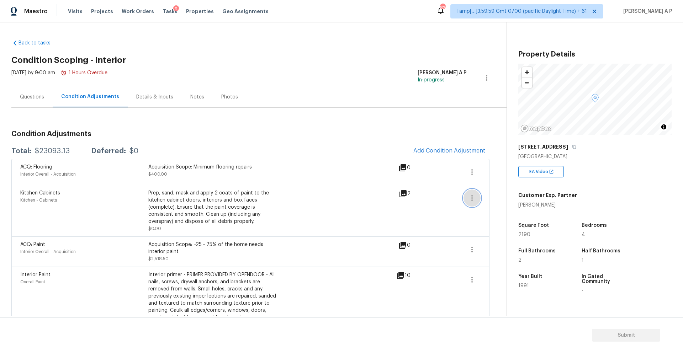
click at [476, 197] on icon "button" at bounding box center [472, 198] width 9 height 9
click at [443, 197] on span at bounding box center [447, 211] width 27 height 43
click at [403, 193] on icon at bounding box center [403, 193] width 7 height 7
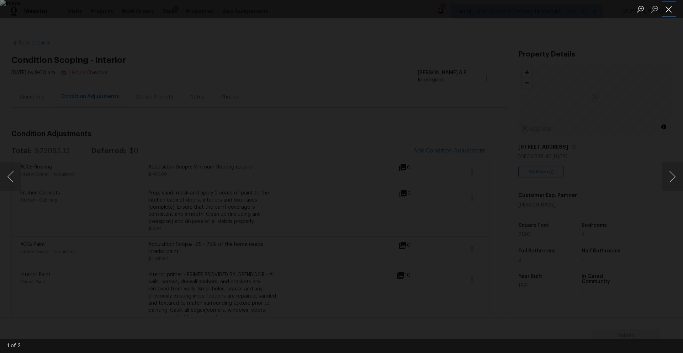
click at [670, 6] on button "Close lightbox" at bounding box center [669, 9] width 14 height 12
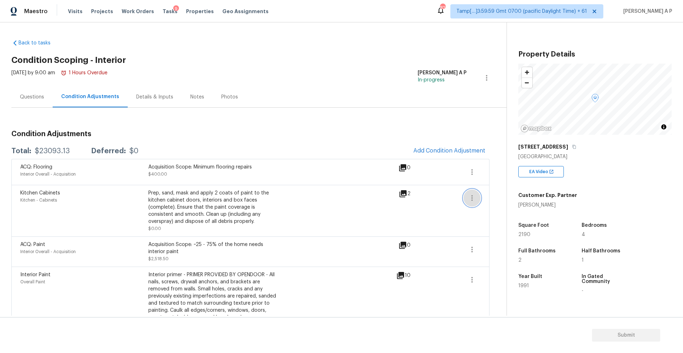
click at [470, 201] on icon "button" at bounding box center [472, 198] width 9 height 9
click at [493, 194] on div "Edit" at bounding box center [513, 196] width 56 height 7
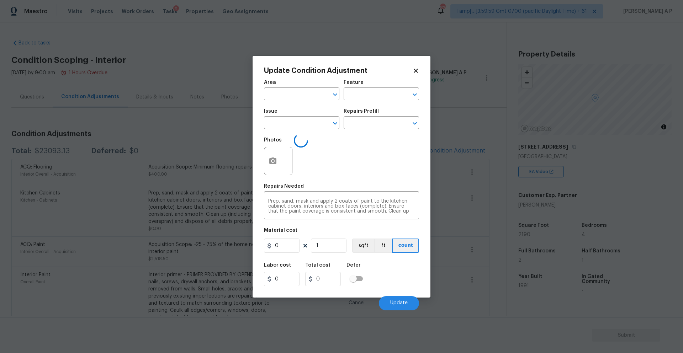
type input "Kitchen"
type input "Cabinets"
type input "Kitchen Cabinets"
click at [313, 161] on img at bounding box center [309, 161] width 28 height 28
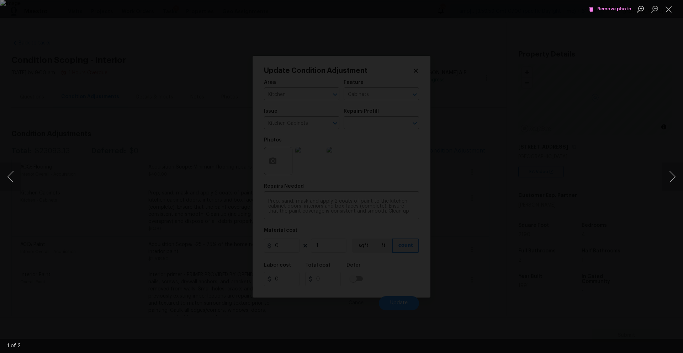
click at [607, 10] on span "Remove photo" at bounding box center [610, 9] width 43 height 8
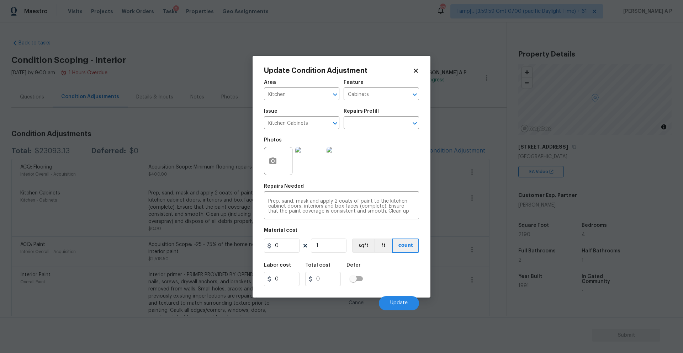
click at [342, 164] on img at bounding box center [341, 161] width 28 height 28
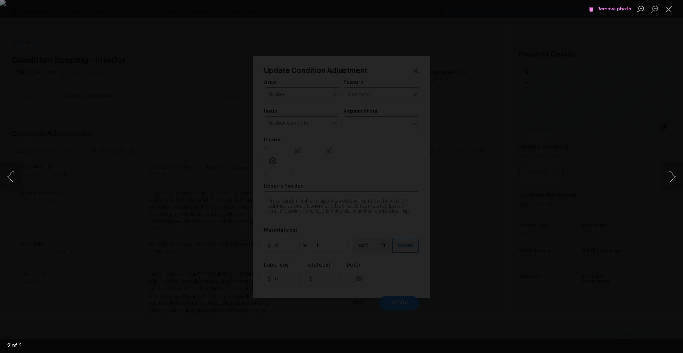
click at [610, 7] on span "Remove photo" at bounding box center [610, 9] width 43 height 8
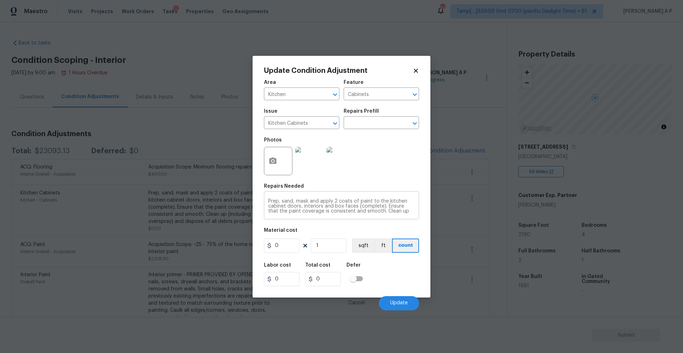
click at [406, 212] on textarea "Prep, sand, mask and apply 2 coats of paint to the kitchen cabinet doors, inter…" at bounding box center [341, 206] width 147 height 15
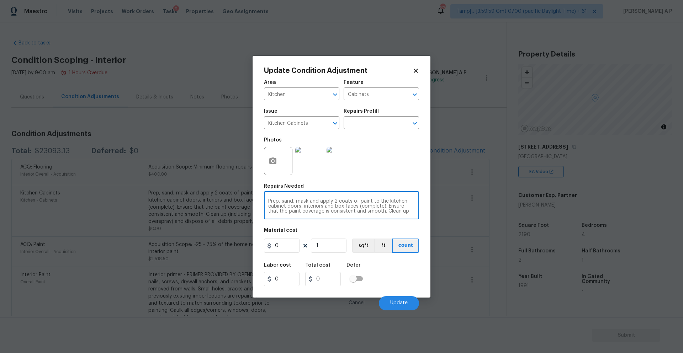
click at [406, 212] on textarea "Prep, sand, mask and apply 2 coats of paint to the kitchen cabinet doors, inter…" at bounding box center [341, 206] width 147 height 15
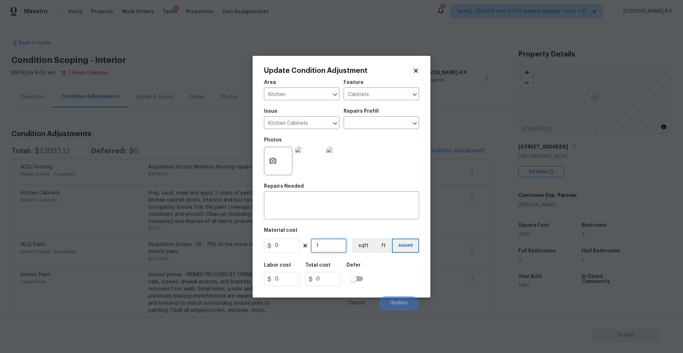
click at [338, 241] on input "1" at bounding box center [329, 246] width 36 height 14
type input "0"
click at [317, 169] on img at bounding box center [309, 161] width 28 height 28
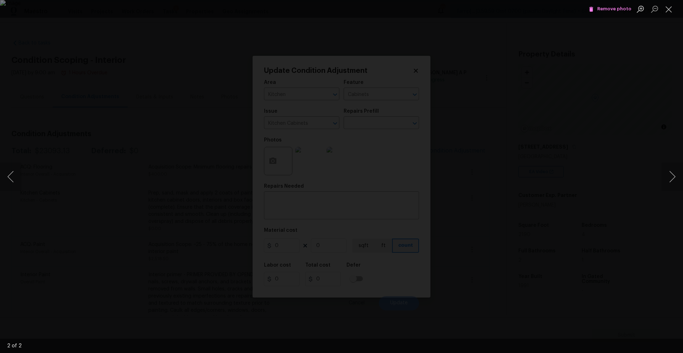
click at [612, 1] on li "Remove photo" at bounding box center [610, 9] width 46 height 18
click at [605, 8] on span "Remove photo" at bounding box center [610, 9] width 43 height 8
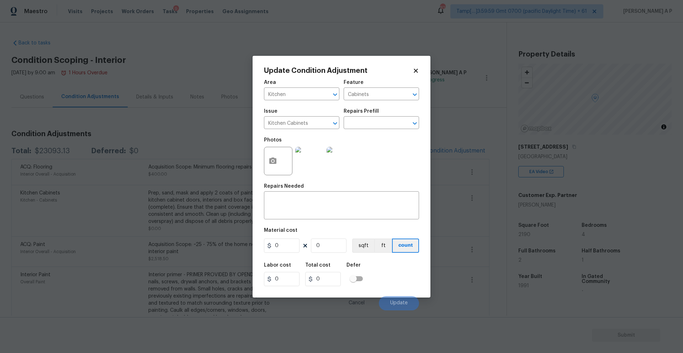
click at [313, 163] on img at bounding box center [309, 161] width 28 height 28
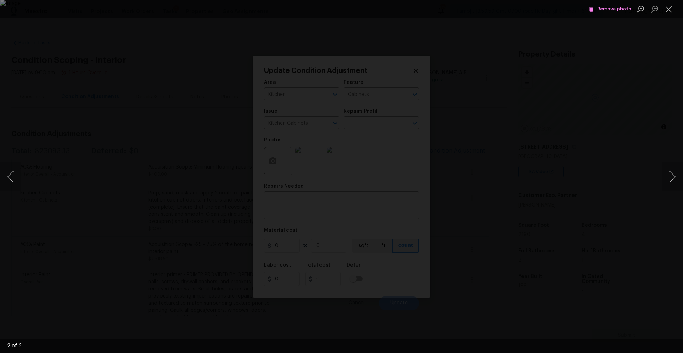
click at [595, 7] on icon "Lightbox" at bounding box center [591, 9] width 6 height 6
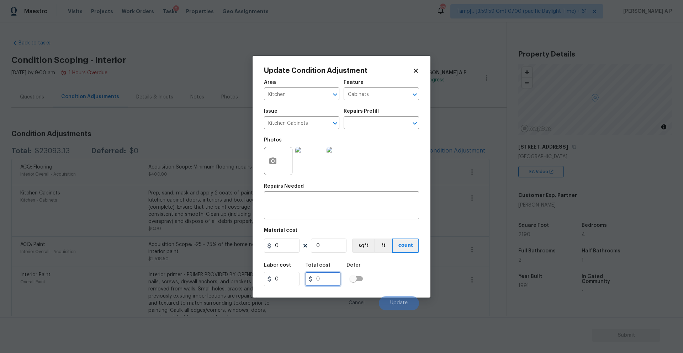
click at [326, 280] on input "0" at bounding box center [323, 279] width 36 height 14
click at [293, 251] on input "0" at bounding box center [282, 246] width 36 height 14
type input "0"
click at [417, 70] on icon at bounding box center [416, 71] width 4 height 4
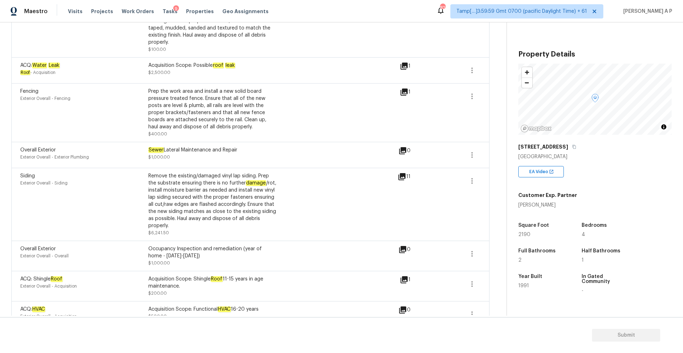
scroll to position [344, 0]
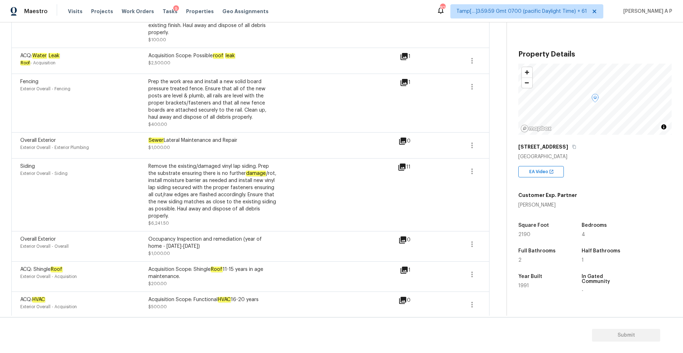
click at [405, 267] on icon at bounding box center [404, 270] width 7 height 7
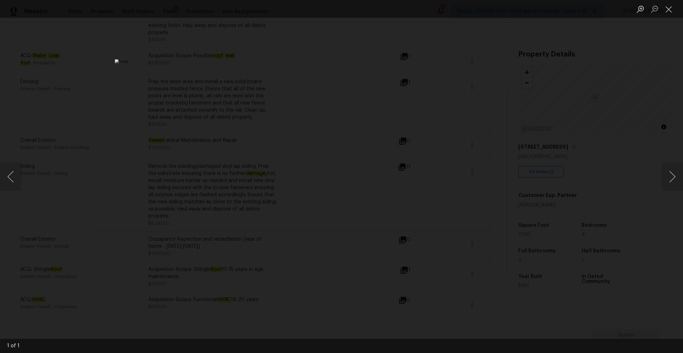
click at [640, 111] on div "Lightbox" at bounding box center [341, 176] width 683 height 353
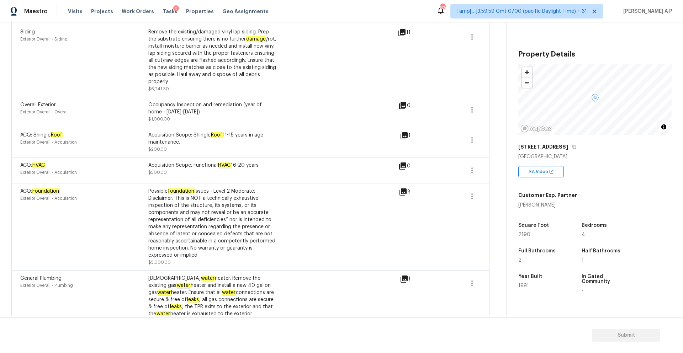
scroll to position [494, 0]
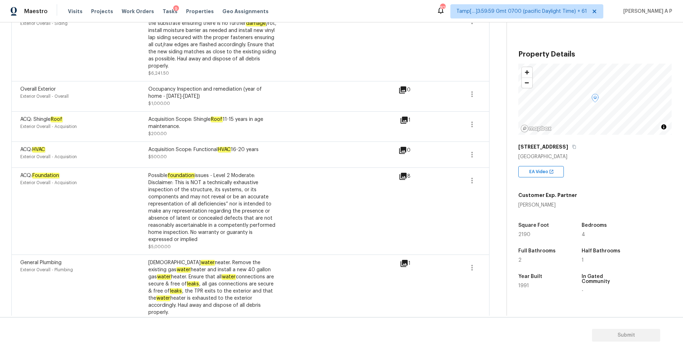
click at [404, 172] on icon at bounding box center [403, 176] width 9 height 9
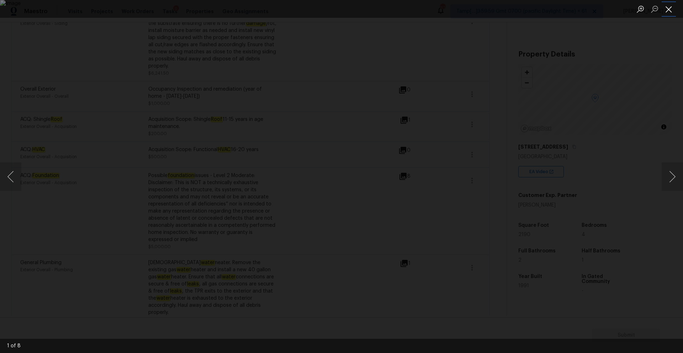
click at [667, 12] on button "Close lightbox" at bounding box center [669, 9] width 14 height 12
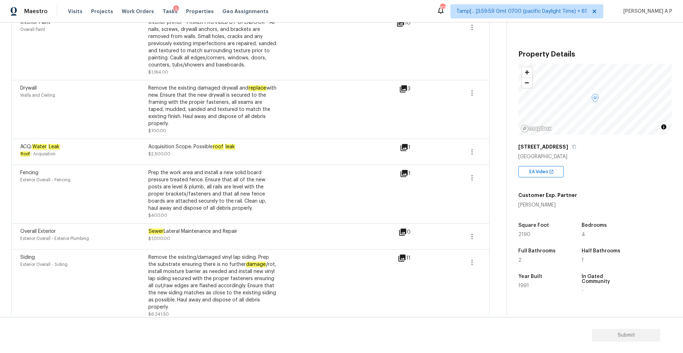
scroll to position [0, 0]
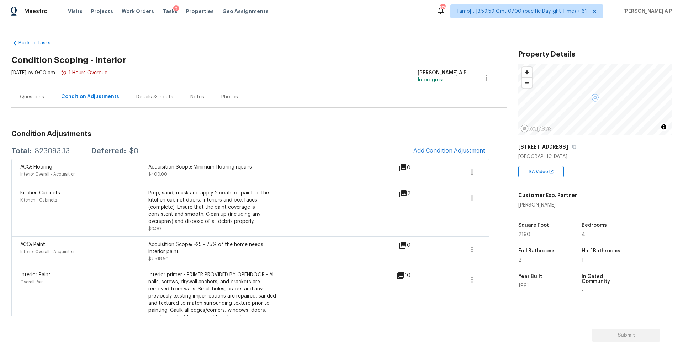
click at [33, 101] on div "Questions" at bounding box center [31, 97] width 41 height 21
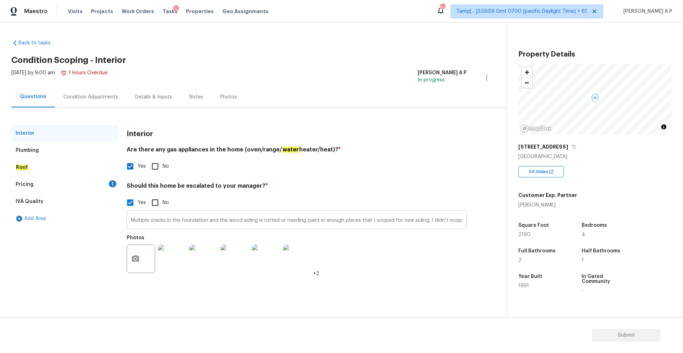
click at [381, 221] on input "Multiple cracks in the foundation and the wood siding is rotted or needing pain…" at bounding box center [297, 221] width 340 height 17
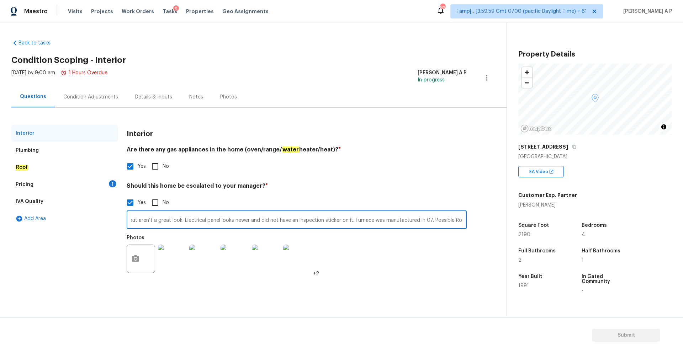
scroll to position [0, 462]
type input "Multiple cracks in the foundation and the wood siding is rotted or needing pain…"
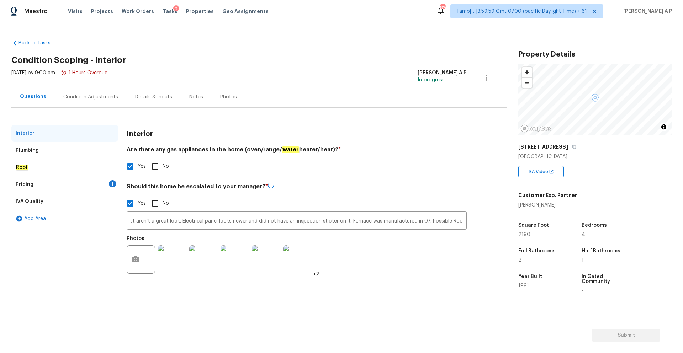
click at [55, 184] on div "Pricing 1" at bounding box center [64, 184] width 107 height 17
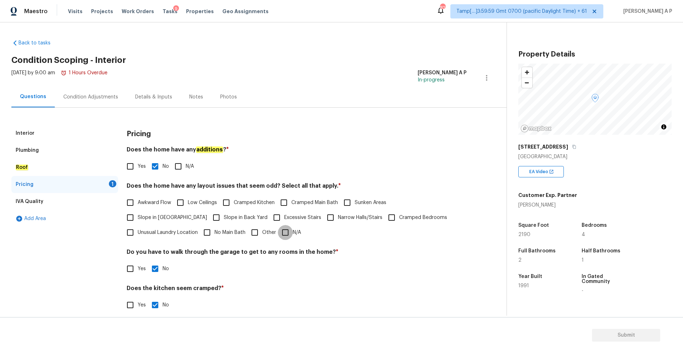
click at [278, 233] on input "N/A" at bounding box center [285, 232] width 15 height 15
checkbox input "true"
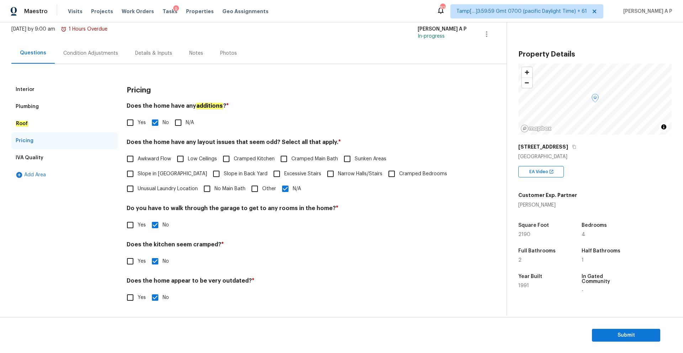
click at [54, 158] on div "IVA Quality" at bounding box center [64, 158] width 107 height 17
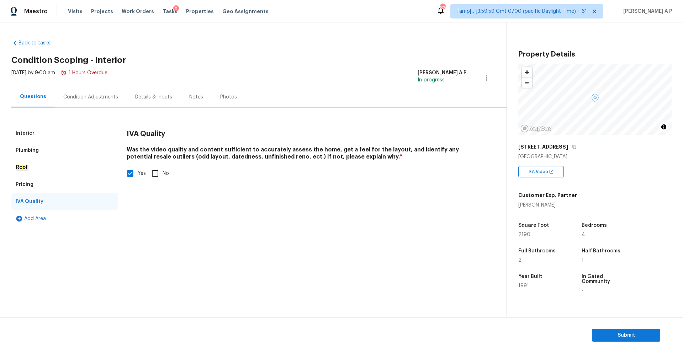
click at [88, 97] on div "Condition Adjustments" at bounding box center [90, 97] width 55 height 7
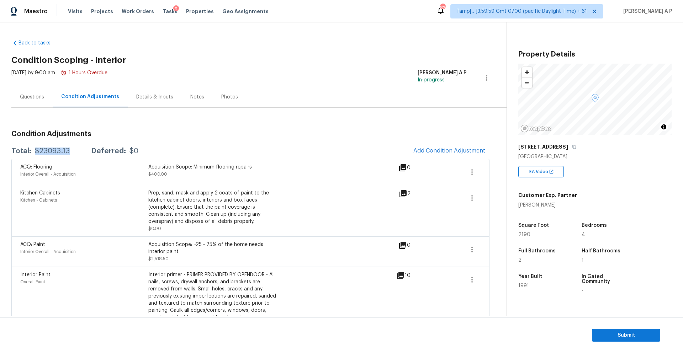
drag, startPoint x: 74, startPoint y: 153, endPoint x: 33, endPoint y: 151, distance: 41.0
click at [33, 151] on div "Total: $23093.13 Deferred: $0" at bounding box center [74, 151] width 127 height 7
copy div "$23093.13"
click at [428, 147] on button "Add Condition Adjustment" at bounding box center [449, 150] width 80 height 15
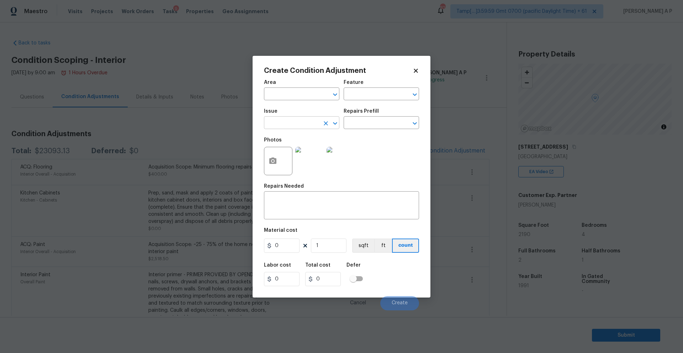
click at [286, 129] on body "Maestro Visits Projects Work Orders Tasks 9 Properties Geo Assignments 825 Tamp…" at bounding box center [341, 176] width 683 height 353
click at [276, 155] on li "Condition charge" at bounding box center [301, 157] width 75 height 12
type input "Condition charge"
click at [421, 73] on div "Create Condition Adjustment Area ​ Feature ​ Issue Condition charge ​ Repairs P…" at bounding box center [342, 177] width 178 height 242
click at [416, 72] on icon at bounding box center [416, 71] width 4 height 4
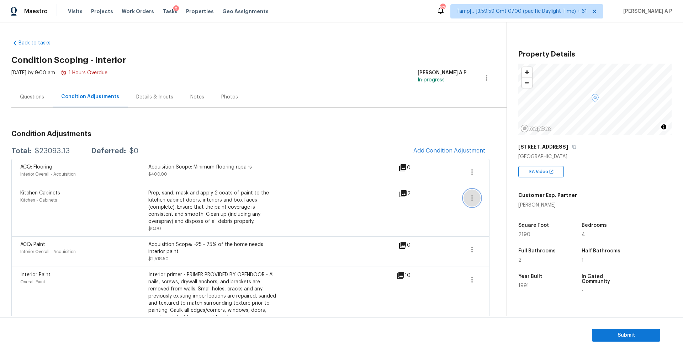
click at [472, 200] on icon "button" at bounding box center [472, 198] width 1 height 6
click at [497, 192] on link "Edit" at bounding box center [513, 197] width 61 height 11
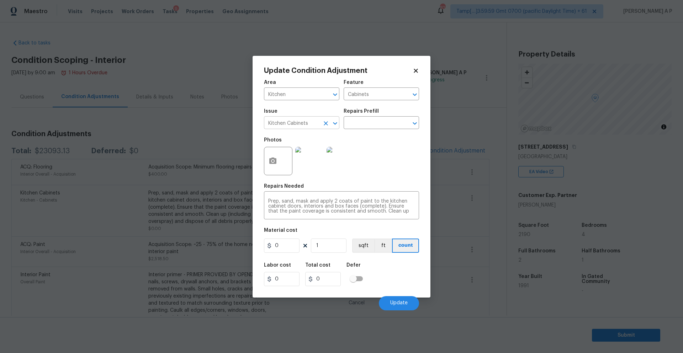
click at [312, 122] on input "Kitchen Cabinets" at bounding box center [292, 123] width 56 height 11
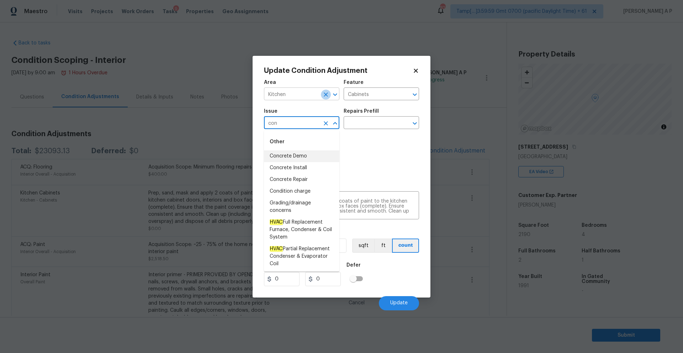
click at [325, 96] on icon "Clear" at bounding box center [326, 95] width 4 height 4
type input "con"
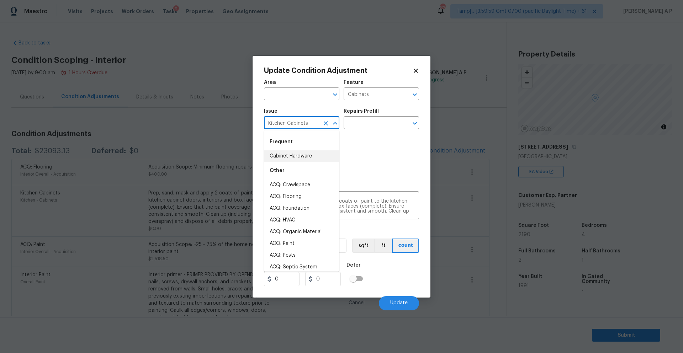
click at [306, 124] on input "Kitchen Cabinets" at bounding box center [292, 123] width 56 height 11
click at [300, 153] on li "Condition charge" at bounding box center [301, 157] width 75 height 12
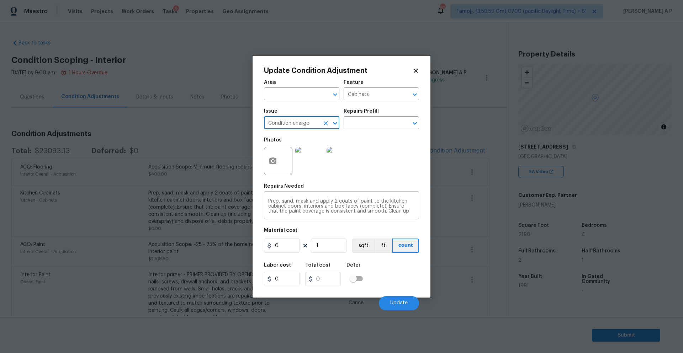
type input "Condition charge"
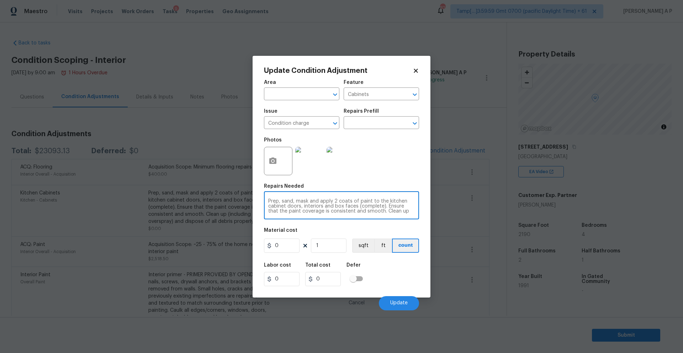
scroll to position [5, 0]
drag, startPoint x: 403, startPoint y: 213, endPoint x: 260, endPoint y: 185, distance: 145.4
click at [260, 185] on div "Update Condition Adjustment Area ​ Feature Cabinets ​ Issue Condition charge ​ …" at bounding box center [342, 177] width 178 height 242
type textarea "(including any overspray) and dispose of all debris properly."
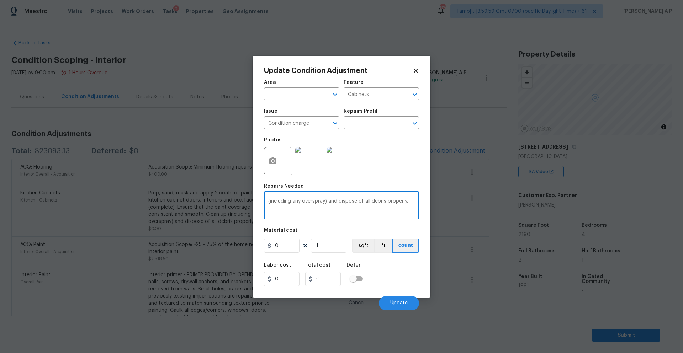
click at [285, 201] on textarea "(including any overspray) and dispose of all debris properly." at bounding box center [341, 206] width 147 height 15
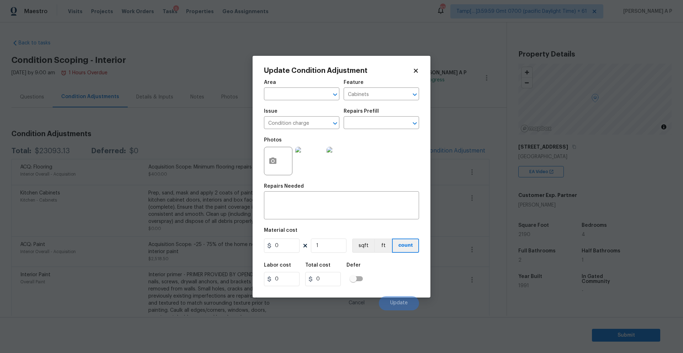
click at [316, 156] on img at bounding box center [309, 161] width 28 height 28
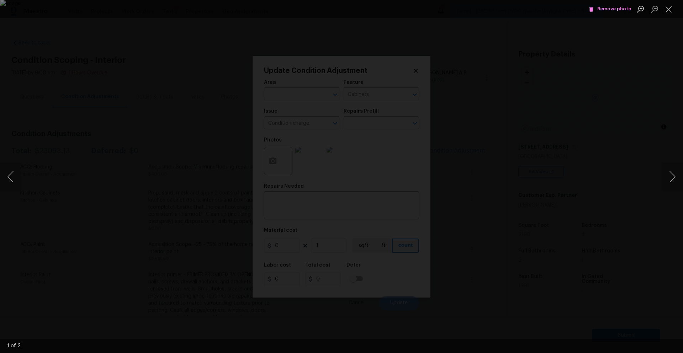
click at [595, 7] on icon "Lightbox" at bounding box center [591, 9] width 6 height 6
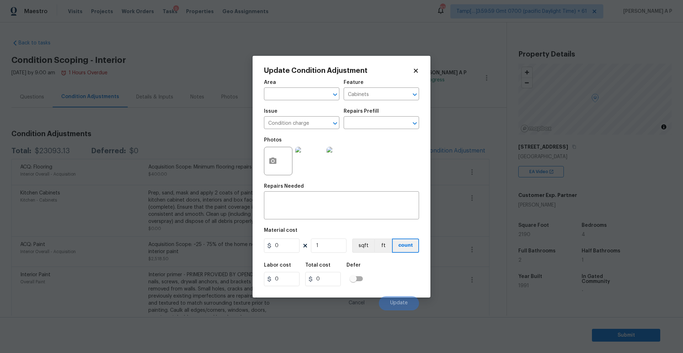
click at [339, 166] on img at bounding box center [341, 161] width 28 height 28
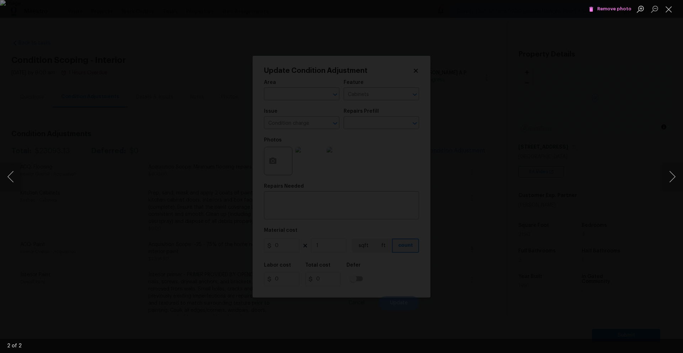
click at [608, 8] on span "Remove photo" at bounding box center [610, 9] width 43 height 8
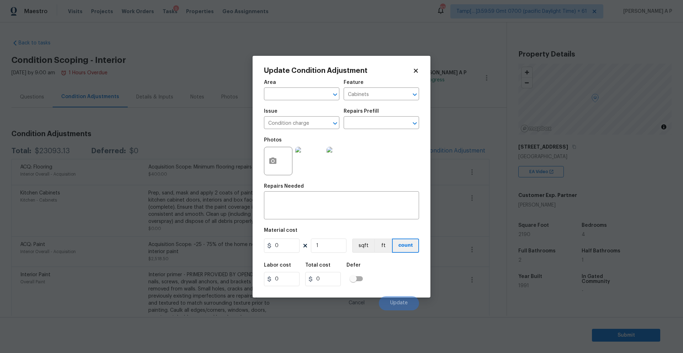
click at [371, 172] on div "Photos" at bounding box center [341, 156] width 155 height 46
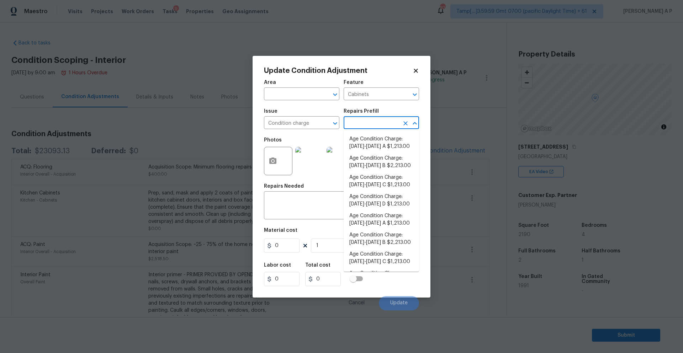
click at [377, 120] on input "text" at bounding box center [372, 123] width 56 height 11
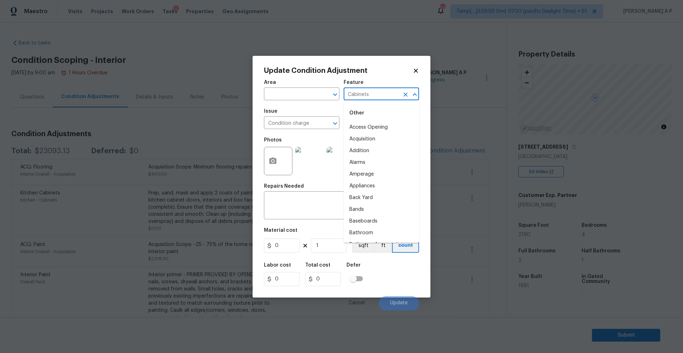
click at [383, 99] on input "Cabinets" at bounding box center [372, 94] width 56 height 11
click at [411, 93] on icon "Close" at bounding box center [415, 94] width 9 height 9
click at [407, 93] on icon "Clear" at bounding box center [406, 95] width 4 height 4
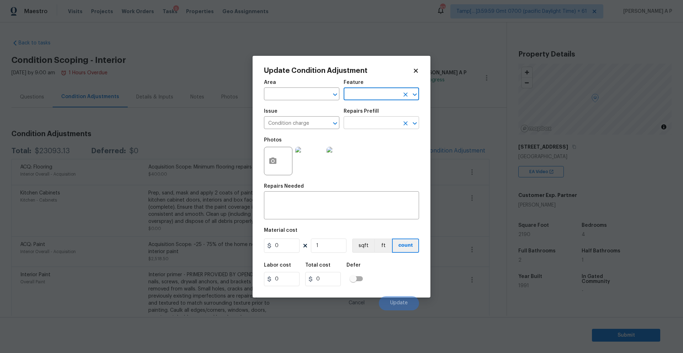
click at [394, 127] on input "text" at bounding box center [372, 123] width 56 height 11
type input "199"
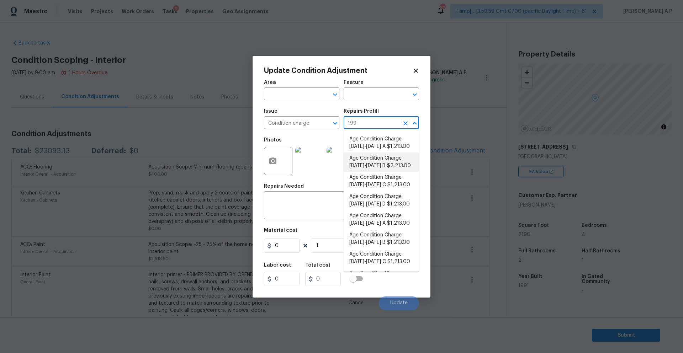
click at [392, 169] on li "Age Condition Charge: 1979-1992 B $2,213.00" at bounding box center [381, 162] width 75 height 19
type input "Home Readiness Packages"
type textarea "Age Condition Charge: 1979-1992 B"
type input "2213"
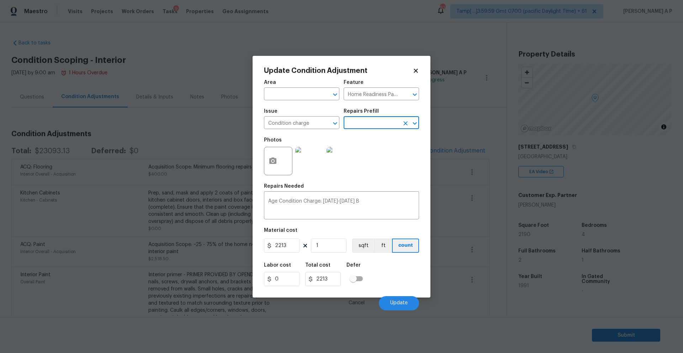
click at [314, 160] on img at bounding box center [309, 161] width 28 height 28
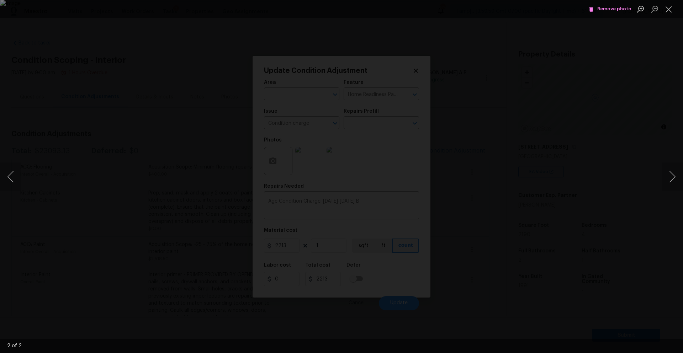
click at [595, 9] on icon "Lightbox" at bounding box center [591, 9] width 6 height 6
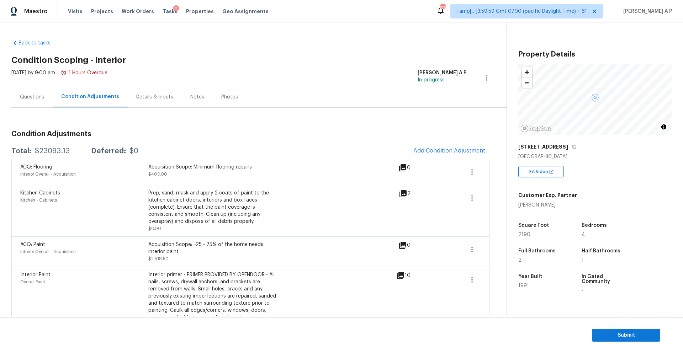
click at [459, 87] on body "Maestro Visits Projects Work Orders Tasks 9 Properties Geo Assignments 824 Tamp…" at bounding box center [341, 176] width 683 height 353
click at [476, 195] on icon "button" at bounding box center [472, 198] width 9 height 9
click at [500, 197] on div "Edit" at bounding box center [513, 196] width 56 height 7
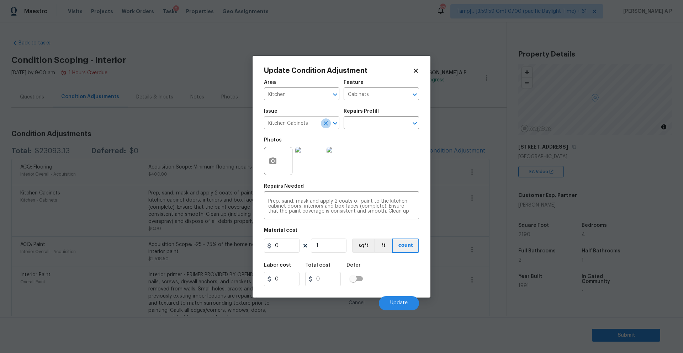
click at [327, 124] on icon "Clear" at bounding box center [326, 123] width 7 height 7
click at [416, 69] on icon at bounding box center [416, 71] width 6 height 6
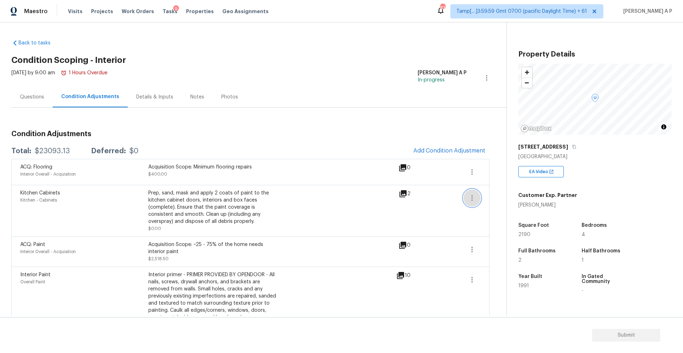
click at [476, 195] on icon "button" at bounding box center [472, 198] width 9 height 9
click at [493, 197] on div "Edit" at bounding box center [513, 196] width 56 height 7
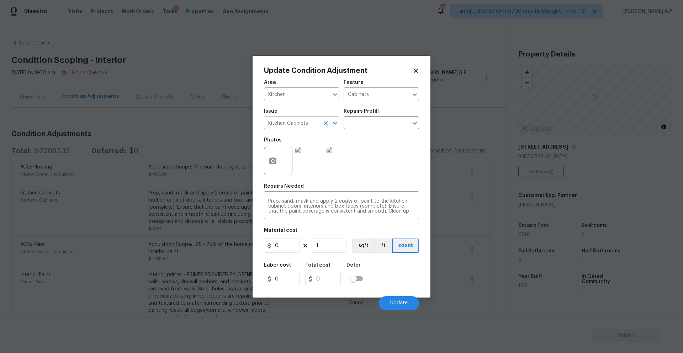
click at [330, 119] on div at bounding box center [330, 124] width 19 height 10
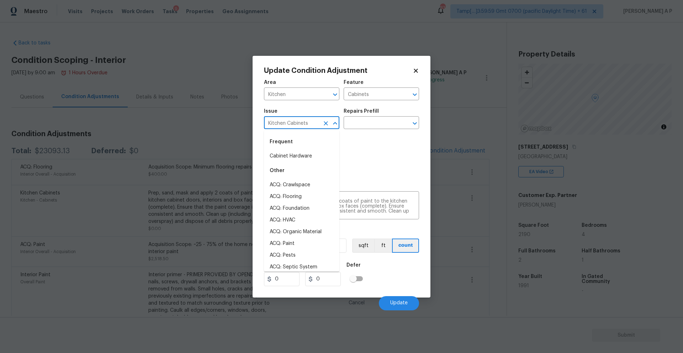
click at [328, 123] on icon "Clear" at bounding box center [326, 123] width 7 height 7
click at [313, 95] on input "Kitchen" at bounding box center [292, 94] width 56 height 11
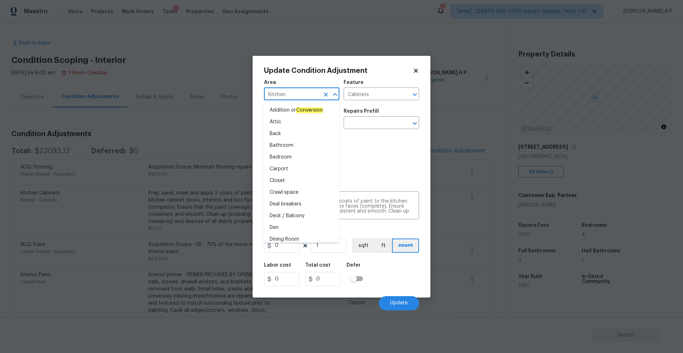
click at [325, 95] on icon "Clear" at bounding box center [326, 94] width 7 height 7
click at [403, 96] on icon "Clear" at bounding box center [405, 94] width 7 height 7
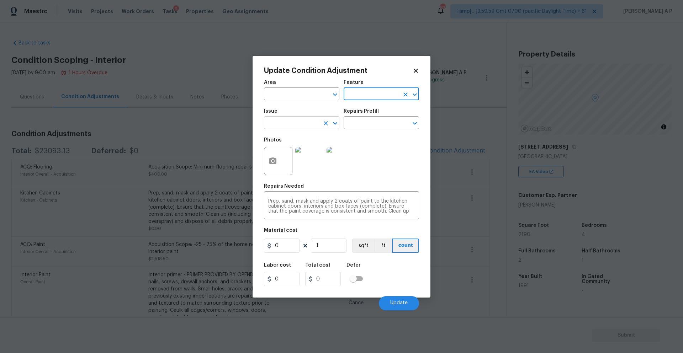
click at [302, 120] on input "text" at bounding box center [292, 123] width 56 height 11
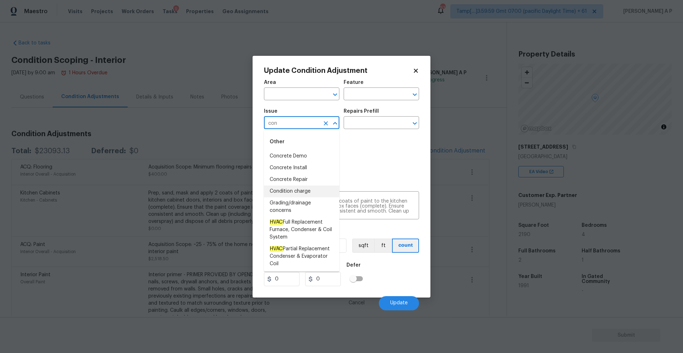
click at [305, 190] on li "Condition charge" at bounding box center [301, 192] width 75 height 12
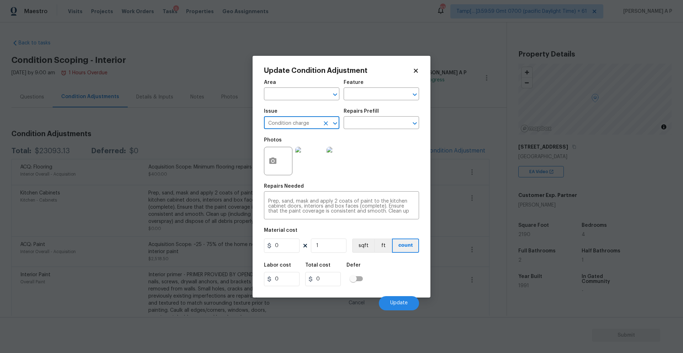
type input "Condition charge"
click at [283, 160] on div at bounding box center [278, 161] width 28 height 28
click at [273, 160] on circle "button" at bounding box center [273, 161] width 2 height 2
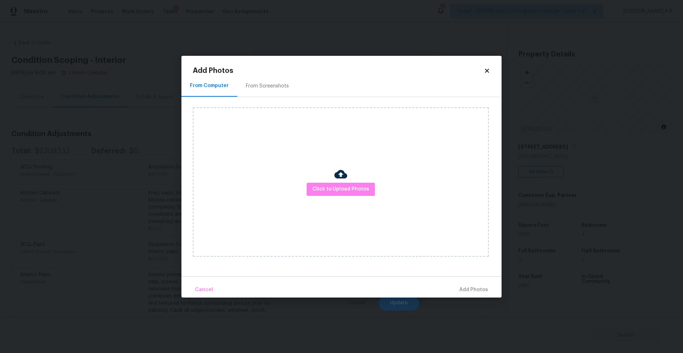
click at [270, 84] on div "From Screenshots" at bounding box center [267, 86] width 43 height 7
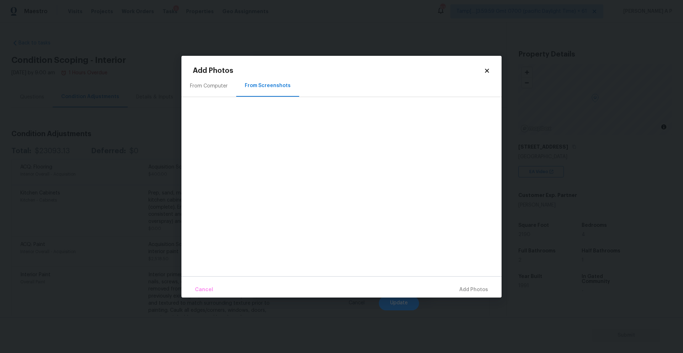
click at [214, 87] on div "From Computer" at bounding box center [209, 86] width 38 height 7
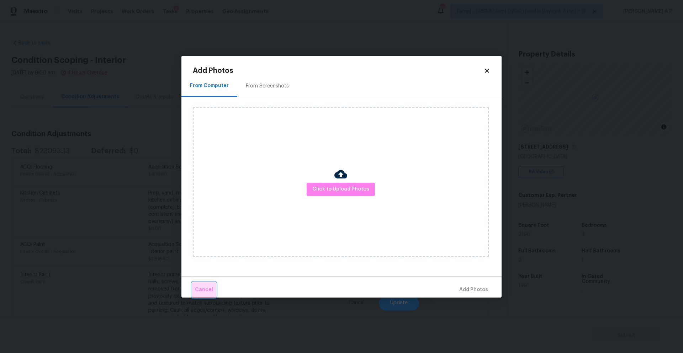
click at [204, 288] on span "Cancel" at bounding box center [204, 290] width 18 height 9
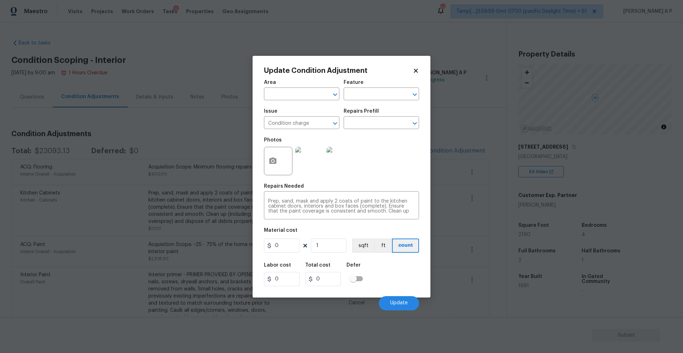
click at [315, 157] on img at bounding box center [309, 161] width 28 height 28
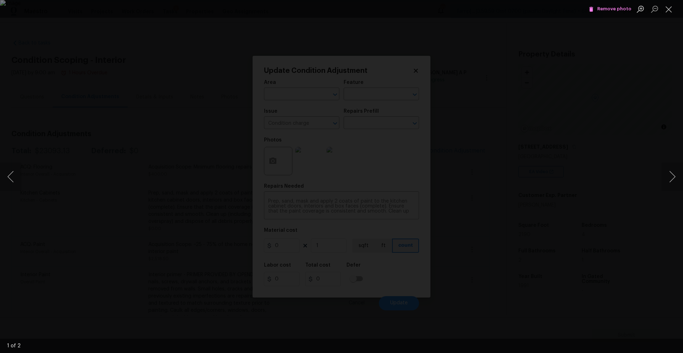
click at [594, 10] on icon "Lightbox" at bounding box center [592, 9] width 4 height 5
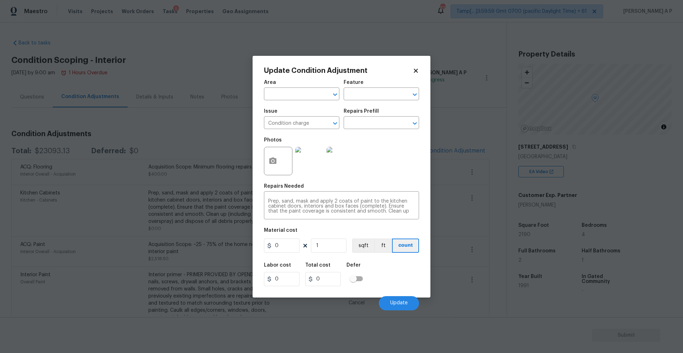
click at [329, 165] on img at bounding box center [341, 161] width 28 height 28
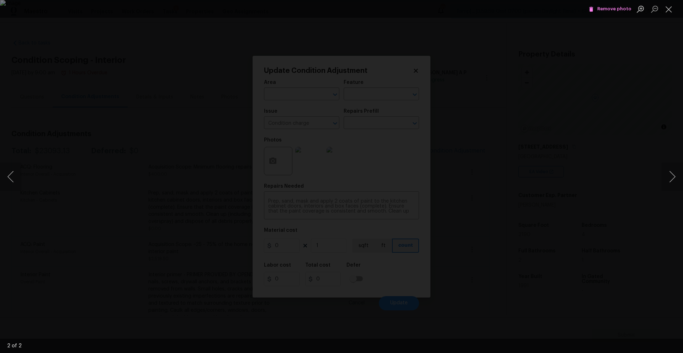
click at [623, 1] on li "Remove photo" at bounding box center [610, 9] width 46 height 18
click at [622, 4] on button "Remove photo" at bounding box center [610, 9] width 46 height 11
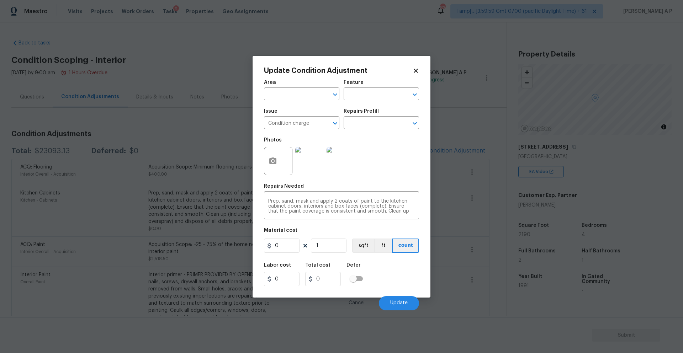
click at [416, 70] on icon at bounding box center [416, 71] width 4 height 4
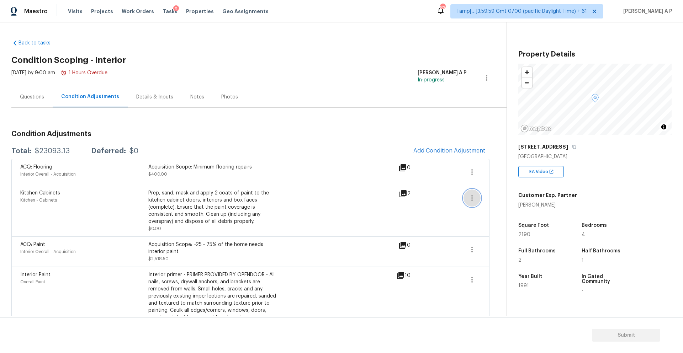
click at [475, 195] on icon "button" at bounding box center [472, 198] width 9 height 9
click at [454, 150] on span "Add Condition Adjustment" at bounding box center [450, 151] width 72 height 6
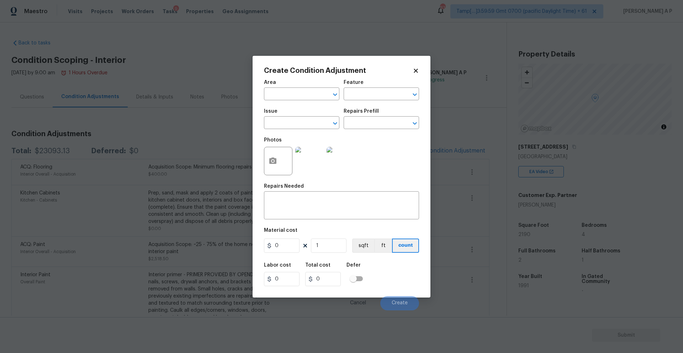
click at [262, 226] on div "Create Condition Adjustment Area ​ Feature ​ Issue ​ Repairs Prefill ​ Photos R…" at bounding box center [342, 177] width 178 height 242
click at [241, 226] on body "Maestro Visits Projects Work Orders Tasks 9 Properties Geo Assignments 832 Tamp…" at bounding box center [341, 176] width 683 height 353
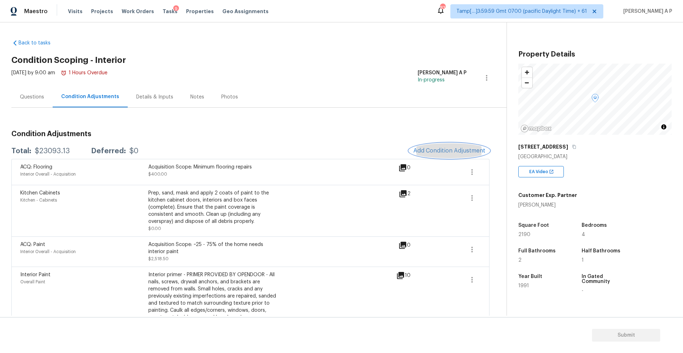
click at [476, 148] on span "Add Condition Adjustment" at bounding box center [450, 151] width 72 height 6
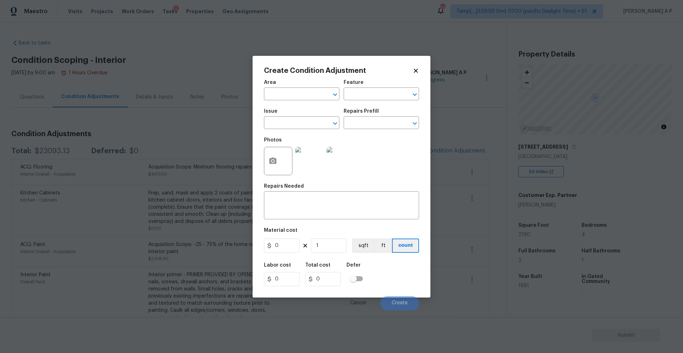
click at [316, 164] on img at bounding box center [309, 161] width 28 height 28
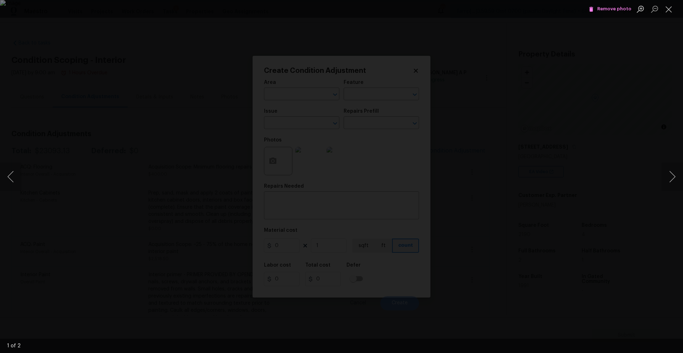
click at [608, 11] on span "Remove photo" at bounding box center [610, 9] width 43 height 8
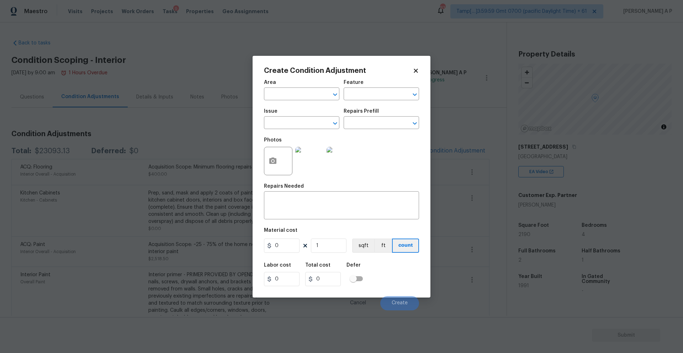
click at [414, 72] on icon at bounding box center [416, 71] width 4 height 4
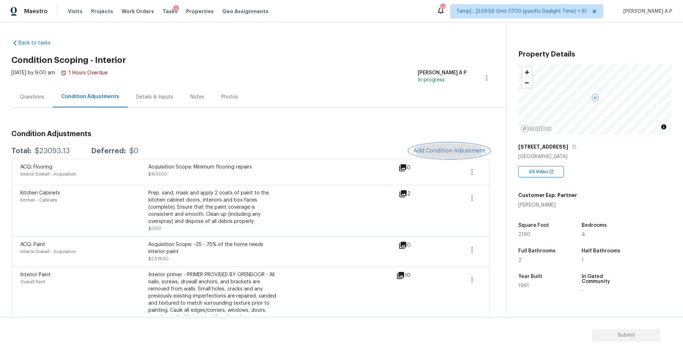
click at [435, 150] on span "Add Condition Adjustment" at bounding box center [450, 151] width 72 height 6
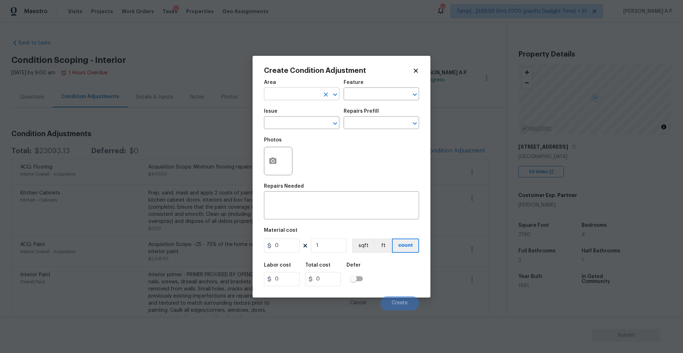
click at [309, 95] on input "text" at bounding box center [292, 94] width 56 height 11
click at [386, 150] on div "Photos" at bounding box center [341, 156] width 155 height 46
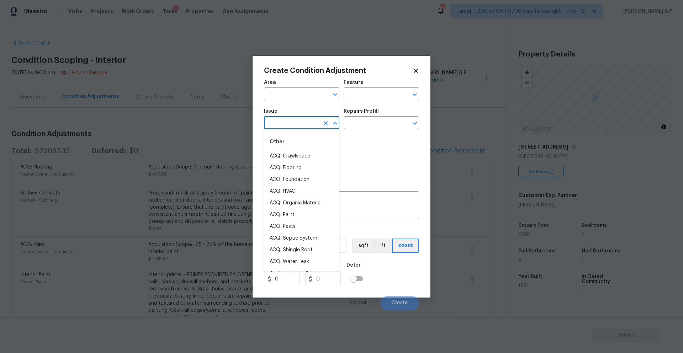
click at [314, 127] on input "text" at bounding box center [292, 123] width 56 height 11
click at [305, 190] on li "Condition charge" at bounding box center [301, 192] width 75 height 12
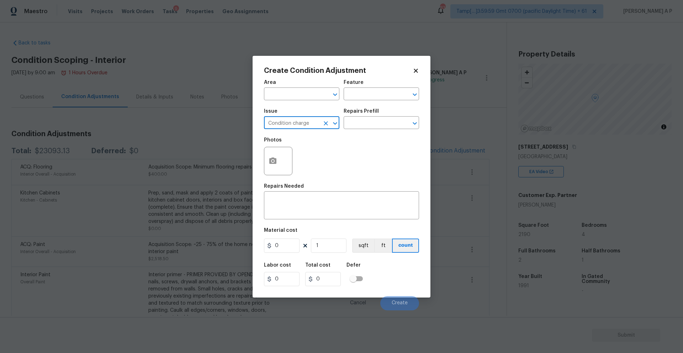
type input "Condition charge"
click at [270, 164] on icon "button" at bounding box center [273, 161] width 9 height 9
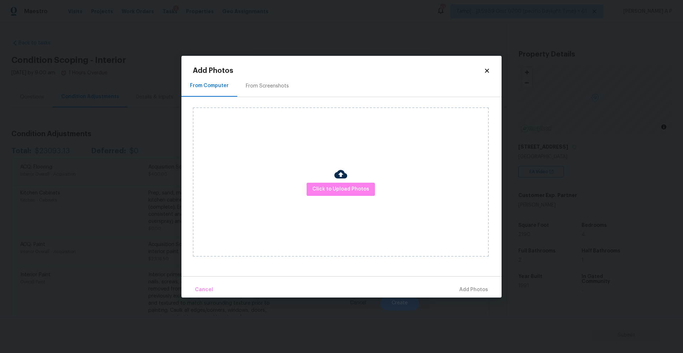
click at [488, 73] on icon at bounding box center [487, 71] width 6 height 6
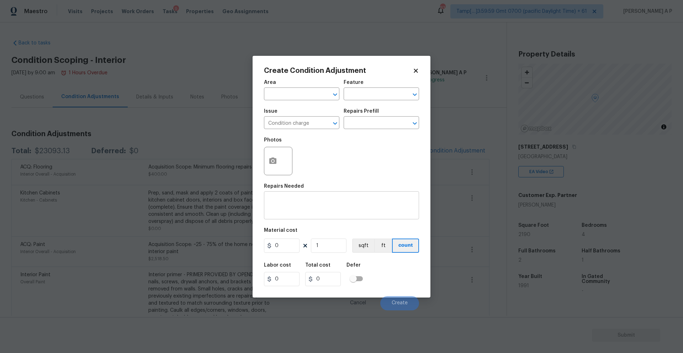
click at [302, 209] on textarea at bounding box center [341, 206] width 147 height 15
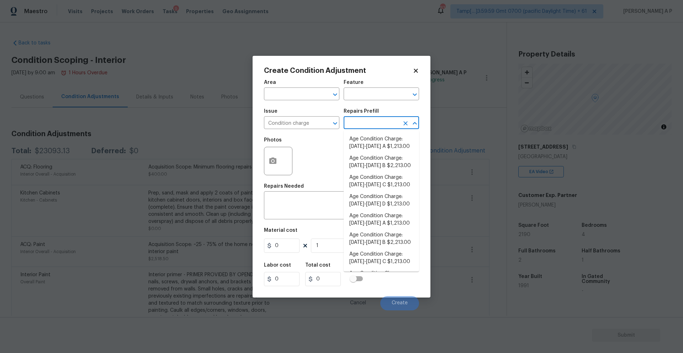
click at [388, 127] on input "text" at bounding box center [372, 123] width 56 height 11
click at [386, 143] on li "Age Condition Charge: 1922-1978 A $1,213.00" at bounding box center [381, 142] width 75 height 19
type input "Home Readiness Packages"
type textarea "Age Condition Charge: 1922-1978 A"
type input "1213"
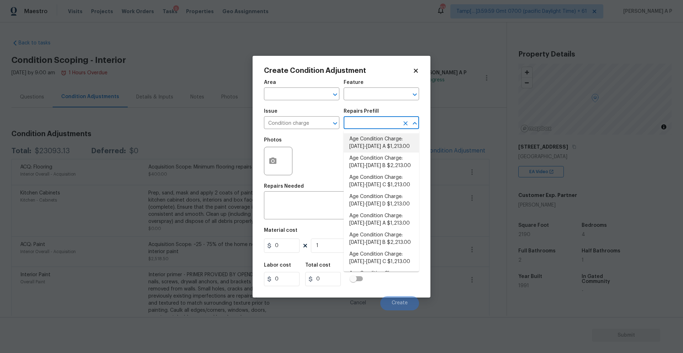
type input "1213"
type input "199"
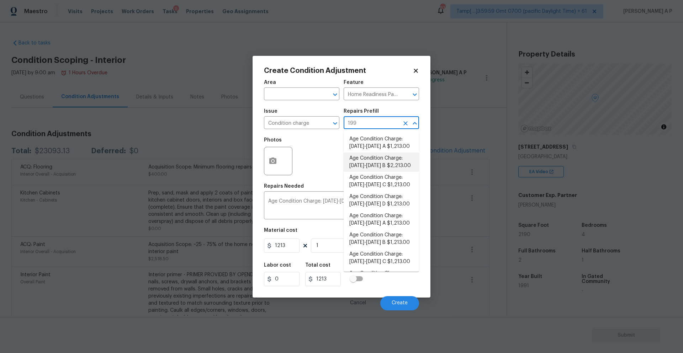
click at [395, 164] on li "Age Condition Charge: 1979-1992 B $2,213.00" at bounding box center [381, 162] width 75 height 19
type textarea "Age Condition Charge: 1979-1992 B"
type input "2213"
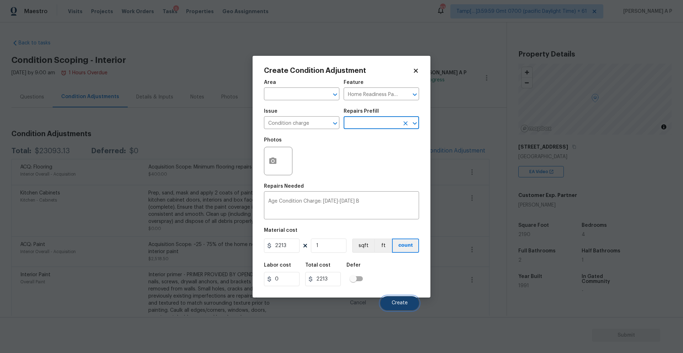
click at [397, 302] on span "Create" at bounding box center [400, 303] width 16 height 5
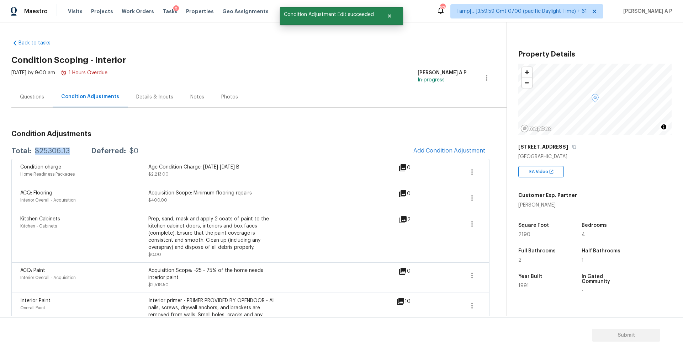
drag, startPoint x: 33, startPoint y: 149, endPoint x: 71, endPoint y: 151, distance: 37.4
click at [71, 151] on div "Total: $25306.13 Deferred: $0" at bounding box center [74, 151] width 127 height 7
copy div "$25306.13"
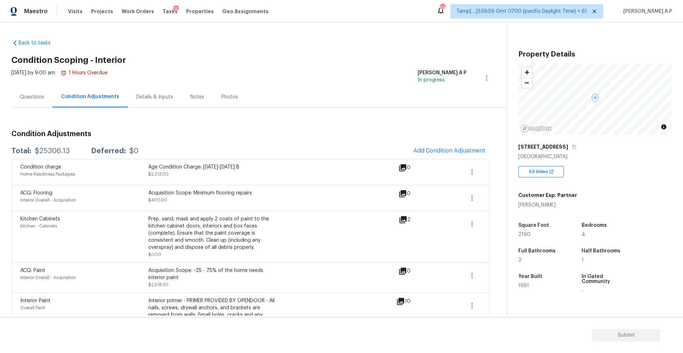
click at [45, 103] on div "Questions" at bounding box center [31, 97] width 41 height 21
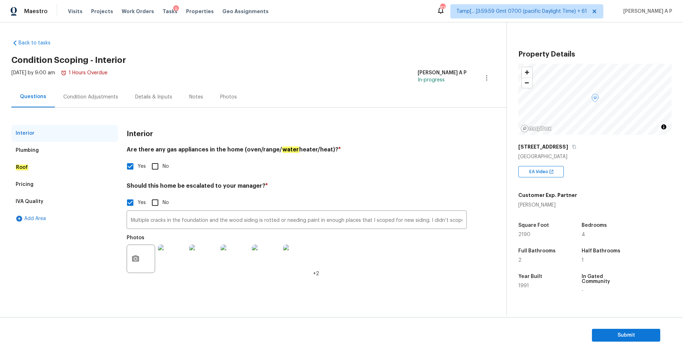
click at [309, 259] on img at bounding box center [297, 259] width 28 height 28
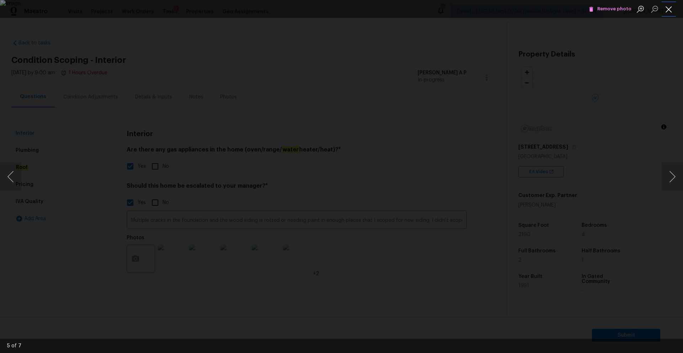
click at [674, 10] on button "Close lightbox" at bounding box center [669, 9] width 14 height 12
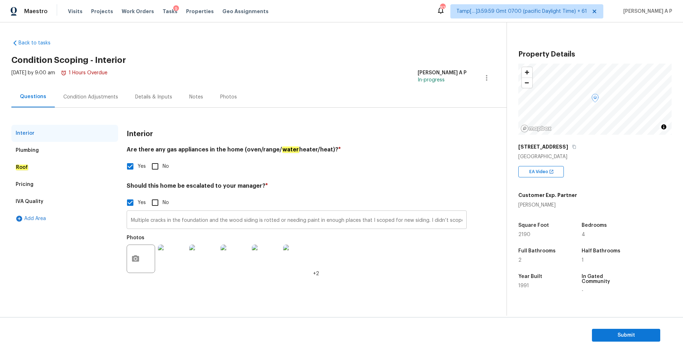
click at [450, 229] on input "Multiple cracks in the foundation and the wood siding is rotted or needing pain…" at bounding box center [297, 221] width 340 height 17
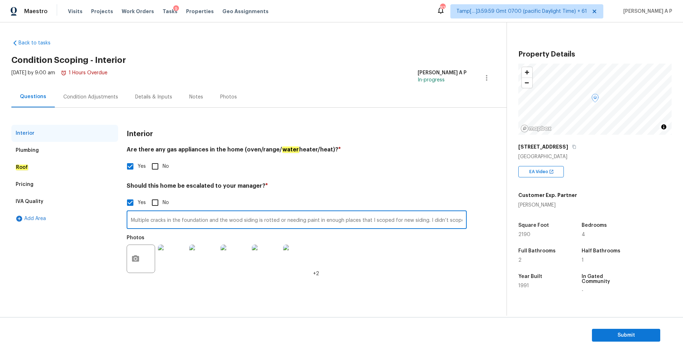
click at [450, 219] on input "Multiple cracks in the foundation and the wood siding is rotted or needing pain…" at bounding box center [297, 221] width 340 height 17
type input "Multiple cracks in the foundation and the wood siding is rotted or needing pain…"
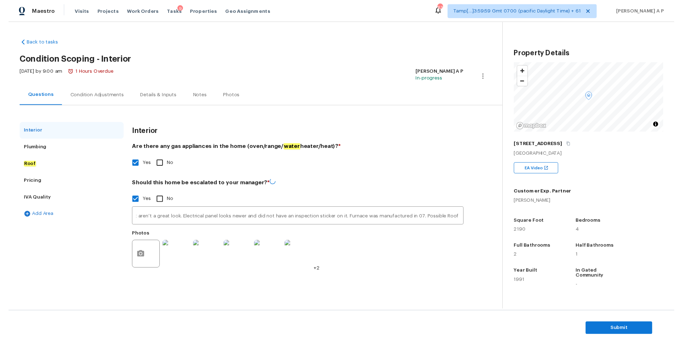
scroll to position [0, 0]
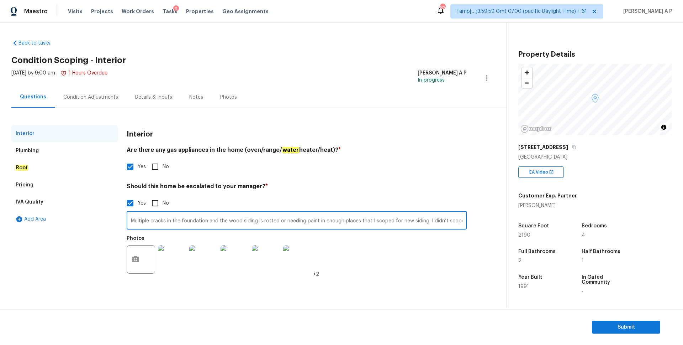
click at [458, 219] on input "Multiple cracks in the foundation and the wood siding is rotted or needing pain…" at bounding box center [297, 221] width 340 height 17
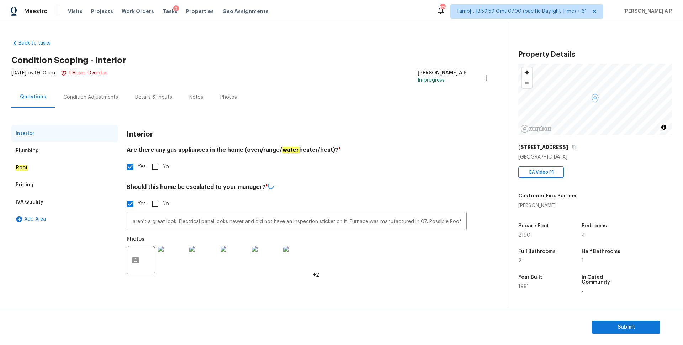
click at [90, 95] on div "Condition Adjustments" at bounding box center [90, 97] width 55 height 7
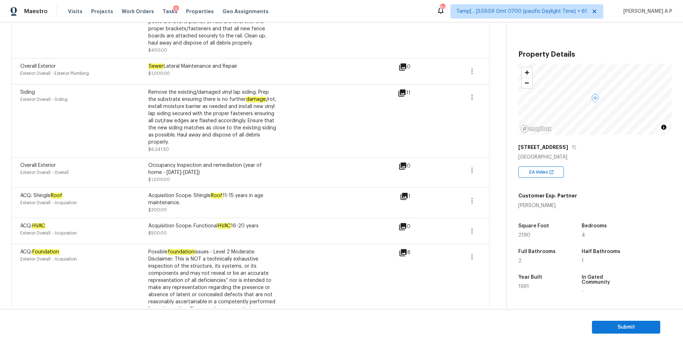
scroll to position [529, 0]
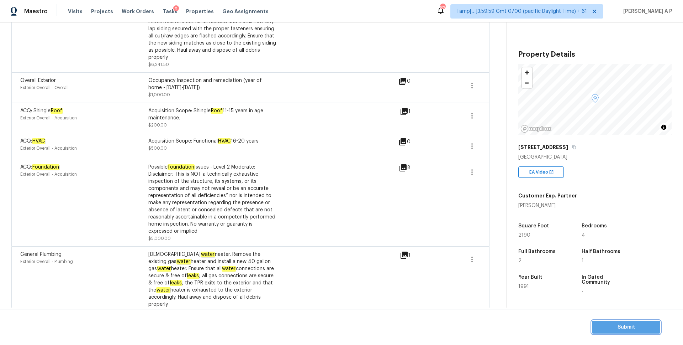
click at [615, 325] on span "Submit" at bounding box center [626, 327] width 57 height 9
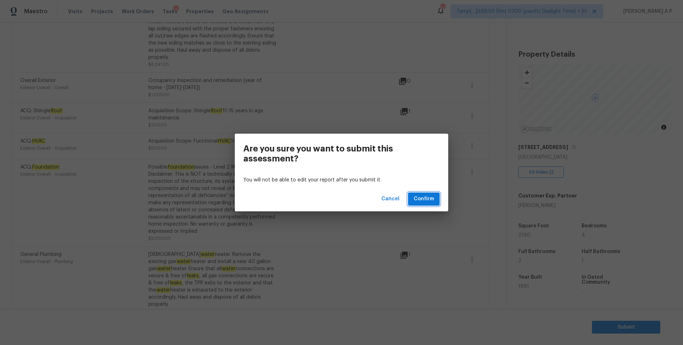
click at [431, 195] on span "Confirm" at bounding box center [424, 198] width 20 height 9
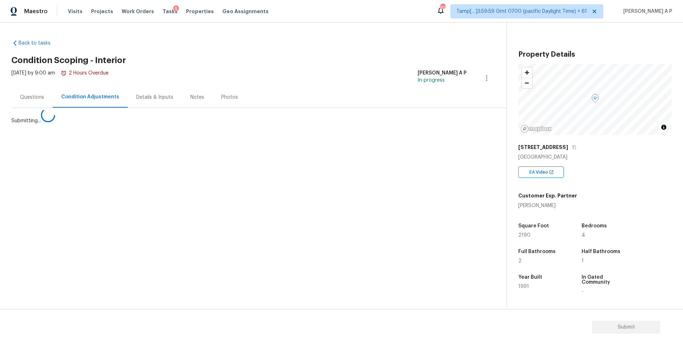
scroll to position [0, 0]
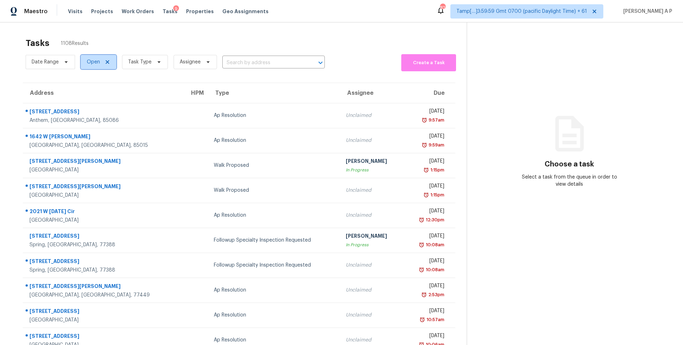
click at [98, 61] on span "Open" at bounding box center [93, 61] width 13 height 7
click at [97, 104] on label "Blocked" at bounding box center [99, 102] width 28 height 7
click at [89, 103] on input "Blocked" at bounding box center [87, 101] width 5 height 5
checkbox input "true"
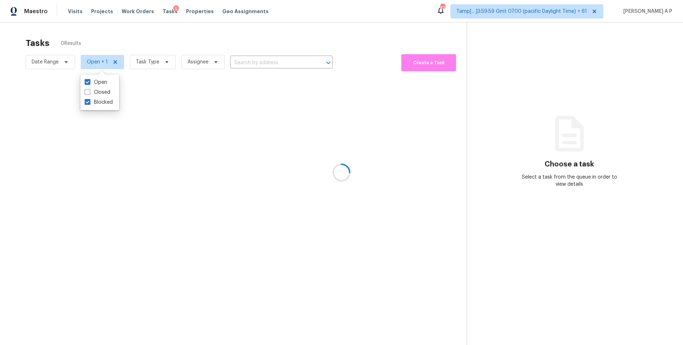
click at [59, 65] on div at bounding box center [341, 172] width 683 height 345
click at [64, 59] on div at bounding box center [341, 172] width 683 height 345
click at [64, 62] on div at bounding box center [341, 172] width 683 height 345
click at [49, 62] on div at bounding box center [341, 172] width 683 height 345
click at [69, 63] on div at bounding box center [341, 172] width 683 height 345
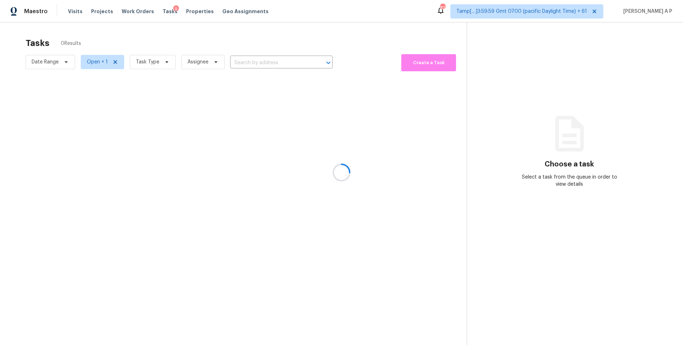
click at [62, 62] on div at bounding box center [341, 172] width 683 height 345
click at [61, 62] on div at bounding box center [341, 172] width 683 height 345
click at [207, 59] on div at bounding box center [341, 172] width 683 height 345
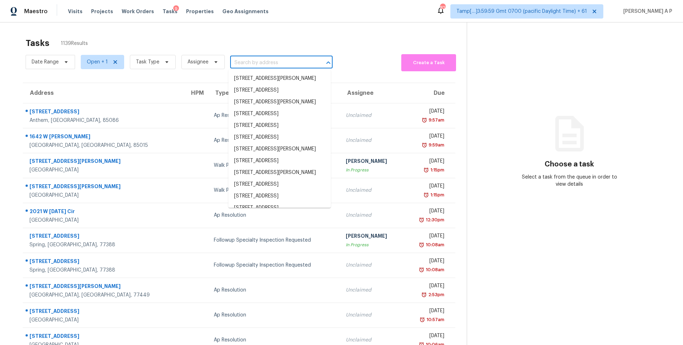
click at [247, 58] on input "text" at bounding box center [271, 62] width 83 height 11
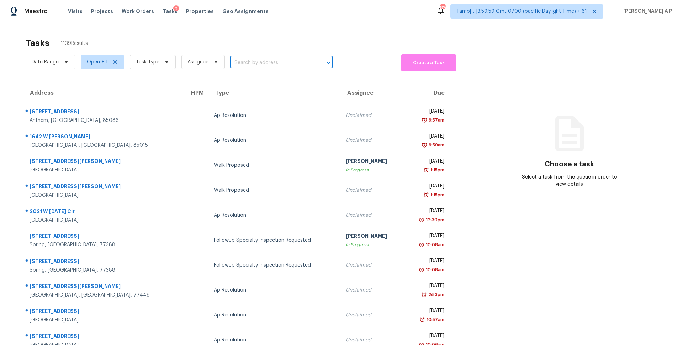
click at [247, 58] on input "text" at bounding box center [271, 62] width 83 height 11
paste input "1420 NW Lovejoy St Apt 309 Portland, OR, 97209"
type input "1420 NW Lovejoy St Apt 309 Portland, OR, 97209"
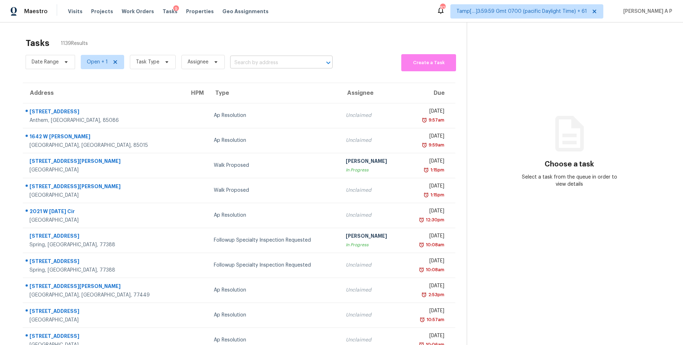
click at [268, 67] on input "text" at bounding box center [271, 62] width 83 height 11
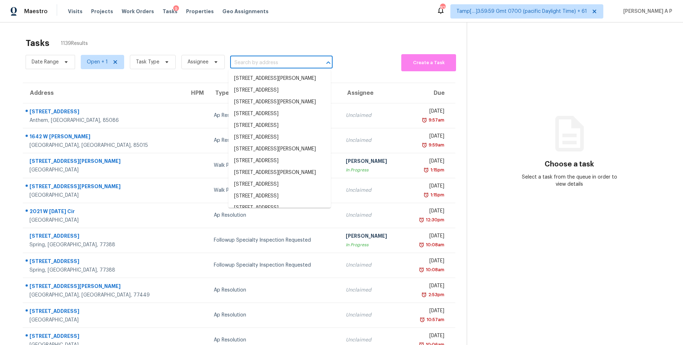
click at [268, 65] on input "text" at bounding box center [271, 62] width 83 height 11
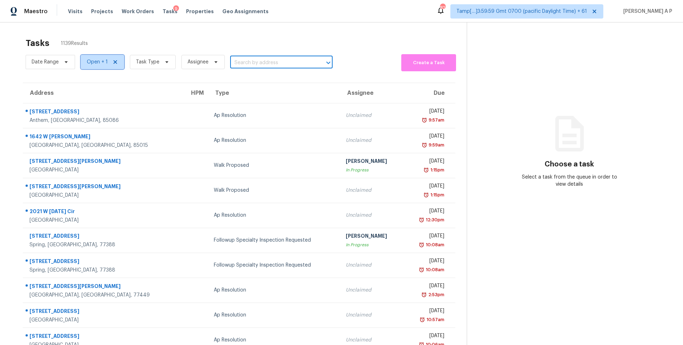
click at [99, 61] on span "Open + 1" at bounding box center [97, 61] width 21 height 7
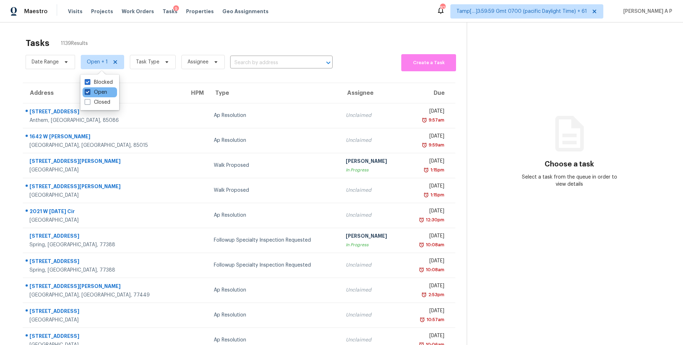
click at [100, 92] on label "Open" at bounding box center [96, 92] width 22 height 7
click at [89, 92] on input "Open" at bounding box center [87, 91] width 5 height 5
checkbox input "false"
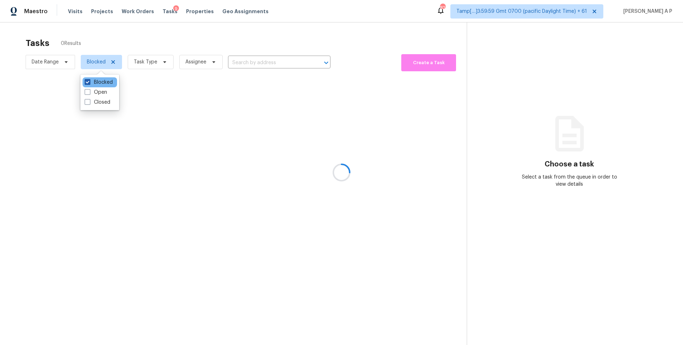
click at [100, 84] on label "Blocked" at bounding box center [99, 82] width 28 height 7
click at [89, 83] on input "Blocked" at bounding box center [87, 81] width 5 height 5
checkbox input "false"
click at [100, 94] on label "Open" at bounding box center [96, 92] width 22 height 7
click at [89, 93] on input "Open" at bounding box center [87, 91] width 5 height 5
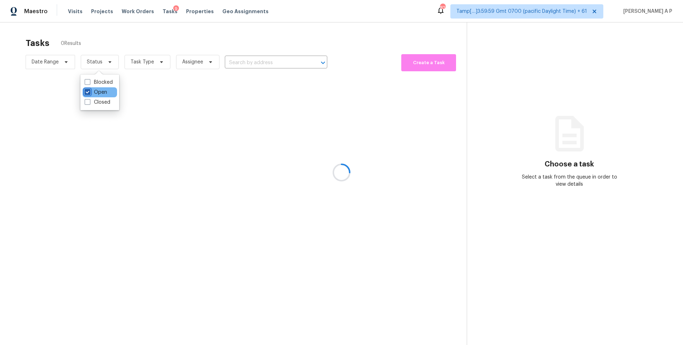
checkbox input "true"
click at [242, 62] on div at bounding box center [341, 172] width 683 height 345
click at [242, 61] on div at bounding box center [341, 172] width 683 height 345
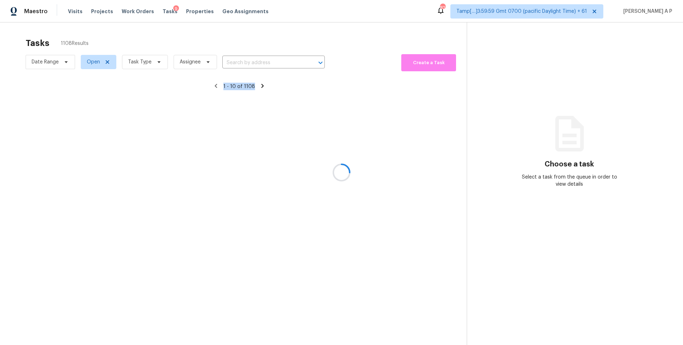
click at [242, 61] on div at bounding box center [341, 172] width 683 height 345
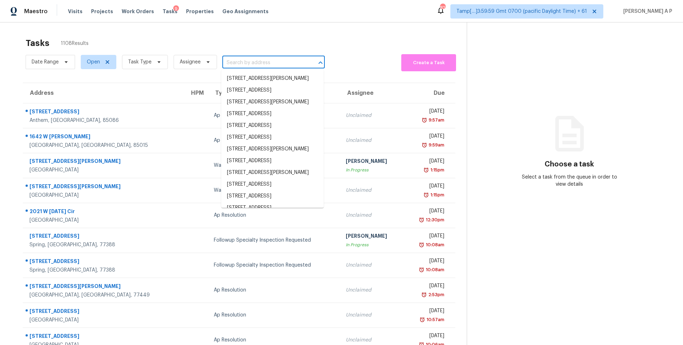
click at [237, 66] on input "text" at bounding box center [263, 62] width 83 height 11
paste input "1420 NW Lovejoy St Apt 309 Portland, OR, 97209"
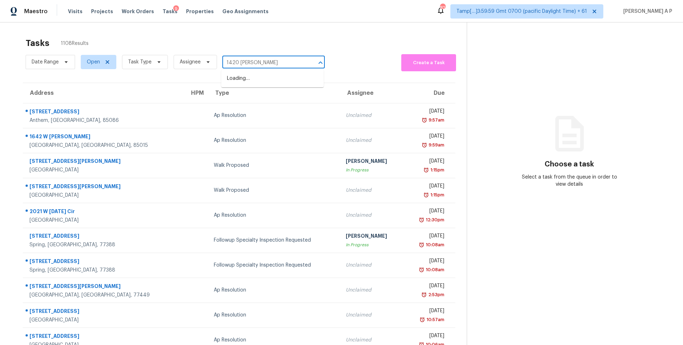
type input "1420 [PERSON_NAME]"
click at [274, 63] on input "text" at bounding box center [263, 62] width 83 height 11
paste input "1420 NW Lovejoy St Apt 309 Portland, OR, 97209"
drag, startPoint x: 245, startPoint y: 62, endPoint x: 480, endPoint y: 37, distance: 236.3
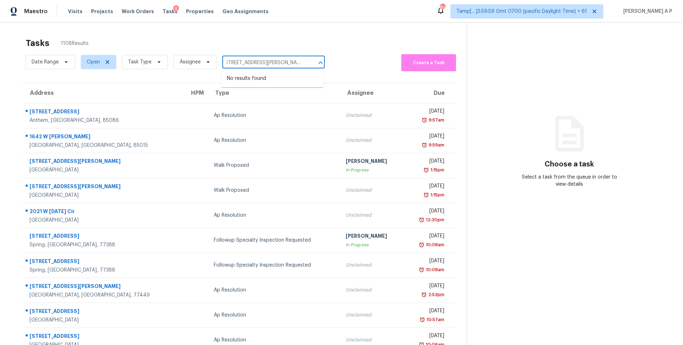
click at [480, 37] on div "Tasks 1108 Results Date Range Open Task Type Assignee 1420 NW Lovejoy St Apt 30…" at bounding box center [341, 196] width 683 height 349
type input "1420 [PERSON_NAME]"
click at [309, 84] on li "[STREET_ADDRESS][PERSON_NAME]" at bounding box center [272, 79] width 103 height 12
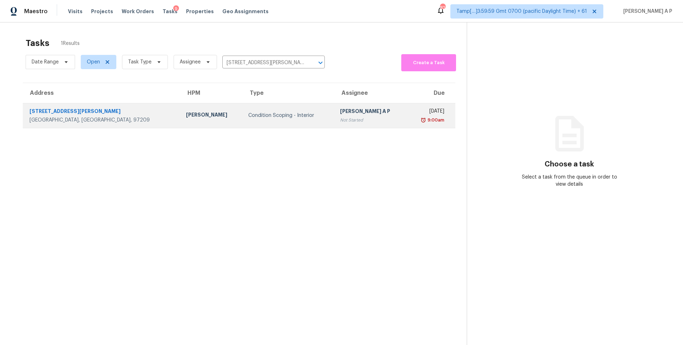
click at [310, 124] on td "Condition Scoping - Interior" at bounding box center [288, 115] width 91 height 25
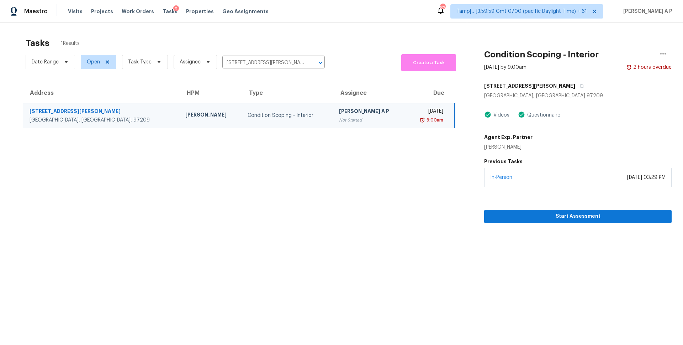
click at [557, 225] on section "Condition Scoping - Interior Aug 11th 2025 by 9:00am 2 hours overdue 1420 NW Lo…" at bounding box center [569, 194] width 205 height 345
click at [557, 218] on span "Start Assessment" at bounding box center [578, 216] width 176 height 9
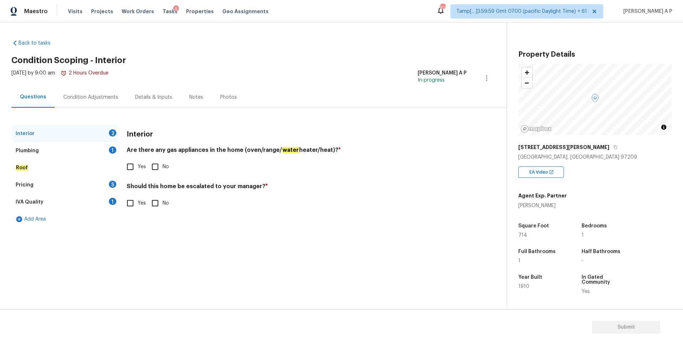
click at [135, 172] on input "Yes" at bounding box center [130, 166] width 15 height 15
checkbox input "true"
click at [50, 150] on div "Plumbing 1" at bounding box center [64, 150] width 107 height 17
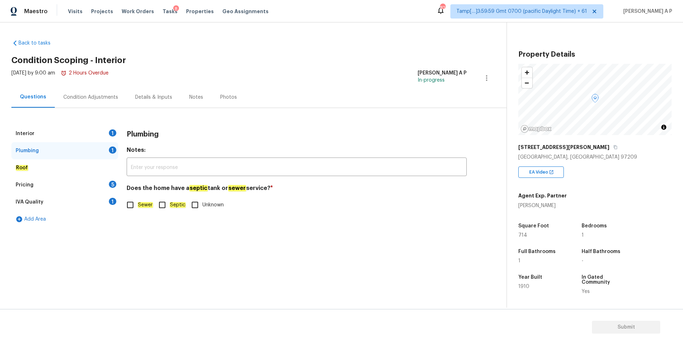
click at [136, 204] on input "Sewer" at bounding box center [130, 204] width 15 height 15
checkbox input "true"
click at [75, 169] on div "Roof" at bounding box center [64, 167] width 107 height 17
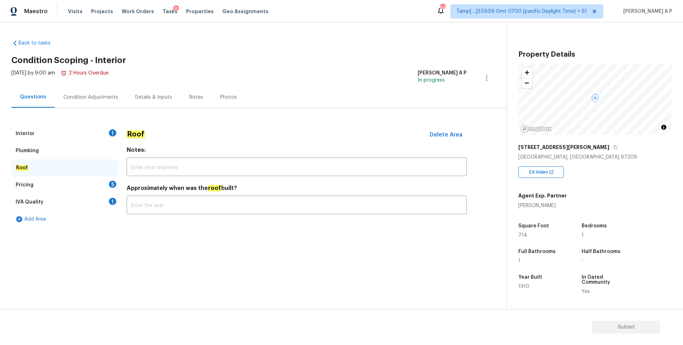
click at [65, 184] on div "Pricing 5" at bounding box center [64, 184] width 107 height 17
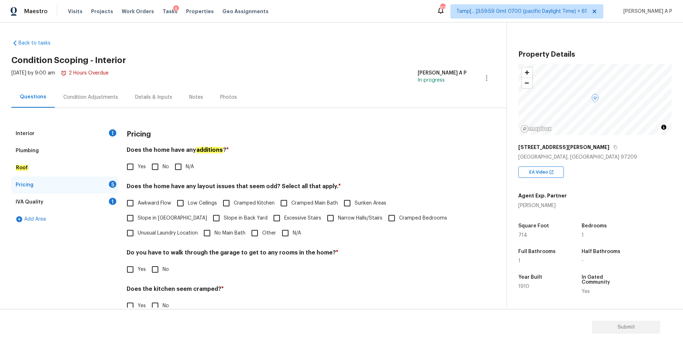
click at [182, 167] on input "N/A" at bounding box center [178, 166] width 15 height 15
checkbox input "true"
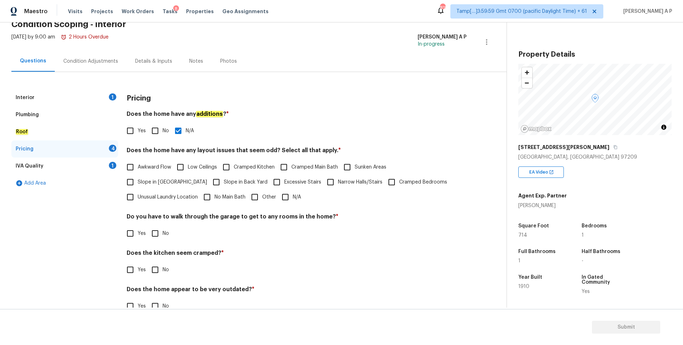
scroll to position [53, 0]
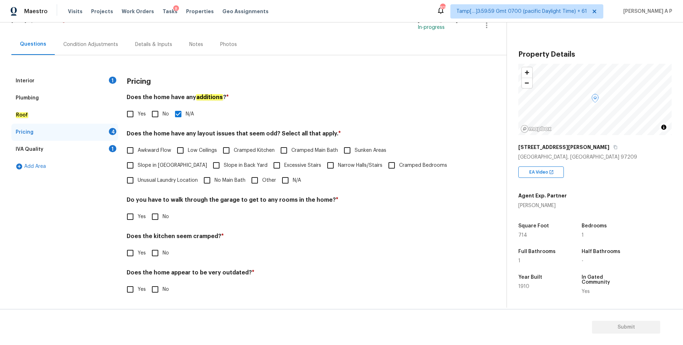
click at [159, 219] on input "No" at bounding box center [155, 216] width 15 height 15
checkbox input "true"
click at [157, 254] on input "No" at bounding box center [155, 252] width 15 height 15
checkbox input "true"
click at [156, 294] on input "No" at bounding box center [155, 289] width 15 height 15
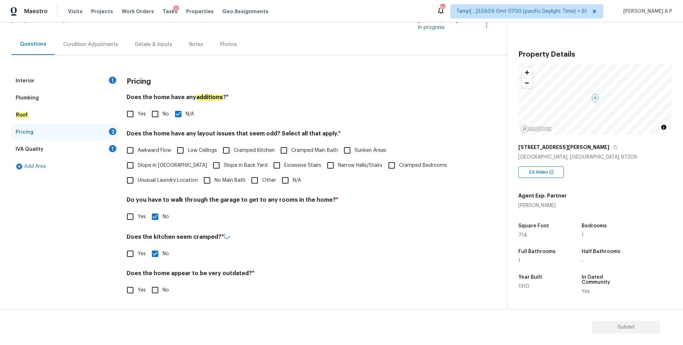
checkbox input "true"
click at [88, 146] on div "IVA Quality 1" at bounding box center [64, 149] width 107 height 17
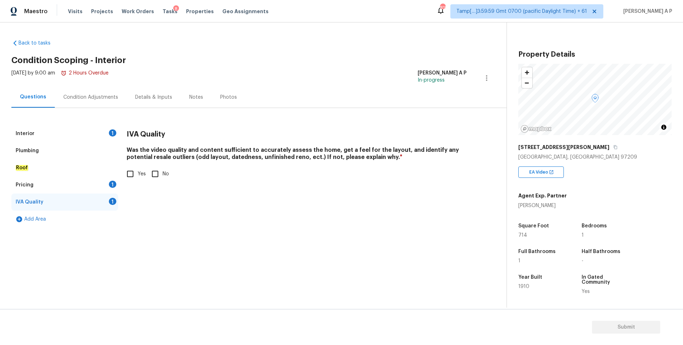
click at [135, 175] on input "Yes" at bounding box center [130, 173] width 15 height 15
checkbox input "true"
click at [103, 187] on div "Pricing 1" at bounding box center [64, 184] width 107 height 17
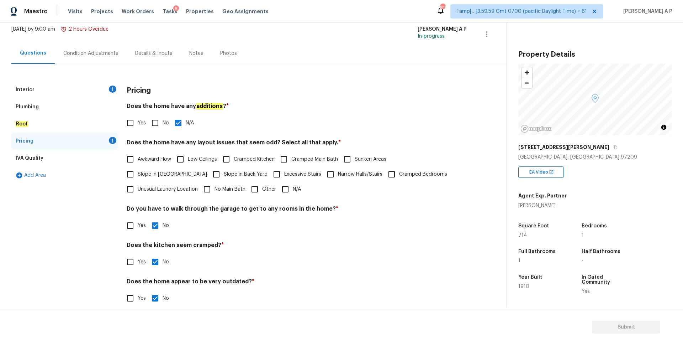
scroll to position [53, 0]
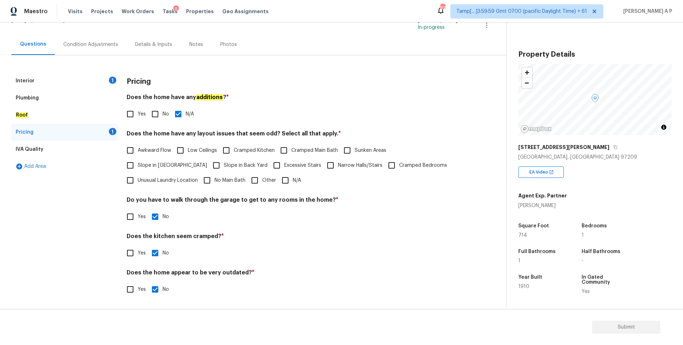
click at [82, 40] on div "Condition Adjustments" at bounding box center [91, 44] width 72 height 21
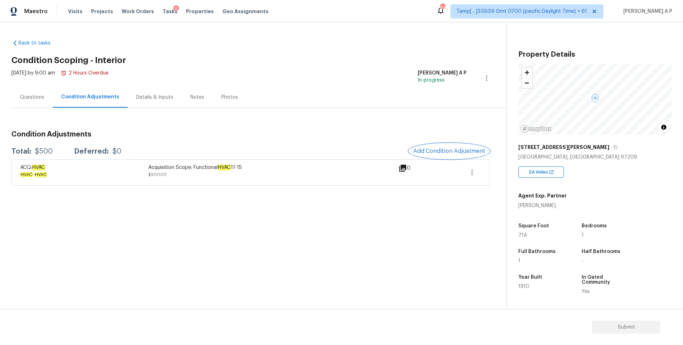
click at [439, 151] on span "Add Condition Adjustment" at bounding box center [450, 151] width 72 height 6
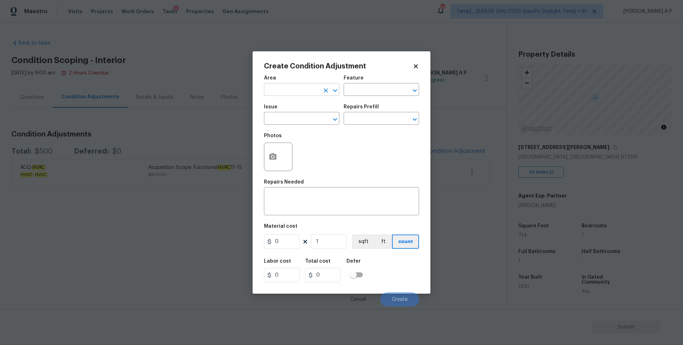
click at [306, 93] on input "text" at bounding box center [292, 90] width 56 height 11
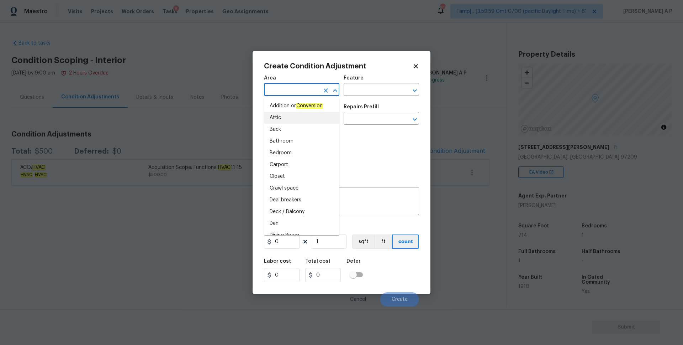
click at [357, 137] on div "Photos" at bounding box center [341, 152] width 155 height 46
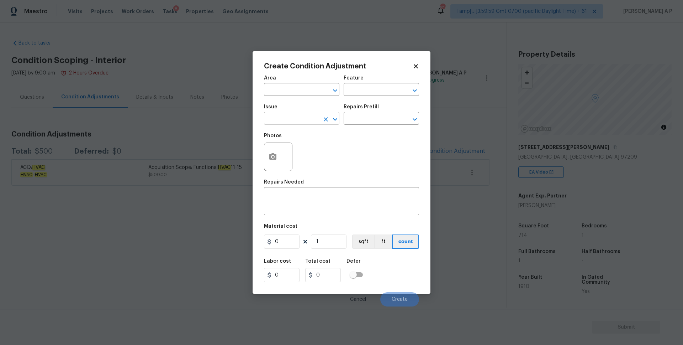
click at [319, 120] on input "text" at bounding box center [292, 119] width 56 height 11
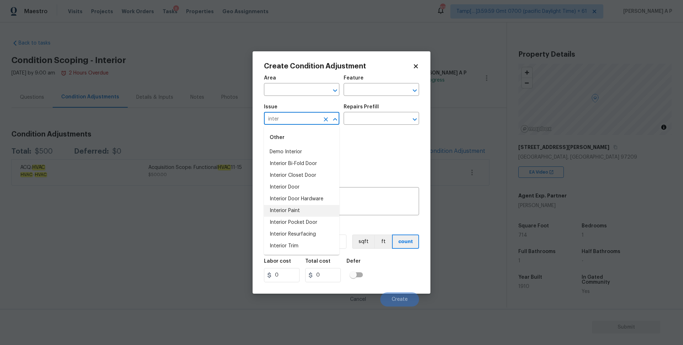
click at [291, 209] on li "Interior Paint" at bounding box center [301, 211] width 75 height 12
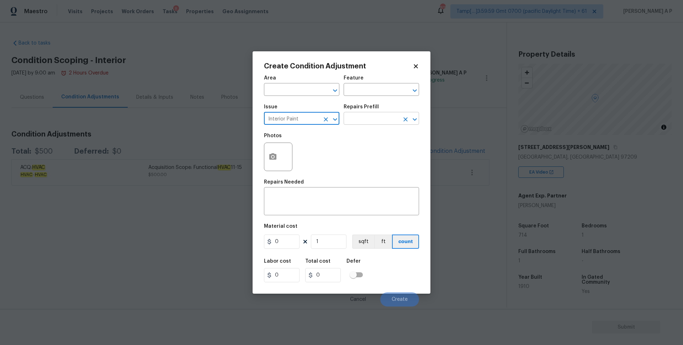
type input "Interior Paint"
click at [365, 124] on body "Maestro Visits Projects Work Orders Tasks 8 Properties Geo Assignments 815 Tamp…" at bounding box center [341, 172] width 683 height 345
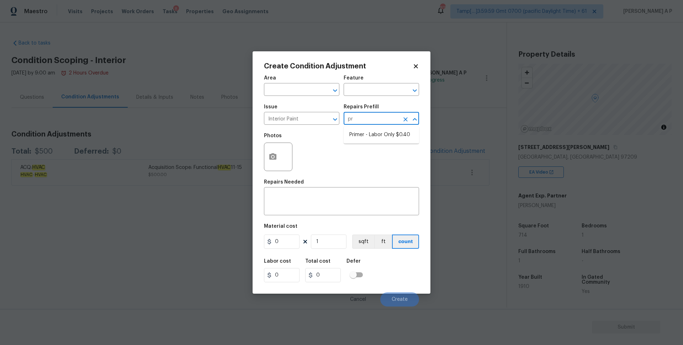
type input "pri"
click at [368, 139] on li "Primer - Labor Only $0.40" at bounding box center [381, 135] width 75 height 12
type input "Overall Paint"
type textarea "Interior primer - PRIMER PROVIDED BY OPENDOOR - All nails, screws, drywall anch…"
type input "0.4"
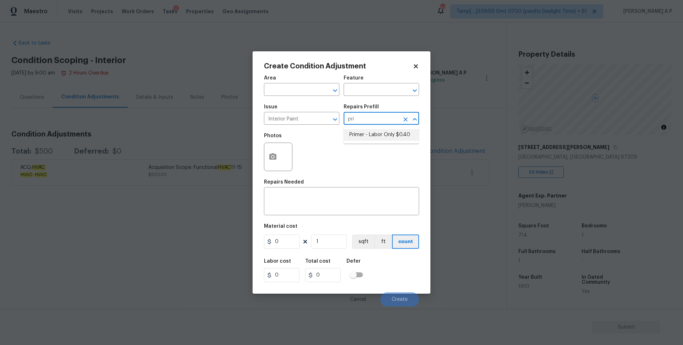
type input "0.4"
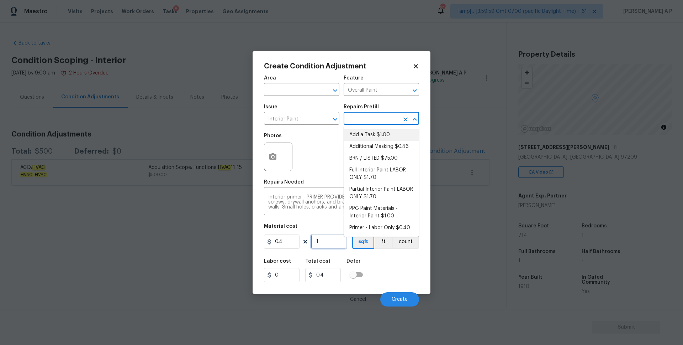
click at [330, 239] on input "1" at bounding box center [329, 241] width 36 height 14
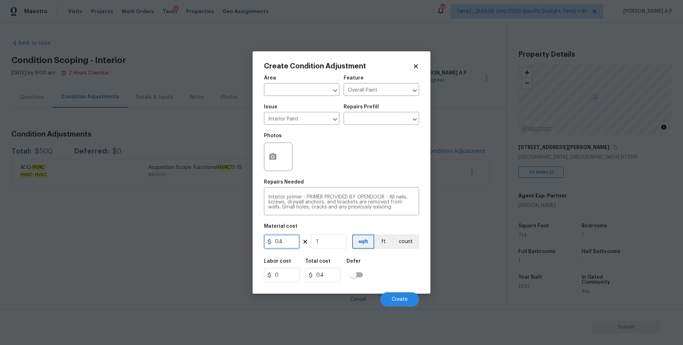
click at [284, 238] on input "0.4" at bounding box center [282, 241] width 36 height 14
type input "0"
click at [399, 239] on button "count" at bounding box center [406, 241] width 27 height 14
click at [292, 244] on input "0" at bounding box center [282, 241] width 36 height 14
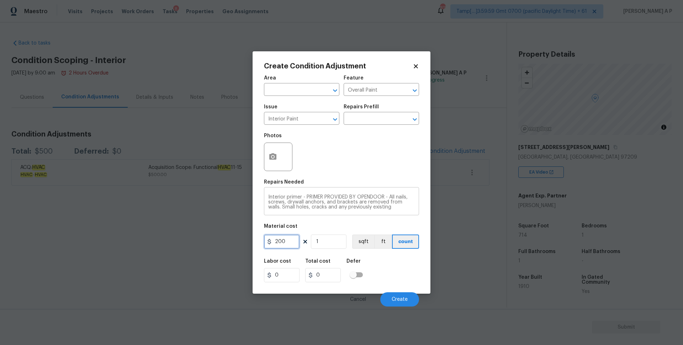
type input "200"
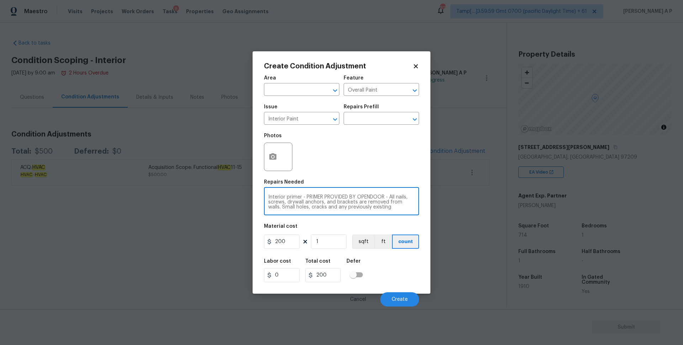
scroll to position [7, 0]
drag, startPoint x: 414, startPoint y: 208, endPoint x: 263, endPoint y: 166, distance: 157.5
click at [263, 166] on div "Create Condition Adjustment Area ​ Feature Overall Paint ​ Issue Interior Paint…" at bounding box center [342, 172] width 178 height 242
drag, startPoint x: 386, startPoint y: 209, endPoint x: 251, endPoint y: 177, distance: 138.5
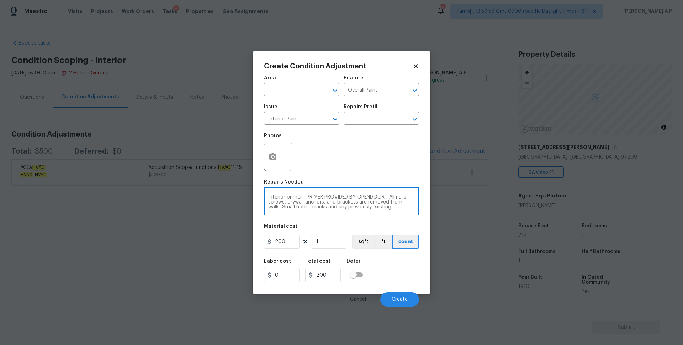
click at [251, 177] on div "Create Condition Adjustment Area ​ Feature Overall Paint ​ Issue Interior Paint…" at bounding box center [341, 172] width 683 height 345
click at [299, 197] on textarea "Primarier" at bounding box center [341, 201] width 147 height 15
type textarea "P"
type textarea "Interior primer - PRIMER PROVIDED BY OPENDOOR - All nails, screws, drywall anch…"
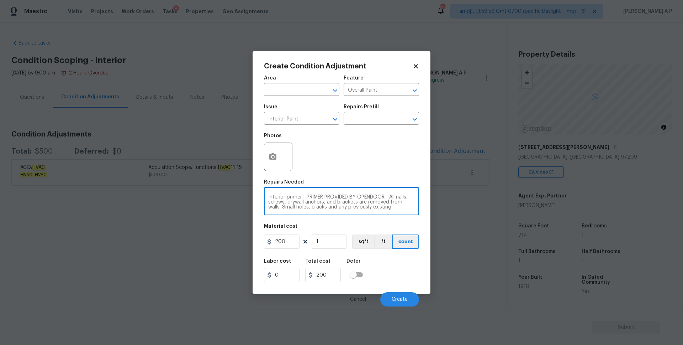
scroll to position [15, 0]
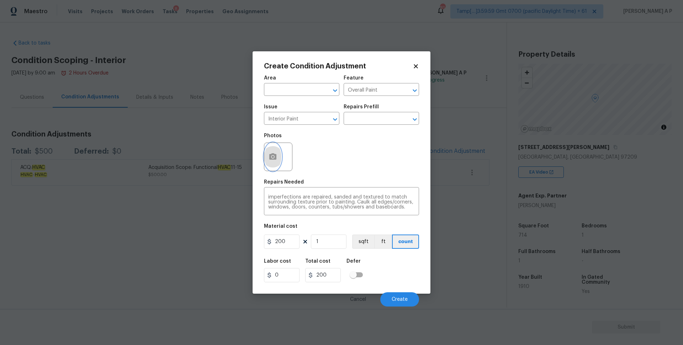
click at [274, 154] on icon "button" at bounding box center [272, 156] width 7 height 6
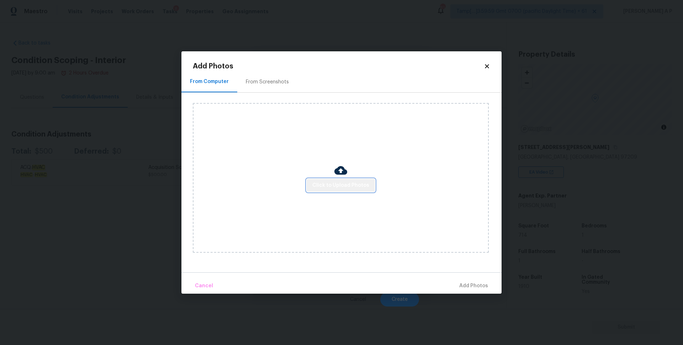
click at [361, 184] on span "Click to Upload Photos" at bounding box center [341, 185] width 57 height 9
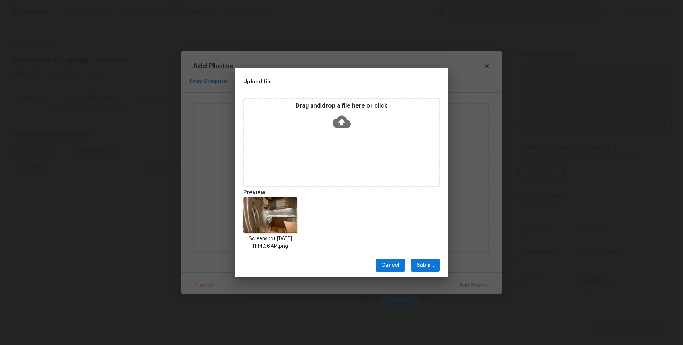
click at [345, 121] on icon at bounding box center [342, 122] width 18 height 12
click at [439, 262] on button "Submit" at bounding box center [425, 264] width 29 height 13
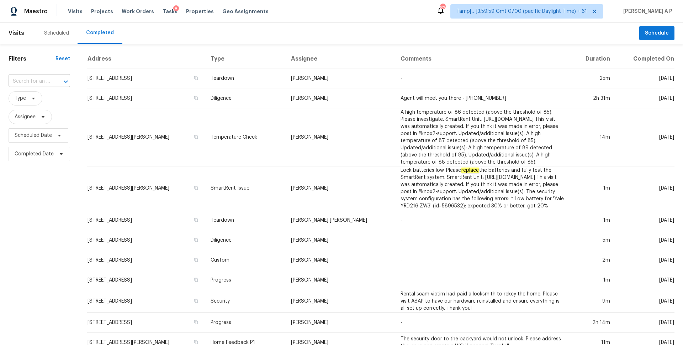
click at [52, 79] on div at bounding box center [61, 82] width 19 height 10
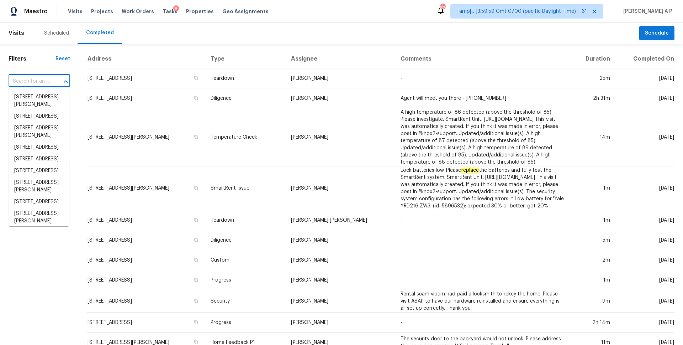
paste input "[STREET_ADDRESS][PERSON_NAME]"
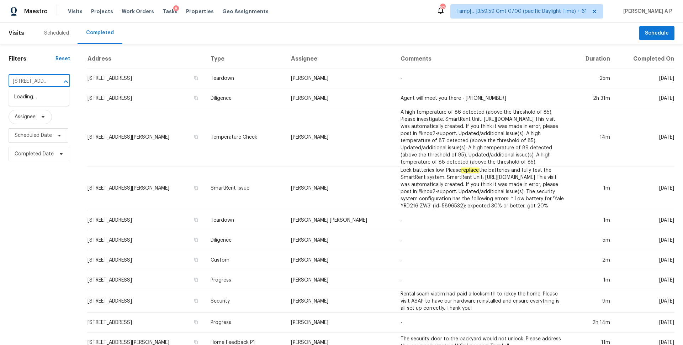
scroll to position [0, 78]
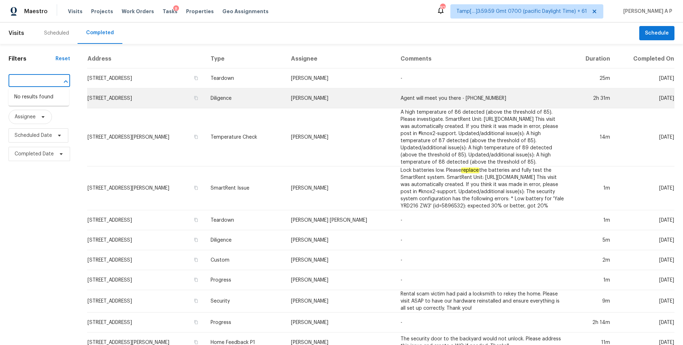
drag, startPoint x: 26, startPoint y: 81, endPoint x: 125, endPoint y: 89, distance: 99.3
click at [125, 89] on div "Filters Reset [STREET_ADDRESS][PERSON_NAME] ​ Type Assignee Scheduled Date Comp…" at bounding box center [341, 314] width 683 height 540
type input "1420 [PERSON_NAME]"
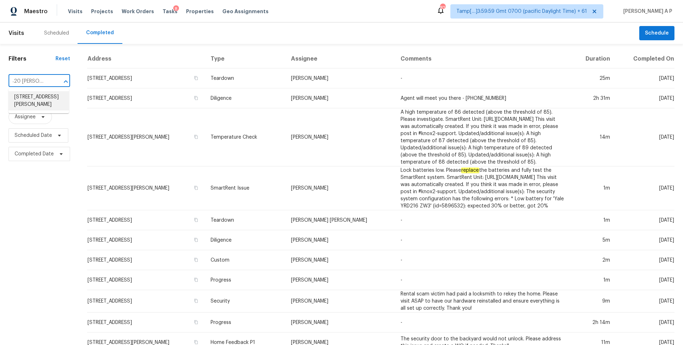
click at [43, 96] on li "[STREET_ADDRESS][PERSON_NAME]" at bounding box center [39, 100] width 61 height 19
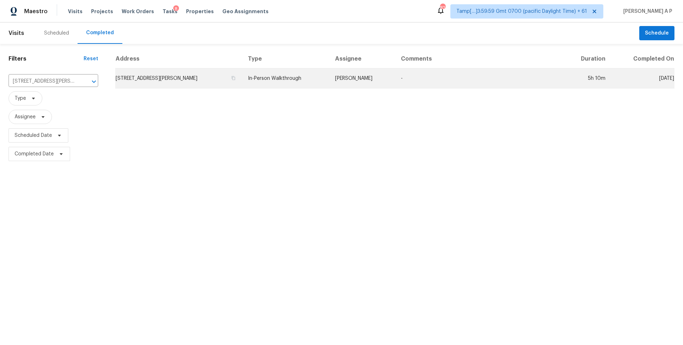
click at [239, 76] on td "[STREET_ADDRESS][PERSON_NAME]" at bounding box center [178, 78] width 127 height 20
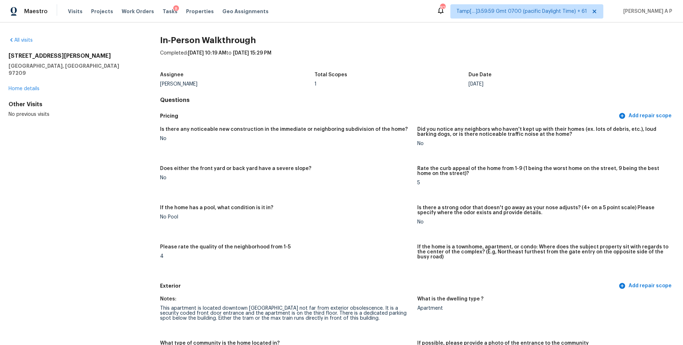
click at [257, 68] on div "Assignee [PERSON_NAME] Total Scopes 1 Due Date [DATE]" at bounding box center [417, 79] width 515 height 23
drag, startPoint x: 57, startPoint y: 65, endPoint x: 1, endPoint y: 53, distance: 57.5
click at [1, 53] on div "All visits [STREET_ADDRESS][PERSON_NAME] Home details Other Visits No previous …" at bounding box center [341, 183] width 683 height 322
copy div "[STREET_ADDRESS][PERSON_NAME]"
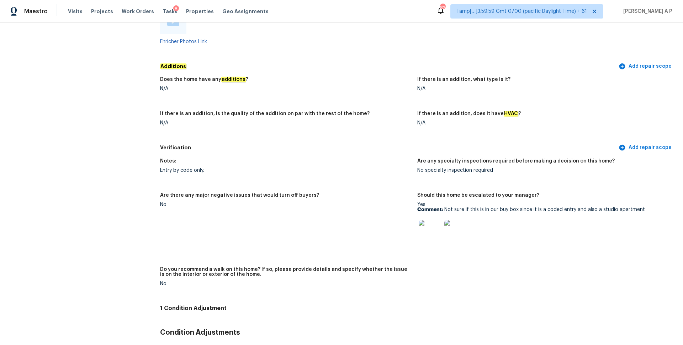
scroll to position [1405, 0]
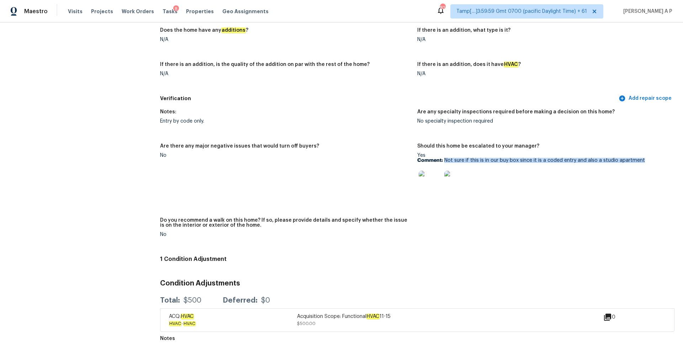
drag, startPoint x: 445, startPoint y: 155, endPoint x: 647, endPoint y: 156, distance: 201.8
click at [647, 158] on p "Comment: Not sure if this is in our buy box since it is a coded entry and also …" at bounding box center [544, 160] width 252 height 5
copy p "Not sure if this is in our buy box since it is a coded entry and also a studio …"
click at [438, 175] on img at bounding box center [430, 182] width 23 height 23
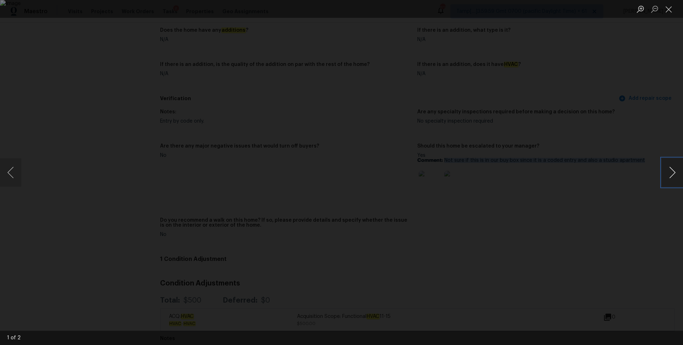
click at [673, 171] on button "Next image" at bounding box center [672, 172] width 21 height 28
click at [672, 17] on li "Lightbox" at bounding box center [669, 9] width 14 height 18
click at [672, 12] on button "Close lightbox" at bounding box center [669, 9] width 14 height 12
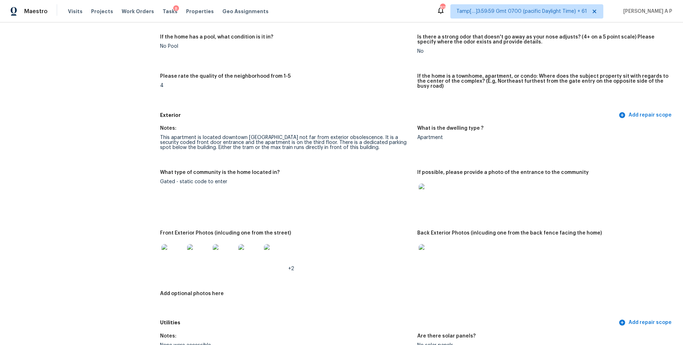
scroll to position [0, 0]
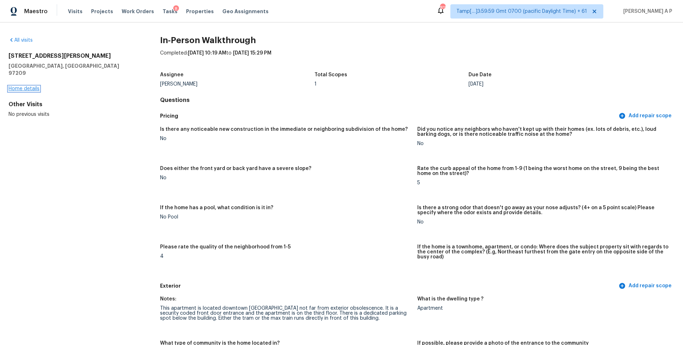
click at [34, 86] on link "Home details" at bounding box center [24, 88] width 31 height 5
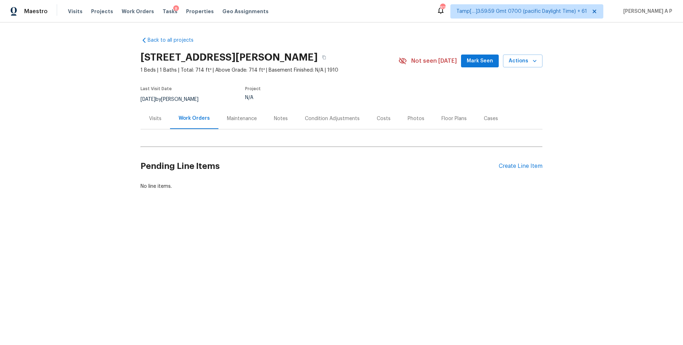
click at [151, 119] on div "Visits" at bounding box center [155, 118] width 12 height 7
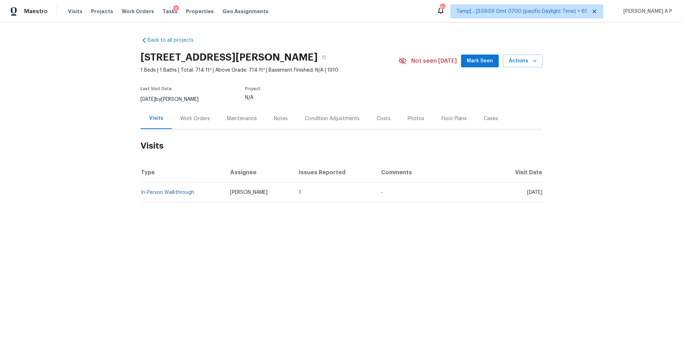
click at [203, 193] on td "In-Person Walkthrough" at bounding box center [183, 192] width 84 height 20
click at [186, 191] on link "In-Person Walkthrough" at bounding box center [167, 192] width 53 height 5
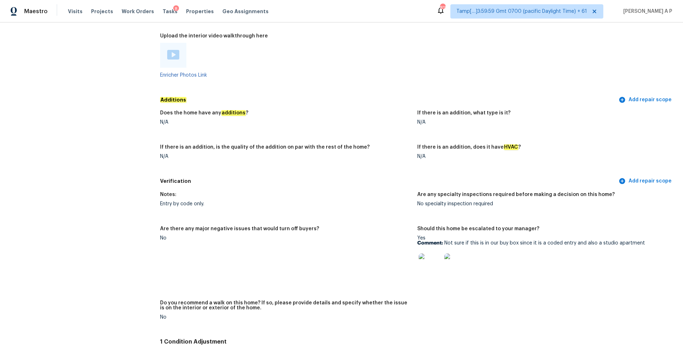
scroll to position [1405, 0]
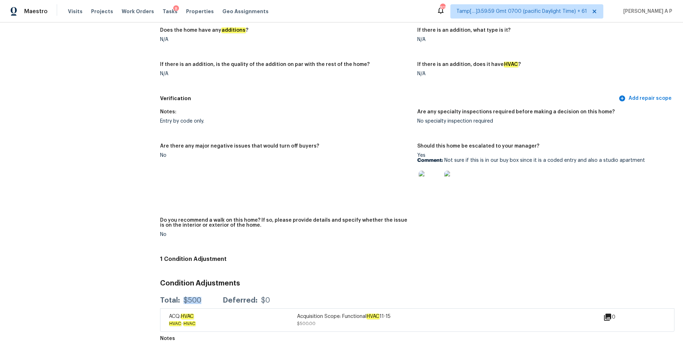
drag, startPoint x: 184, startPoint y: 294, endPoint x: 202, endPoint y: 296, distance: 17.9
click at [202, 297] on div "Total: $500 Deferred: $0" at bounding box center [215, 300] width 110 height 7
copy div "$500"
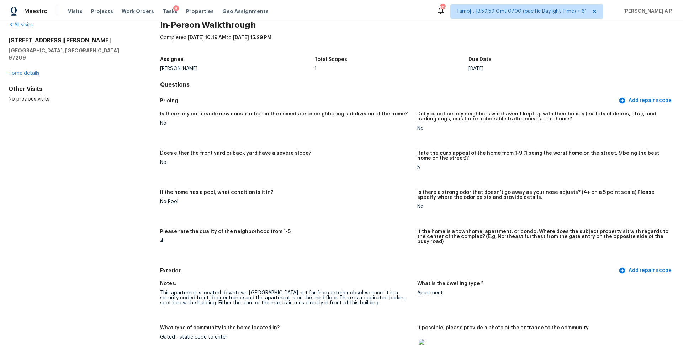
scroll to position [0, 0]
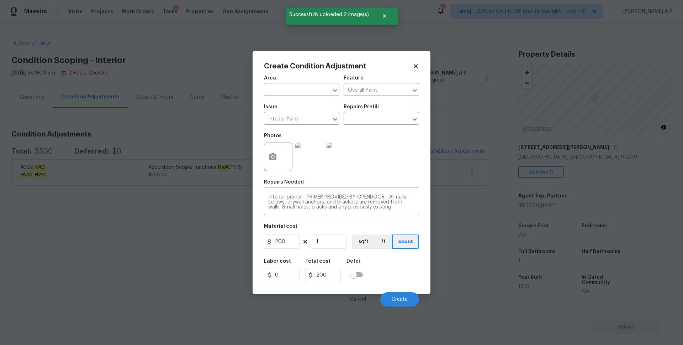
scroll to position [15, 0]
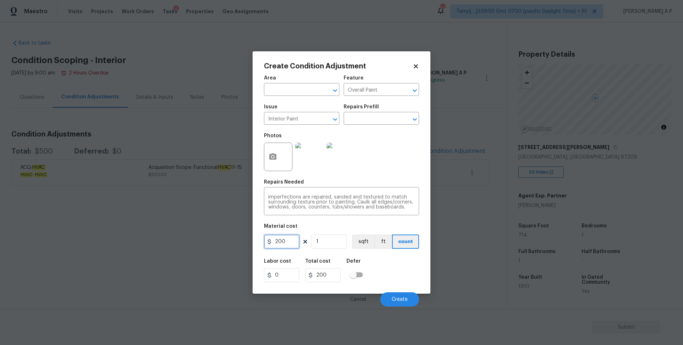
click at [276, 239] on input "200" at bounding box center [282, 241] width 36 height 14
type input "100"
click at [334, 271] on input "100" at bounding box center [323, 275] width 36 height 14
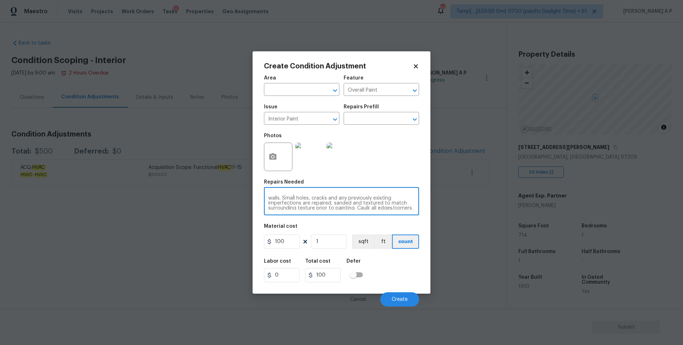
scroll to position [0, 0]
drag, startPoint x: 388, startPoint y: 208, endPoint x: 305, endPoint y: 197, distance: 83.3
click at [305, 197] on textarea "Interior primer - PRIMER PROVIDED BY OPENDOOR - All nails, screws, drywall anch…" at bounding box center [341, 201] width 147 height 15
type textarea "Interior primer has required for Bathroom and kitchen"
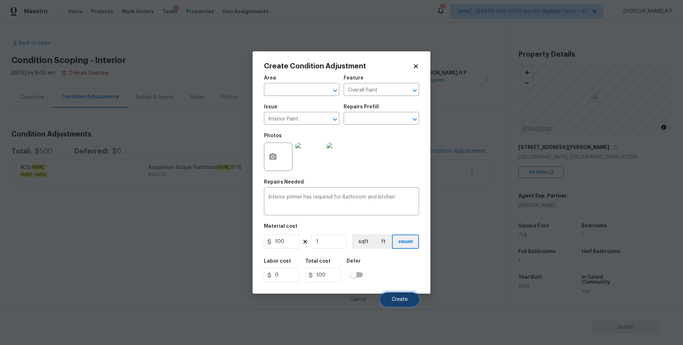
click at [394, 295] on button "Create" at bounding box center [400, 299] width 39 height 14
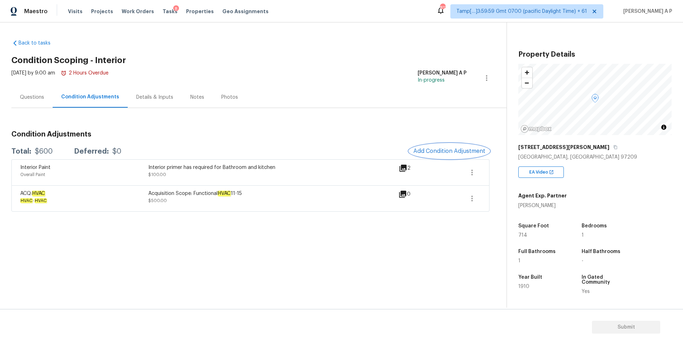
click at [461, 151] on span "Add Condition Adjustment" at bounding box center [450, 151] width 72 height 6
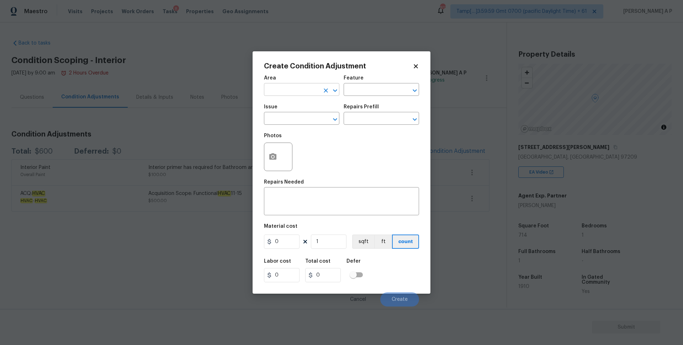
click at [308, 95] on input "text" at bounding box center [292, 90] width 56 height 11
type input "a"
type input "f"
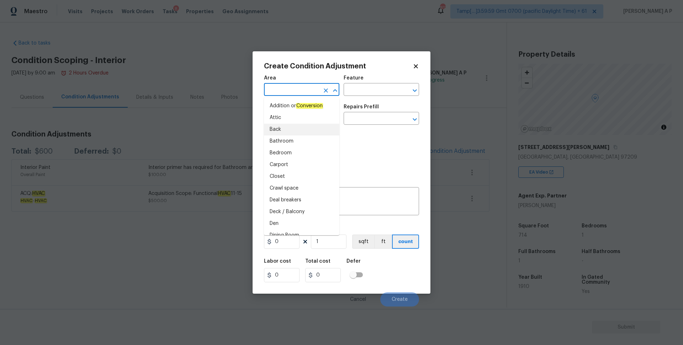
click at [361, 144] on div "Photos" at bounding box center [341, 152] width 155 height 46
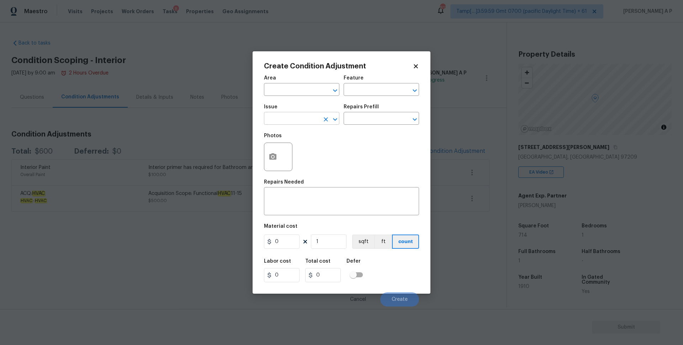
click at [315, 118] on input "text" at bounding box center [292, 119] width 56 height 11
click at [301, 153] on li "ACQ: Flooring" at bounding box center [301, 152] width 75 height 12
type input "ACQ: Flooring"
click at [368, 109] on div "Repairs Prefill" at bounding box center [381, 108] width 75 height 9
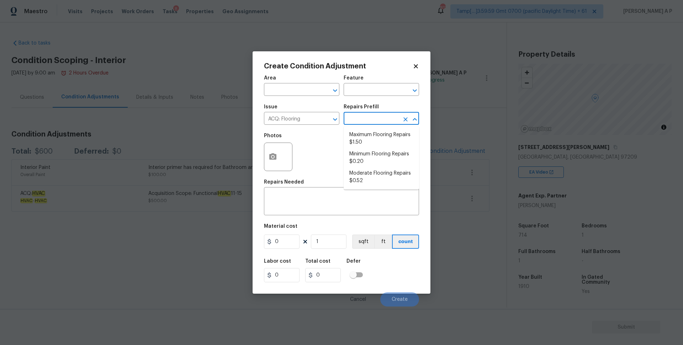
click at [363, 116] on input "text" at bounding box center [372, 119] width 56 height 11
click at [375, 153] on li "Minimum Flooring Repairs $0.20" at bounding box center [381, 157] width 75 height 19
type input "Acquisition"
type textarea "Acquisition Scope: Minimum flooring repairs"
type input "0.2"
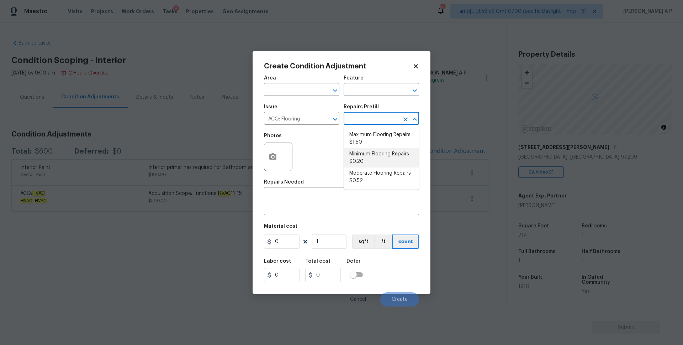
type input "0.2"
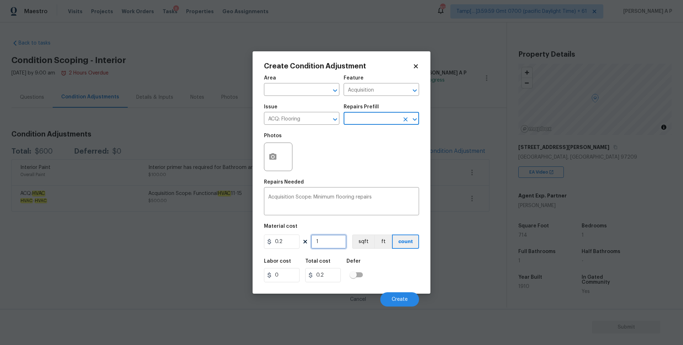
click at [328, 241] on input "1" at bounding box center [329, 241] width 36 height 14
type input "17"
type input "3.4"
type input "171"
type input "34.2"
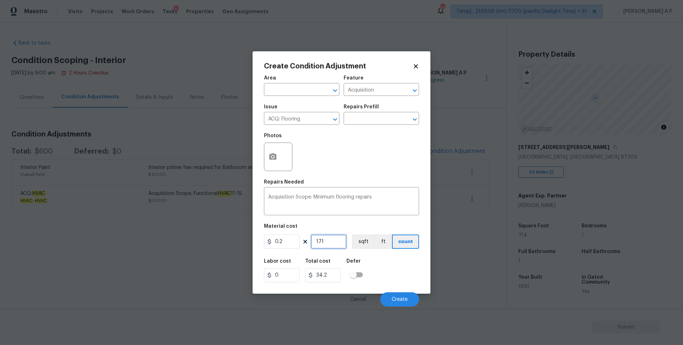
type input "1714"
type input "342.8"
type input "714"
type input "142.8"
type input "714"
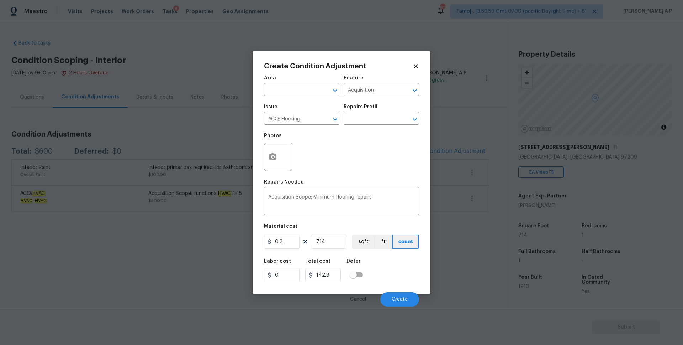
click at [388, 257] on div "Labor cost 0 Total cost 142.8 Defer" at bounding box center [341, 270] width 155 height 32
click at [360, 241] on button "sqft" at bounding box center [363, 241] width 22 height 14
click at [340, 238] on input "714" at bounding box center [329, 241] width 36 height 14
click at [413, 297] on button "Create" at bounding box center [400, 299] width 39 height 14
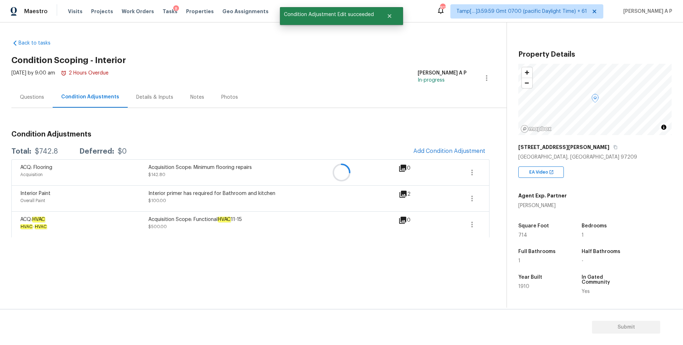
click at [453, 151] on div at bounding box center [341, 172] width 683 height 345
click at [449, 151] on span "Add Condition Adjustment" at bounding box center [450, 151] width 72 height 6
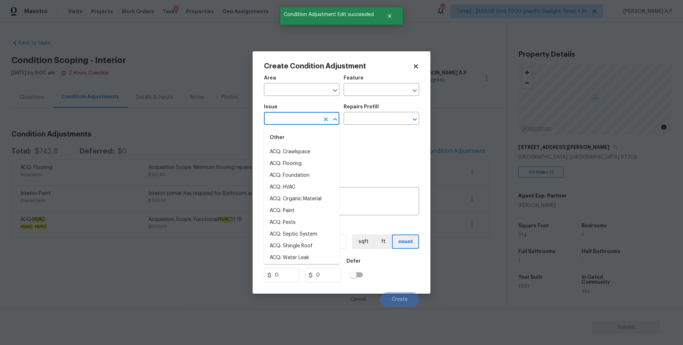
click at [294, 117] on input "text" at bounding box center [292, 119] width 56 height 11
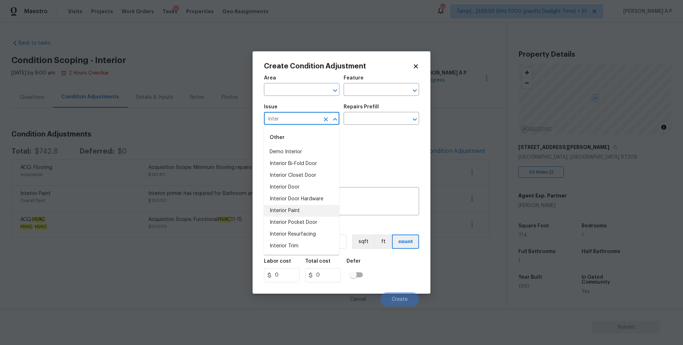
click at [293, 209] on li "Interior Paint" at bounding box center [301, 211] width 75 height 12
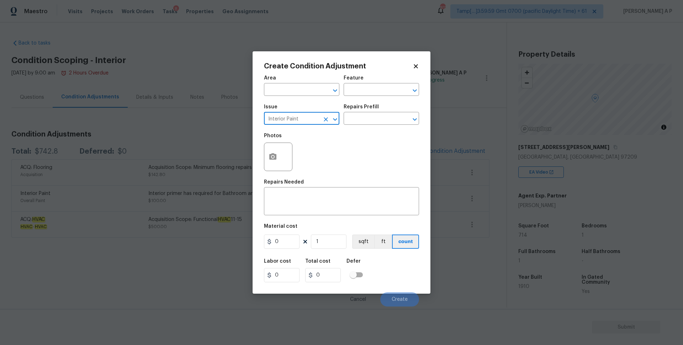
click at [308, 122] on input "Interior Paint" at bounding box center [292, 119] width 56 height 11
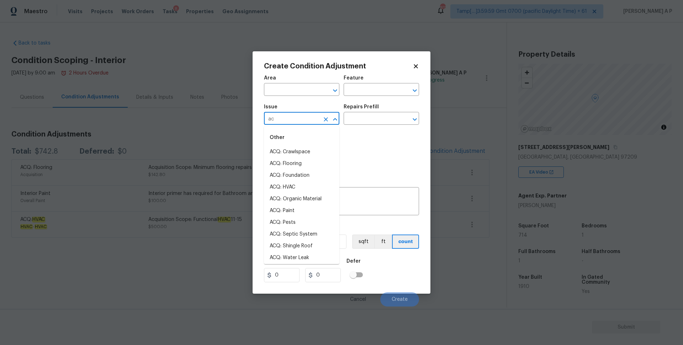
type input "a"
click at [297, 152] on li "ACQ: Paint" at bounding box center [301, 152] width 75 height 12
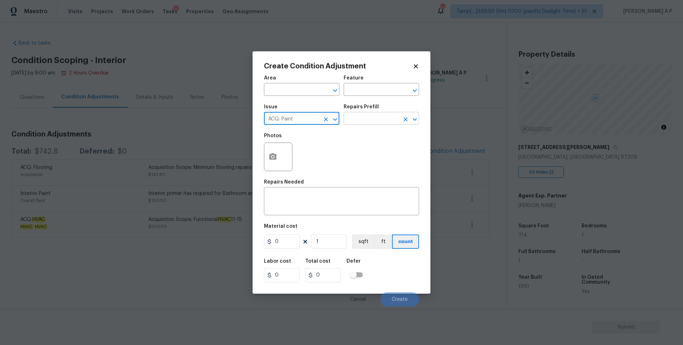
type input "ACQ: Paint"
click at [370, 121] on input "text" at bounding box center [372, 119] width 56 height 11
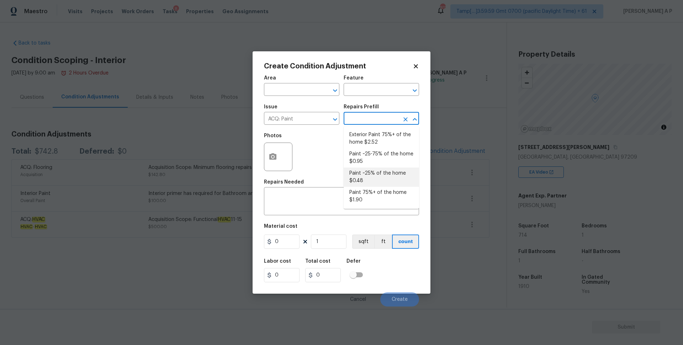
click at [375, 174] on li "Paint ~25% of the home $0.48" at bounding box center [381, 176] width 75 height 19
type input "Acquisition"
type textarea "Acquisition Scope: ~25% of the home needs interior paint"
type input "0.48"
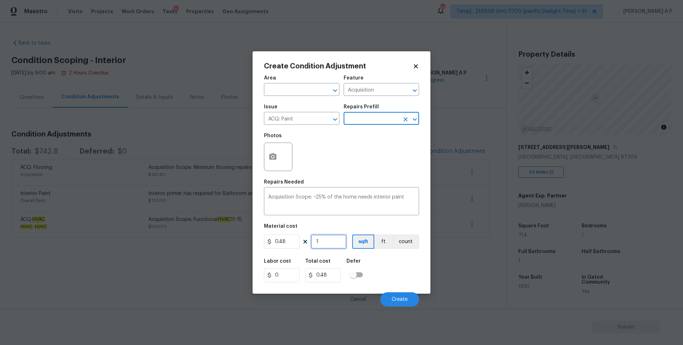
click at [331, 241] on input "1" at bounding box center [329, 241] width 36 height 14
type input "17"
type input "8.16"
type input "171"
type input "82.08"
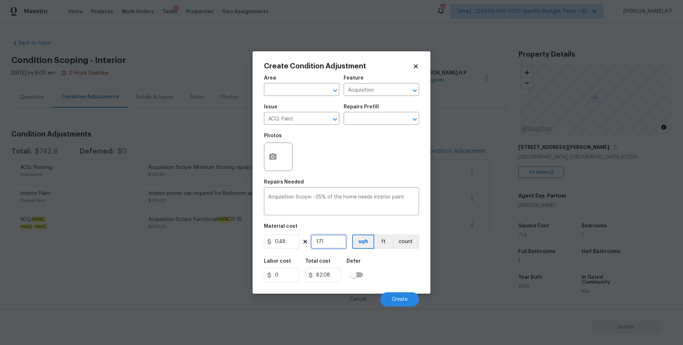
type input "1714"
type input "822.72"
click at [320, 240] on input "1714" at bounding box center [329, 241] width 36 height 14
type input "714"
type input "342.72"
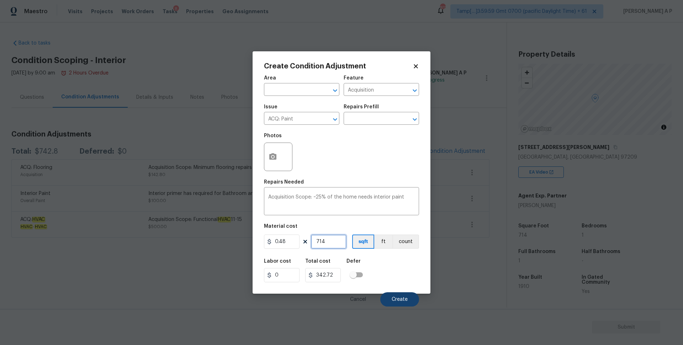
type input "714"
click at [388, 297] on button "Create" at bounding box center [400, 299] width 39 height 14
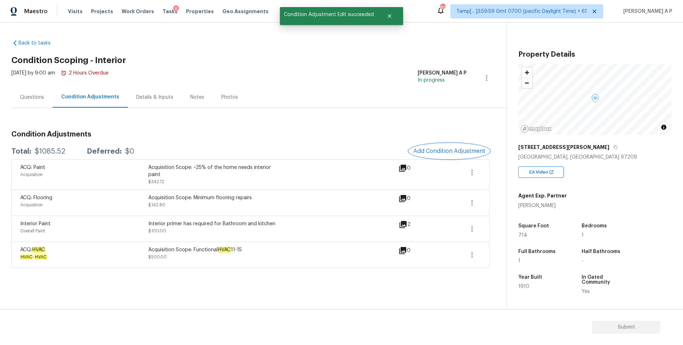
click at [444, 154] on span "Add Condition Adjustment" at bounding box center [450, 151] width 72 height 6
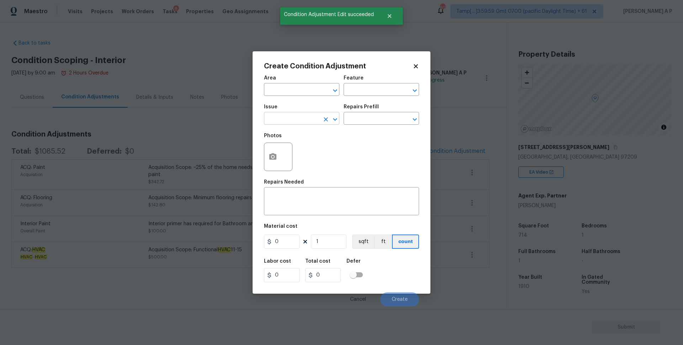
click at [298, 120] on input "text" at bounding box center [292, 119] width 56 height 11
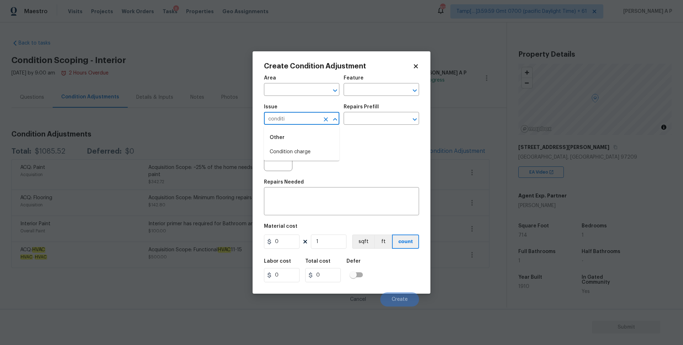
click at [289, 150] on li "Condition charge" at bounding box center [301, 152] width 75 height 12
type input "Condition charge"
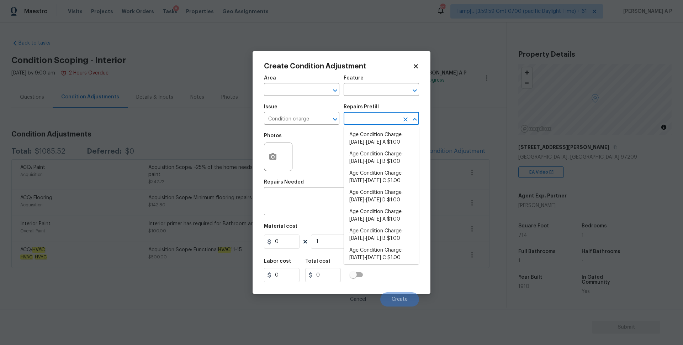
click at [383, 117] on input "text" at bounding box center [372, 119] width 56 height 11
type input "19"
click at [378, 120] on input "text" at bounding box center [372, 119] width 56 height 11
type input "1"
click at [396, 159] on li "Age Condition Charge: 1922-1978 B $1.00" at bounding box center [381, 157] width 75 height 19
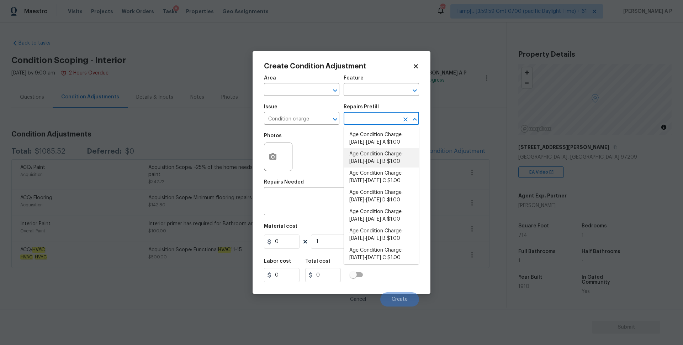
type input "Home Readiness Packages"
type textarea "Age Condition Charge: 1922-1978 B"
type input "1"
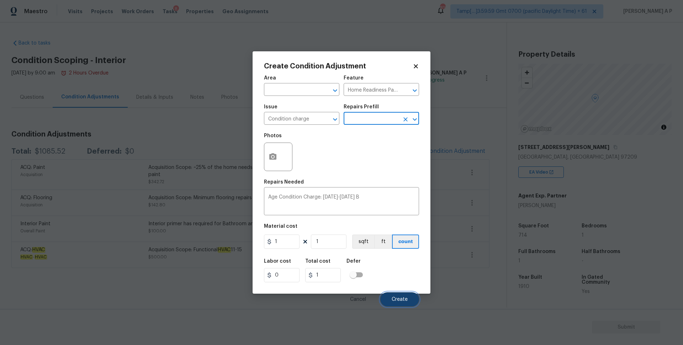
click at [395, 302] on button "Create" at bounding box center [400, 299] width 39 height 14
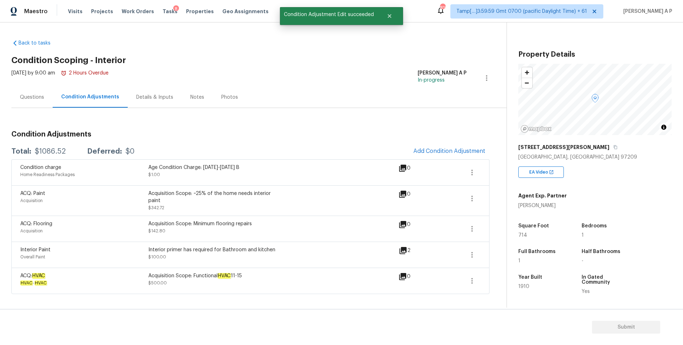
click at [27, 91] on div "Questions" at bounding box center [31, 97] width 41 height 21
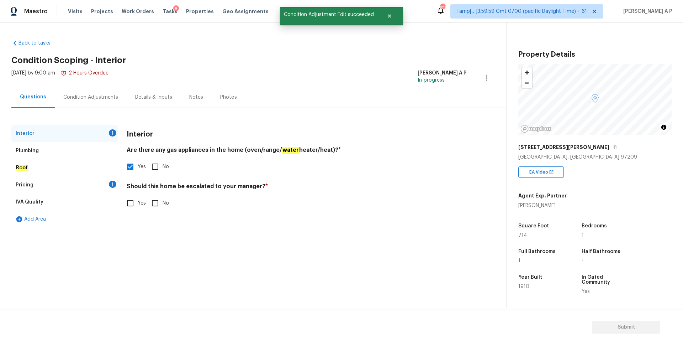
click at [138, 202] on span "Yes" at bounding box center [142, 202] width 8 height 7
click at [138, 202] on input "Yes" at bounding box center [130, 202] width 15 height 15
checkbox input "true"
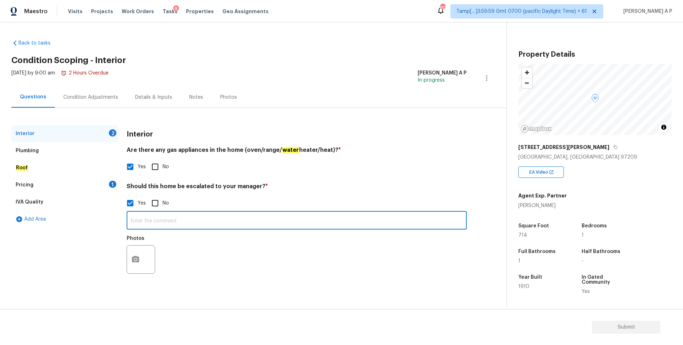
click at [286, 213] on input "text" at bounding box center [297, 221] width 340 height 17
paste input "Not sure if this is in our buy box since it is a coded entry and also a studio …"
click at [131, 220] on input "Not sure if this is in our buy box since it is a coded entry and also a studio …" at bounding box center [297, 221] width 340 height 17
type input "As per the HPM notes : Not sure if this is in our buy box since it is a coded e…"
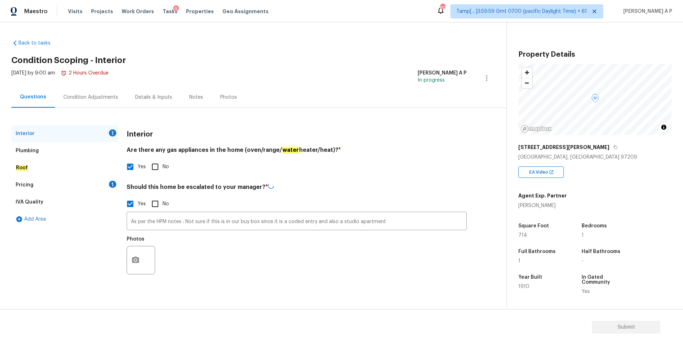
click at [90, 134] on div "Interior 1" at bounding box center [64, 133] width 107 height 17
click at [43, 150] on div "Plumbing" at bounding box center [64, 150] width 107 height 17
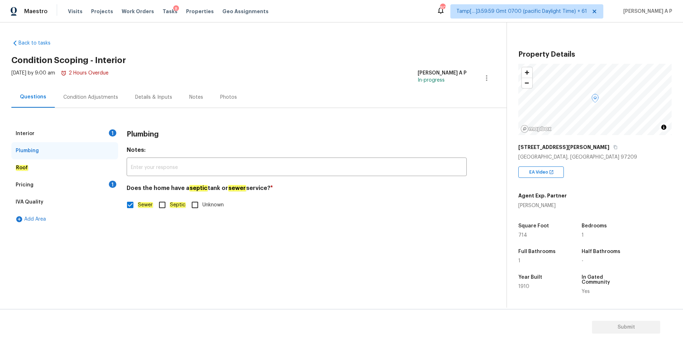
click at [50, 132] on div "Interior 1" at bounding box center [64, 133] width 107 height 17
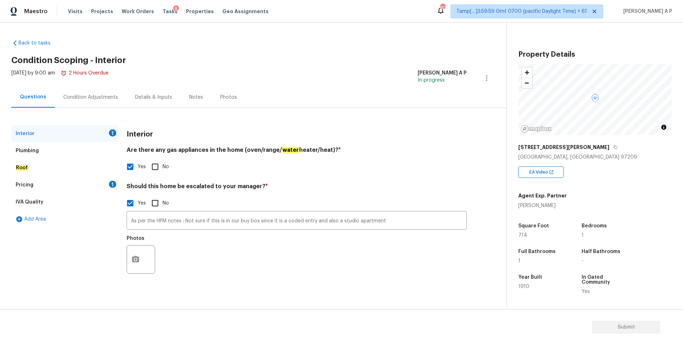
click at [57, 153] on div "Plumbing" at bounding box center [64, 150] width 107 height 17
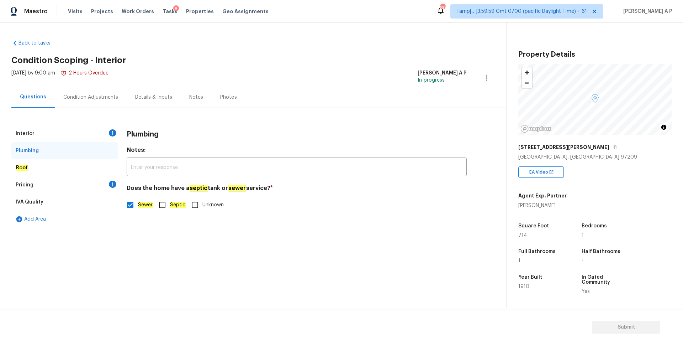
click at [81, 128] on div "Interior 1" at bounding box center [64, 133] width 107 height 17
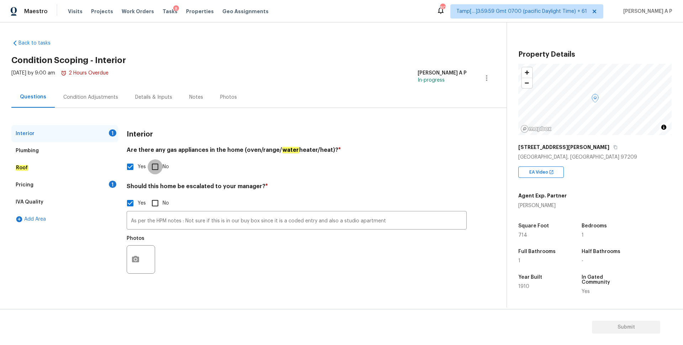
click at [154, 167] on input "No" at bounding box center [155, 166] width 15 height 15
checkbox input "true"
click at [134, 166] on input "Yes" at bounding box center [130, 166] width 15 height 15
checkbox input "true"
checkbox input "false"
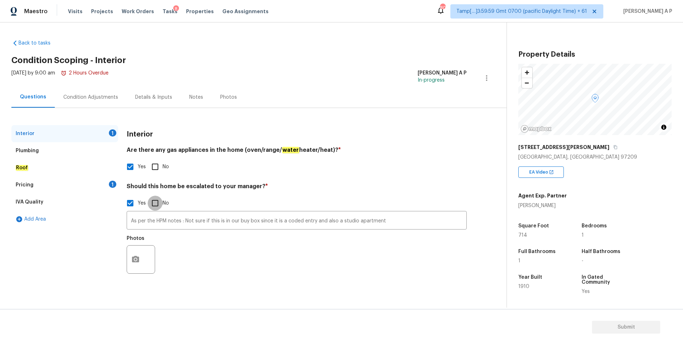
click at [158, 204] on input "No" at bounding box center [155, 202] width 15 height 15
checkbox input "true"
click at [133, 204] on input "Yes" at bounding box center [130, 202] width 15 height 15
checkbox input "true"
checkbox input "false"
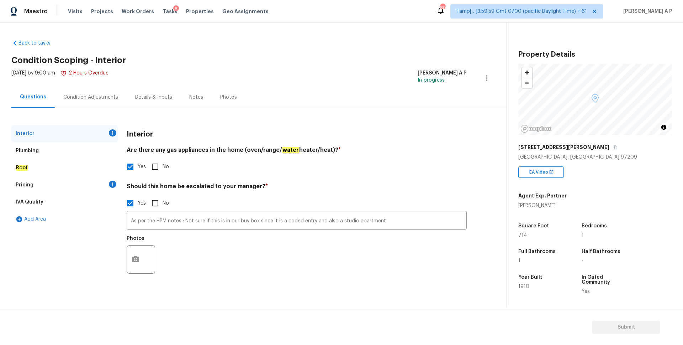
click at [73, 185] on div "Pricing 1" at bounding box center [64, 184] width 107 height 17
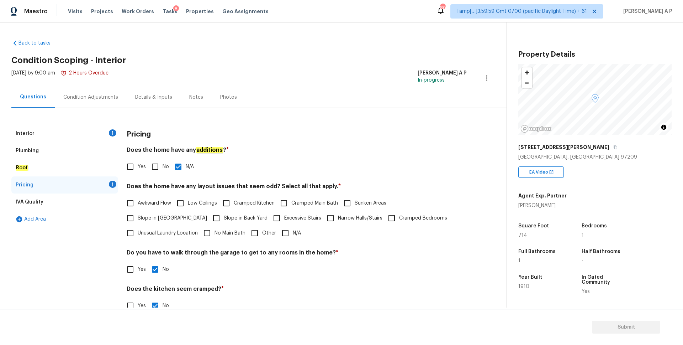
click at [278, 232] on input "N/A" at bounding box center [285, 232] width 15 height 15
checkbox input "true"
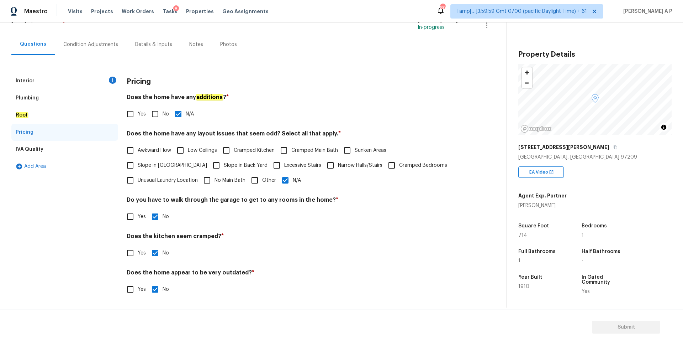
click at [69, 84] on div "Interior 1" at bounding box center [64, 80] width 107 height 17
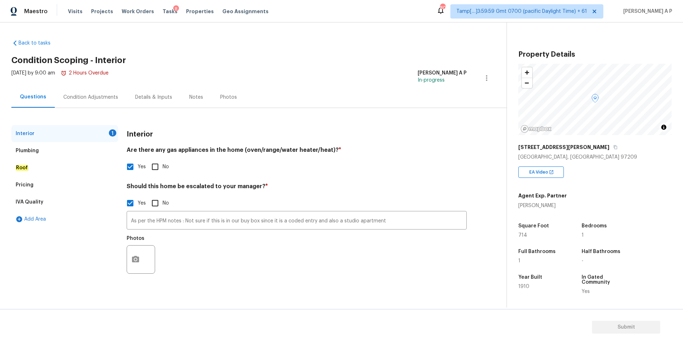
scroll to position [0, 0]
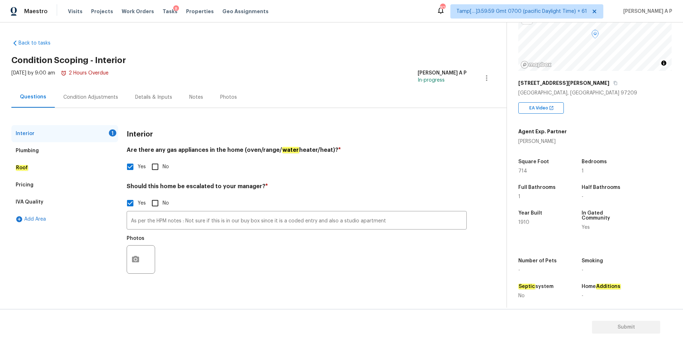
click at [621, 330] on section "Submit" at bounding box center [341, 327] width 683 height 36
click at [136, 261] on icon "button" at bounding box center [135, 259] width 7 height 6
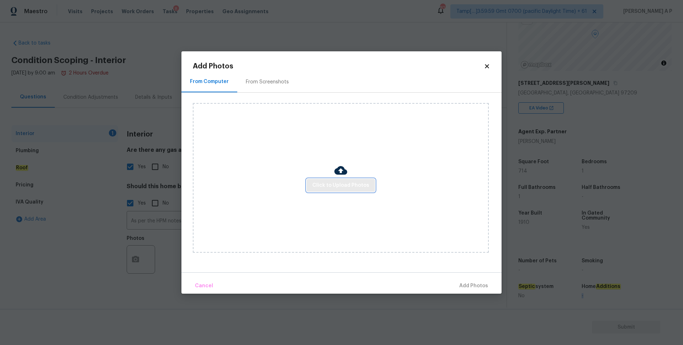
click at [342, 181] on span "Click to Upload Photos" at bounding box center [341, 185] width 57 height 9
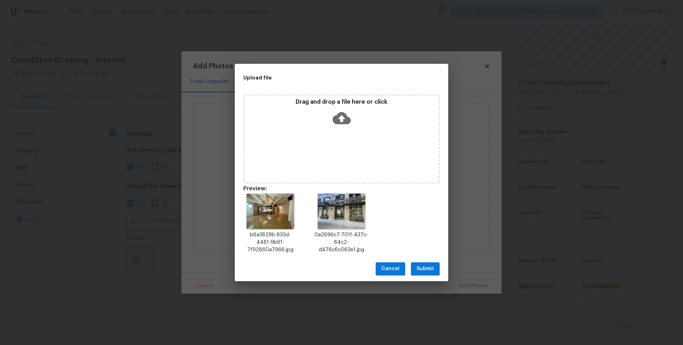
click at [432, 269] on span "Submit" at bounding box center [425, 268] width 17 height 9
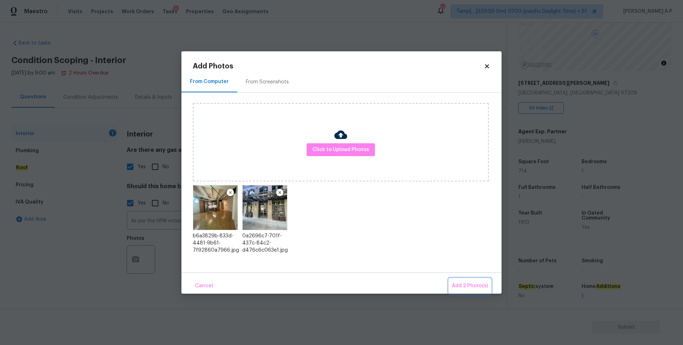
click at [466, 283] on span "Add 2 Photo(s)" at bounding box center [470, 285] width 36 height 9
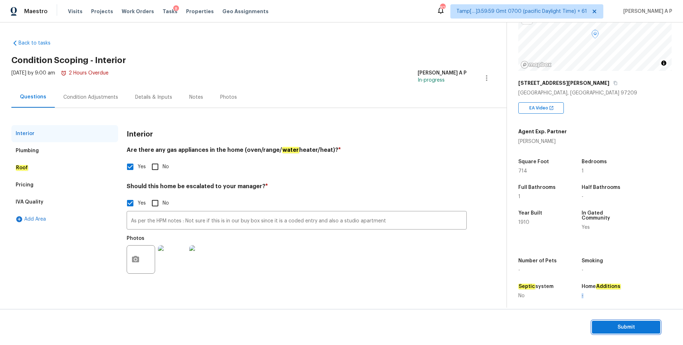
click at [614, 326] on span "Submit" at bounding box center [626, 327] width 57 height 9
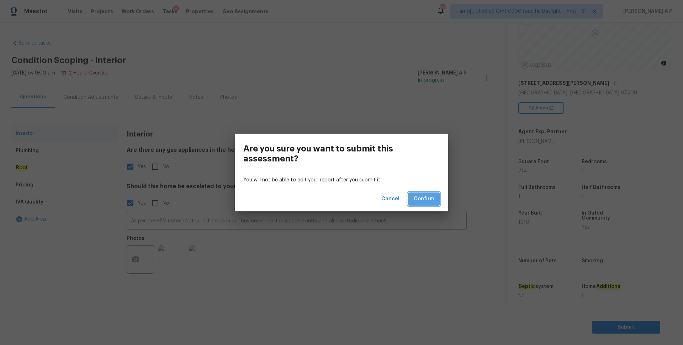
click at [423, 196] on span "Confirm" at bounding box center [424, 198] width 20 height 9
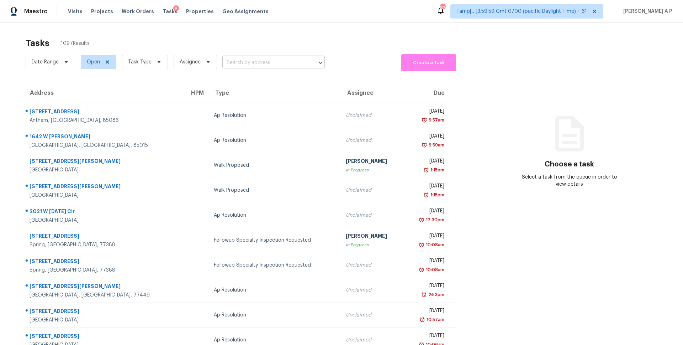
click at [230, 58] on input "text" at bounding box center [263, 62] width 83 height 11
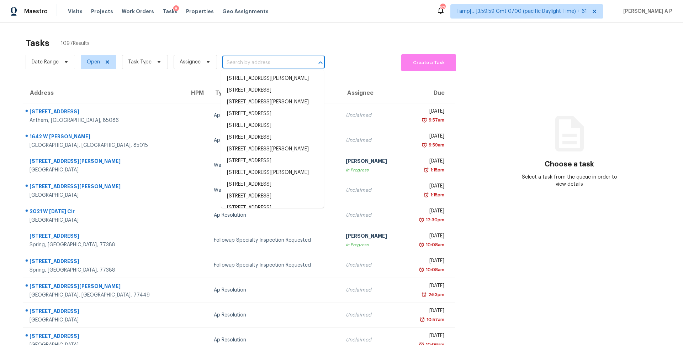
paste input "[STREET_ADDRESS][PERSON_NAME]"
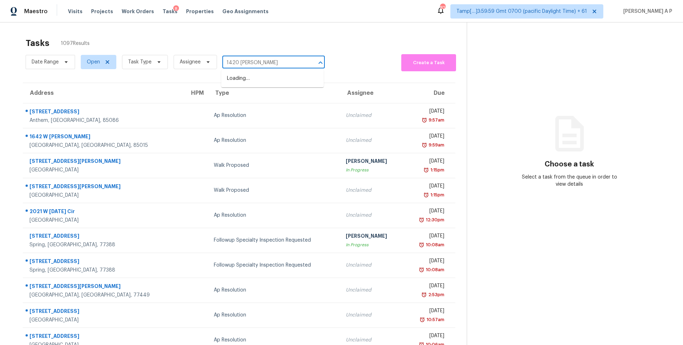
type input "1420 [PERSON_NAME]"
click at [256, 84] on li "[STREET_ADDRESS][PERSON_NAME]" at bounding box center [272, 79] width 103 height 12
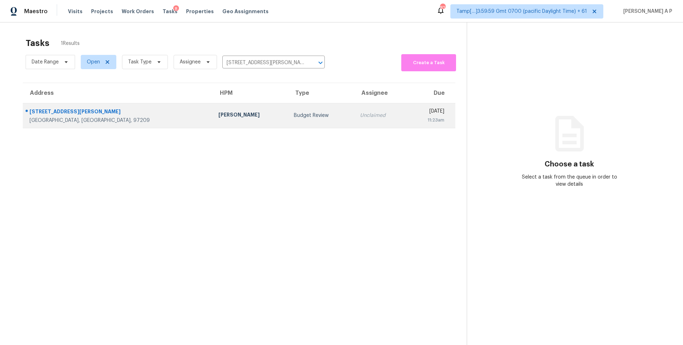
click at [219, 118] on div "[PERSON_NAME]" at bounding box center [251, 115] width 64 height 9
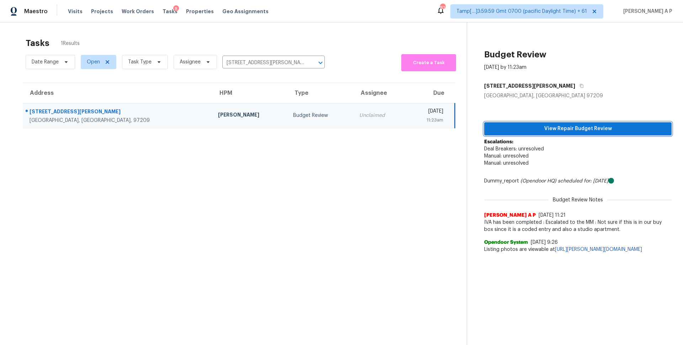
click at [565, 127] on span "View Repair Budget Review" at bounding box center [578, 128] width 176 height 9
